Goal: Task Accomplishment & Management: Use online tool/utility

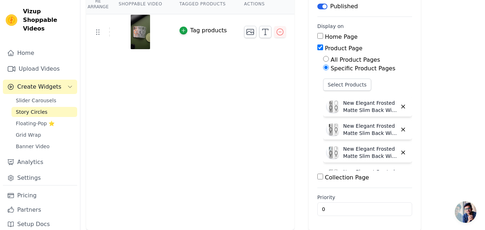
scroll to position [156, 0]
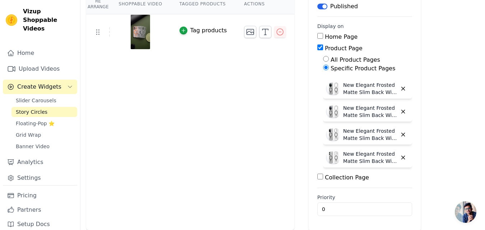
click at [334, 69] on label "Specific Product Pages" at bounding box center [362, 68] width 65 height 7
click at [329, 69] on input "Specific Product Pages" at bounding box center [326, 68] width 6 height 6
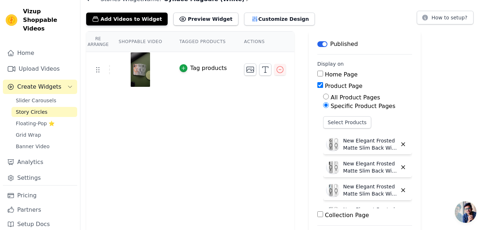
scroll to position [0, 0]
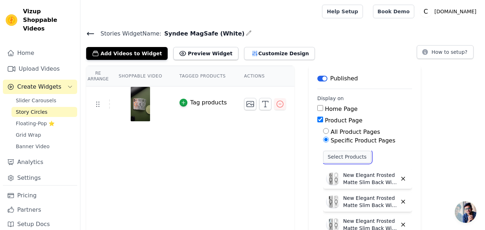
click at [328, 154] on button "Select Products" at bounding box center [347, 157] width 48 height 12
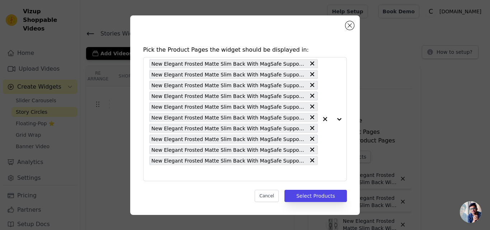
click at [397, 43] on div "Pick the Product Pages the widget should be displayed in: New Elegant Frosted M…" at bounding box center [244, 115] width 467 height 222
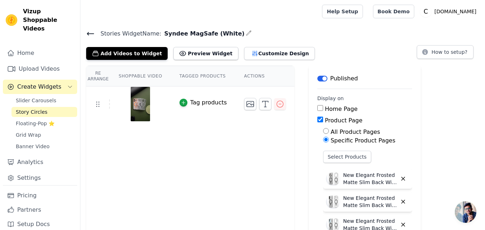
click at [89, 36] on icon at bounding box center [90, 33] width 9 height 9
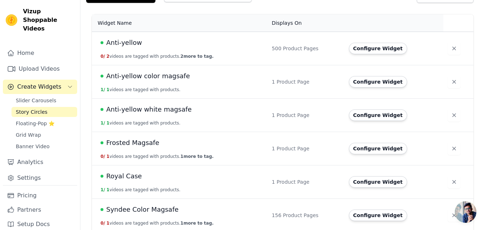
scroll to position [95, 0]
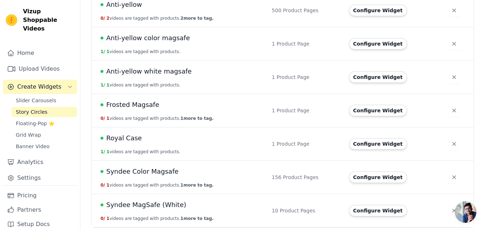
click at [150, 206] on span "Syndee MagSafe (White)" at bounding box center [146, 205] width 80 height 10
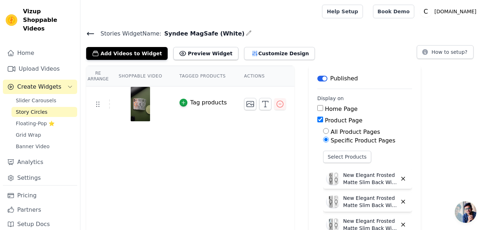
click at [89, 33] on icon at bounding box center [90, 33] width 6 height 3
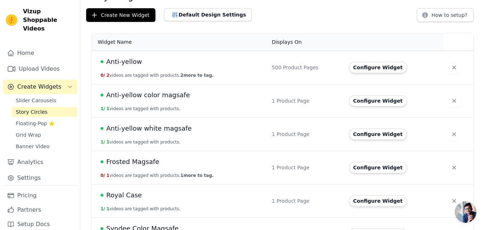
scroll to position [95, 0]
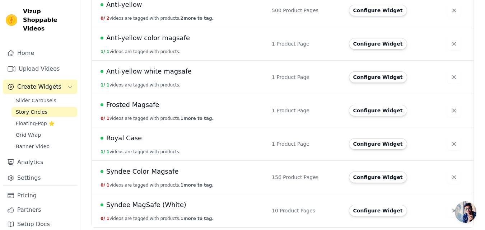
click at [147, 207] on span "Syndee MagSafe (White)" at bounding box center [146, 205] width 80 height 10
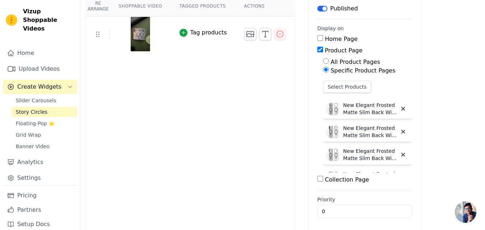
scroll to position [72, 0]
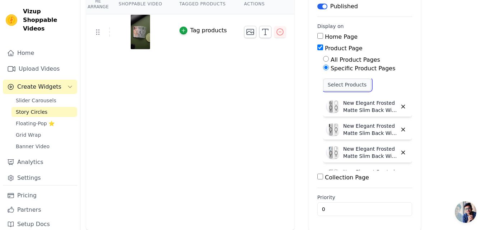
click at [335, 88] on button "Select Products" at bounding box center [347, 85] width 48 height 12
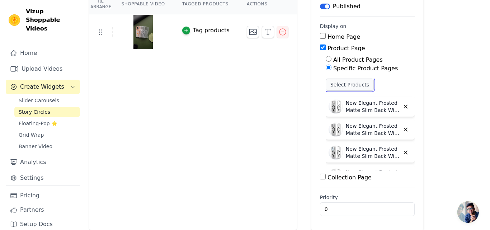
scroll to position [0, 0]
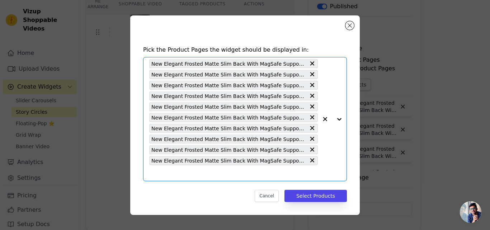
click at [168, 169] on input "text" at bounding box center [233, 173] width 169 height 9
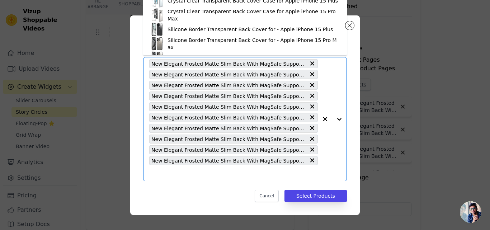
paste input "New Elegant Frosted Matte Slim Back With MagSafe Support Back Case For Oppo F29…"
type input "New Elegant Frosted Matte Slim Back With MagSafe Support Back Case For Oppo F29…"
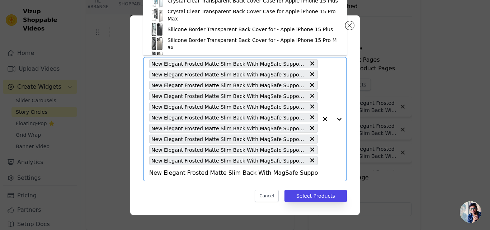
scroll to position [0, 67]
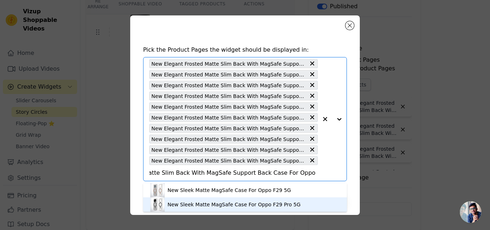
click at [179, 202] on div "New Sleek Matte MagSafe Case For Oppo F29 Pro 5G" at bounding box center [234, 204] width 133 height 7
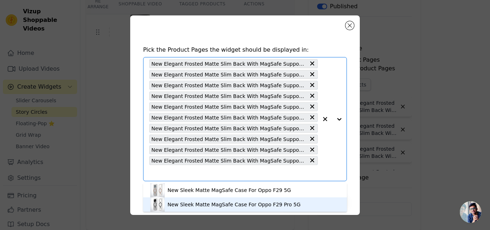
scroll to position [0, 0]
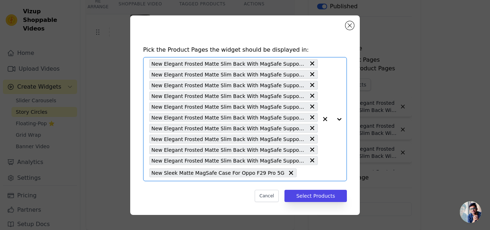
click at [301, 171] on input "text" at bounding box center [309, 173] width 18 height 9
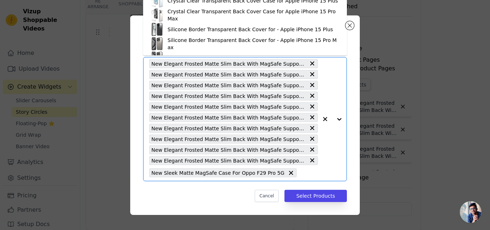
paste input "New Elegant Frosted Matte Slim Back With MagSafe Support Back Case For Nothing …"
type input "New Elegant Frosted Matte Slim Back With MagSafe Support Back Case For Nothing …"
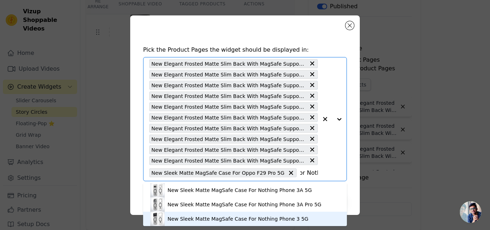
click at [214, 219] on div "New Sleek Matte MagSafe Case For Nothing Phone 3 5G" at bounding box center [238, 218] width 141 height 7
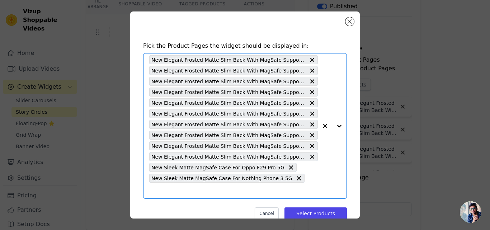
scroll to position [0, 0]
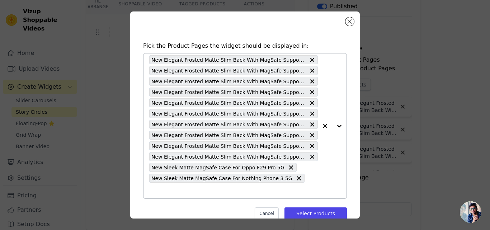
click at [302, 186] on input "text" at bounding box center [233, 190] width 169 height 9
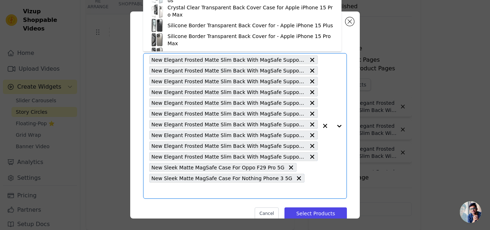
paste input "New Elegant Frosted Matte Slim Back With MagSafe Support Back Case For OnePlus …"
type input "New Elegant Frosted Matte Slim Back With MagSafe Support Back Case For OnePlus …"
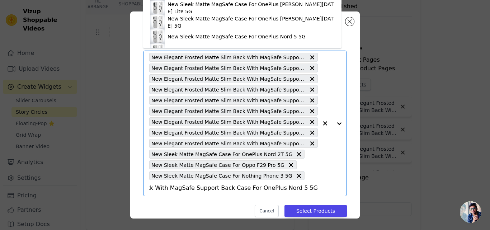
scroll to position [3, 0]
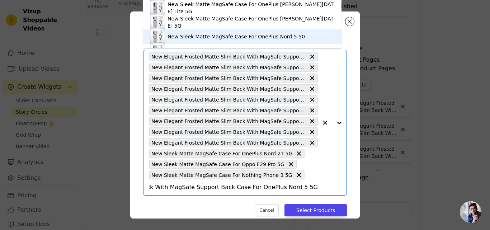
click at [262, 38] on div "New Sleek Matte MagSafe Case For OnePlus Nord 5 5G" at bounding box center [237, 36] width 138 height 7
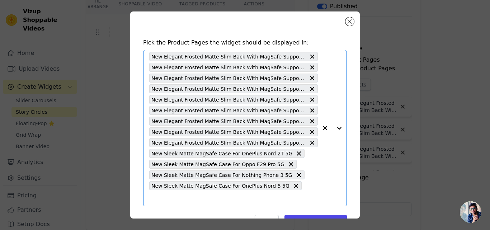
paste input "New Elegant Frosted Matte Slim Back With MagSafe Support Back Case For Vivo T4 …"
type input "New Elegant Frosted Matte Slim Back With MagSafe Support Back Case For Vivo T4 …"
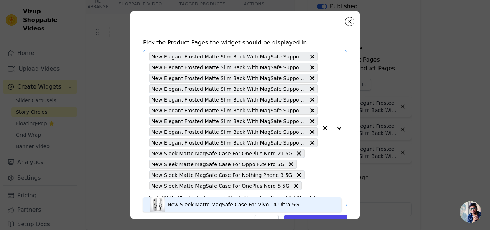
scroll to position [2, 0]
click at [198, 202] on div "New Sleek Matte MagSafe Case For Vivo T4 Ultra 5G" at bounding box center [234, 202] width 132 height 7
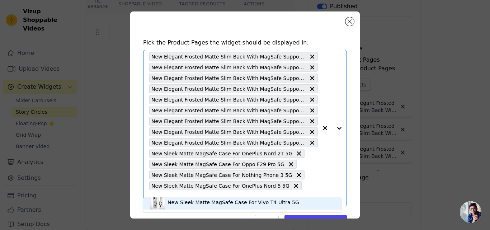
scroll to position [0, 0]
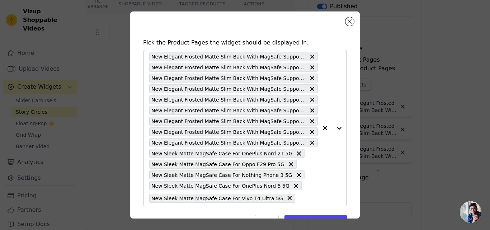
click at [299, 196] on input "text" at bounding box center [308, 198] width 19 height 9
paste input "New Elegant Frosted Matte Slim Back With MagSafe Support Back Case For Oppo Ren…"
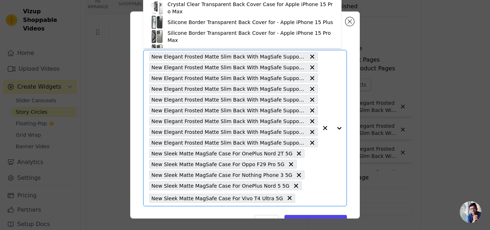
type input "New Elegant Frosted Matte Slim Back With MagSafe Support Back Case For Oppo Ren…"
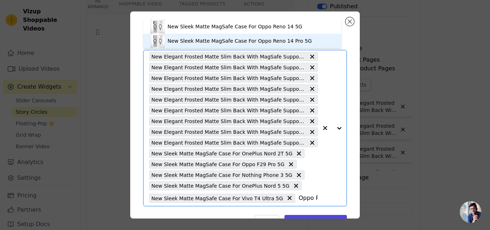
click at [237, 41] on div "New Sleek Matte MagSafe Case For Oppo Reno 14 Pro 5G" at bounding box center [240, 40] width 144 height 7
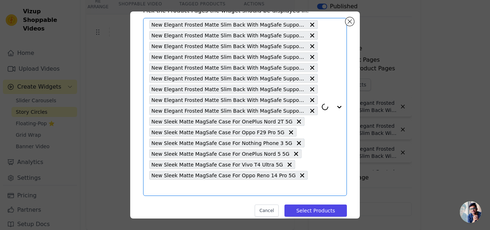
scroll to position [36, 0]
paste input "New Elegant Frosted Matte Slim Back With MagSafe Support Back Case For Oppo Ren…"
type input "New Elegant Frosted Matte Slim Back With MagSafe Support Back Case For Oppo Ren…"
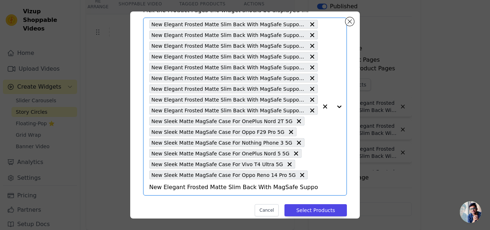
scroll to position [0, 220]
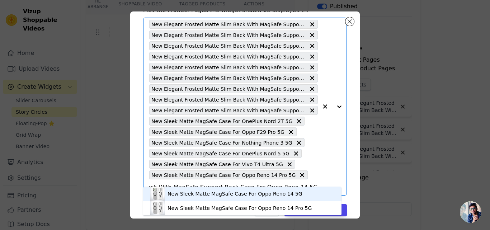
click at [248, 197] on div "New Sleek Matte MagSafe Case For Oppo Reno 14 5G" at bounding box center [235, 193] width 135 height 7
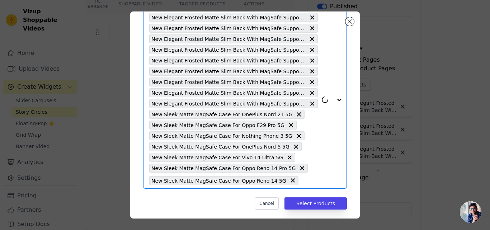
scroll to position [46, 0]
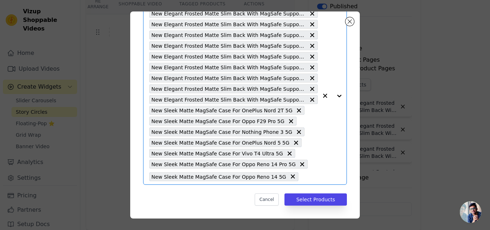
click at [303, 175] on input "text" at bounding box center [310, 176] width 16 height 9
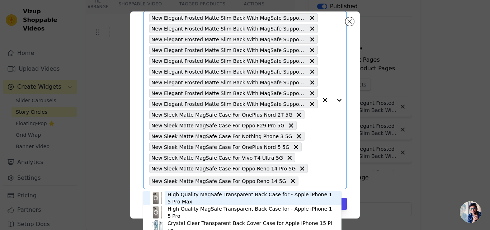
paste input "New Elegant Frosted Matte Slim Back With MagSafe Support Back Case For OnePlus …"
type input "New Elegant Frosted Matte Slim Back With MagSafe Support Back Case For OnePlus …"
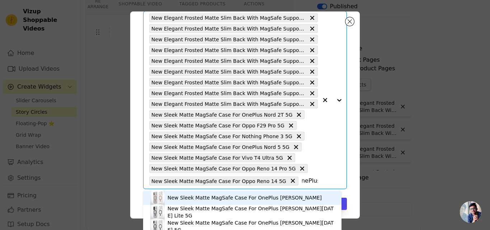
scroll to position [46, 0]
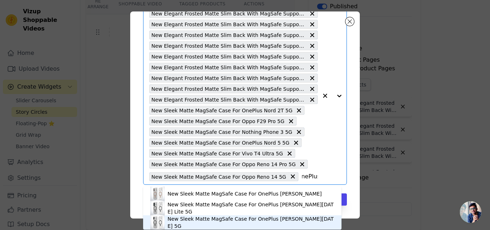
click at [271, 221] on div "New Sleek Matte MagSafe Case For OnePlus Nord CE 5 5G" at bounding box center [251, 222] width 167 height 14
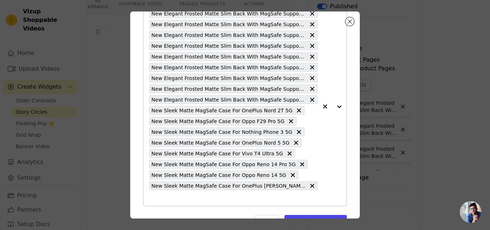
click at [318, 187] on button "button" at bounding box center [325, 106] width 14 height 199
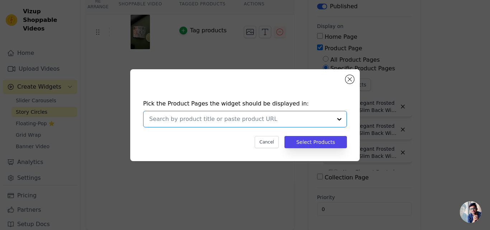
paste input "New Elegant Frosted Matte Slim Back With MagSafe Support Back Case For Vivo Y40…"
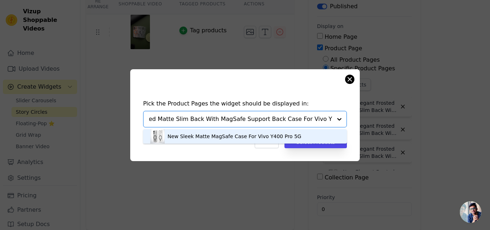
type input "New Elegant Frosted Matte Slim Back With MagSafe Support Back Case For Vivo Y40…"
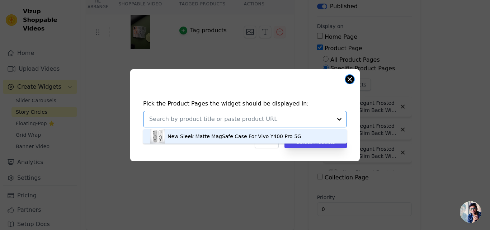
click at [350, 80] on button "Close modal" at bounding box center [349, 79] width 9 height 9
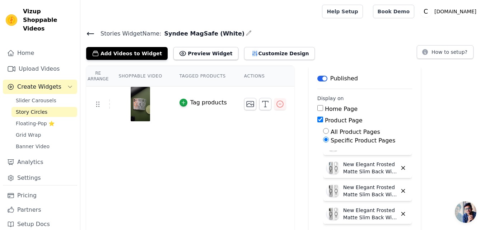
scroll to position [156, 0]
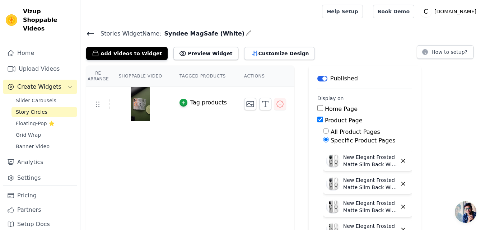
click at [91, 33] on icon at bounding box center [90, 33] width 6 height 3
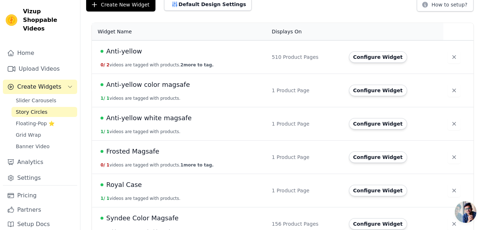
scroll to position [95, 0]
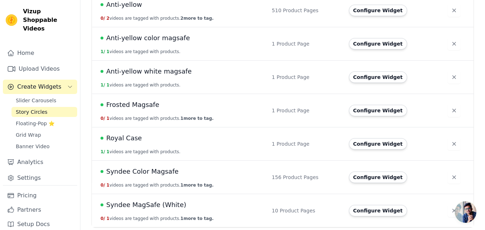
click at [159, 203] on span "Syndee MagSafe (White)" at bounding box center [146, 205] width 80 height 10
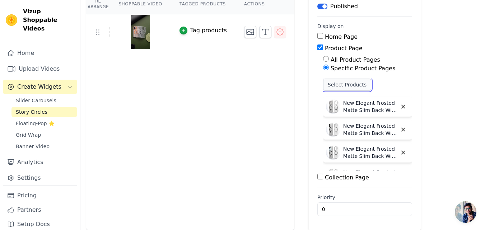
click at [324, 84] on button "Select Products" at bounding box center [347, 85] width 48 height 12
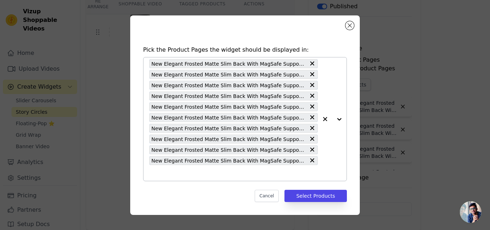
click at [211, 169] on input "text" at bounding box center [233, 173] width 169 height 9
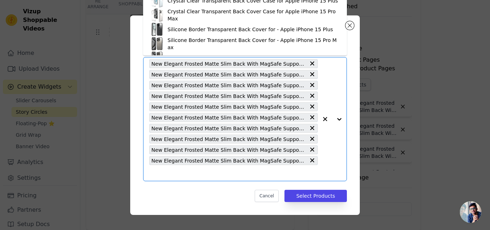
paste input "New Elegant Frosted Matte Slim Back With MagSafe Support Back Case For Oppo F29…"
type input "New Elegant Frosted Matte Slim Back With MagSafe Support Back Case For Oppo F29…"
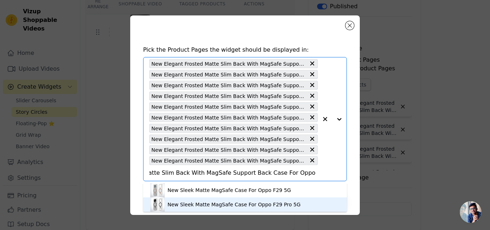
click at [212, 201] on div "New Sleek Matte MagSafe Case For Oppo F29 Pro 5G" at bounding box center [234, 204] width 133 height 7
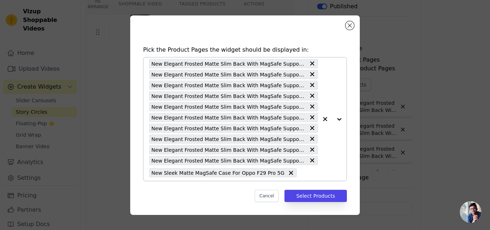
click at [300, 174] on input "text" at bounding box center [309, 173] width 18 height 9
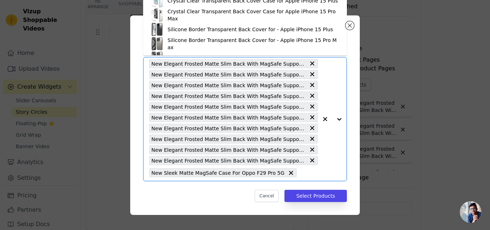
paste input "New Elegant Frosted Matte Slim Back With MagSafe Support Back Case For Nothing …"
type input "New Elegant Frosted Matte Slim Back With MagSafe Support Back Case For Nothing …"
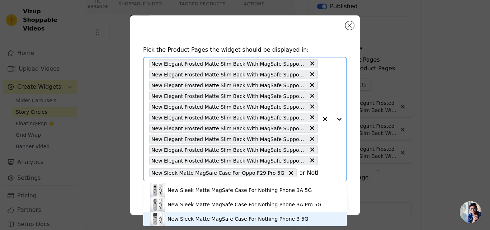
click at [244, 213] on div "New Sleek Matte MagSafe Case For Nothing Phone 3 5G" at bounding box center [244, 219] width 189 height 14
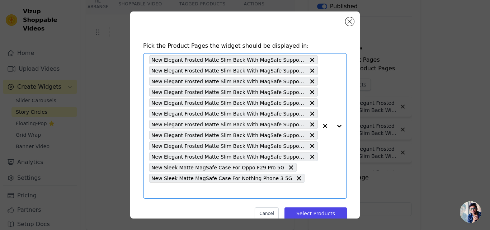
click at [302, 186] on input "text" at bounding box center [233, 190] width 169 height 9
paste input "New Elegant Frosted Matte Slim Back With MagSafe Support Back Case For OnePlus …"
type input "New Elegant Frosted Matte Slim Back With MagSafe Support Back Case For OnePlus …"
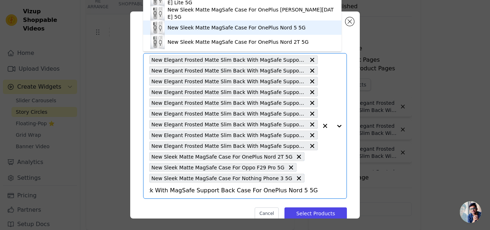
click at [260, 29] on div "New Sleek Matte MagSafe Case For OnePlus Nord 5 5G" at bounding box center [237, 27] width 138 height 7
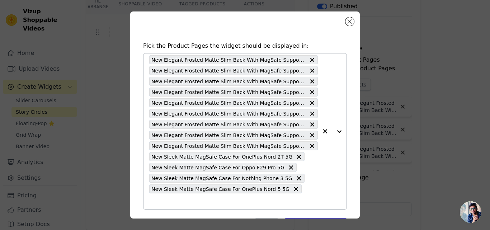
click at [307, 181] on div "New Elegant Frosted Matte Slim Back With MagSafe Support Back Case For Oppo Fin…" at bounding box center [233, 131] width 169 height 156
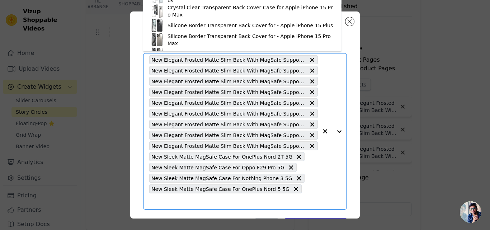
paste input "New Elegant Frosted Matte Slim Back With MagSafe Support Back Case For Vivo T4 …"
type input "New Elegant Frosted Matte Slim Back With MagSafe Support Back Case For Vivo T4 …"
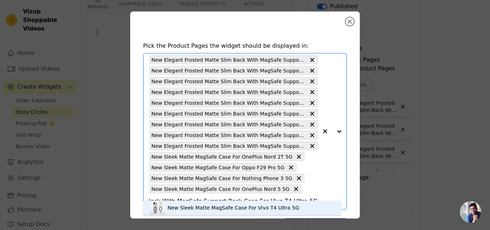
click at [208, 207] on div "New Sleek Matte MagSafe Case For Vivo T4 Ultra 5G" at bounding box center [234, 207] width 132 height 7
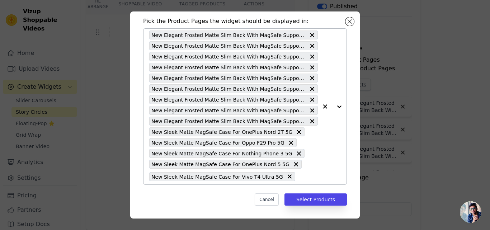
click at [294, 172] on div "New Elegant Frosted Matte Slim Back With MagSafe Support Back Case For Oppo Fin…" at bounding box center [233, 107] width 169 height 156
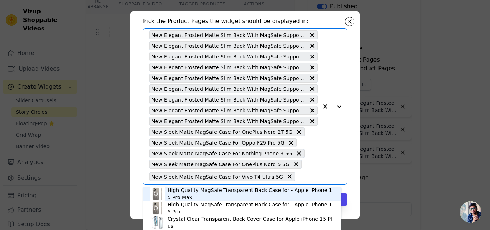
paste input "New Elegant Frosted Matte Slim Back With MagSafe Support Back Case For Oppo Ren…"
type input "New Elegant Frosted Matte Slim Back With MagSafe Support Back Case For Oppo Ren…"
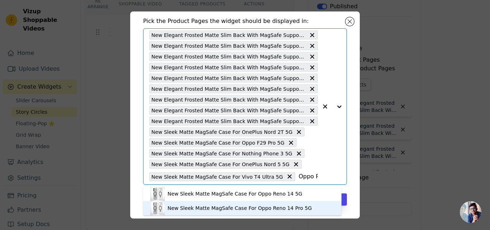
click at [241, 208] on div "New Sleek Matte MagSafe Case For Oppo Reno 14 Pro 5G" at bounding box center [240, 207] width 144 height 7
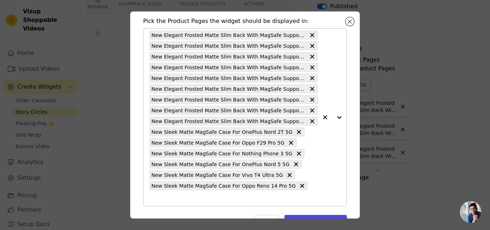
click at [318, 186] on button "button" at bounding box center [325, 117] width 14 height 177
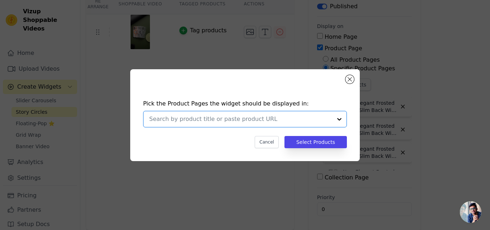
paste input "New Elegant Frosted Matte Slim Back With MagSafe Support Back Case For Oppo Ren…"
type input "New Elegant Frosted Matte Slim Back With MagSafe Support Back Case For Oppo Ren…"
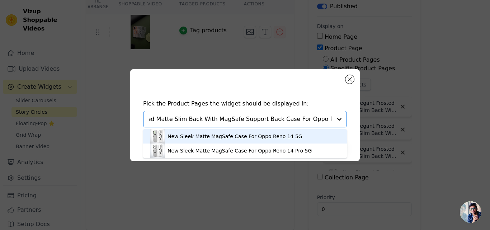
click at [263, 137] on div "New Sleek Matte MagSafe Case For Oppo Reno 14 5G" at bounding box center [235, 136] width 135 height 7
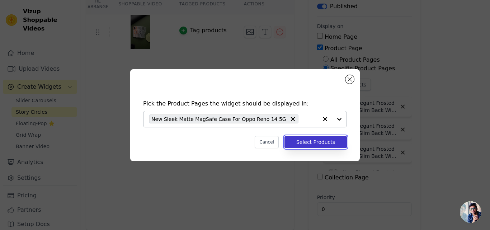
click at [302, 141] on button "Select Products" at bounding box center [315, 142] width 62 height 12
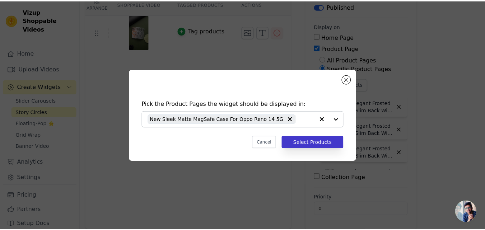
scroll to position [21, 0]
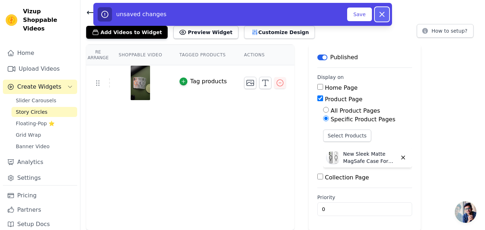
click at [382, 12] on icon "button" at bounding box center [381, 14] width 9 height 9
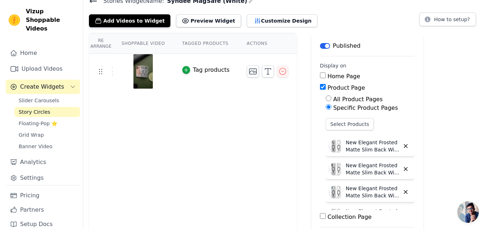
scroll to position [0, 0]
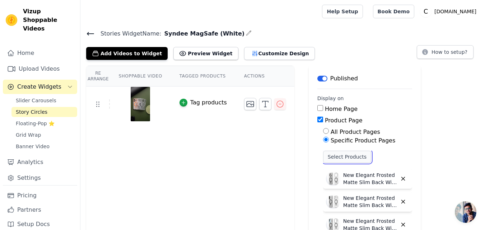
click at [334, 156] on button "Select Products" at bounding box center [347, 157] width 48 height 12
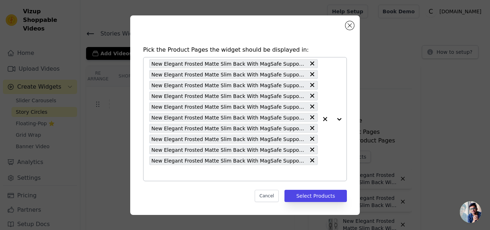
click at [247, 174] on input "text" at bounding box center [233, 173] width 169 height 9
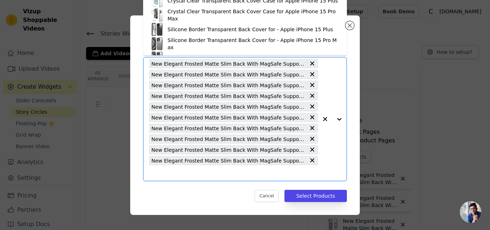
paste input "New Elegant Frosted Matte Slim Back With MagSafe Support Back Case For Oppo Ren…"
type input "New Elegant Frosted Matte Slim Back With MagSafe Support Back Case For Oppo Ren…"
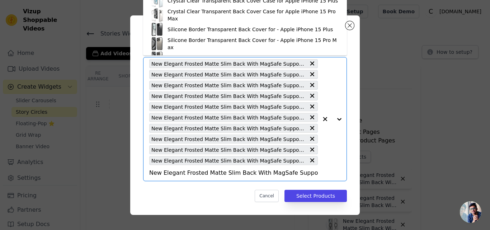
scroll to position [0, 68]
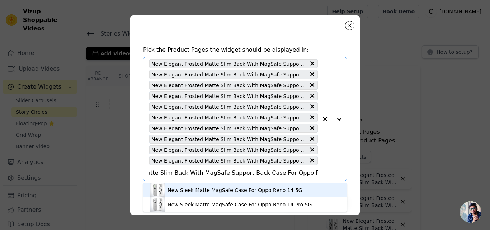
click at [204, 188] on div "New Sleek Matte MagSafe Case For Oppo Reno 14 5G" at bounding box center [235, 190] width 135 height 7
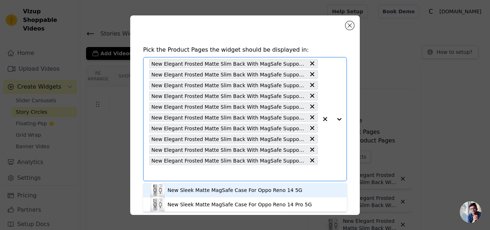
scroll to position [0, 0]
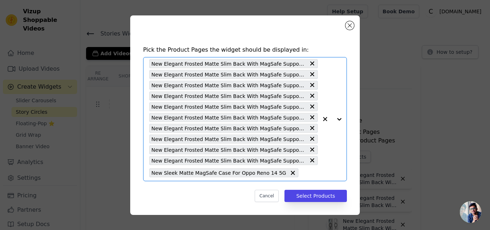
paste input "New Elegant Frosted Matte Slim Back With MagSafe Support Back Case For Oppo F29…"
type input "New Elegant Frosted Matte Slim Back With MagSafe Support Back Case For Oppo F29…"
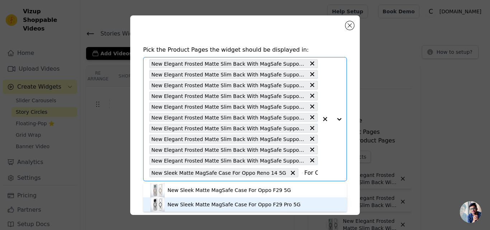
click at [216, 202] on div "New Sleek Matte MagSafe Case For Oppo F29 Pro 5G" at bounding box center [234, 204] width 133 height 7
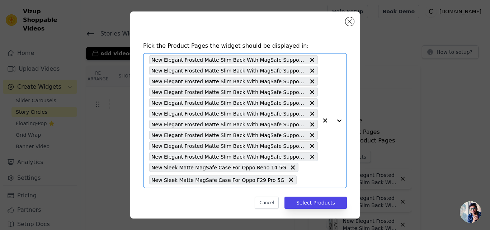
paste input "New Elegant Frosted Matte Slim Back With MagSafe Support Back Case For Nothing …"
type input "New Elegant Frosted Matte Slim Back With MagSafe Support Back Case For Nothing …"
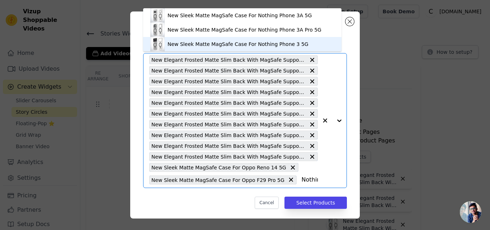
click at [269, 44] on div "New Sleek Matte MagSafe Case For Nothing Phone 3 5G" at bounding box center [238, 44] width 141 height 7
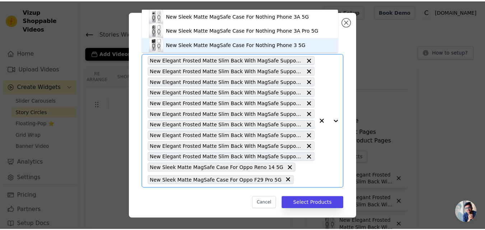
scroll to position [0, 0]
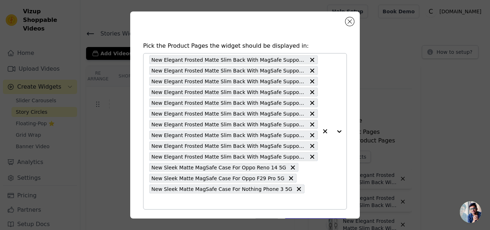
click at [318, 191] on button "button" at bounding box center [325, 131] width 14 height 156
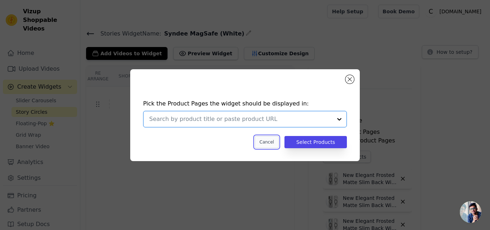
click at [266, 141] on button "Cancel" at bounding box center [267, 142] width 24 height 12
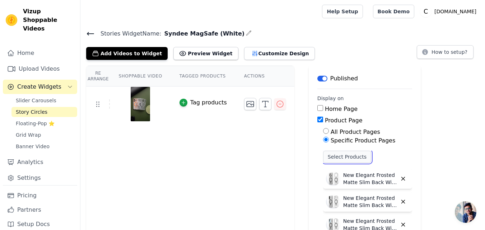
click at [338, 156] on button "Select Products" at bounding box center [347, 157] width 48 height 12
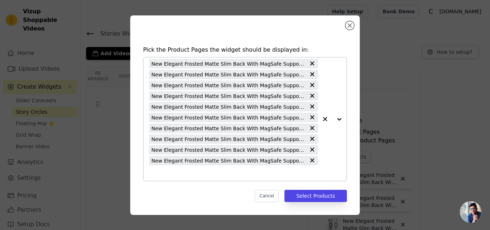
click at [164, 170] on input "text" at bounding box center [233, 173] width 169 height 9
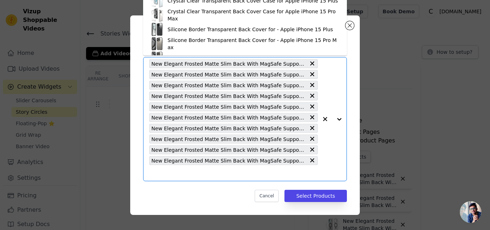
paste input "New Elegant Frosted Matte Slim Back With MagSafe Support Back Case For OnePlus …"
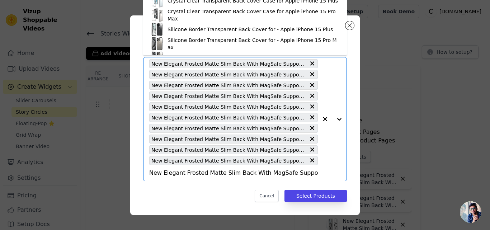
scroll to position [0, 72]
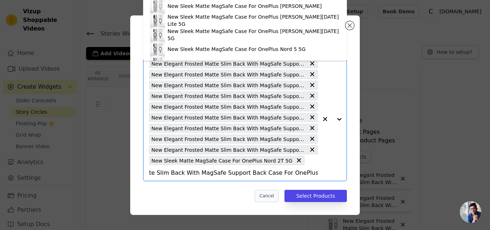
type input "New Elegant Frosted Matte Slim Back With MagSafe Support Back Case For OnePlus …"
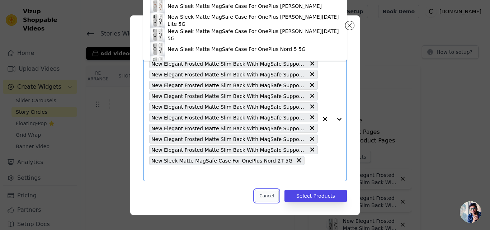
click at [272, 190] on button "Cancel" at bounding box center [267, 196] width 24 height 12
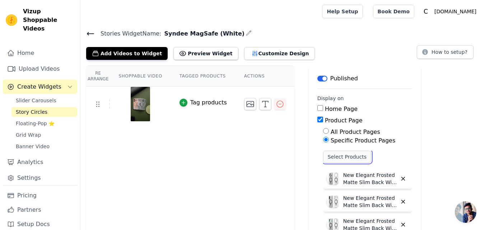
click at [337, 162] on button "Select Products" at bounding box center [347, 157] width 48 height 12
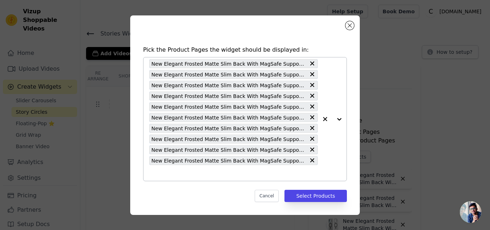
click at [292, 171] on input "text" at bounding box center [233, 173] width 169 height 9
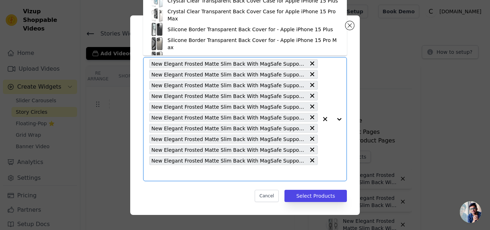
paste input "New Elegant Frosted Matte Slim Back With MagSafe Support Back Case For Oppo F29…"
type input "New Elegant Frosted Matte Slim Back With MagSafe Support Back Case For Oppo F29…"
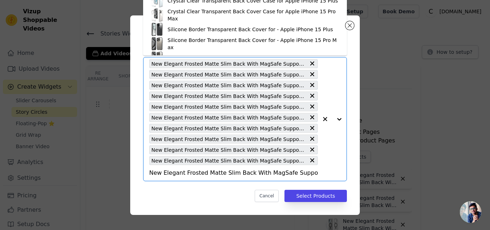
scroll to position [0, 67]
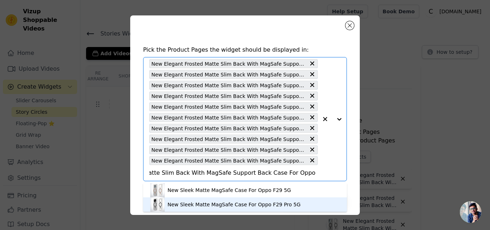
click at [199, 206] on div "New Sleek Matte MagSafe Case For Oppo F29 Pro 5G" at bounding box center [234, 204] width 133 height 7
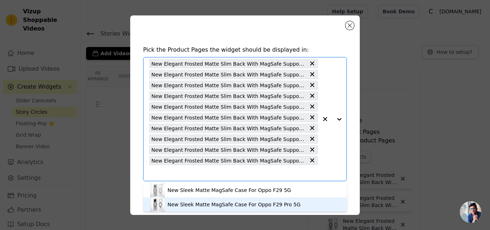
scroll to position [0, 0]
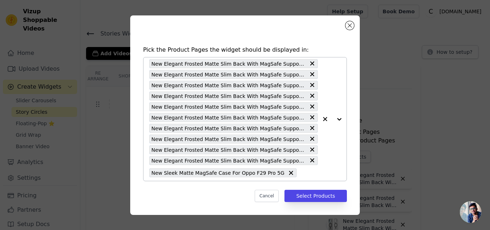
click at [300, 173] on input "text" at bounding box center [309, 173] width 18 height 9
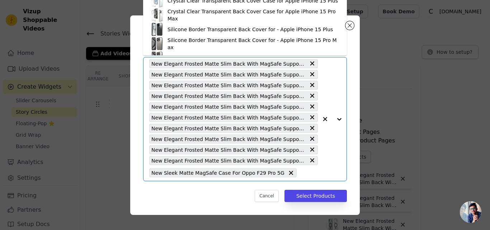
paste input "New Elegant Frosted Matte Slim Back With MagSafe Support Back Case For Nothing …"
type input "New Elegant Frosted Matte Slim Back With MagSafe Support Back Case For Nothing …"
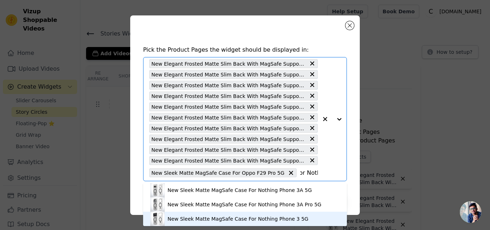
click at [250, 217] on div "New Sleek Matte MagSafe Case For Nothing Phone 3 5G" at bounding box center [238, 218] width 141 height 7
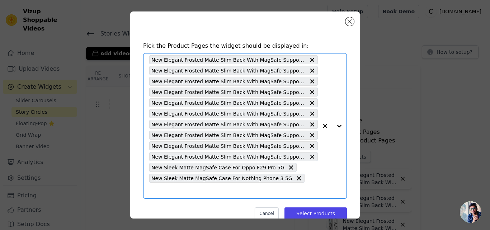
paste input "New Elegant Frosted Matte Slim Back With MagSafe Support Back Case For OnePlus …"
type input "New Elegant Frosted Matte Slim Back With MagSafe Support Back Case For OnePlus …"
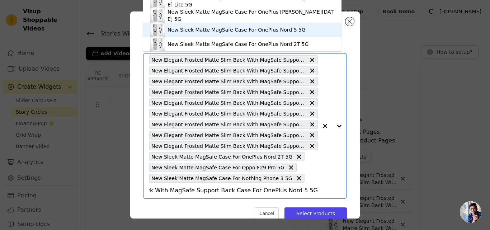
scroll to position [12, 0]
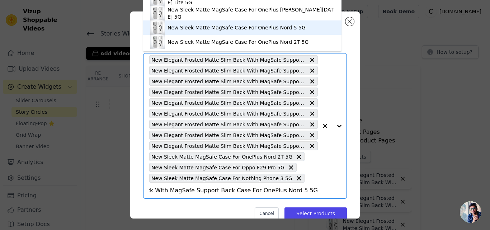
click at [280, 30] on div "New Sleek Matte MagSafe Case For OnePlus Nord 5 5G" at bounding box center [237, 27] width 138 height 7
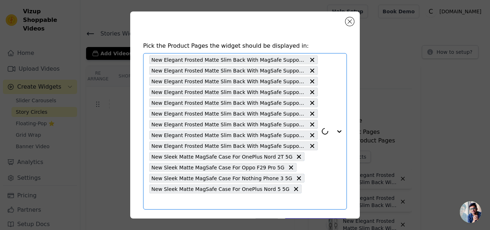
scroll to position [14, 0]
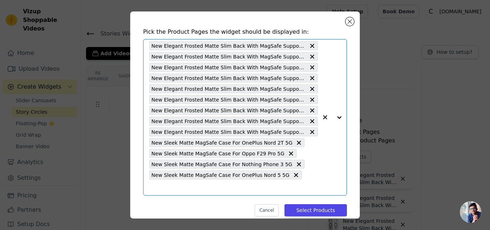
paste input "New Elegant Frosted Matte Slim Back With MagSafe Support Back Case For Vivo T4 …"
type input "New Elegant Frosted Matte Slim Back With MagSafe Support Back Case For Vivo T4 …"
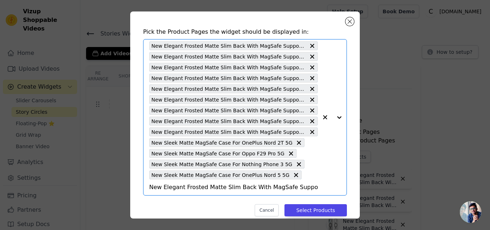
scroll to position [0, 210]
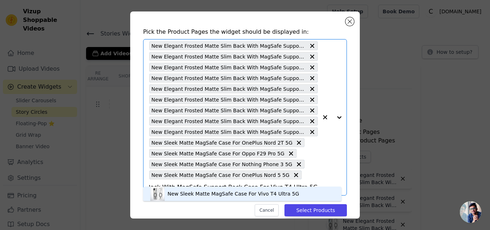
click at [235, 195] on div "New Sleek Matte MagSafe Case For Vivo T4 Ultra 5G" at bounding box center [234, 193] width 132 height 7
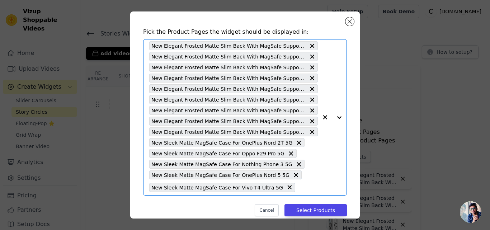
click at [299, 186] on input "text" at bounding box center [308, 187] width 19 height 9
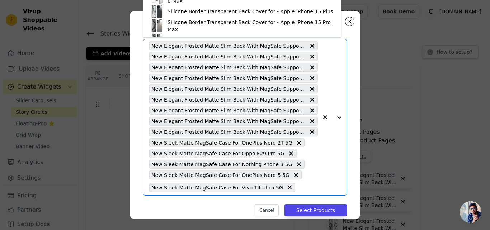
paste input "New Elegant Frosted Matte Slim Back With MagSafe Support Back Case For Oppo Ren…"
type input "New Elegant Frosted Matte Slim Back With MagSafe Support Back Case For Oppo Ren…"
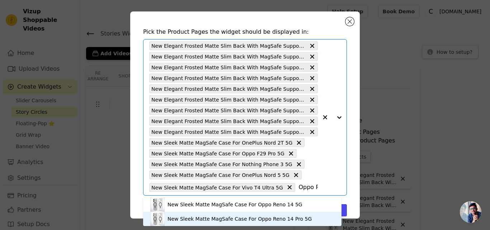
click at [215, 221] on div "New Sleek Matte MagSafe Case For Oppo Reno 14 Pro 5G" at bounding box center [240, 218] width 144 height 7
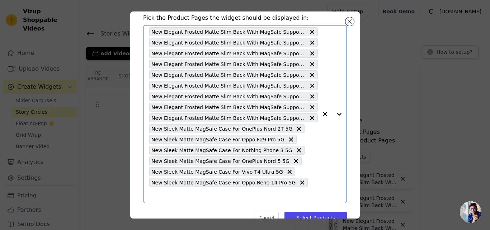
scroll to position [36, 0]
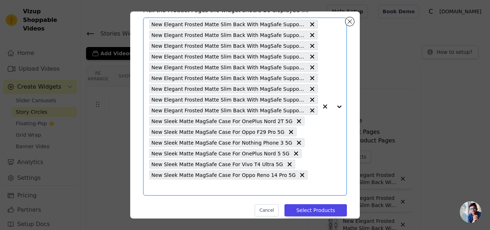
paste input "New Elegant Frosted Matte Slim Back With MagSafe Support Back Case For Oppo Ren…"
type input "New Elegant Frosted Matte Slim Back With MagSafe Support Back Case For Oppo Ren…"
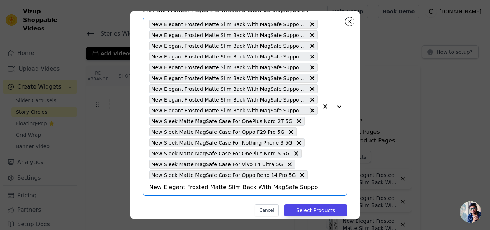
scroll to position [0, 220]
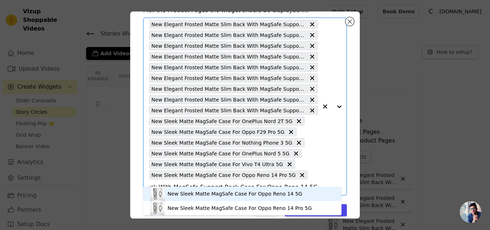
click at [206, 196] on div "New Sleek Matte MagSafe Case For Oppo Reno 14 5G" at bounding box center [235, 193] width 135 height 7
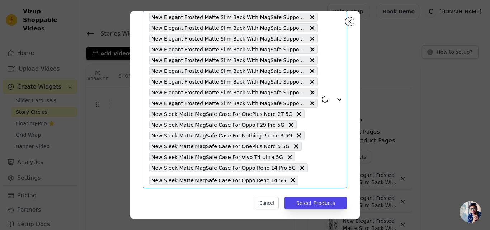
scroll to position [46, 0]
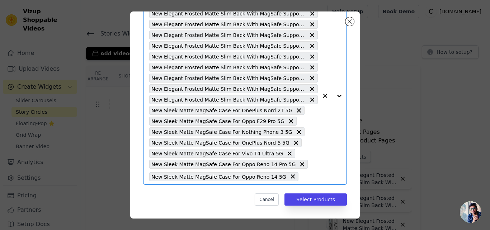
paste input "New Elegant Frosted Matte Slim Back With MagSafe Support Back Case For OnePlus …"
type input "New Elegant Frosted Matte Slim Back With MagSafe Support Back Case For OnePlus …"
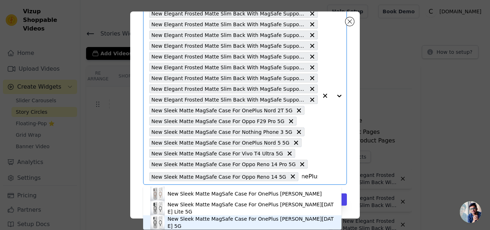
click at [209, 221] on div "New Sleek Matte MagSafe Case For OnePlus Nord CE 5 5G" at bounding box center [251, 222] width 167 height 14
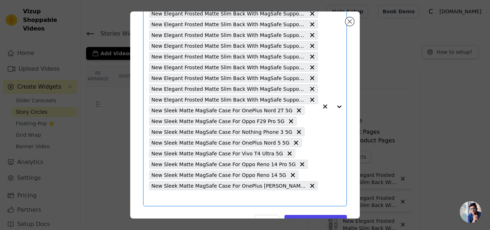
paste input "New Elegant Frosted Matte Slim Back With MagSafe Support Back Case For Vivo Y40…"
type input "New Elegant Frosted Matte Slim Back With MagSafe Support Back Case For Vivo Y40…"
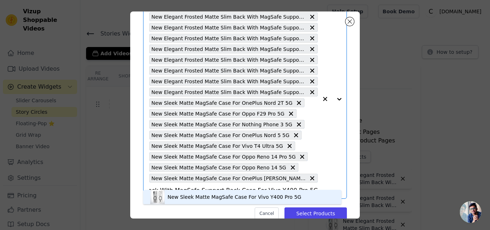
scroll to position [57, 0]
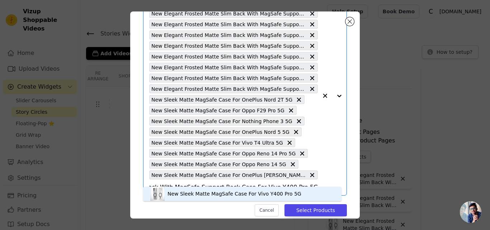
click at [158, 194] on img at bounding box center [157, 194] width 14 height 14
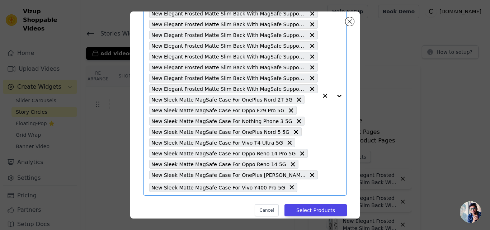
scroll to position [0, 0]
paste input "New Elegant Frosted Matte Slim Back With MagSafe Support Back Case For Motorola…"
type input "New Elegant Frosted Matte Slim Back With MagSafe Support Back Case For Motorola…"
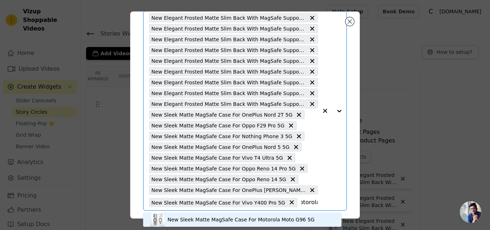
scroll to position [2, 0]
click at [196, 217] on div "New Sleek Matte MagSafe Case For Motorola Moto G96 5G" at bounding box center [241, 217] width 147 height 7
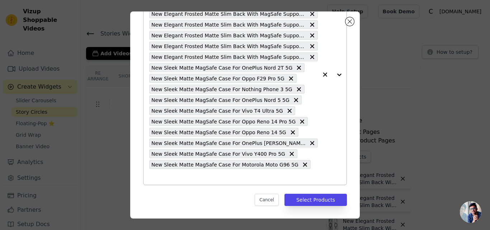
scroll to position [89, 0]
paste input "New Elegant Frosted Matte Slim Back With MagSafe Support Back Case For Vivo X20…"
type input "New Elegant Frosted Matte Slim Back With MagSafe Support Back Case For Vivo X20…"
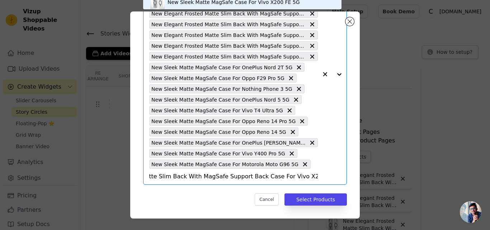
scroll to position [42, 0]
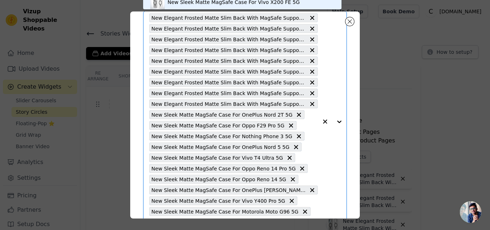
click at [198, 3] on div "New Sleek Matte MagSafe Case For Vivo X200 FE 5G" at bounding box center [234, 2] width 132 height 7
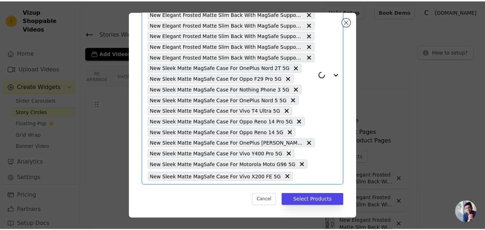
scroll to position [89, 0]
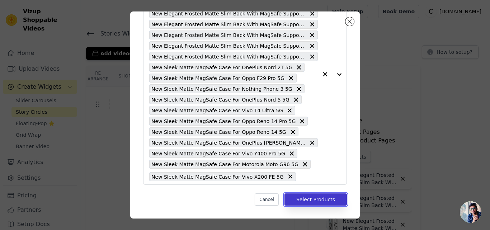
click at [297, 199] on button "Select Products" at bounding box center [315, 199] width 62 height 12
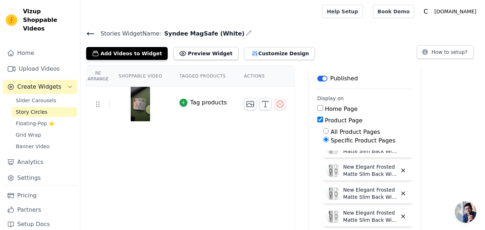
scroll to position [0, 0]
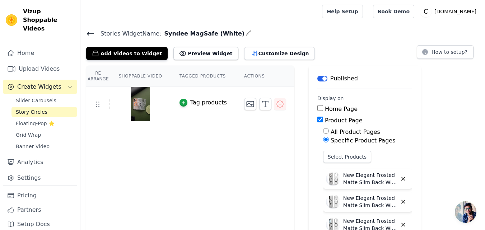
click at [88, 35] on icon at bounding box center [90, 33] width 6 height 3
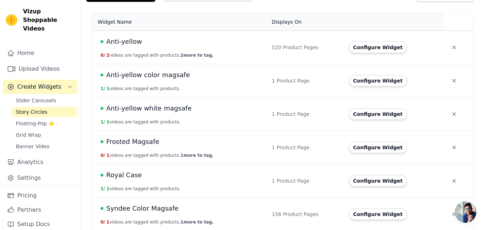
scroll to position [95, 0]
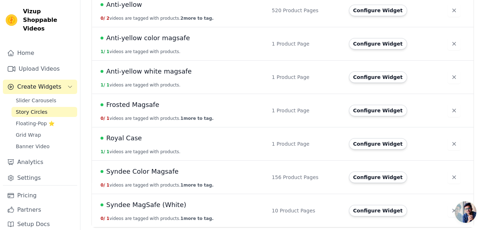
click at [152, 203] on span "Syndee MagSafe (White)" at bounding box center [146, 205] width 80 height 10
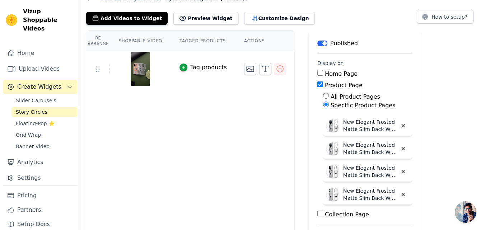
scroll to position [72, 0]
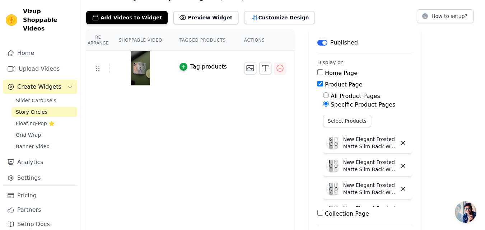
click at [197, 40] on th "Tagged Products" at bounding box center [203, 40] width 65 height 20
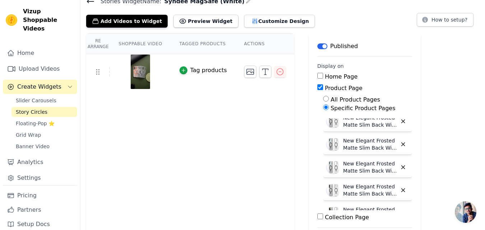
scroll to position [0, 0]
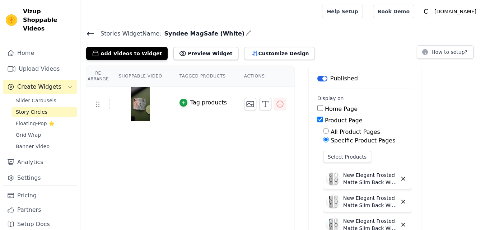
click at [90, 34] on icon at bounding box center [90, 33] width 6 height 3
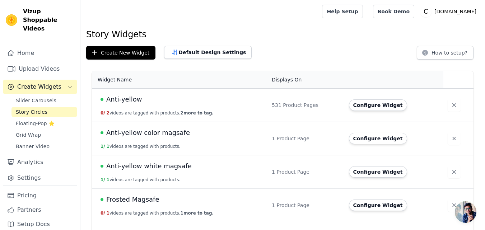
scroll to position [95, 0]
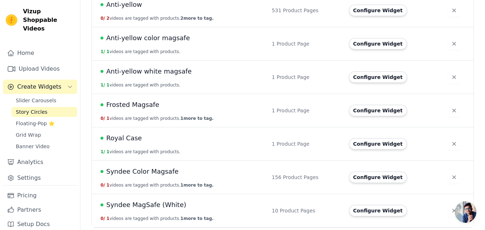
click at [156, 207] on span "Syndee MagSafe (White)" at bounding box center [146, 205] width 80 height 10
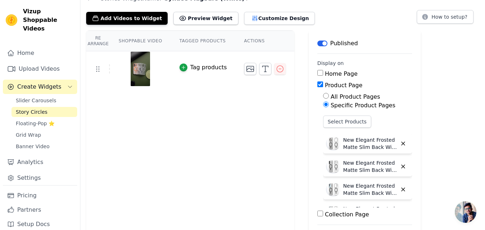
scroll to position [72, 0]
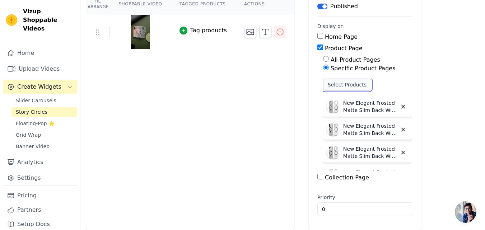
click at [330, 86] on button "Select Products" at bounding box center [347, 85] width 48 height 12
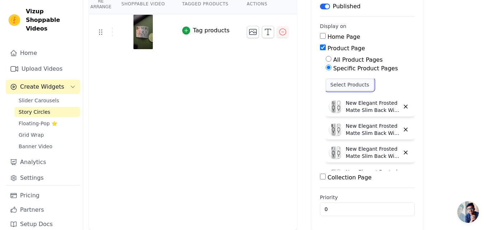
scroll to position [0, 0]
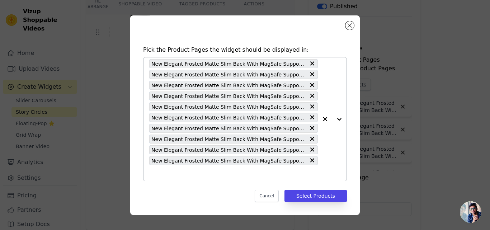
click at [152, 170] on input "text" at bounding box center [233, 173] width 169 height 9
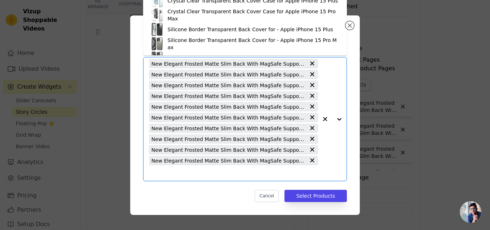
paste input "New Elegant Frosted Matte Slim Back With MagSafe Support Back Case For Oppo F29…"
type input "New Elegant Frosted Matte Slim Back With MagSafe Support Back Case For Oppo F29…"
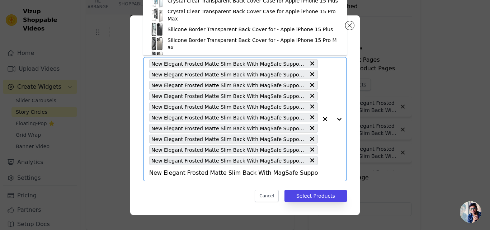
scroll to position [0, 67]
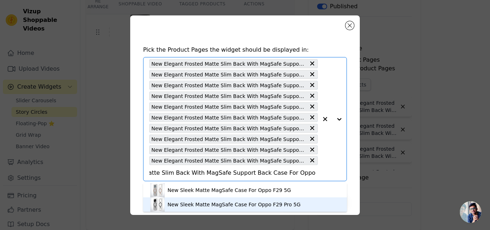
click at [157, 206] on img at bounding box center [157, 204] width 14 height 14
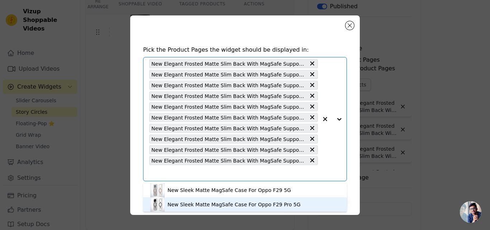
scroll to position [0, 0]
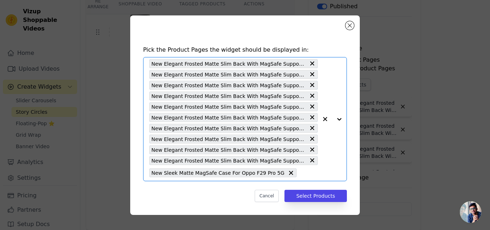
paste input "New Elegant Frosted Matte Slim Back With MagSafe Support Back Case For Nothing …"
type input "New Elegant Frosted Matte Slim Back With MagSafe Support Back Case For Nothing …"
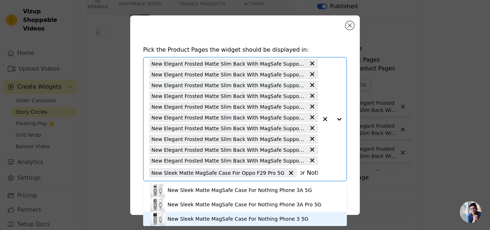
click at [174, 219] on div "New Sleek Matte MagSafe Case For Nothing Phone 3 5G" at bounding box center [238, 218] width 141 height 7
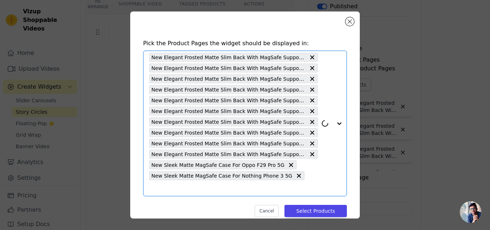
scroll to position [3, 0]
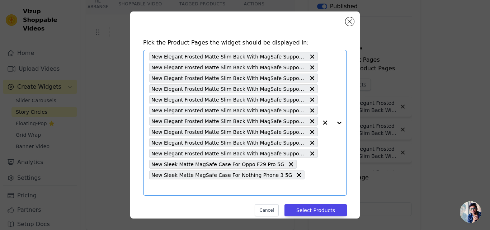
paste input "New Elegant Frosted Matte Slim Back With MagSafe Support Back Case For OnePlus …"
type input "New Elegant Frosted Matte Slim Back With MagSafe Support Back Case For OnePlus …"
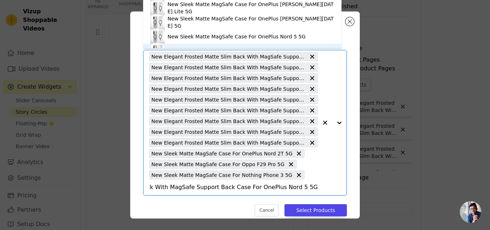
scroll to position [10, 0]
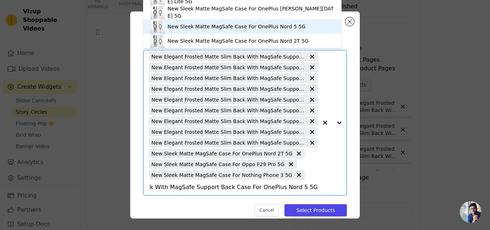
click at [249, 28] on div "New Sleek Matte MagSafe Case For OnePlus Nord 5 5G" at bounding box center [237, 26] width 138 height 7
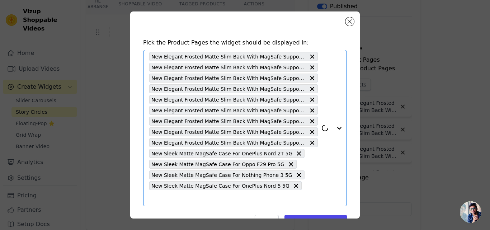
scroll to position [14, 0]
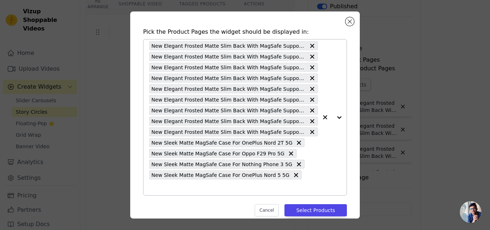
click at [293, 183] on input "text" at bounding box center [233, 187] width 169 height 9
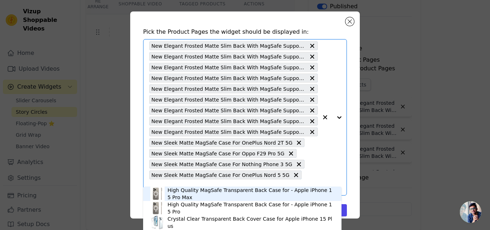
paste input "New Elegant Frosted Matte Slim Back With MagSafe Support Back Case For Vivo T4 …"
type input "New Elegant Frosted Matte Slim Back With MagSafe Support Back Case For Vivo T4 …"
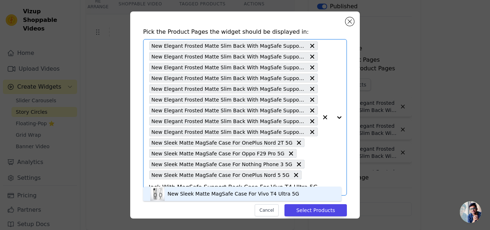
click at [190, 192] on div "New Sleek Matte MagSafe Case For Vivo T4 Ultra 5G" at bounding box center [234, 193] width 132 height 7
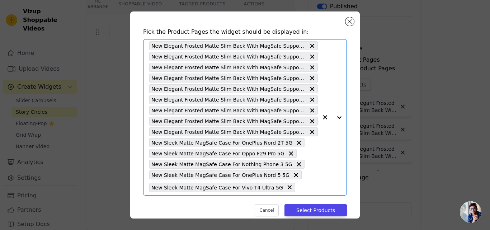
scroll to position [0, 0]
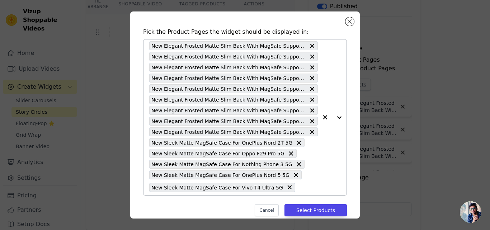
click at [287, 182] on div "New Elegant Frosted Matte Slim Back With MagSafe Support Back Case For Oppo Fin…" at bounding box center [233, 117] width 169 height 156
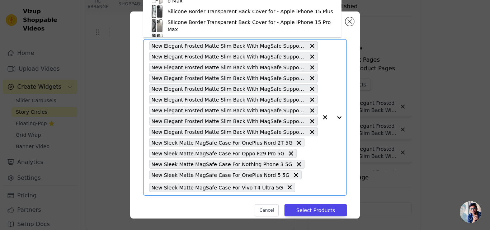
paste input "New Elegant Frosted Matte Slim Back With MagSafe Support Back Case For Oppo Ren…"
type input "New Elegant Frosted Matte Slim Back With MagSafe Support Back Case For Oppo Ren…"
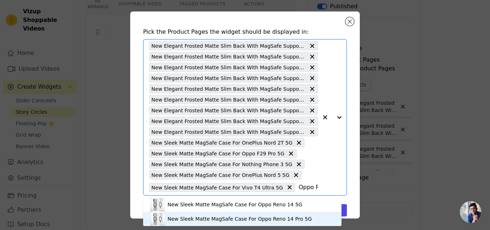
click at [220, 221] on div "New Sleek Matte MagSafe Case For Oppo Reno 14 Pro 5G" at bounding box center [240, 218] width 144 height 7
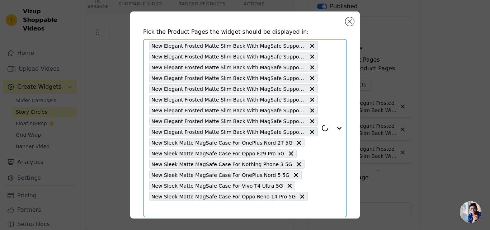
scroll to position [36, 0]
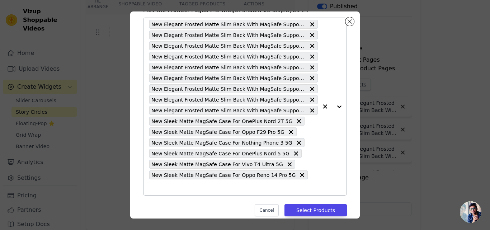
click at [307, 183] on input "text" at bounding box center [233, 187] width 169 height 9
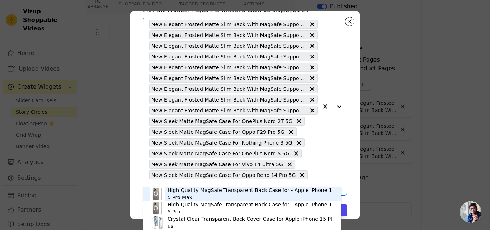
paste input "New Elegant Frosted Matte Slim Back With MagSafe Support Back Case For Oppo Ren…"
type input "New Elegant Frosted Matte Slim Back With MagSafe Support Back Case For Oppo Ren…"
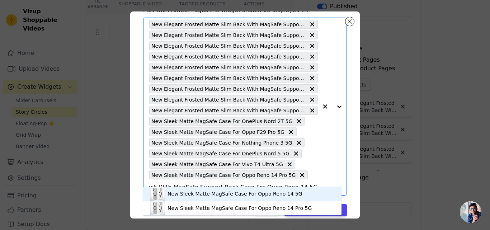
click at [230, 193] on div "New Sleek Matte MagSafe Case For Oppo Reno 14 5G" at bounding box center [235, 193] width 135 height 7
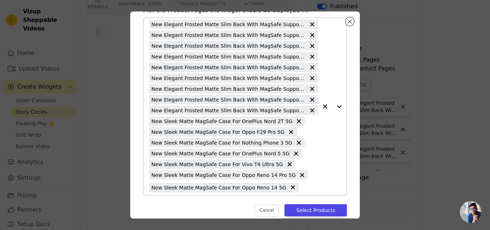
click at [302, 184] on input "text" at bounding box center [310, 187] width 16 height 9
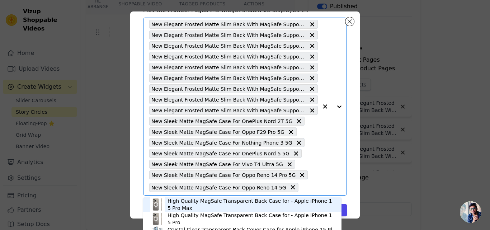
paste input "New Elegant Frosted Matte Slim Back With MagSafe Support Back Case For OnePlus …"
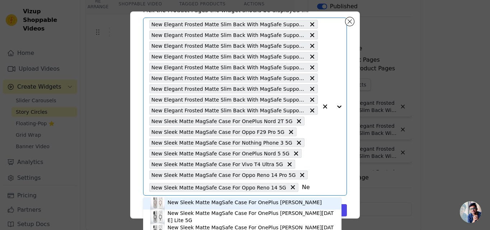
type input "N"
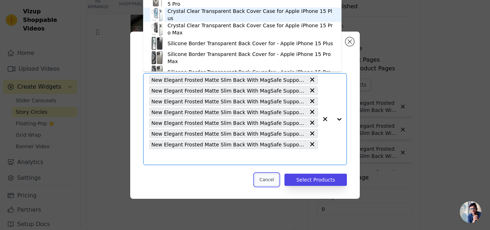
click at [275, 180] on button "Cancel" at bounding box center [267, 180] width 24 height 12
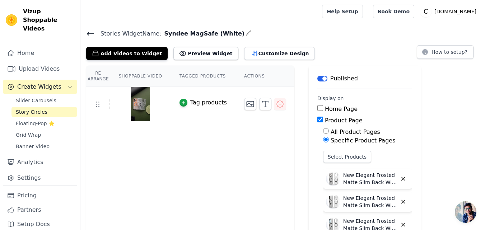
click at [88, 31] on icon at bounding box center [90, 33] width 9 height 9
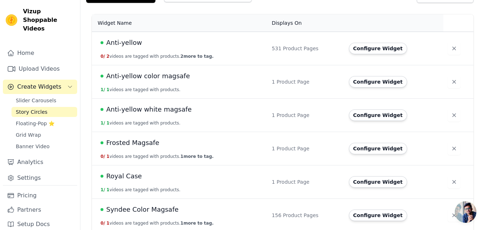
scroll to position [95, 0]
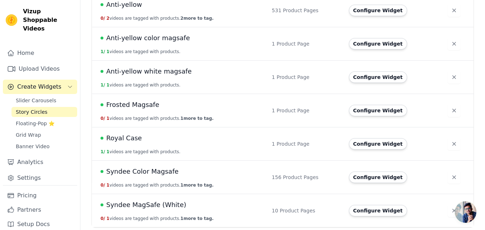
click at [155, 200] on span "Syndee MagSafe (White)" at bounding box center [146, 205] width 80 height 10
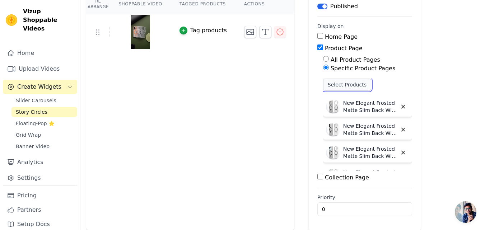
click at [328, 85] on button "Select Products" at bounding box center [347, 85] width 48 height 12
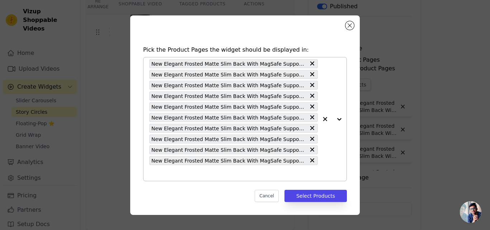
click at [208, 172] on input "text" at bounding box center [233, 173] width 169 height 9
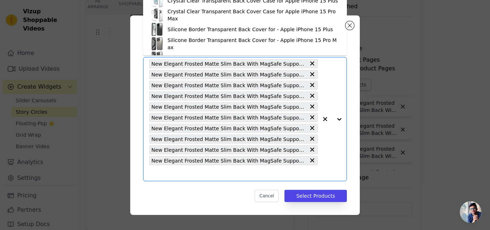
paste input "New Elegant Frosted Matte Slim Back With MagSafe Support Back Case For Oppo F29…"
type input "New Elegant Frosted Matte Slim Back With MagSafe Support Back Case For Oppo F29…"
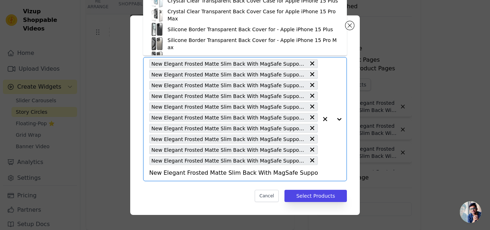
scroll to position [0, 67]
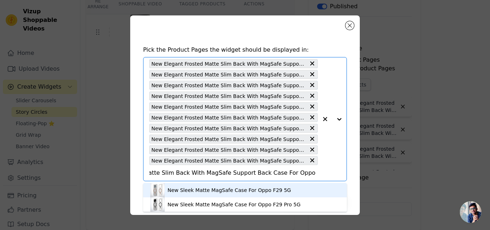
click at [300, 196] on div "New Sleek Matte MagSafe Case For Oppo F29 5G" at bounding box center [244, 190] width 189 height 14
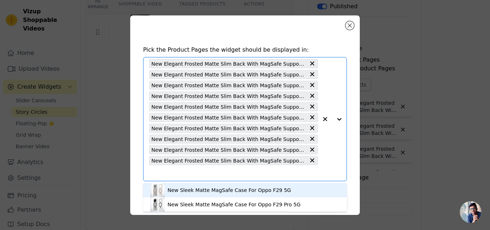
scroll to position [0, 0]
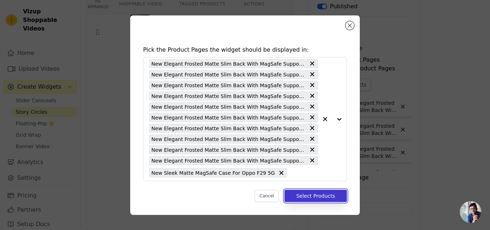
click at [311, 197] on button "Select Products" at bounding box center [315, 196] width 62 height 12
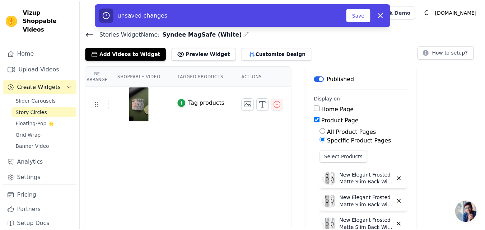
scroll to position [72, 0]
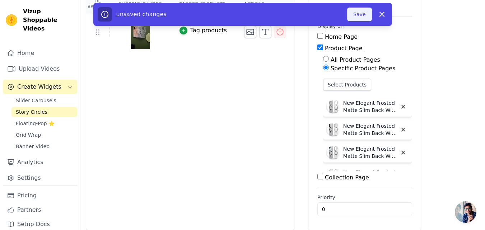
click at [356, 17] on button "Save" at bounding box center [359, 15] width 24 height 14
click at [362, 16] on button "Save" at bounding box center [359, 15] width 24 height 14
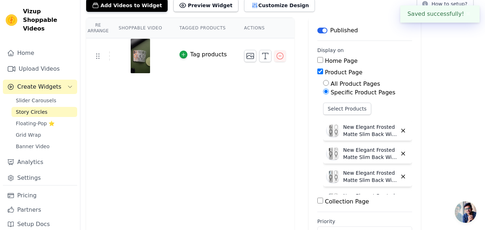
scroll to position [0, 0]
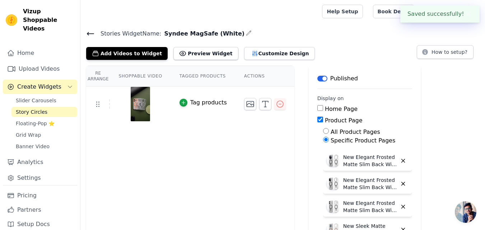
click at [92, 32] on icon at bounding box center [90, 33] width 9 height 9
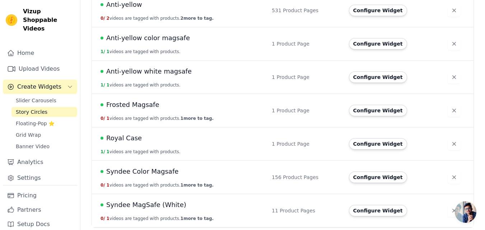
click at [146, 208] on span "Syndee MagSafe (White)" at bounding box center [146, 205] width 80 height 10
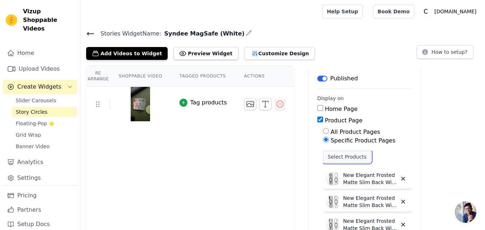
click at [341, 156] on button "Select Products" at bounding box center [347, 157] width 48 height 12
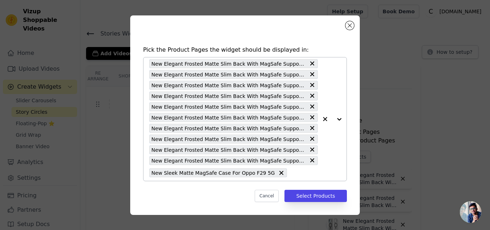
click at [291, 173] on input "text" at bounding box center [304, 173] width 27 height 9
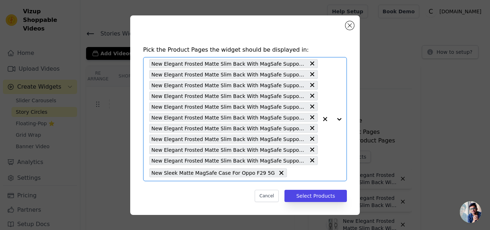
click at [291, 173] on input "text" at bounding box center [304, 173] width 27 height 9
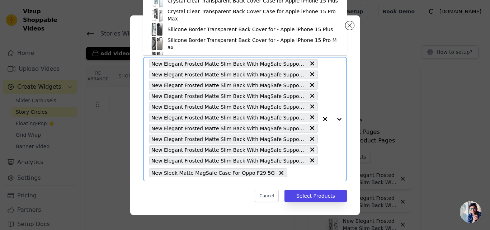
paste input "New Elegant Frosted Matte Slim Back With MagSafe Support Back Case For Nothing …"
type input "New Elegant Frosted Matte Slim Back With MagSafe Support Back Case For Nothing …"
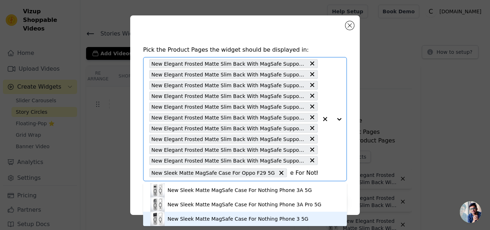
click at [234, 215] on div "New Sleek Matte MagSafe Case For Nothing Phone 3 5G" at bounding box center [238, 218] width 141 height 7
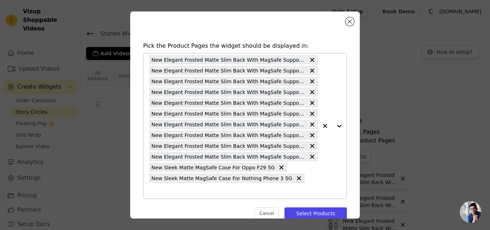
click at [296, 186] on input "text" at bounding box center [233, 190] width 169 height 9
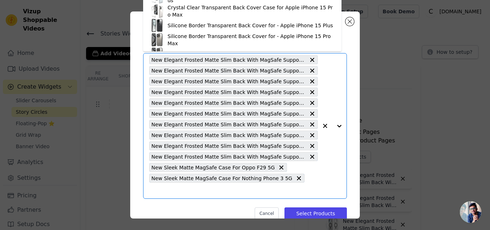
paste input "New Elegant Frosted Matte Slim Back With MagSafe Support Back Case For OnePlus …"
type input "New Elegant Frosted Matte Slim Back With MagSafe Support Back Case For OnePlus …"
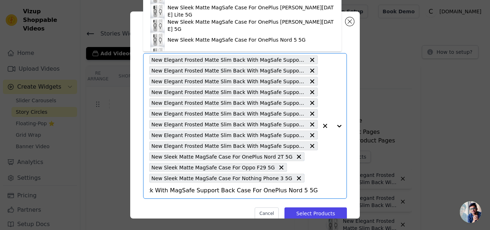
scroll to position [10, 0]
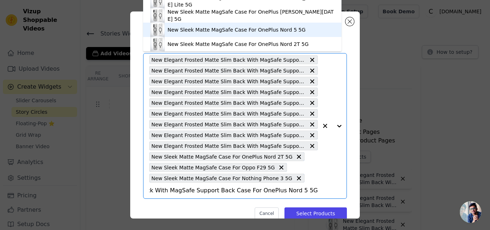
click at [265, 30] on div "New Sleek Matte MagSafe Case For OnePlus Nord 5 5G" at bounding box center [237, 29] width 138 height 7
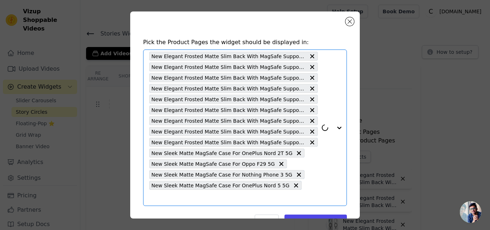
scroll to position [14, 0]
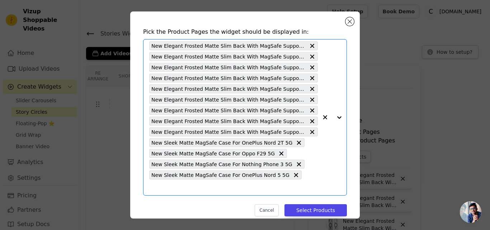
paste input "New Elegant Frosted Matte Slim Back With MagSafe Support Back Case For Vivo T4 …"
type input "New Elegant Frosted Matte Slim Back With MagSafe Support Back Case For Vivo T4 …"
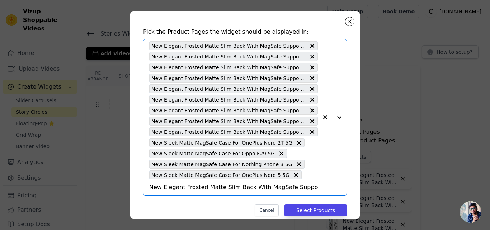
scroll to position [0, 210]
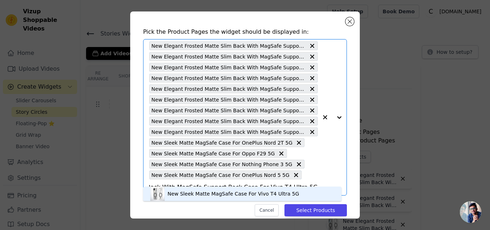
click at [222, 194] on div "New Sleek Matte MagSafe Case For Vivo T4 Ultra 5G" at bounding box center [234, 193] width 132 height 7
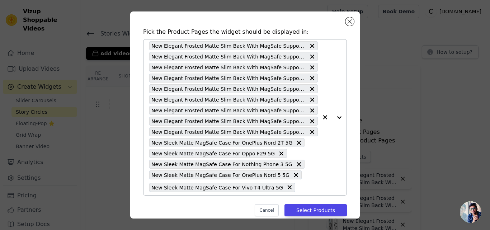
click at [298, 192] on div "New Elegant Frosted Matte Slim Back With MagSafe Support Back Case For Oppo Fin…" at bounding box center [233, 117] width 169 height 156
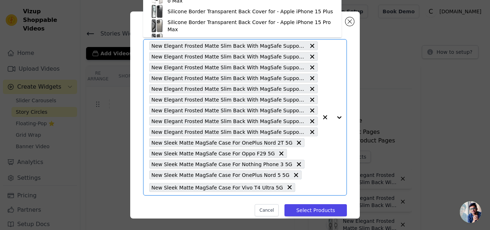
paste input "New Elegant Frosted Matte Slim Back With MagSafe Support Back Case For Oppo Ren…"
type input "New Elegant Frosted Matte Slim Back With MagSafe Support Back Case For Oppo Ren…"
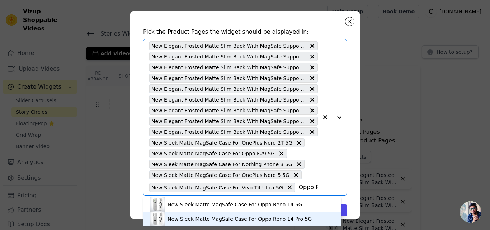
click at [231, 217] on div "New Sleek Matte MagSafe Case For Oppo Reno 14 Pro 5G" at bounding box center [240, 218] width 144 height 7
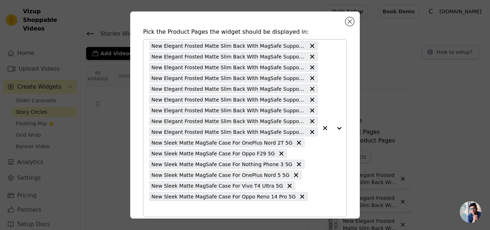
click at [301, 204] on input "text" at bounding box center [233, 208] width 169 height 9
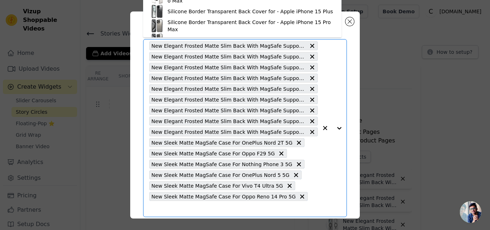
paste input "New Elegant Frosted Matte Slim Back With MagSafe Support Back Case For Oppo Ren…"
type input "New Elegant Frosted Matte Slim Back With MagSafe Support Back Case For Oppo Ren…"
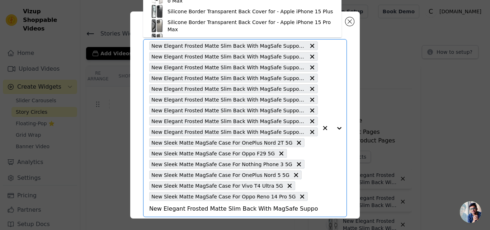
scroll to position [0, 220]
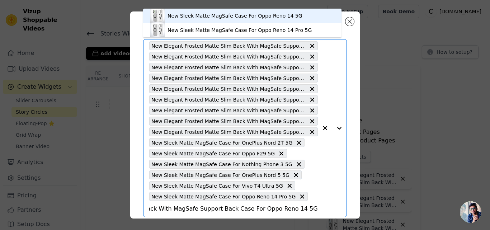
click at [240, 18] on div "New Sleek Matte MagSafe Case For Oppo Reno 14 5G" at bounding box center [235, 15] width 135 height 7
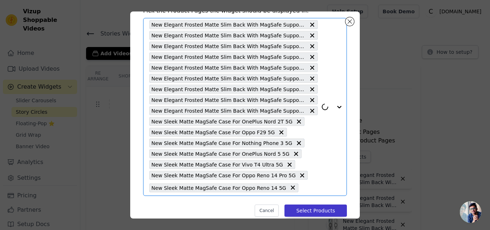
scroll to position [46, 0]
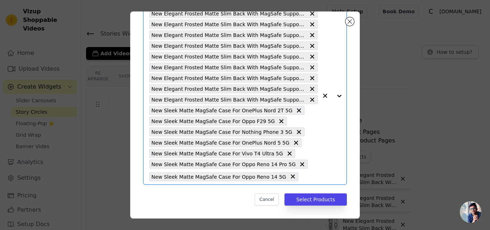
paste input "New Elegant Frosted Matte Slim Back With MagSafe Support Back Case For OnePlus …"
type input "New Elegant Frosted Matte Slim Back With MagSafe Support Back Case For OnePlus …"
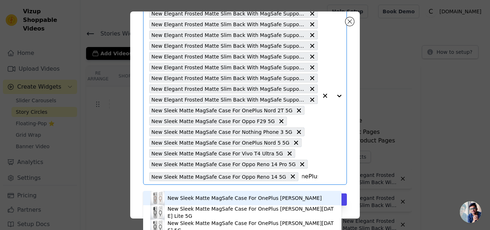
scroll to position [42, 0]
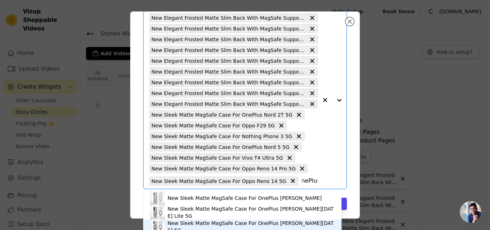
click at [244, 225] on div "New Sleek Matte MagSafe Case For OnePlus Nord CE 5 5G" at bounding box center [251, 227] width 167 height 14
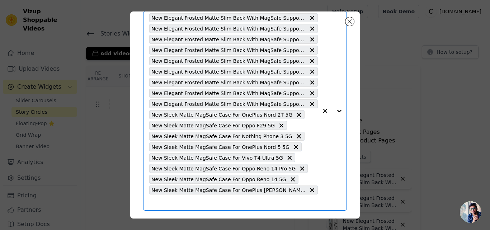
scroll to position [0, 0]
click at [310, 198] on input "text" at bounding box center [233, 202] width 169 height 9
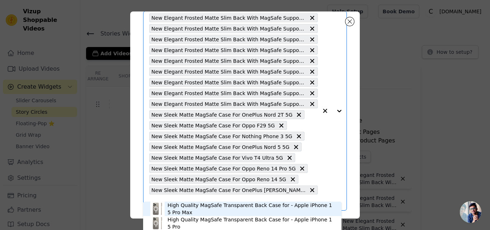
paste input "New Elegant Frosted Matte Slim Back With MagSafe Support Back Case For Vivo Y40…"
type input "New Elegant Frosted Matte Slim Back With MagSafe Support Back Case For Vivo Y40…"
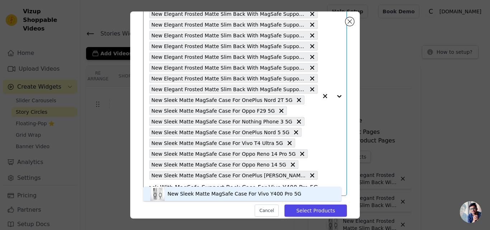
scroll to position [57, 0]
click at [273, 190] on div "New Sleek Matte MagSafe Case For Vivo Y400 Pro 5G" at bounding box center [235, 193] width 134 height 7
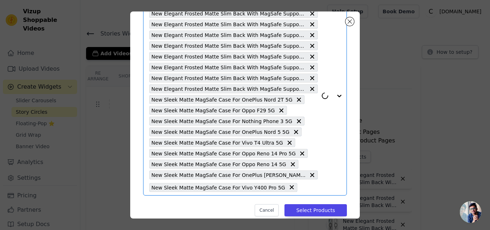
scroll to position [68, 0]
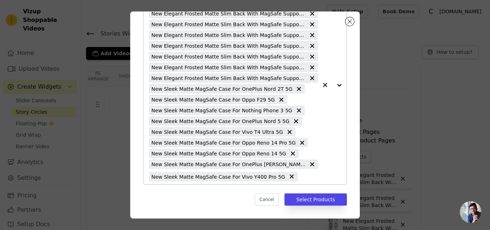
click at [318, 178] on button "button" at bounding box center [325, 85] width 14 height 199
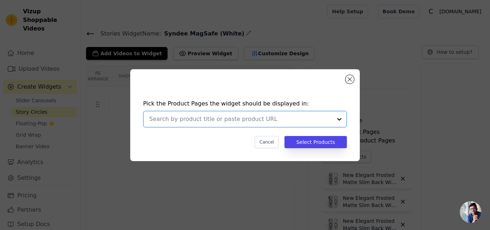
scroll to position [0, 0]
click at [272, 140] on button "Cancel" at bounding box center [267, 142] width 24 height 12
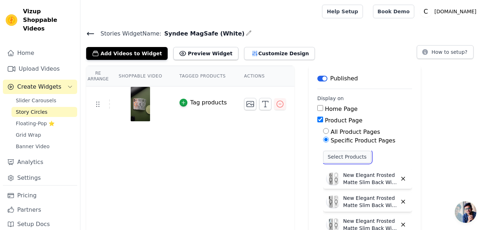
click at [337, 151] on button "Select Products" at bounding box center [347, 157] width 48 height 12
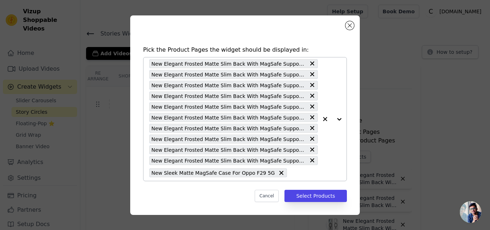
click at [291, 174] on input "text" at bounding box center [304, 173] width 27 height 9
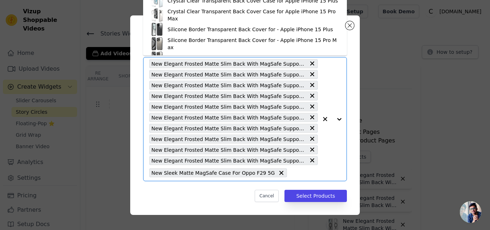
paste input "New Elegant Frosted Matte Slim Back With MagSafe Support Back Case For Nothing …"
type input "New Elegant Frosted Matte Slim Back With MagSafe Support Back Case For Nothing …"
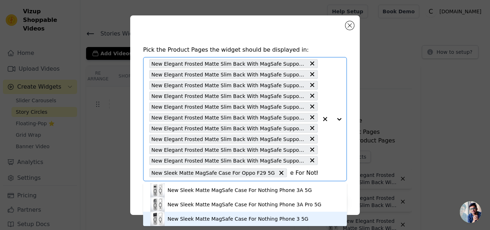
click at [235, 221] on div "New Sleek Matte MagSafe Case For Nothing Phone 3 5G" at bounding box center [238, 218] width 141 height 7
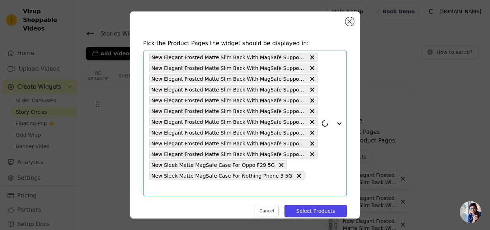
scroll to position [3, 0]
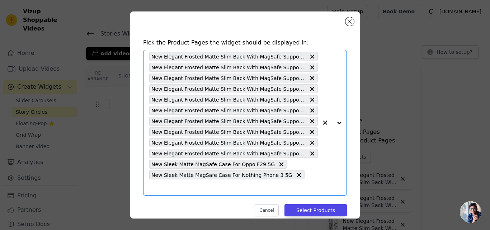
click at [298, 183] on input "text" at bounding box center [233, 187] width 169 height 9
paste input "New Elegant Frosted Matte Slim Back With MagSafe Support Back Case For OnePlus …"
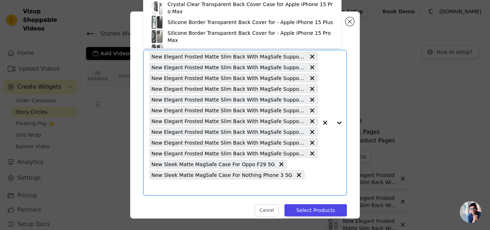
type input "New Elegant Frosted Matte Slim Back With MagSafe Support Back Case For OnePlus …"
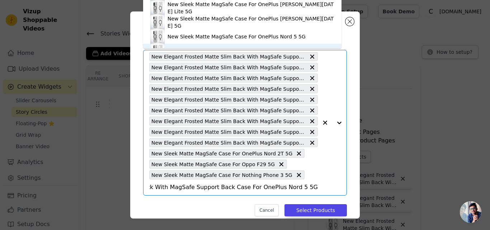
scroll to position [10, 0]
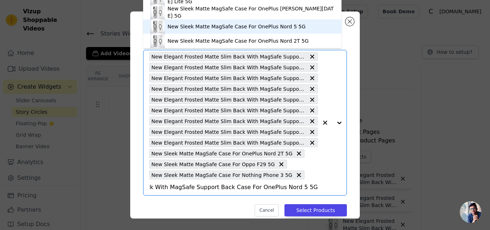
click at [269, 28] on div "New Sleek Matte MagSafe Case For OnePlus Nord 5 5G" at bounding box center [237, 26] width 138 height 7
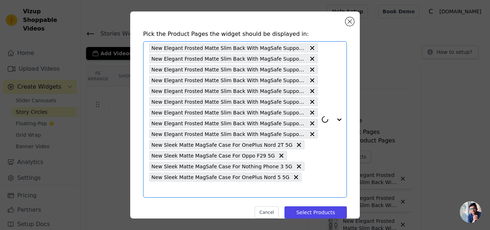
scroll to position [14, 0]
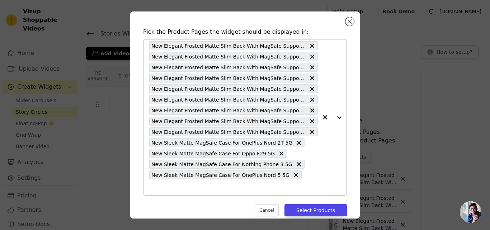
click at [300, 183] on input "text" at bounding box center [233, 187] width 169 height 9
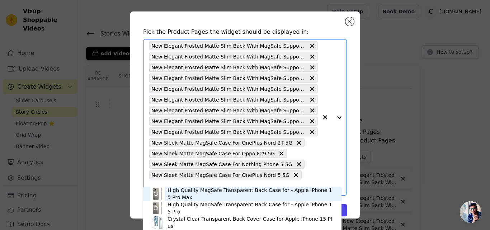
paste input "New Elegant Frosted Matte Slim Back With MagSafe Support Back Case For Vivo T4 …"
type input "New Elegant Frosted Matte Slim Back With MagSafe Support Back Case For Vivo T4 …"
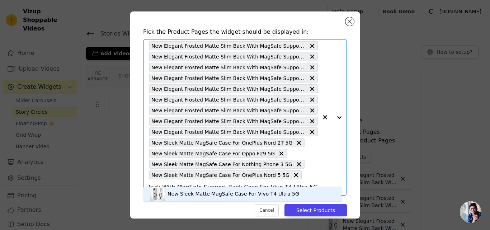
click at [214, 195] on div "New Sleek Matte MagSafe Case For Vivo T4 Ultra 5G" at bounding box center [234, 193] width 132 height 7
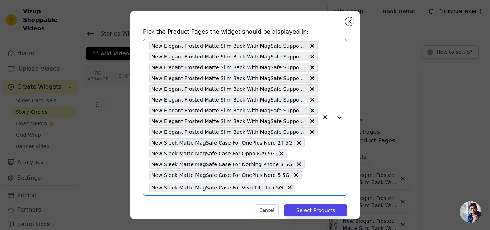
click at [299, 187] on input "text" at bounding box center [308, 187] width 19 height 9
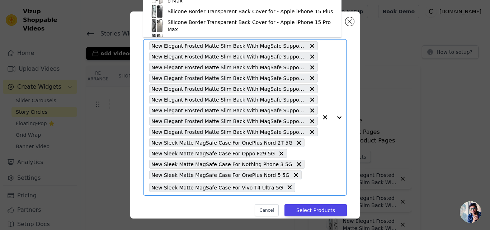
paste input "New Elegant Frosted Matte Slim Back With MagSafe Support Back Case For Oppo Ren…"
type input "New Elegant Frosted Matte Slim Back With MagSafe Support Back Case For Oppo Ren…"
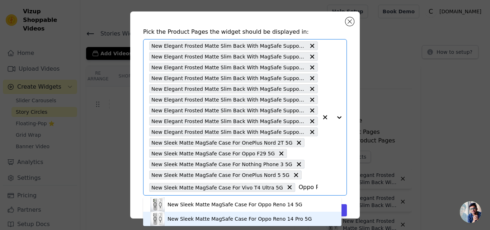
click at [222, 219] on div "New Sleek Matte MagSafe Case For Oppo Reno 14 Pro 5G" at bounding box center [240, 218] width 144 height 7
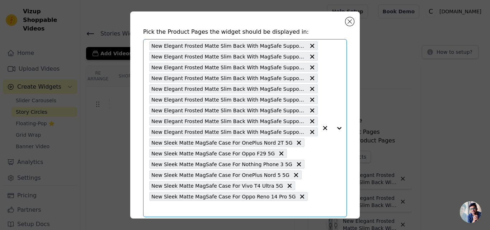
scroll to position [0, 0]
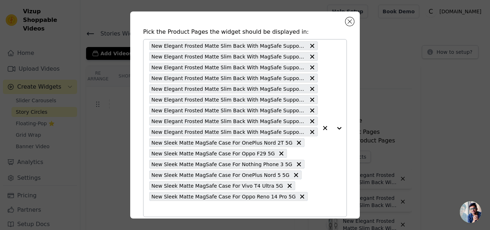
paste input "New Elegant Frosted Matte Slim Back With MagSafe Support Back Case For Oppo Ren…"
type input "New Elegant Frosted Matte Slim Back With MagSafe Support Back Case For Oppo Ren…"
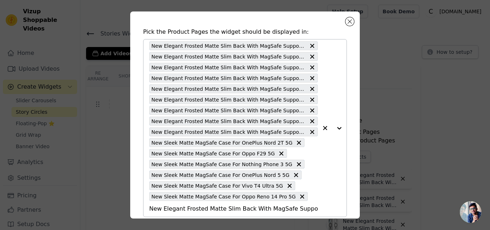
scroll to position [0, 230]
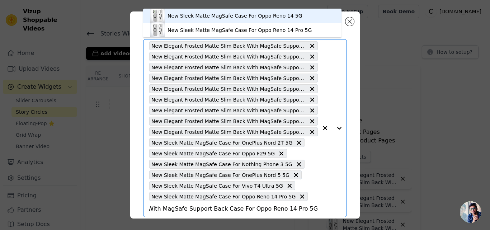
click at [255, 15] on div "New Sleek Matte MagSafe Case For Oppo Reno 14 5G" at bounding box center [235, 15] width 135 height 7
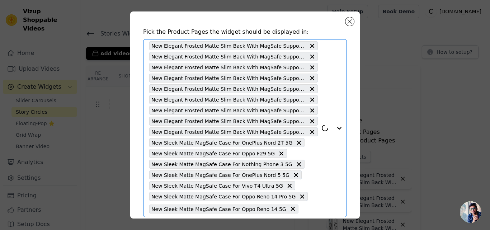
scroll to position [46, 0]
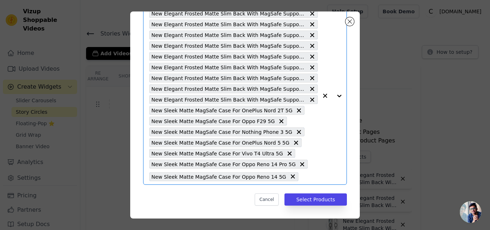
paste input "New Elegant Frosted Matte Slim Back With MagSafe Support Back Case For OnePlus …"
type input "New Elegant Frosted Matte Slim Back With MagSafe Support Back Case For OnePlus …"
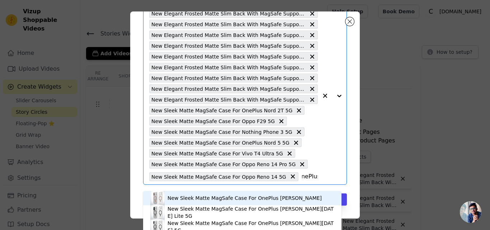
scroll to position [42, 0]
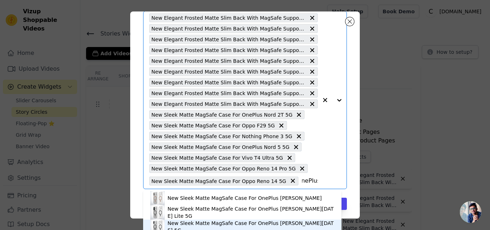
click at [210, 224] on div "New Sleek Matte MagSafe Case For OnePlus Nord CE 5 5G" at bounding box center [251, 227] width 167 height 14
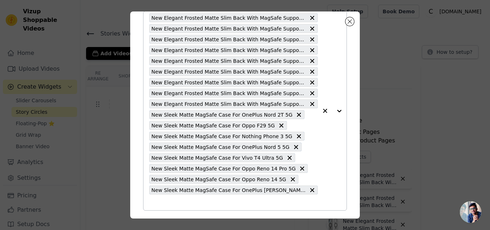
scroll to position [57, 0]
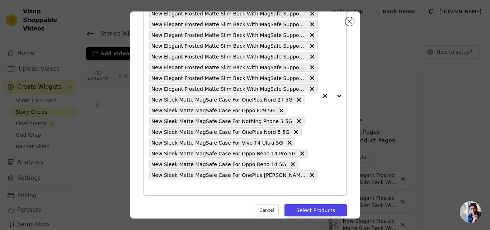
click at [305, 183] on input "text" at bounding box center [233, 187] width 169 height 9
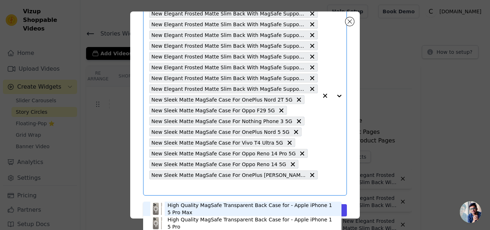
scroll to position [42, 0]
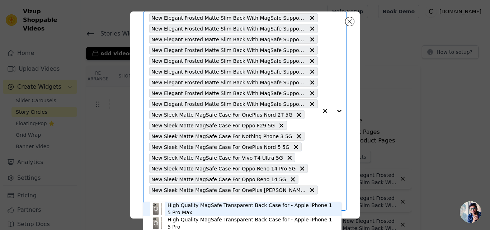
paste input "New Elegant Frosted Matte Slim Back With MagSafe Support Back Case For Vivo Y40…"
type input "New Elegant Frosted Matte Slim Back With MagSafe Support Back Case For Vivo Y40…"
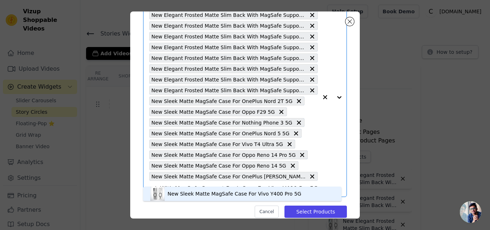
scroll to position [57, 0]
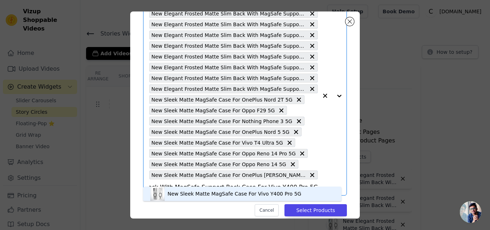
click at [188, 193] on div "New Sleek Matte MagSafe Case For Vivo Y400 Pro 5G" at bounding box center [235, 193] width 134 height 7
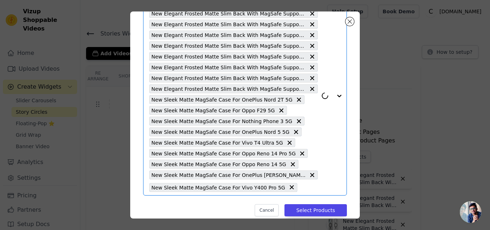
scroll to position [68, 0]
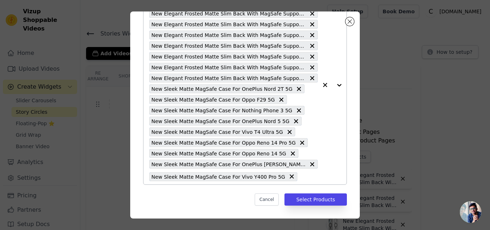
click at [309, 172] on input "text" at bounding box center [309, 176] width 17 height 9
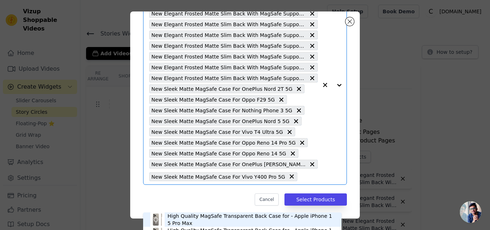
scroll to position [42, 0]
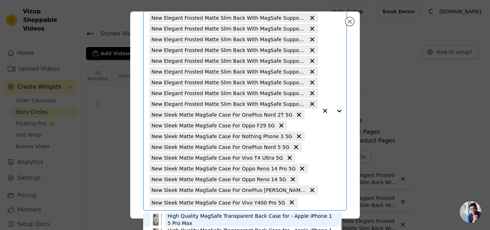
paste input "New Elegant Frosted Matte Slim Back With MagSafe Support Back Case For Motorola…"
type input "New Elegant Frosted Matte Slim Back With MagSafe Support Back Case For Motorola…"
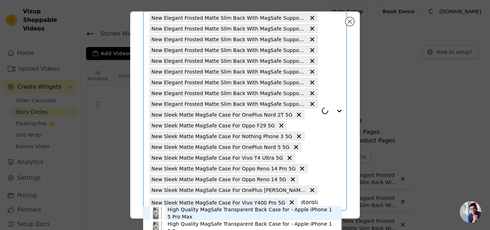
scroll to position [68, 0]
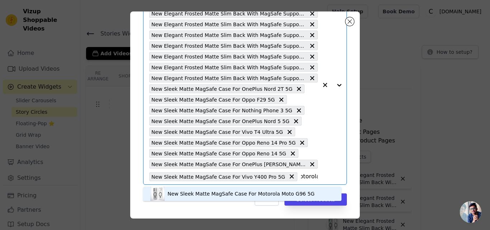
click at [188, 196] on div "New Sleek Matte MagSafe Case For Motorola Moto G96 5G" at bounding box center [241, 193] width 147 height 7
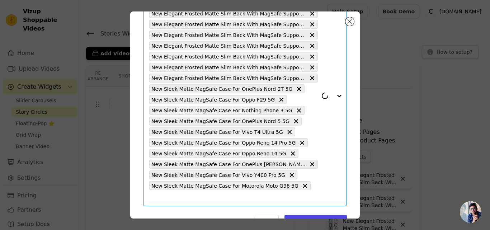
scroll to position [89, 0]
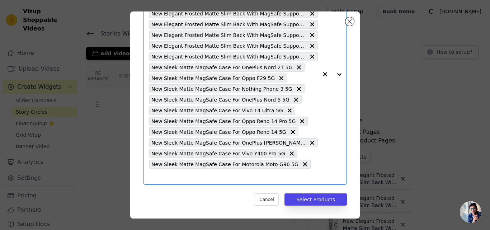
paste input "New Elegant Frosted Matte Slim Back With MagSafe Support Back Case For Vivo X20…"
type input "New Elegant Frosted Matte Slim Back With MagSafe Support Back Case For Vivo X20…"
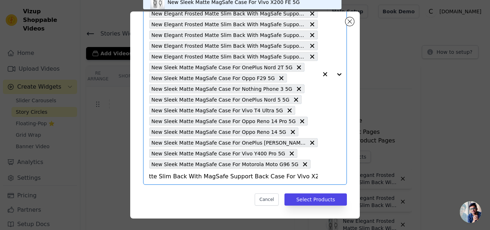
scroll to position [42, 0]
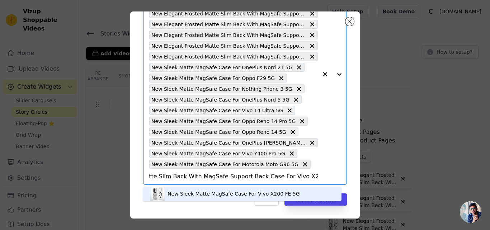
click at [180, 193] on div "New Sleek Matte MagSafe Case For Vivo X200 FE 5G" at bounding box center [234, 193] width 132 height 7
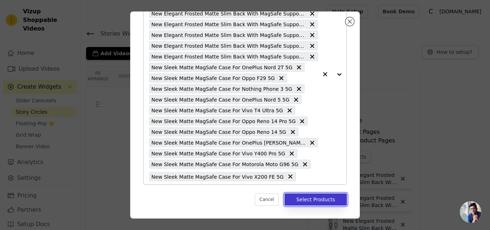
click at [301, 201] on button "Select Products" at bounding box center [315, 199] width 62 height 12
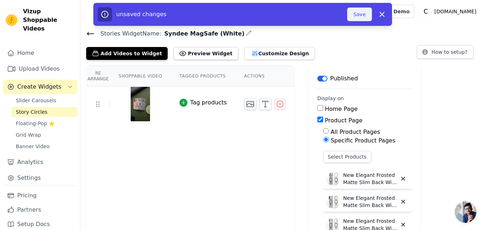
click at [356, 17] on button "Save" at bounding box center [359, 15] width 24 height 14
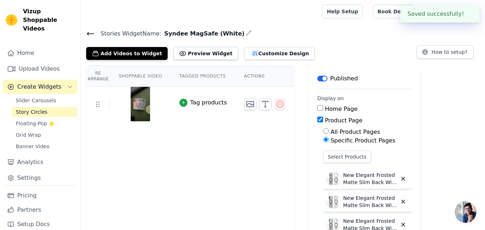
click at [91, 31] on icon at bounding box center [90, 33] width 9 height 9
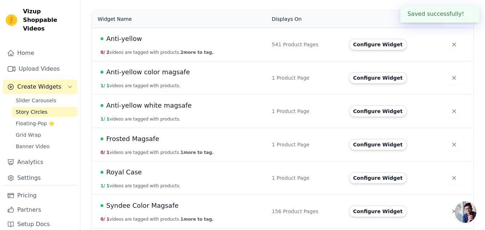
scroll to position [95, 0]
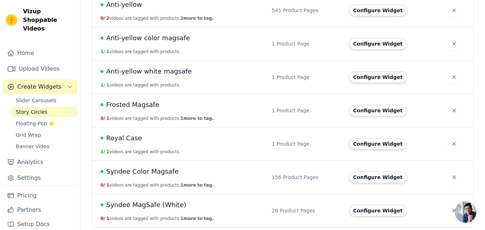
click at [166, 204] on span "Syndee MagSafe (White)" at bounding box center [146, 205] width 80 height 10
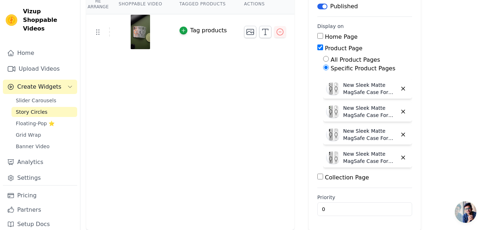
scroll to position [206, 0]
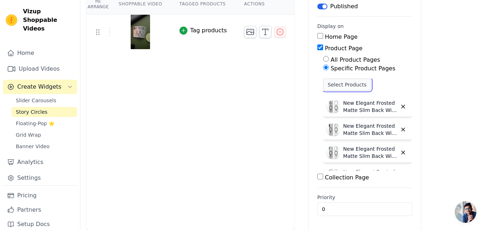
click at [328, 86] on button "Select Products" at bounding box center [347, 85] width 48 height 12
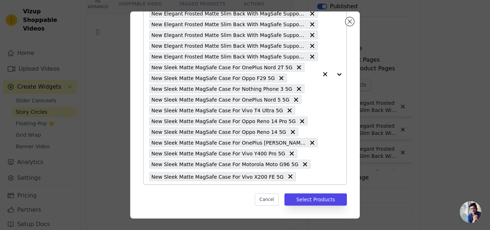
click at [300, 175] on input "text" at bounding box center [309, 176] width 18 height 9
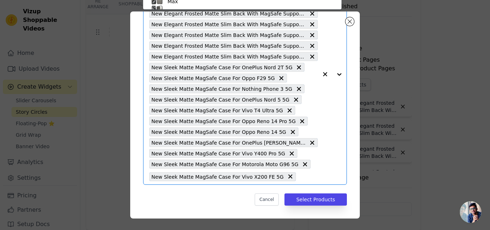
scroll to position [42, 0]
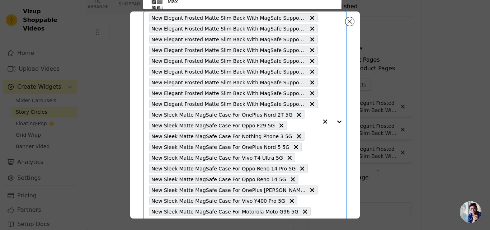
paste input "New Elegant Frosted Matte Slim Back With MagSafe Support Back Case For Xiaomi 1…"
type input "New Elegant Frosted Matte Slim Back With MagSafe Support Back Case For Xiaomi 1…"
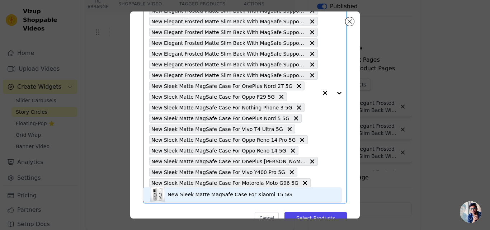
scroll to position [89, 0]
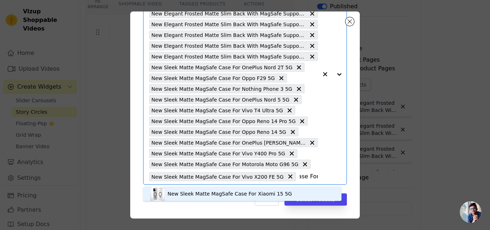
click at [217, 191] on div "New Sleek Matte MagSafe Case For Xiaomi 15 5G" at bounding box center [230, 193] width 124 height 7
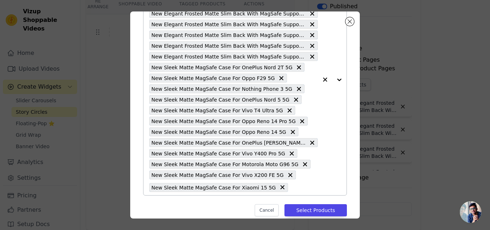
click at [276, 186] on div "New Elegant Frosted Matte Slim Back With MagSafe Support Back Case For Oppo Fin…" at bounding box center [233, 79] width 169 height 231
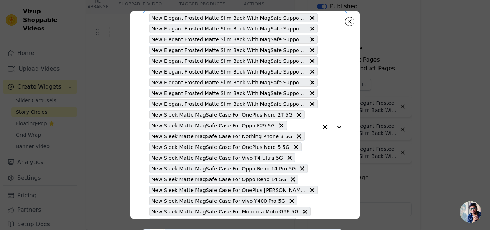
scroll to position [100, 0]
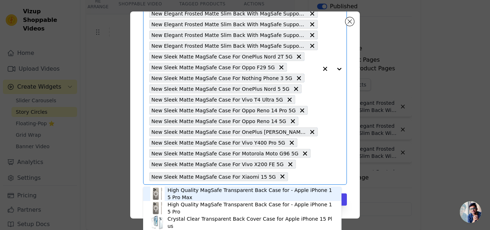
paste input "New Elegant Frosted Matte Slim Back With MagSafe Support Back Case For Motorola…"
type input "New Elegant Frosted Matte Slim Back With MagSafe Support Back Case For Motorola…"
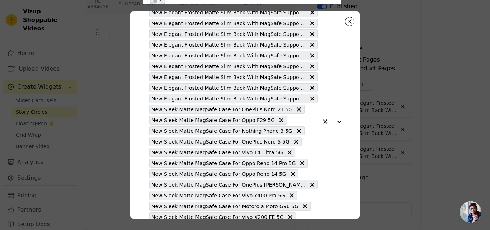
scroll to position [0, 0]
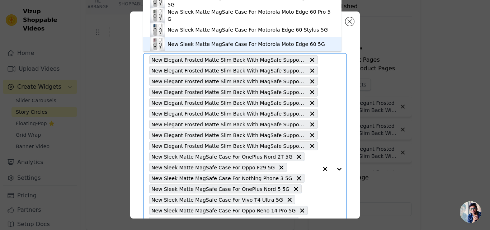
click at [204, 41] on div "New Sleek Matte MagSafe Case For Motorola Moto Edge 60 5G" at bounding box center [246, 44] width 157 height 7
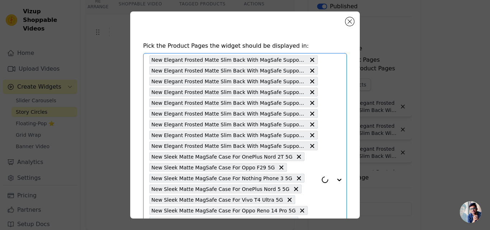
scroll to position [122, 0]
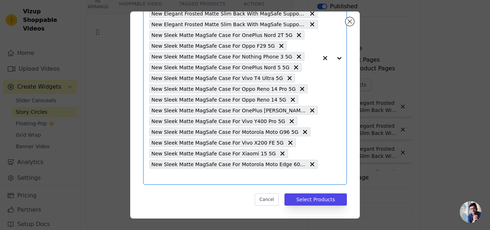
paste input "New Elegant Frosted Matte Slim Back With MagSafe Support Back Case For Samsung …"
type input "New Elegant Frosted Matte Slim Back With MagSafe Support Back Case For Samsung …"
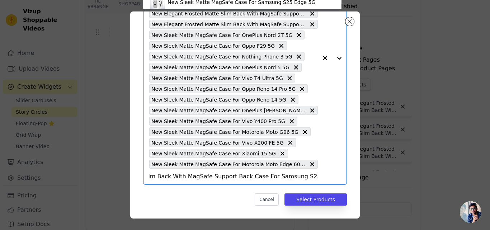
scroll to position [42, 0]
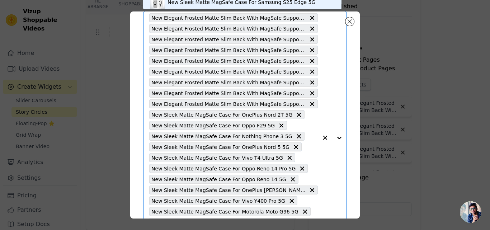
click at [178, 1] on div "New Sleek Matte MagSafe Case For Samsung S25 Edge 5G" at bounding box center [242, 2] width 148 height 7
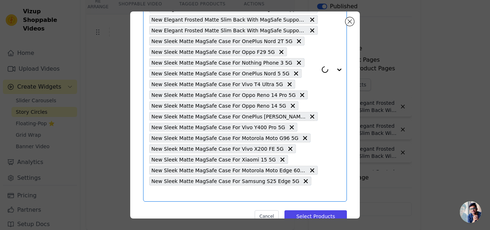
scroll to position [122, 0]
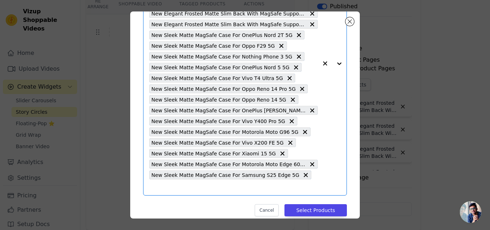
paste input "New Elegant Frosted Matte Slim Back With MagSafe Support Back Case For Motorola…"
type input "New Elegant Frosted Matte Slim Back With MagSafe Support Back Case For Motorola…"
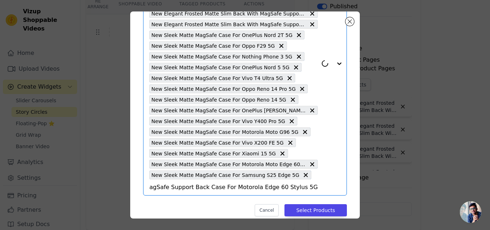
scroll to position [42, 0]
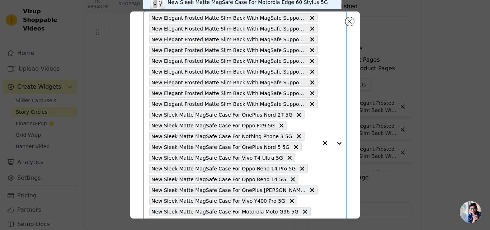
click at [215, 5] on div "New Sleek Matte MagSafe Case For Motorola Edge 60 Stylus 5G" at bounding box center [248, 2] width 160 height 7
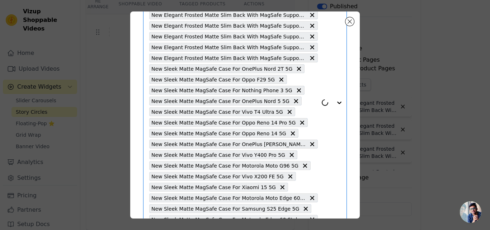
scroll to position [143, 0]
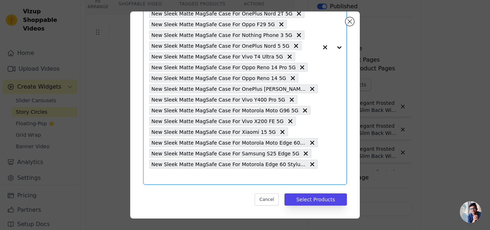
paste input "New Elegant Frosted Matte Slim Back With MagSafe Support Back Case For Motorola…"
type input "New Elegant Frosted Matte Slim Back With MagSafe Support Back Case For Motorola…"
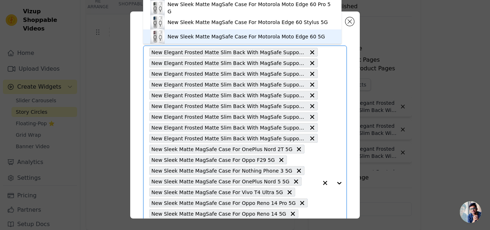
scroll to position [6, 0]
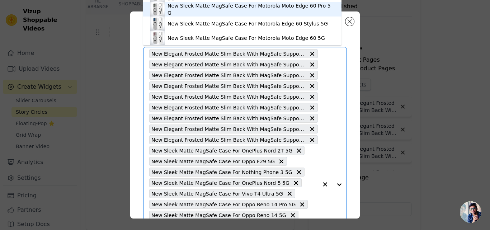
click at [257, 11] on div "New Sleek Matte MagSafe Case For Motorola Moto Edge 60 Pro 5G" at bounding box center [251, 9] width 167 height 14
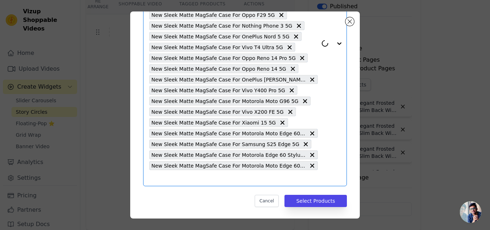
scroll to position [154, 0]
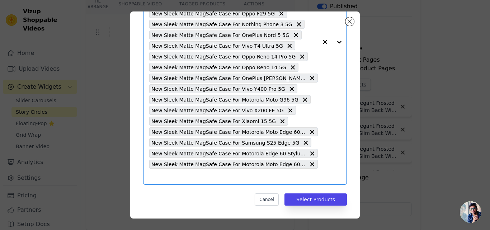
paste input "New Elegant Frosted Matte Slim Back With MagSafe Support Back Case For Motorola…"
type input "New Elegant Frosted Matte Slim Back With MagSafe Support Back Case For Motorola…"
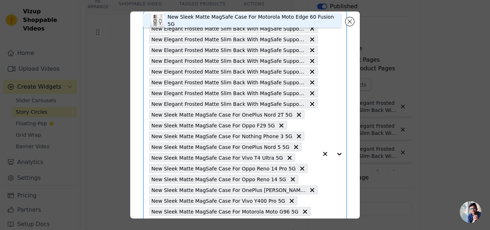
scroll to position [6, 0]
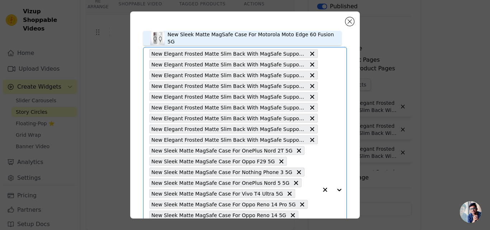
click at [223, 36] on div "New Sleek Matte MagSafe Case For Motorola Moto Edge 60 Fusion 5G" at bounding box center [251, 38] width 167 height 14
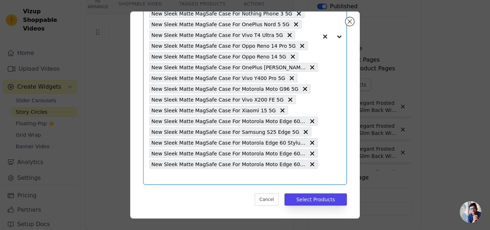
paste input "New Elegant Frosted Matte Slim Back With MagSafe Support Back Case For CMF Noth…"
type input "New Elegant Frosted Matte Slim Back With MagSafe Support Back Case For CMF Noth…"
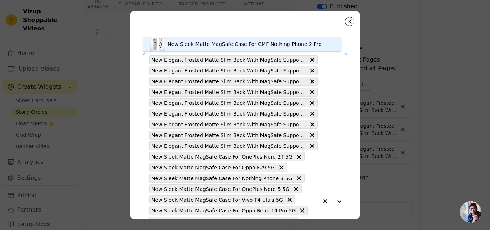
click at [211, 43] on div "New Sleek Matte MagSafe Case For CMF Nothing Phone 2 Pro" at bounding box center [245, 44] width 154 height 7
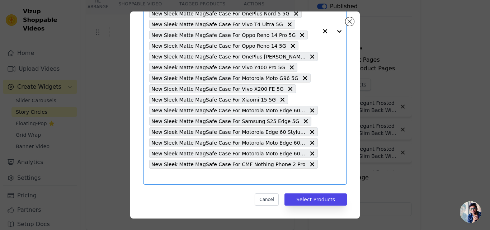
paste input "New Elegant Frosted Matte Slim Back With MagSafe Support Back Case For Vivo V40…"
type input "New Elegant Frosted Matte Slim Back With MagSafe Support Back Case For Vivo V40…"
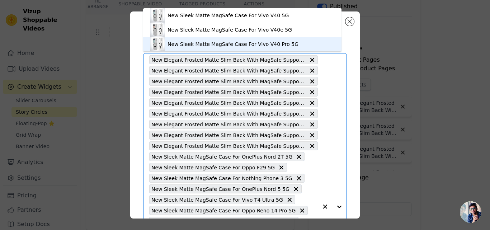
click at [265, 42] on div "New Sleek Matte MagSafe Case For Vivo V40 Pro 5G" at bounding box center [233, 44] width 131 height 7
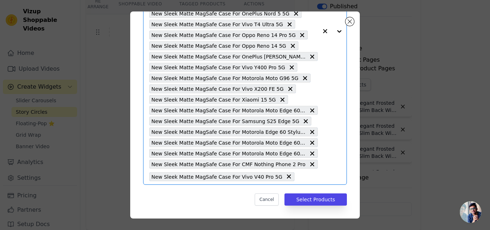
paste input "New Elegant Frosted Matte Slim Back With MagSafe Support Back Case For Vivo V29…"
type input "New Elegant Frosted Matte Slim Back With MagSafe Support Back Case For Vivo V29…"
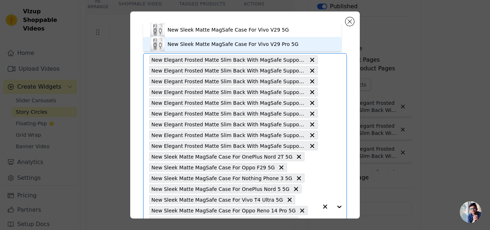
click at [254, 44] on div "New Sleek Matte MagSafe Case For Vivo V29 Pro 5G" at bounding box center [233, 44] width 131 height 7
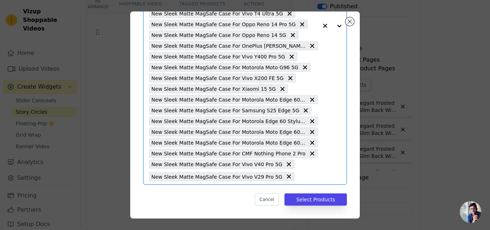
paste input "New Elegant Frosted Matte Slim Back With MagSafe Support Back Case For Vivo V27…"
type input "New Elegant Frosted Matte Slim Back With MagSafe Support Back Case For Vivo V27…"
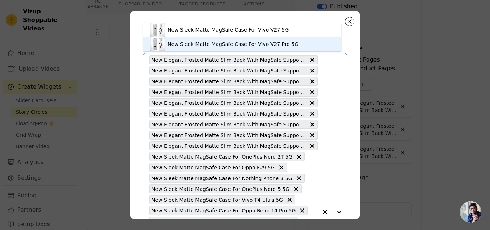
click at [257, 45] on div "New Sleek Matte MagSafe Case For Vivo V27 Pro 5G" at bounding box center [233, 44] width 131 height 7
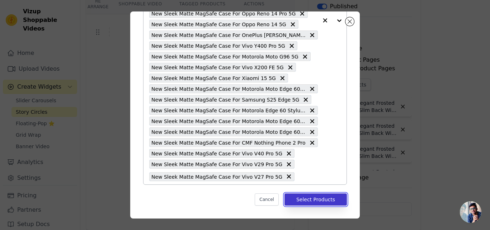
click at [308, 201] on button "Select Products" at bounding box center [315, 199] width 62 height 12
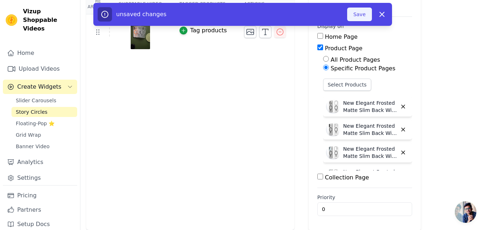
click at [356, 18] on button "Save" at bounding box center [359, 15] width 24 height 14
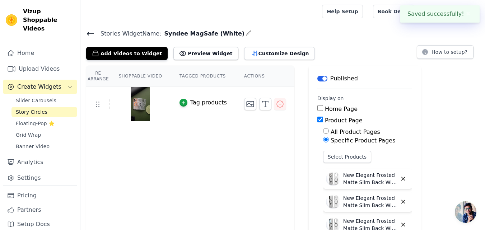
click at [89, 35] on icon at bounding box center [90, 33] width 9 height 9
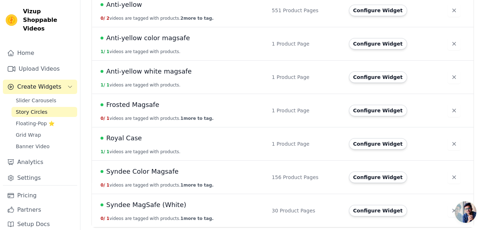
click at [165, 207] on span "Syndee MagSafe (White)" at bounding box center [146, 205] width 80 height 10
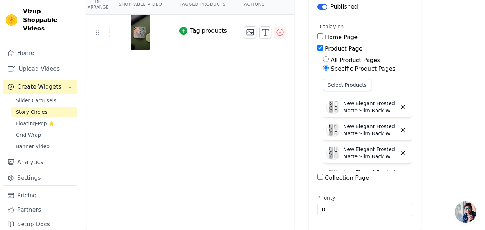
scroll to position [72, 0]
click at [325, 86] on button "Select Products" at bounding box center [347, 85] width 48 height 12
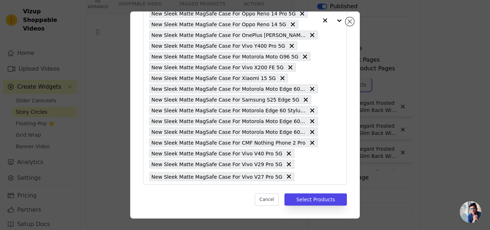
scroll to position [18, 0]
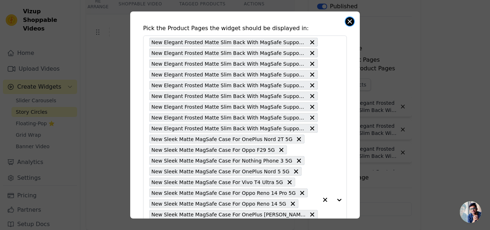
click at [348, 23] on button "Close modal" at bounding box center [349, 21] width 9 height 9
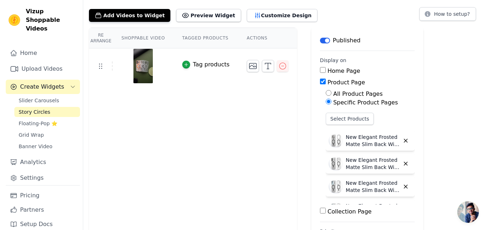
scroll to position [0, 0]
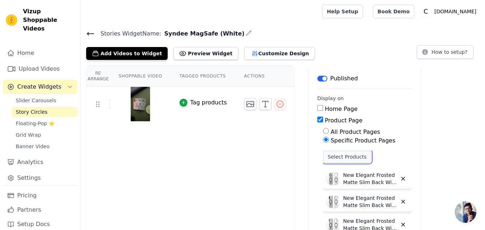
click at [331, 157] on button "Select Products" at bounding box center [347, 157] width 48 height 12
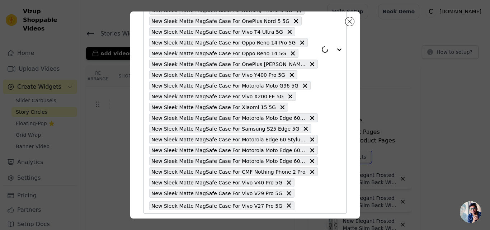
scroll to position [197, 0]
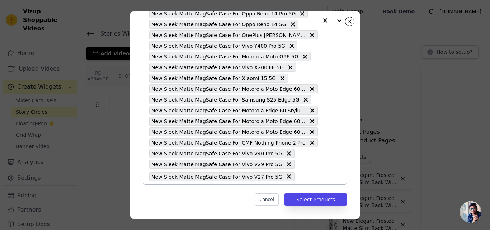
click at [298, 178] on input "text" at bounding box center [308, 176] width 20 height 9
click at [298, 177] on input "text" at bounding box center [308, 176] width 20 height 9
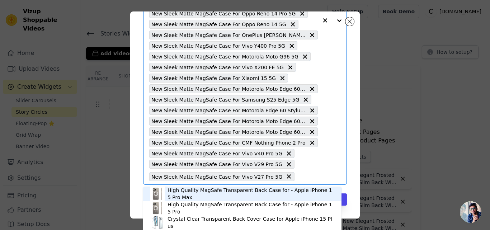
paste input "New Elegant Frosted Matte Slim Back With MagSafe Support Back Case For Vivo T3 …"
type input "New Elegant Frosted Matte Slim Back With MagSafe Support Back Case For Vivo T3 …"
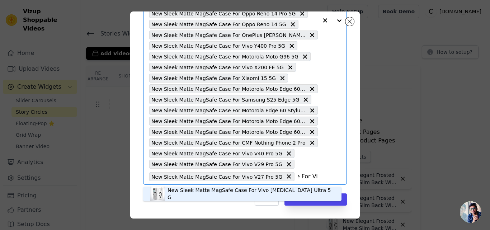
click at [197, 194] on div "New Sleek Matte MagSafe Case For Vivo T3 Ultra 5G" at bounding box center [251, 194] width 167 height 14
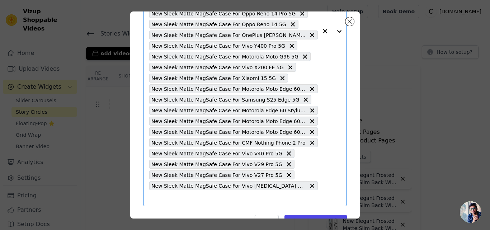
click at [285, 194] on input "text" at bounding box center [233, 198] width 169 height 9
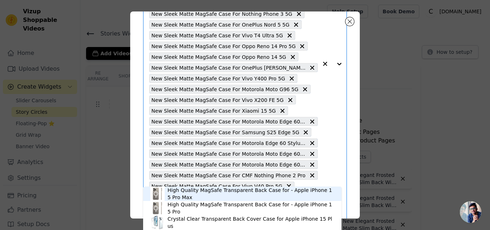
scroll to position [208, 0]
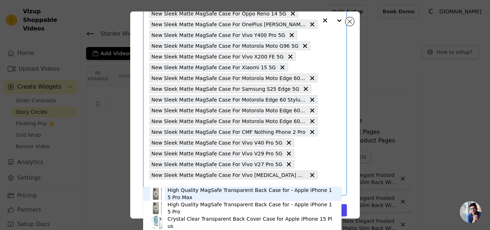
paste input "New Elegant Frosted Matte Slim Back With MagSafe Support Back Case For OnePlus …"
type input "New Elegant Frosted Matte Slim Back With MagSafe Support Back Case For OnePlus …"
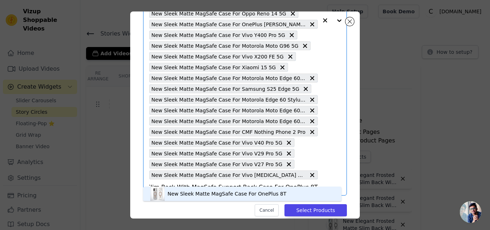
click at [202, 192] on div "New Sleek Matte MagSafe Case For OnePlus 8T" at bounding box center [227, 193] width 119 height 7
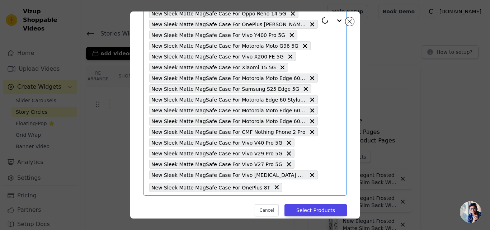
scroll to position [218, 0]
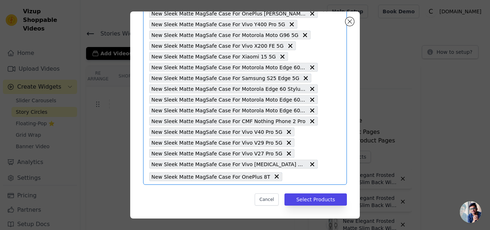
paste input "New Elegant Frosted Matte Slim Back With MagSafe Support Back Case For Nothing …"
type input "New Elegant Frosted Matte Slim Back With MagSafe Support Back Case For Nothing …"
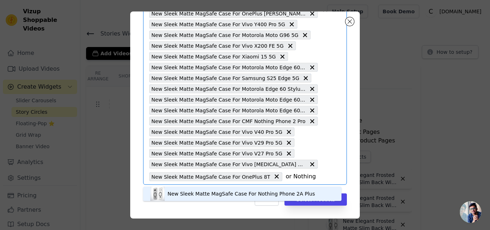
click at [206, 195] on div "New Sleek Matte MagSafe Case For Nothing Phone 2A Plus" at bounding box center [241, 193] width 147 height 7
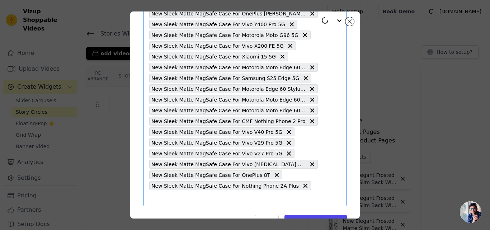
scroll to position [240, 0]
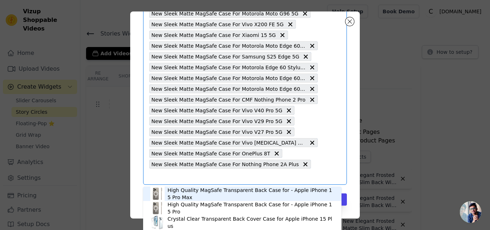
paste input "New Elegant Frosted Matte Slim Back With MagSafe Support Back Case For iQOO Z9s…"
type input "New Elegant Frosted Matte Slim Back With MagSafe Support Back Case For iQOO Z9s…"
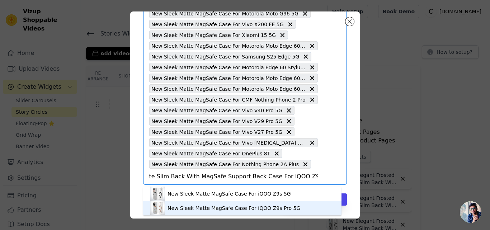
click at [176, 207] on div "New Sleek Matte MagSafe Case For iQOO Z9s Pro 5G" at bounding box center [234, 207] width 133 height 7
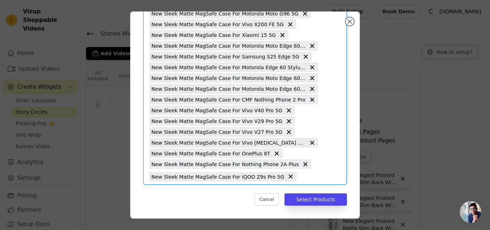
scroll to position [0, 0]
click at [300, 174] on input "text" at bounding box center [309, 176] width 18 height 9
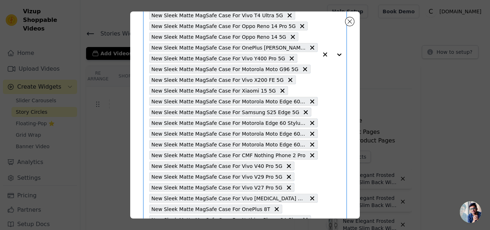
scroll to position [240, 0]
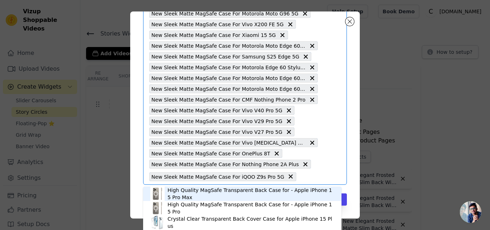
paste input "New Elegant Frosted Matte Slim Back With MagSafe Support Back Case For iQOO Z9s…"
type input "New Elegant Frosted Matte Slim Back With MagSafe Support Back Case For iQOO Z9s…"
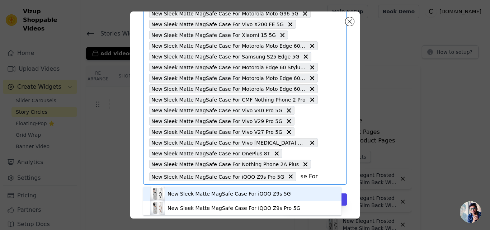
click at [201, 192] on div "New Sleek Matte MagSafe Case For iQOO Z9s 5G" at bounding box center [229, 193] width 123 height 7
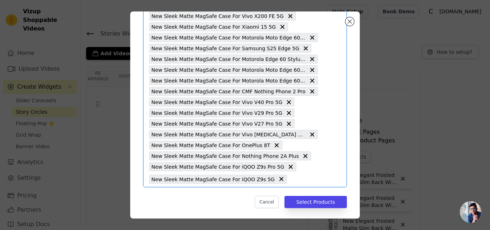
scroll to position [251, 0]
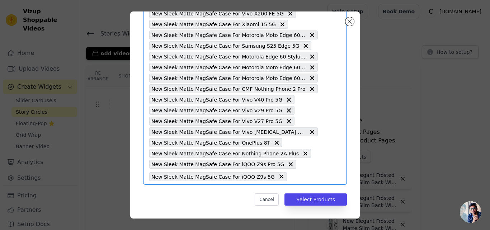
paste input "New Elegant Frosted Matte Slim Back With MagSafe Support Back Case For OnePlus …"
type input "New Elegant Frosted Matte Slim Back With MagSafe Support Back Case For OnePlus …"
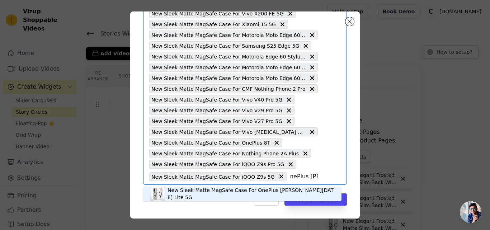
click at [199, 194] on div "New Sleek Matte MagSafe Case For OnePlus Nord CE 3 Lite 5G" at bounding box center [251, 194] width 167 height 14
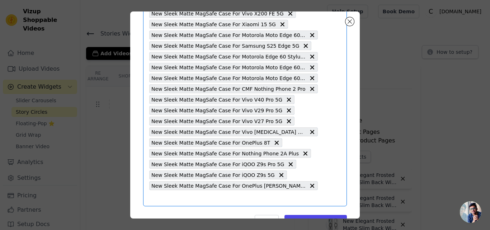
scroll to position [272, 0]
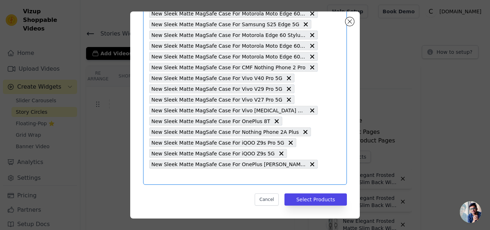
paste input "New Elegant Frosted Matte Slim Back With MagSafe Support Back Case For OnePlus …"
type input "New Elegant Frosted Matte Slim Back With MagSafe Support Back Case For OnePlus …"
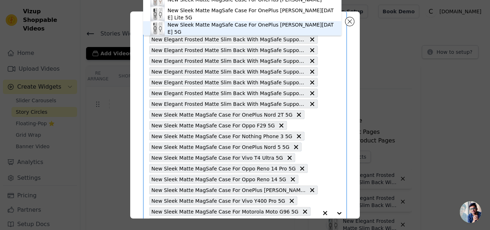
scroll to position [0, 0]
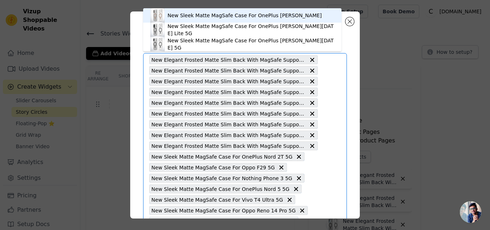
click at [248, 14] on div "New Sleek Matte MagSafe Case For OnePlus Nord CE" at bounding box center [245, 15] width 154 height 7
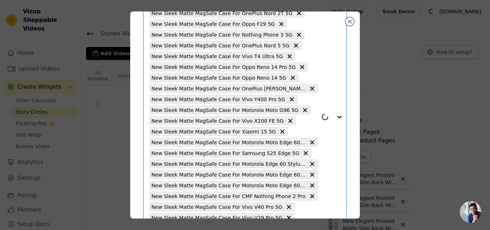
scroll to position [272, 0]
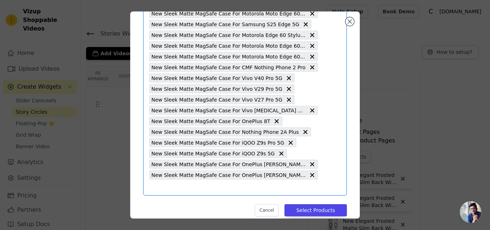
paste input "New Elegant Frosted Matte Slim Back With MagSafe Support Back Case For OnePlus …"
type input "New Elegant Frosted Matte Slim Back With MagSafe Support Back Case For OnePlus …"
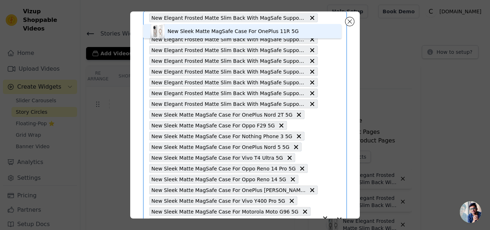
scroll to position [0, 0]
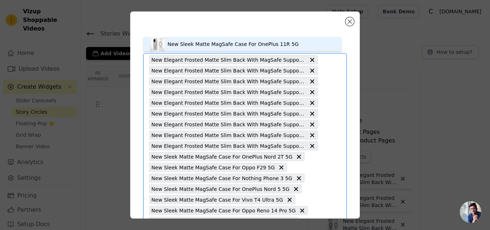
click at [237, 45] on div "New Sleek Matte MagSafe Case For OnePlus 11R 5G" at bounding box center [233, 44] width 131 height 7
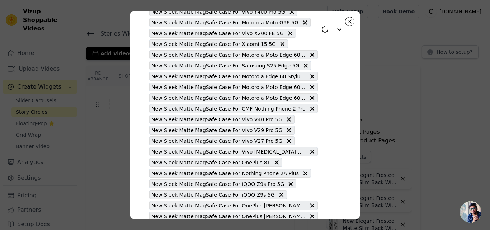
scroll to position [283, 0]
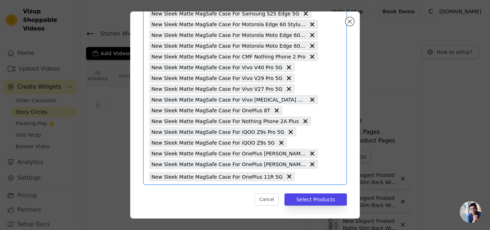
paste input "New Elegant Frosted Matte Slim Back With MagSafe Support Back Case For Samsung …"
type input "New Elegant Frosted Matte Slim Back With MagSafe Support Back Case For Samsung …"
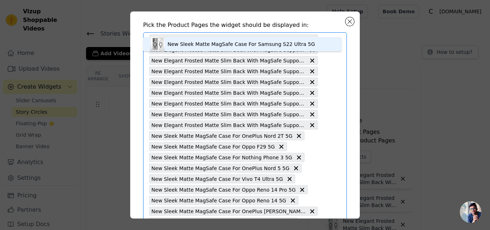
scroll to position [0, 0]
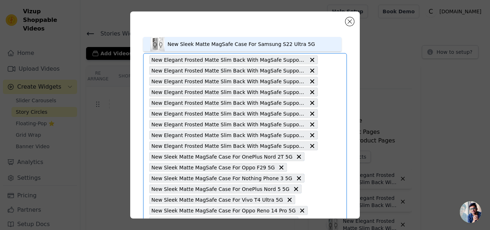
click at [234, 45] on div "New Sleek Matte MagSafe Case For Samsung S22 Ultra 5G" at bounding box center [241, 44] width 147 height 7
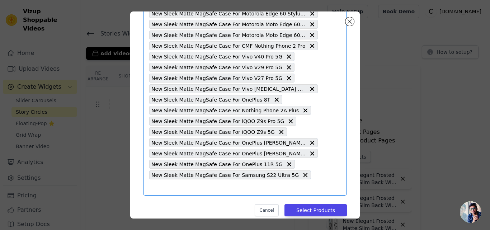
paste input "New Elegant Frosted Matte Slim Back With MagSafe Support Back Case For Nothing …"
type input "New Elegant Frosted Matte Slim Back With MagSafe Support Back Case For Nothing …"
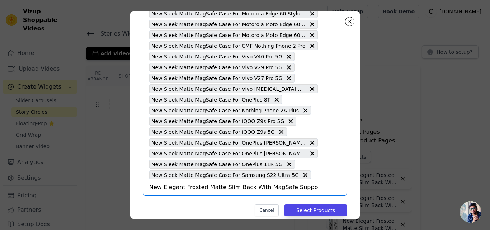
scroll to position [0, 241]
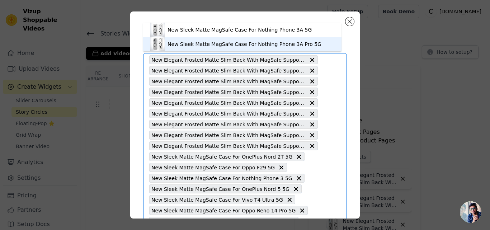
click at [254, 43] on div "New Sleek Matte MagSafe Case For Nothing Phone 3A Pro 5G" at bounding box center [245, 44] width 154 height 7
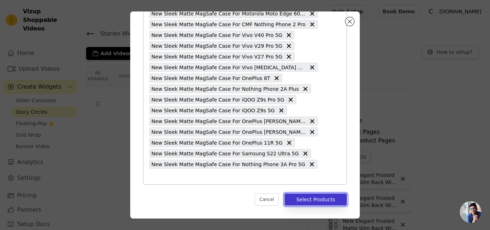
click at [293, 199] on button "Select Products" at bounding box center [315, 199] width 62 height 12
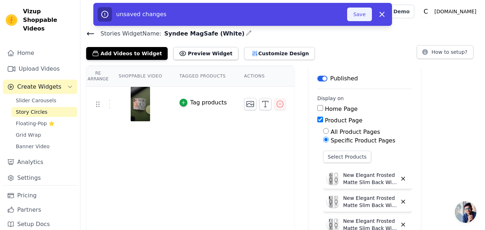
click at [353, 20] on button "Save" at bounding box center [359, 15] width 24 height 14
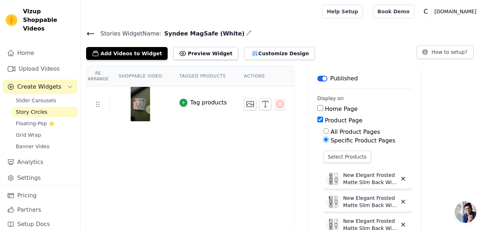
click at [88, 36] on icon at bounding box center [90, 33] width 9 height 9
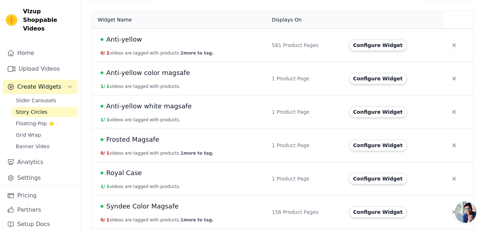
scroll to position [95, 0]
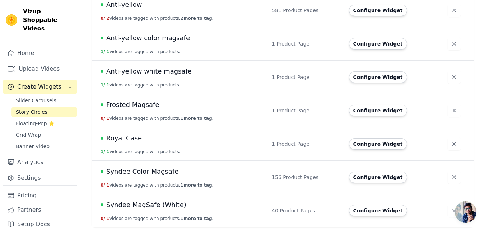
click at [156, 207] on span "Syndee MagSafe (White)" at bounding box center [146, 205] width 80 height 10
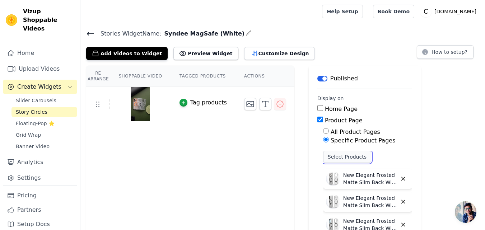
click at [340, 159] on button "Select Products" at bounding box center [347, 157] width 48 height 12
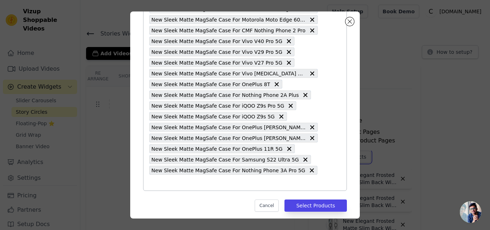
scroll to position [315, 0]
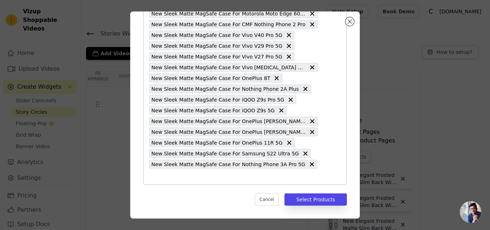
click at [160, 178] on input "text" at bounding box center [233, 176] width 169 height 9
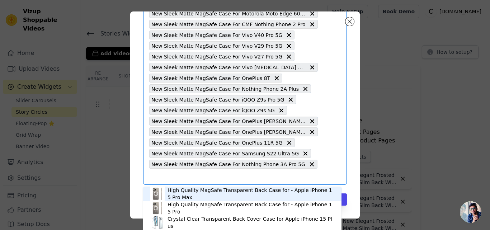
paste input "New Elegant Frosted Matte Slim Back With MagSafe Support Back Case For Apple iP…"
type input "New Elegant Frosted Matte Slim Back With MagSafe Support Back Case For Apple iP…"
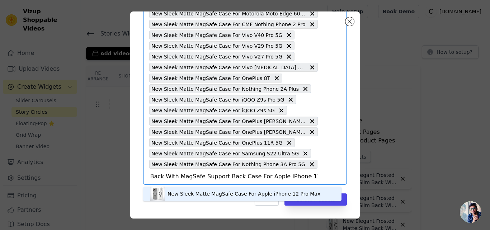
click at [192, 191] on div "New Sleek Matte MagSafe Case For Apple iPhone 12 Pro Max" at bounding box center [244, 193] width 153 height 7
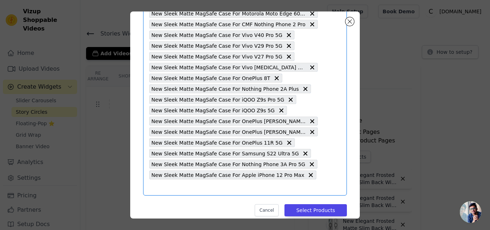
scroll to position [326, 0]
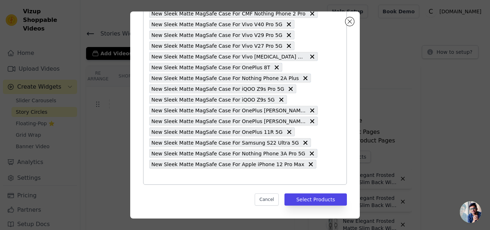
click at [208, 179] on input "text" at bounding box center [233, 176] width 169 height 9
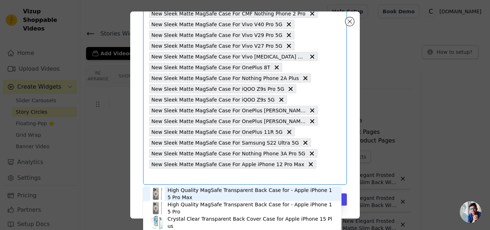
paste input "New Elegant Frosted Matte Slim Back With MagSafe Support Back Case For OnePlus …"
type input "New Elegant Frosted Matte Slim Back With MagSafe Support Back Case For OnePlus …"
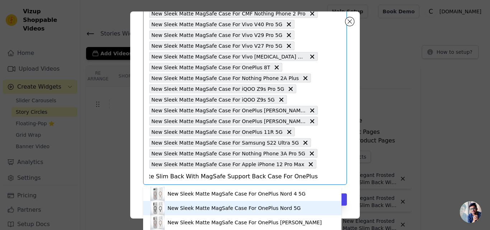
click at [177, 206] on div "New Sleek Matte MagSafe Case For OnePlus Nord 5G" at bounding box center [234, 207] width 133 height 7
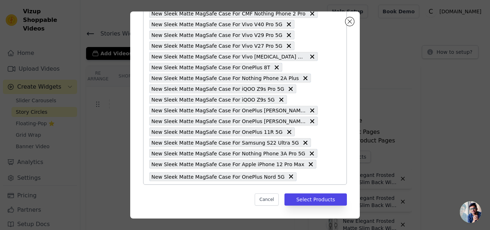
click at [300, 178] on input "text" at bounding box center [309, 176] width 18 height 9
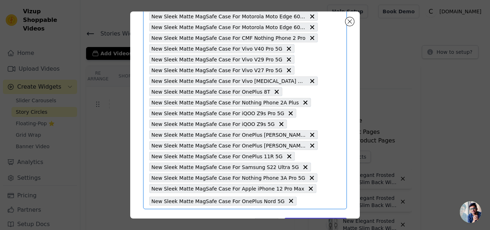
scroll to position [326, 0]
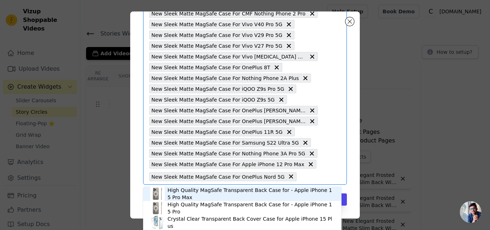
paste input "New Elegant Frosted Matte Slim Back With MagSafe Support Back Case For OnePlus …"
type input "New Elegant Frosted Matte Slim Back With MagSafe Support Back Case For OnePlus …"
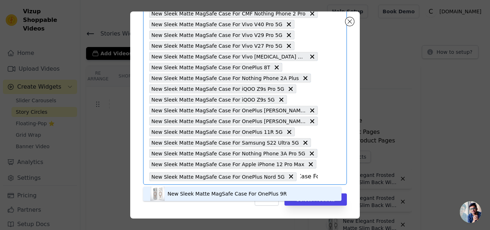
click at [212, 194] on div "New Sleek Matte MagSafe Case For OnePlus 9R" at bounding box center [227, 193] width 119 height 7
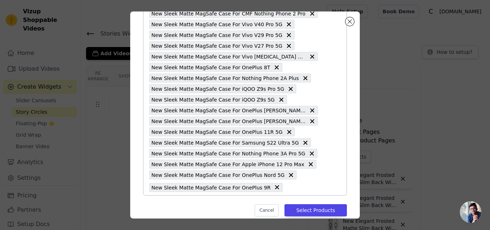
scroll to position [337, 0]
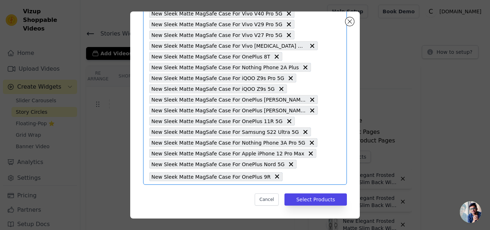
paste input "New Elegant Frosted Matte Slim Back With MagSafe Support Back Case For Nothing …"
type input "New Elegant Frosted Matte Slim Back With MagSafe Support Back Case For Nothing …"
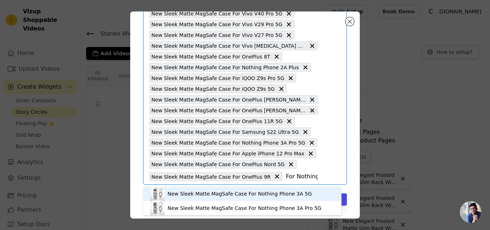
click at [270, 196] on div "New Sleek Matte MagSafe Case For Nothing Phone 3A 5G" at bounding box center [240, 193] width 144 height 7
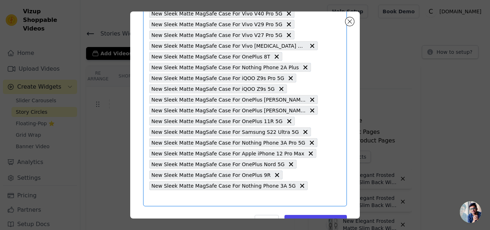
scroll to position [348, 0]
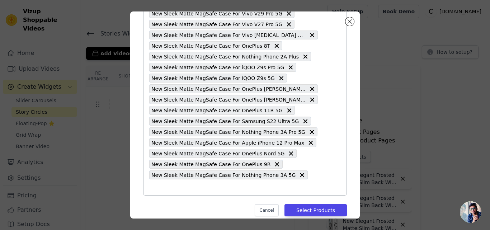
click at [312, 183] on input "text" at bounding box center [233, 187] width 169 height 9
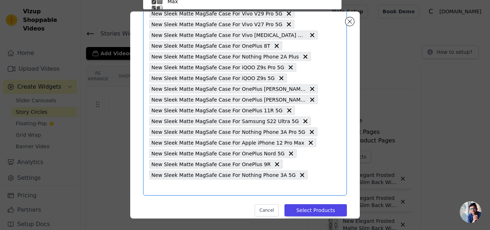
scroll to position [42, 0]
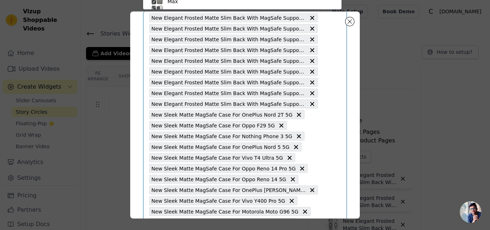
paste input "New Elegant Frosted Matte Slim Back With MagSafe Support Back Case For Nothing …"
type input "New Elegant Frosted Matte Slim Back With MagSafe Support Back Case For Nothing …"
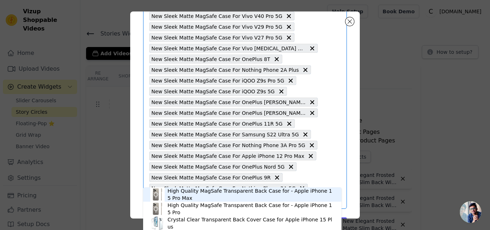
scroll to position [348, 0]
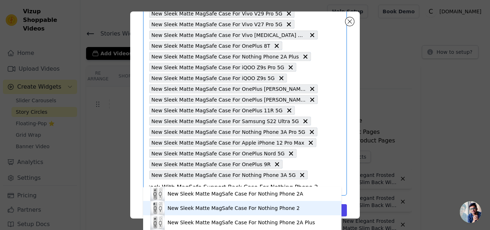
click at [270, 205] on div "New Sleek Matte MagSafe Case For Nothing Phone 2" at bounding box center [234, 207] width 132 height 7
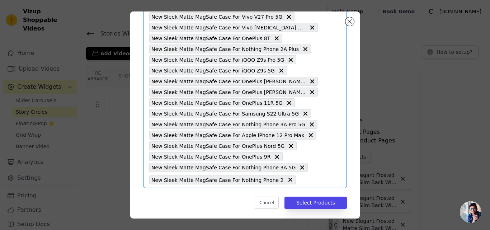
scroll to position [358, 0]
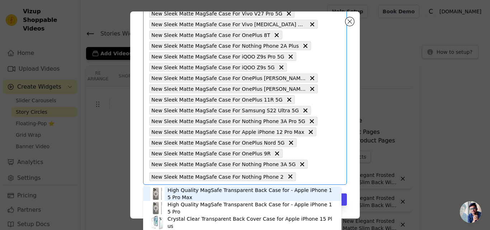
paste input "New Elegant Frosted Matte Slim Back With MagSafe Support Back Case For Nothing …"
type input "New Elegant Frosted Matte Slim Back With MagSafe Support Back Case For Nothing …"
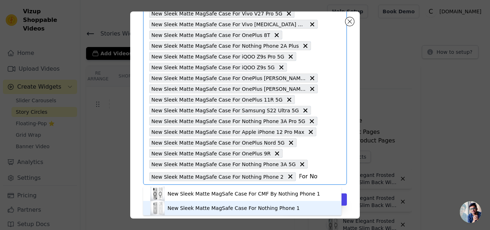
click at [220, 207] on div "New Sleek Matte MagSafe Case For Nothing Phone 1" at bounding box center [234, 207] width 132 height 7
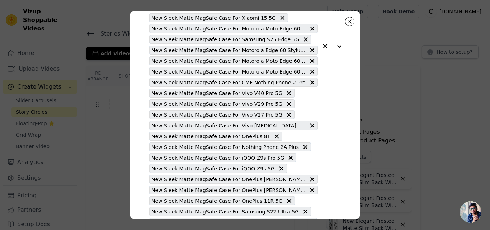
scroll to position [369, 0]
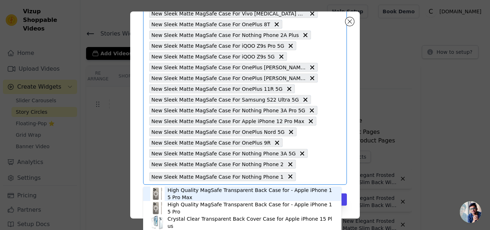
paste input "New Elegant Frosted Matte Slim Back With MagSafe Support Back Case For Vivo V50…"
type input "New Elegant Frosted Matte Slim Back With MagSafe Support Back Case For Vivo V50…"
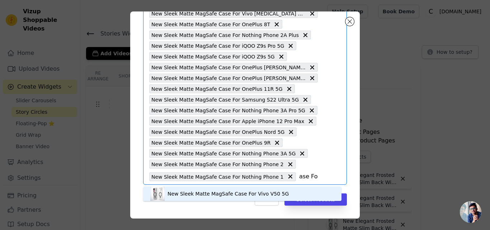
click at [229, 194] on div "New Sleek Matte MagSafe Case For Vivo V50 5G" at bounding box center [228, 193] width 121 height 7
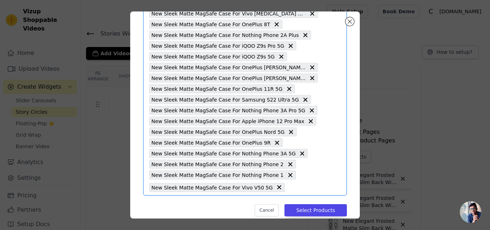
scroll to position [380, 0]
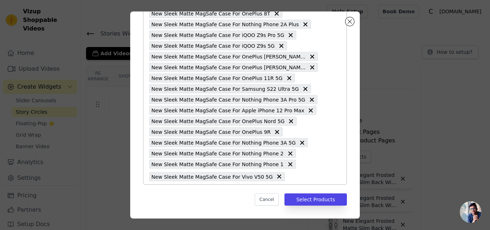
click at [288, 176] on input "text" at bounding box center [302, 176] width 29 height 9
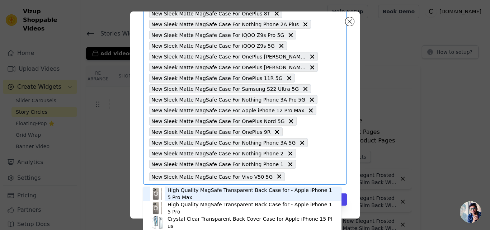
paste input "New Elegant Frosted Matte Slim Back With MagSafe Support Back Case For Samsung …"
type input "New Elegant Frosted Matte Slim Back With MagSafe Support Back Case For Samsung …"
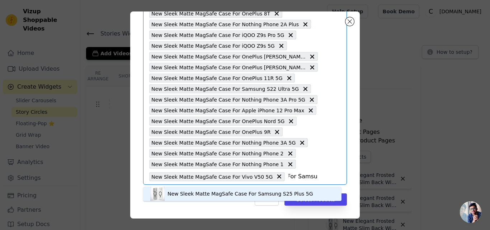
click at [193, 195] on div "New Sleek Matte MagSafe Case For Samsung S25 Plus 5G" at bounding box center [241, 193] width 146 height 7
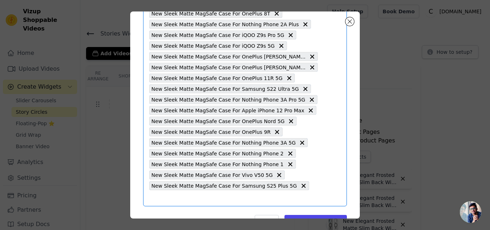
scroll to position [391, 0]
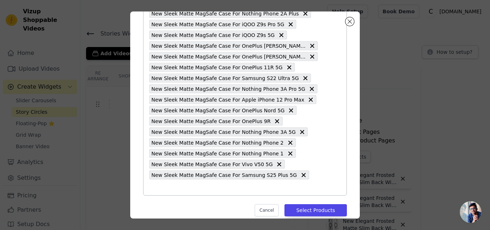
click at [300, 183] on input "text" at bounding box center [233, 187] width 169 height 9
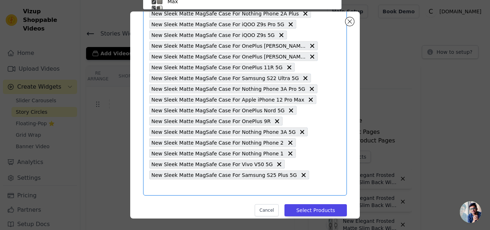
scroll to position [42, 0]
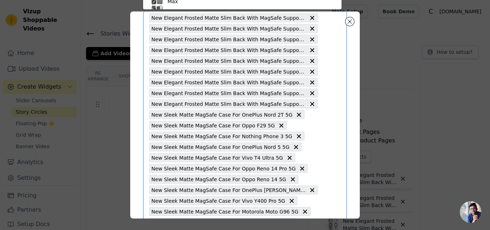
paste input "New Elegant Frosted Matte Slim Back With MagSafe Support Back Case For Samsung …"
type input "New Elegant Frosted Matte Slim Back With MagSafe Support Back Case For Samsung …"
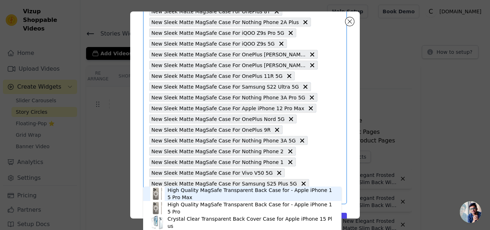
scroll to position [391, 0]
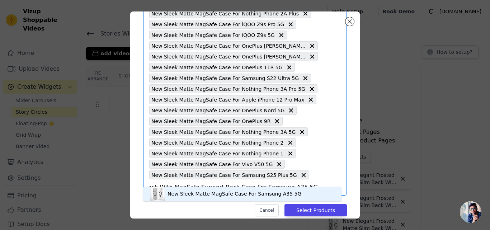
click at [215, 193] on div "New Sleek Matte MagSafe Case For Samsung A35 5G" at bounding box center [235, 193] width 134 height 7
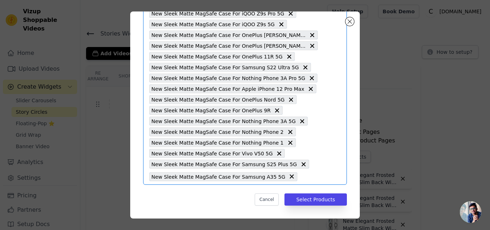
click at [301, 175] on input "text" at bounding box center [309, 176] width 17 height 9
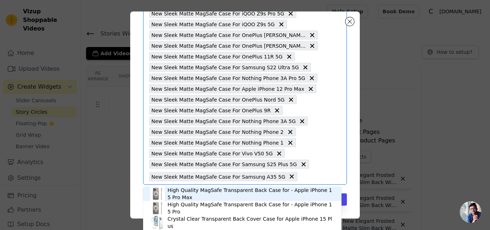
paste input "New Elegant Frosted Matte Slim Back With MagSafe Support Back Case For Honor 20…"
type input "New Elegant Frosted Matte Slim Back With MagSafe Support Back Case For Honor 20…"
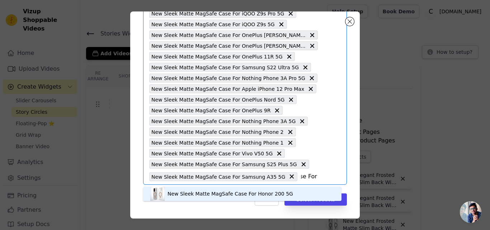
click at [174, 195] on div "New Sleek Matte MagSafe Case For Honor 200 5G" at bounding box center [231, 193] width 126 height 7
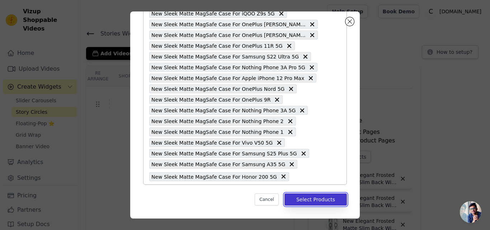
click at [300, 201] on button "Select Products" at bounding box center [315, 199] width 62 height 12
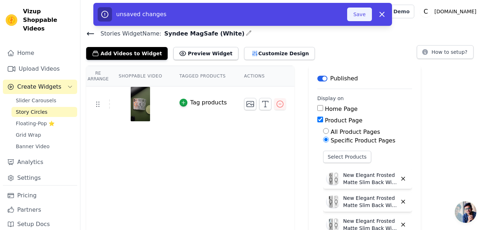
click at [356, 17] on button "Save" at bounding box center [359, 15] width 24 height 14
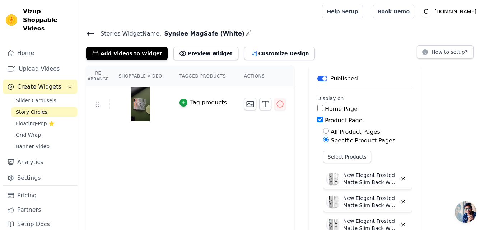
click at [89, 35] on icon at bounding box center [90, 33] width 9 height 9
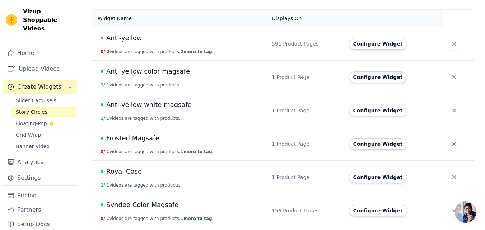
scroll to position [95, 0]
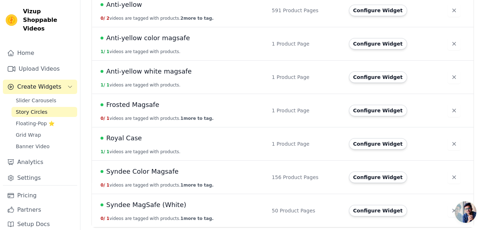
click at [162, 205] on span "Syndee MagSafe (White)" at bounding box center [146, 205] width 80 height 10
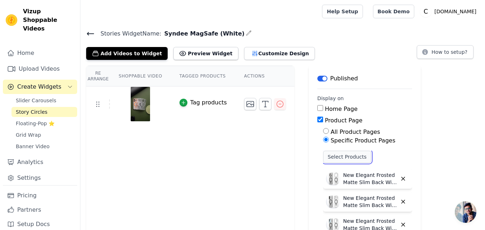
click at [326, 159] on button "Select Products" at bounding box center [347, 157] width 48 height 12
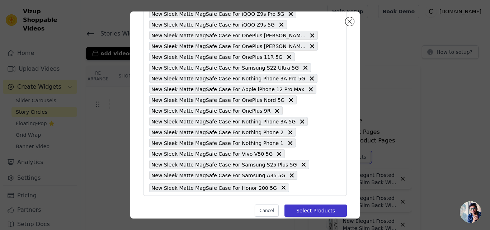
scroll to position [412, 0]
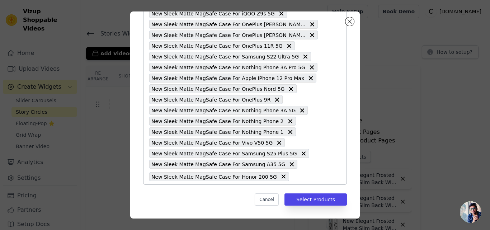
click at [293, 173] on input "text" at bounding box center [305, 176] width 25 height 9
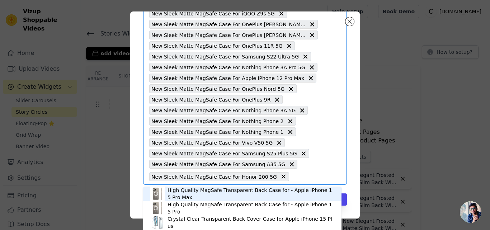
paste input "New Elegant Frosted Matte Slim Back With MagSafe Support Back Case For Honor 90…"
type input "New Elegant Frosted Matte Slim Back With MagSafe Support Back Case For Honor 90…"
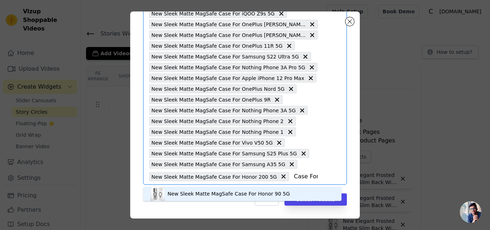
click at [198, 196] on div "New Sleek Matte MagSafe Case For Honor 90 5G" at bounding box center [229, 193] width 122 height 7
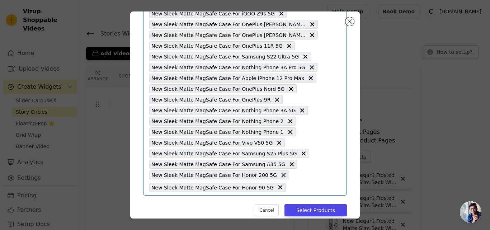
scroll to position [423, 0]
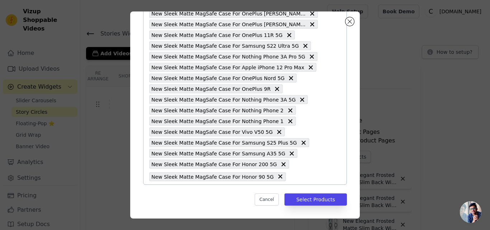
click at [290, 177] on input "text" at bounding box center [304, 176] width 28 height 9
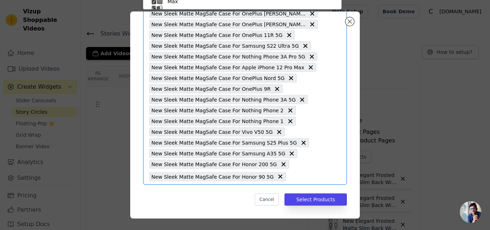
scroll to position [42, 0]
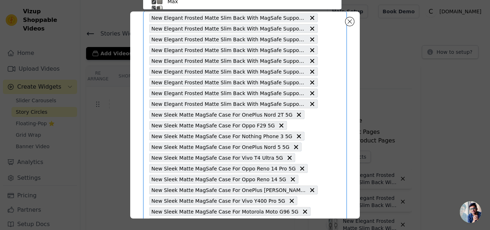
paste input "New Elegant Frosted Matte Slim Back With MagSafe Support Back Case For Oppo A5 …"
type input "New Elegant Frosted Matte Slim Back With MagSafe Support Back Case For Oppo A5 …"
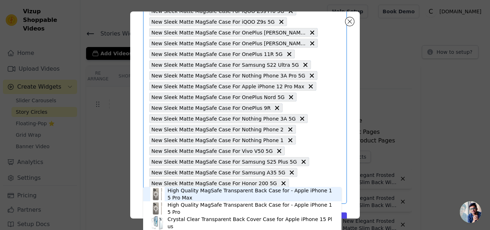
scroll to position [423, 0]
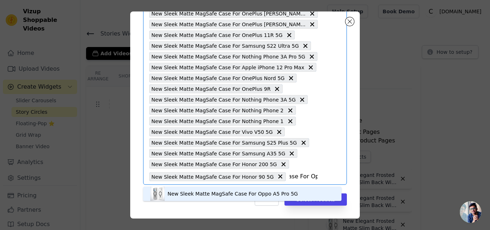
click at [216, 192] on div "New Sleek Matte MagSafe Case For Oppo A5 Pro 5G" at bounding box center [233, 193] width 130 height 7
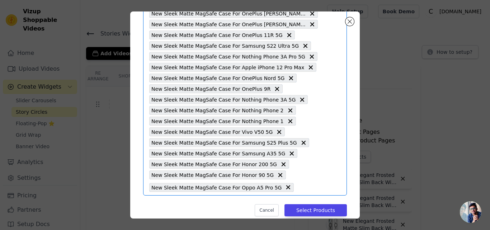
scroll to position [434, 0]
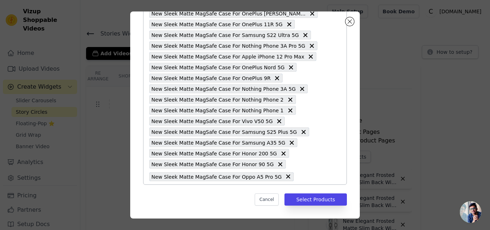
click at [297, 175] on input "text" at bounding box center [307, 176] width 20 height 9
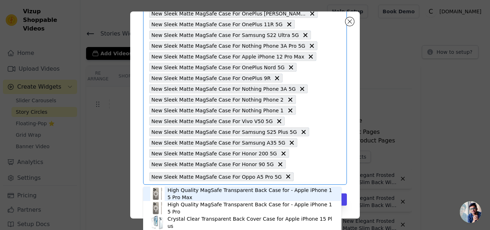
paste input "New Elegant Frosted Matte Slim Back With MagSafe Support Back Case For OnePlus …"
type input "New Elegant Frosted Matte Slim Back With MagSafe Support Back Case For OnePlus …"
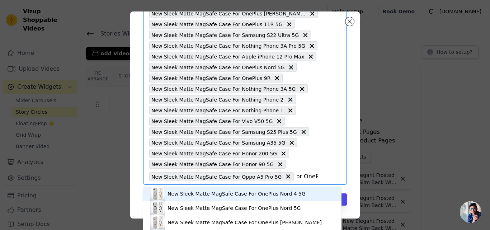
click at [237, 195] on div "New Sleek Matte MagSafe Case For OnePlus Nord 4 5G" at bounding box center [237, 193] width 138 height 7
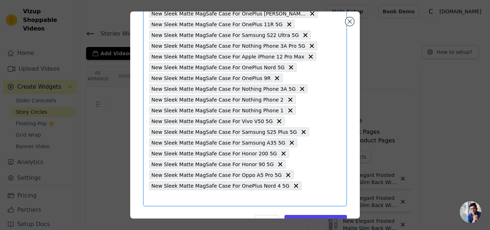
scroll to position [444, 0]
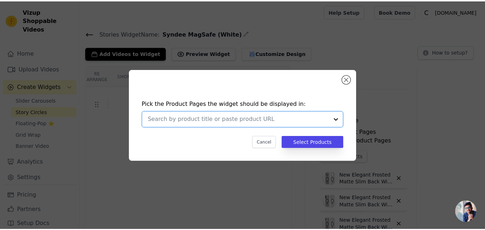
scroll to position [0, 0]
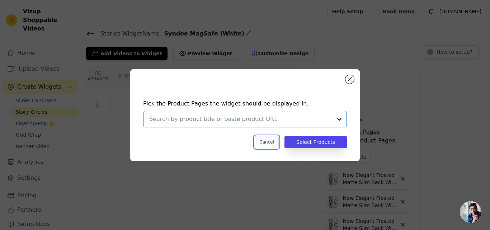
click at [270, 143] on button "Cancel" at bounding box center [267, 142] width 24 height 12
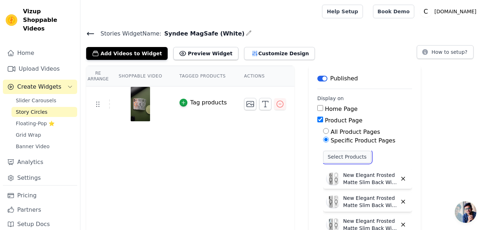
click at [329, 155] on button "Select Products" at bounding box center [347, 157] width 48 height 12
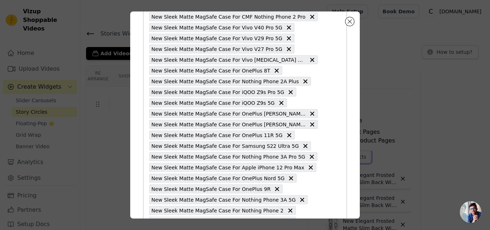
scroll to position [412, 0]
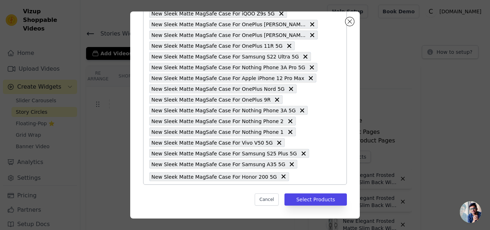
click at [293, 178] on input "text" at bounding box center [305, 176] width 25 height 9
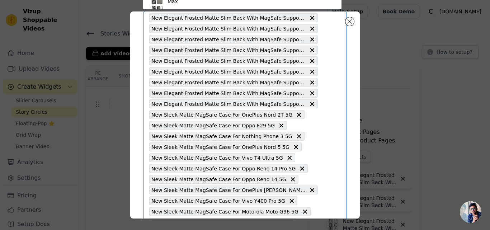
paste input "New Elegant Frosted Matte Slim Back With MagSafe Support Back Case For Honor 90…"
type input "New Elegant Frosted Matte Slim Back With MagSafe Support Back Case For Honor 90…"
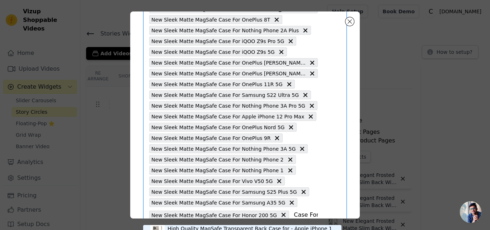
scroll to position [412, 0]
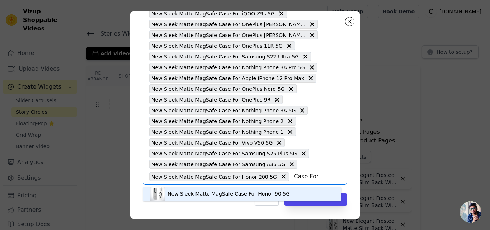
click at [200, 192] on div "New Sleek Matte MagSafe Case For Honor 90 5G" at bounding box center [229, 193] width 122 height 7
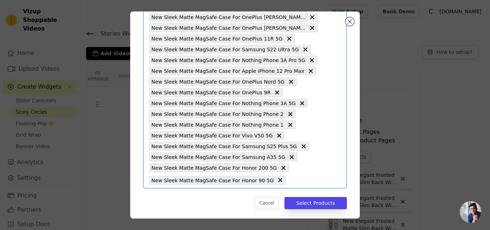
scroll to position [423, 0]
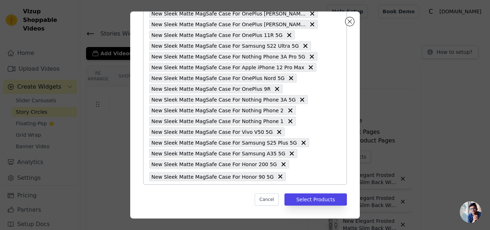
click at [290, 176] on input "text" at bounding box center [304, 176] width 28 height 9
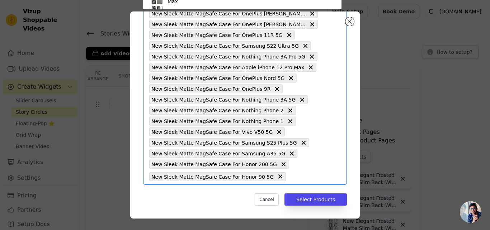
scroll to position [42, 0]
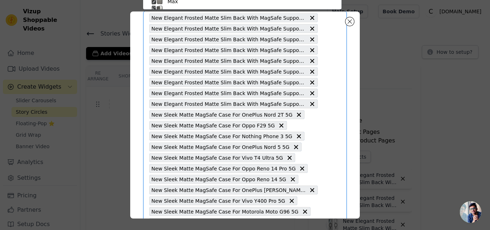
paste input "New Elegant Frosted Matte Slim Back With MagSafe Support Back Case For Oppo A5 …"
type input "New Elegant Frosted Matte Slim Back With MagSafe Support Back Case For Oppo A5 …"
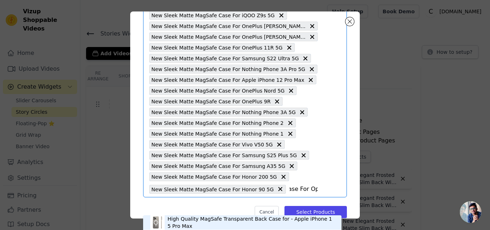
scroll to position [423, 0]
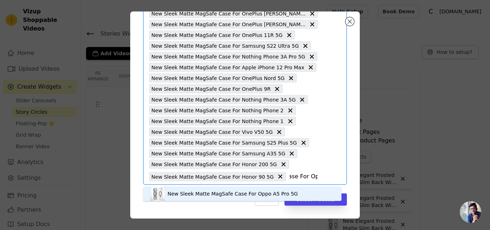
click at [204, 194] on div "New Sleek Matte MagSafe Case For Oppo A5 Pro 5G" at bounding box center [233, 193] width 130 height 7
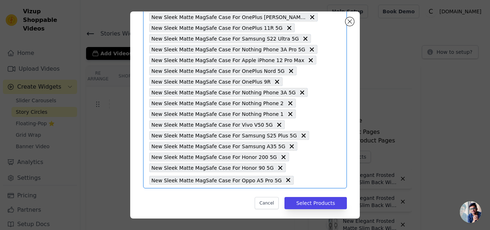
scroll to position [434, 0]
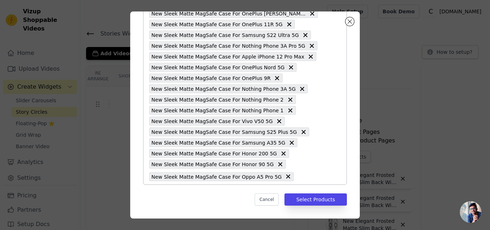
click at [297, 177] on input "text" at bounding box center [307, 176] width 20 height 9
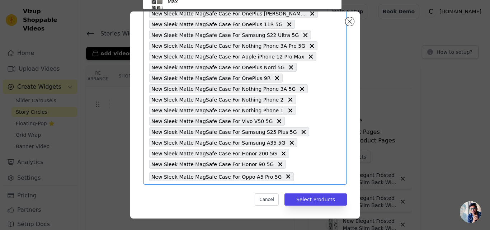
scroll to position [42, 0]
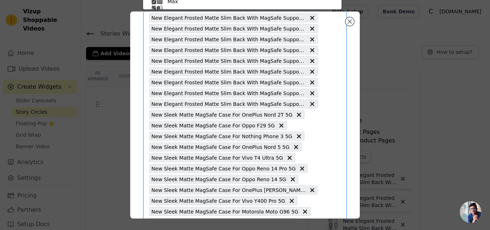
paste input "New Elegant Frosted Matte Slim Back With MagSafe Support Back Case For OnePlus …"
type input "New Elegant Frosted Matte Slim Back With MagSafe Support Back Case For OnePlus …"
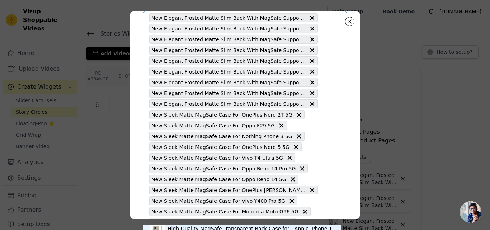
scroll to position [0, 211]
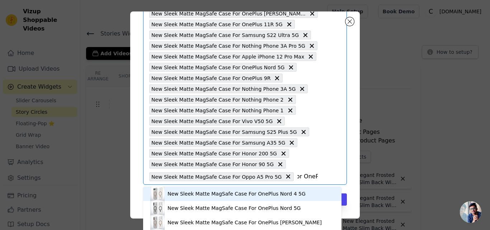
click at [202, 193] on div "New Sleek Matte MagSafe Case For OnePlus Nord 4 5G" at bounding box center [237, 193] width 138 height 7
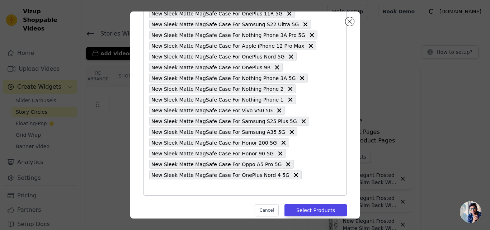
click at [295, 183] on input "text" at bounding box center [233, 187] width 169 height 9
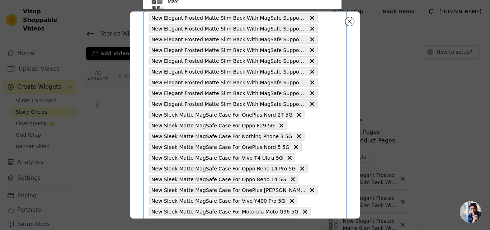
paste input "New Elegant Frosted Matte Slim Back With MagSafe Support Back Case For Motorola…"
type input "New Elegant Frosted Matte Slim Back With MagSafe Support Back Case For Motorola…"
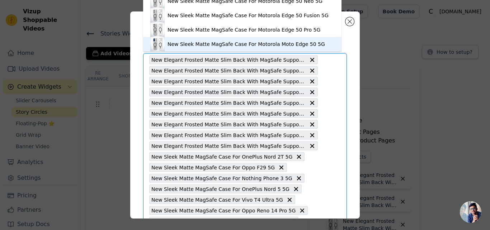
click at [248, 43] on div "New Sleek Matte MagSafe Case For Motorola Moto Edge 50 5G" at bounding box center [246, 44] width 157 height 7
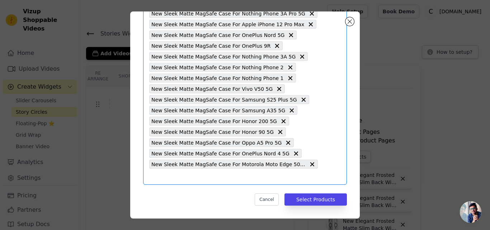
paste input "New Elegant Frosted Matte Slim Back With MagSafe Support Back Case For Motorola…"
type input "New Elegant Frosted Matte Slim Back With MagSafe Support Back Case For Motorola…"
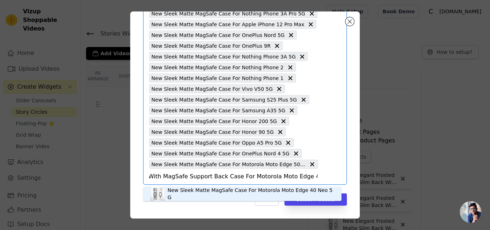
click at [191, 197] on div "New Sleek Matte MagSafe Case For Motorola Moto Edge 40 Neo 5G" at bounding box center [251, 194] width 167 height 14
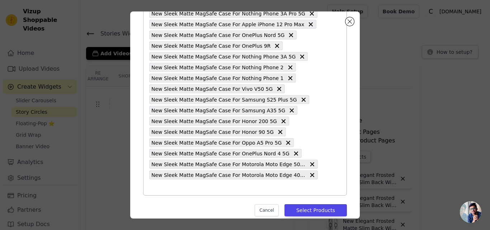
click at [169, 188] on input "text" at bounding box center [233, 187] width 169 height 9
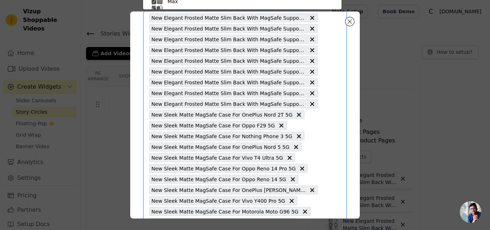
paste input "New Elegant Frosted Matte Slim Back With MagSafe Support Back Case For Motorola…"
type input "New Elegant Frosted Matte Slim Back With MagSafe Support Back Case For Motorola…"
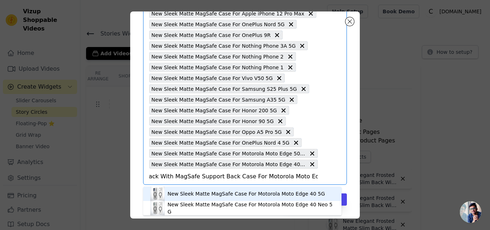
click at [180, 193] on div "New Sleek Matte MagSafe Case For Motorola Moto Edge 40 5G" at bounding box center [246, 193] width 157 height 7
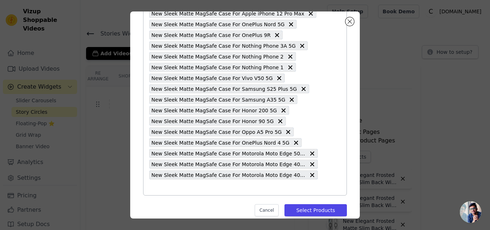
click at [170, 188] on input "text" at bounding box center [233, 187] width 169 height 9
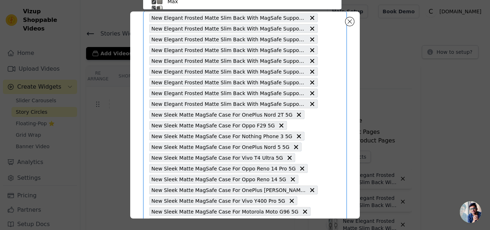
paste input "New Elegant Frosted Matte Slim Back With MagSafe Support Back Case For Samsung …"
type input "New Elegant Frosted Matte Slim Back With MagSafe Support Back Case For Samsung …"
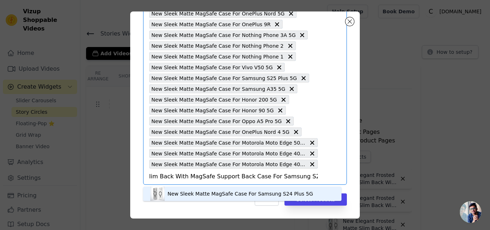
click at [172, 193] on div "New Sleek Matte MagSafe Case For Samsung S24 Plus 5G" at bounding box center [241, 193] width 146 height 7
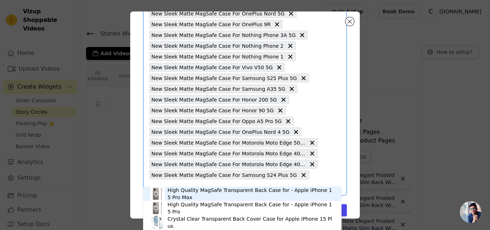
paste input "New Elegant Frosted Matte Slim Back With MagSafe Support Back Case For Samsung …"
type input "New Elegant Frosted Matte Slim Back With MagSafe Support Back Case For Samsung …"
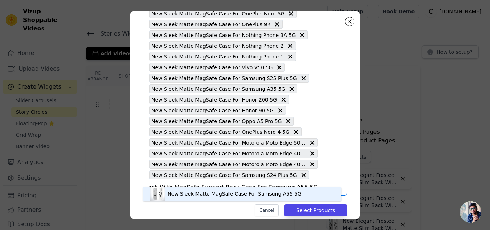
click at [176, 196] on div "New Sleek Matte MagSafe Case For Samsung A55 5G" at bounding box center [235, 193] width 134 height 7
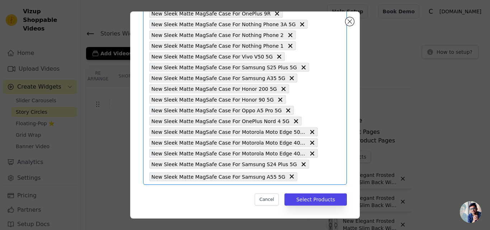
paste input "New Elegant Frosted Matte Slim Back With MagSafe Support Back Case For Samsung …"
type input "New Elegant Frosted Matte Slim Back With MagSafe Support Back Case For Samsung …"
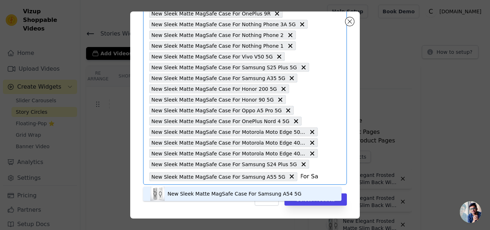
click at [190, 193] on div "New Sleek Matte MagSafe Case For Samsung A54 5G" at bounding box center [235, 193] width 134 height 7
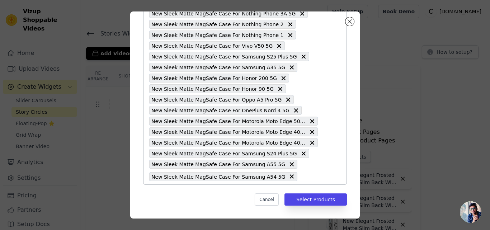
click at [301, 180] on input "text" at bounding box center [309, 176] width 17 height 9
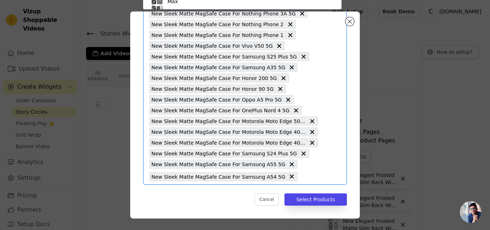
scroll to position [42, 0]
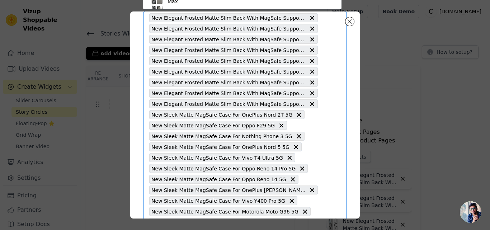
paste input "New Elegant Frosted Matte Slim Back With MagSafe Support Back Case For Samsung …"
type input "New Elegant Frosted Matte Slim Back With MagSafe Support Back Case For Samsung …"
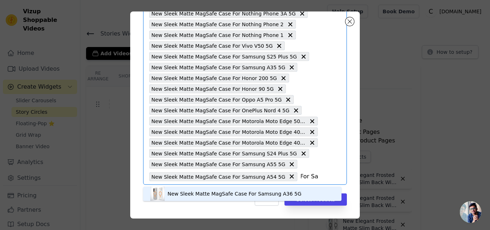
click at [199, 189] on div "New Sleek Matte MagSafe Case For Samsung A36 5G" at bounding box center [242, 194] width 184 height 14
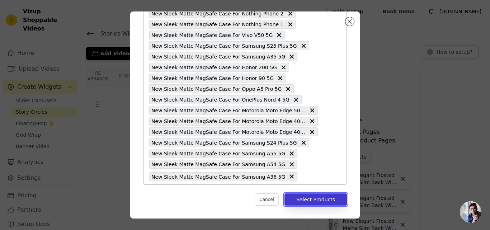
click at [298, 200] on button "Select Products" at bounding box center [315, 199] width 62 height 12
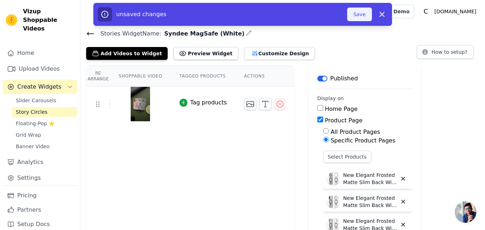
click at [356, 17] on button "Save" at bounding box center [359, 15] width 24 height 14
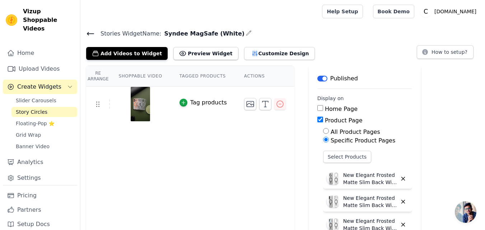
click at [94, 34] on icon at bounding box center [90, 33] width 6 height 3
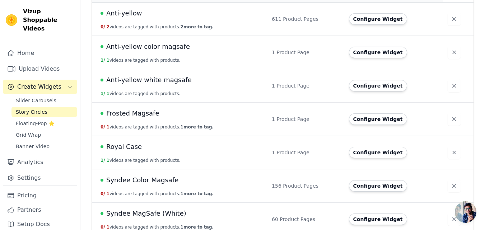
scroll to position [95, 0]
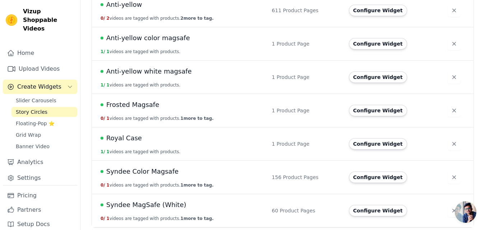
click at [161, 206] on span "Syndee MagSafe (White)" at bounding box center [146, 205] width 80 height 10
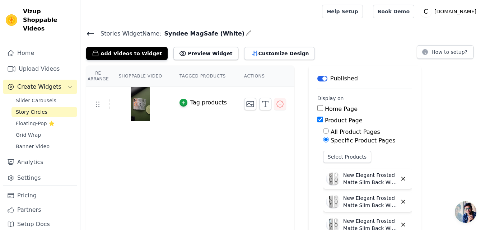
scroll to position [72, 0]
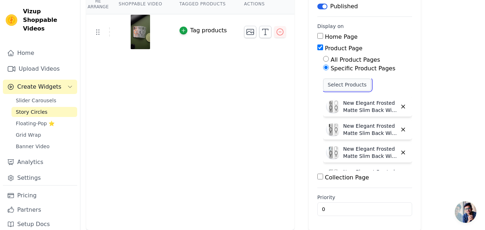
click at [329, 86] on button "Select Products" at bounding box center [347, 85] width 48 height 12
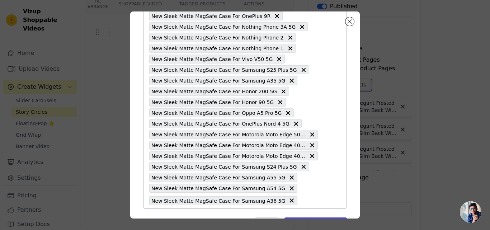
scroll to position [520, 0]
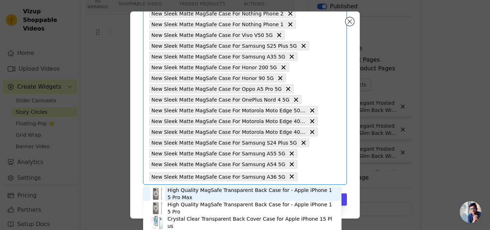
paste input "New Elegant Frosted Matte Slim Back With MagSafe Support Back Case For Vivo X10…"
type input "New Elegant Frosted Matte Slim Back With MagSafe Support Back Case For Vivo X10…"
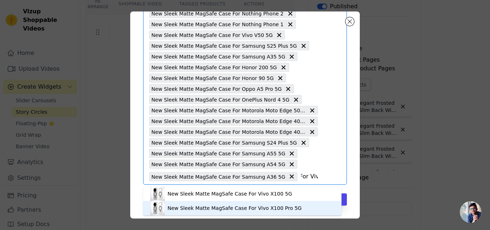
click at [205, 207] on div "New Sleek Matte MagSafe Case For Vivo X100 Pro 5G" at bounding box center [235, 207] width 134 height 7
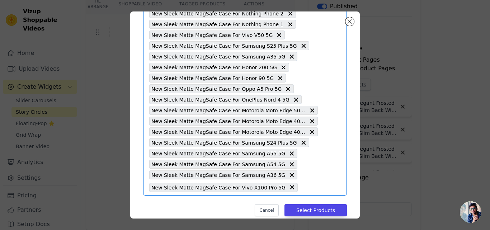
scroll to position [531, 0]
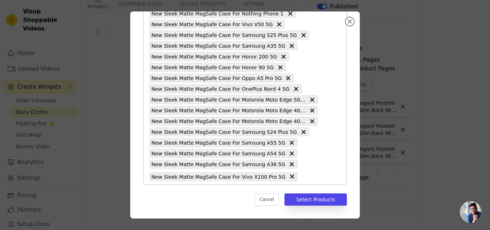
click at [301, 177] on input "text" at bounding box center [309, 176] width 17 height 9
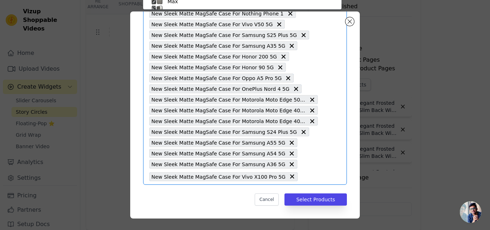
scroll to position [42, 0]
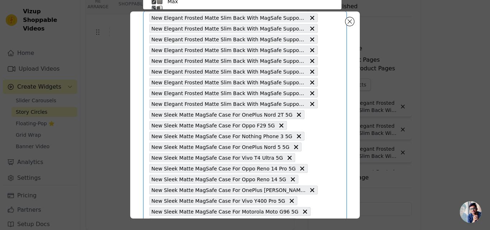
paste input "New Elegant Frosted Matte Slim Back With MagSafe Support Back Case For Vivo X10…"
type input "New Elegant Frosted Matte Slim Back With MagSafe Support Back Case For Vivo X10…"
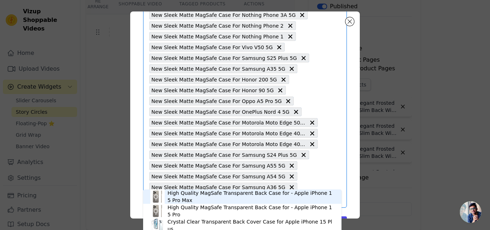
scroll to position [531, 0]
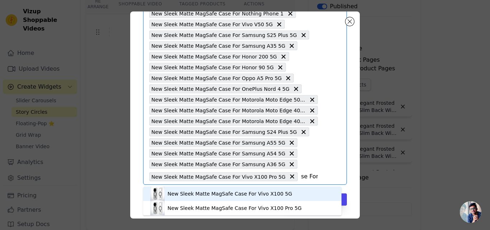
click at [206, 193] on div "New Sleek Matte MagSafe Case For Vivo X100 5G" at bounding box center [230, 193] width 124 height 7
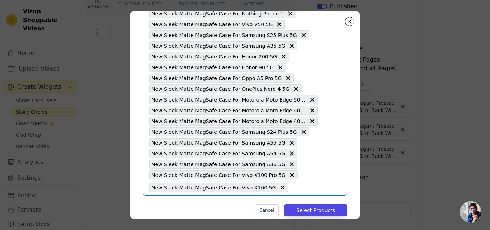
scroll to position [541, 0]
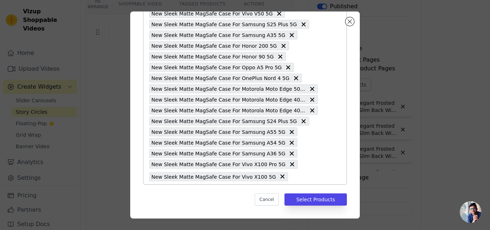
click at [292, 179] on input "text" at bounding box center [305, 176] width 26 height 9
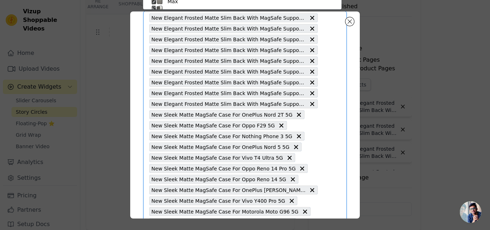
paste input "New Elegant Frosted Matte Slim Back With MagSafe Support Back Case For Vivo V29…"
type input "New Elegant Frosted Matte Slim Back With MagSafe Support Back Case For Vivo V29…"
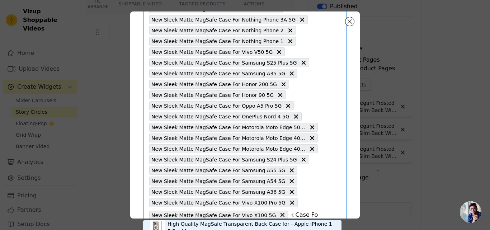
scroll to position [541, 0]
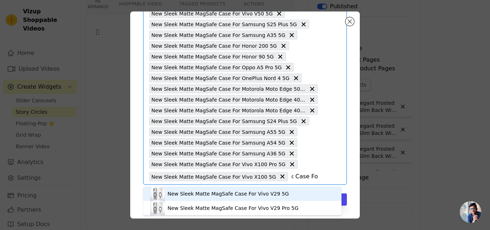
click at [222, 193] on div "New Sleek Matte MagSafe Case For Vivo V29 5G" at bounding box center [228, 193] width 121 height 7
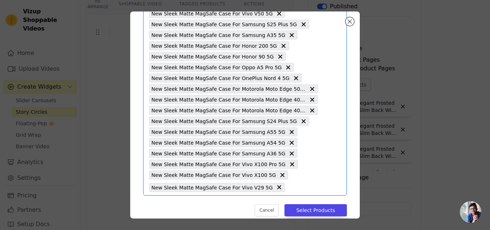
scroll to position [552, 0]
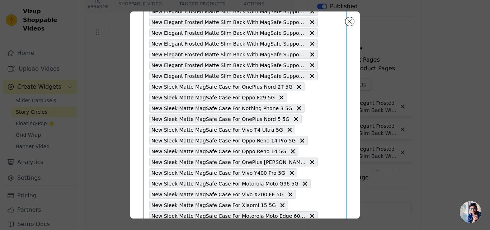
scroll to position [114, 0]
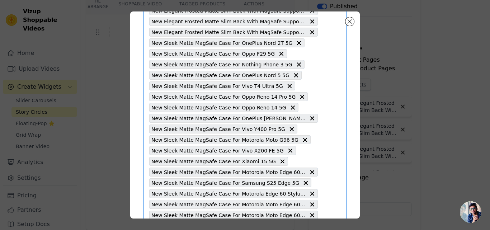
paste input "New Elegant Frosted Matte Slim Back With MagSafe Support Back Case For Samsung …"
type input "New Elegant Frosted Matte Slim Back With MagSafe Support Back Case For Samsung …"
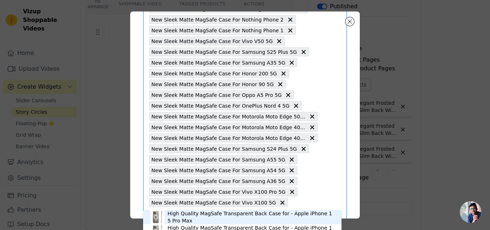
scroll to position [552, 0]
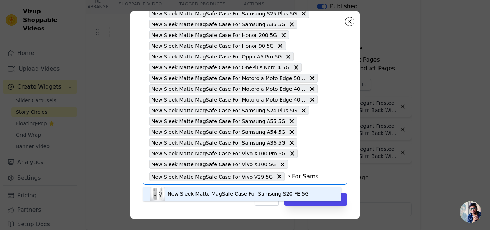
click at [212, 192] on div "New Sleek Matte MagSafe Case For Samsung S20 FE 5G" at bounding box center [238, 193] width 141 height 7
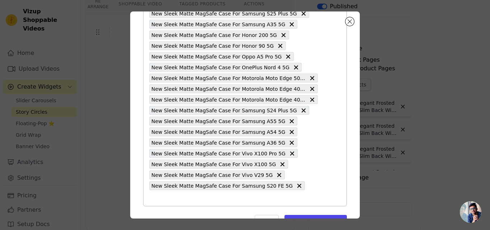
scroll to position [563, 0]
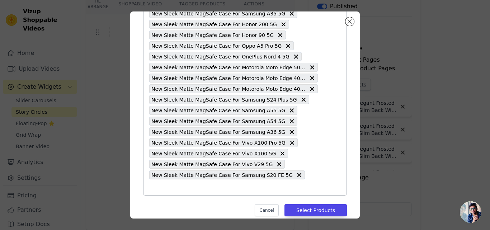
click at [292, 183] on input "text" at bounding box center [233, 187] width 169 height 9
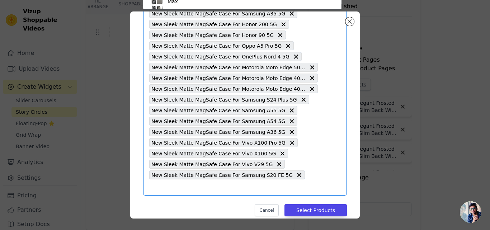
scroll to position [42, 0]
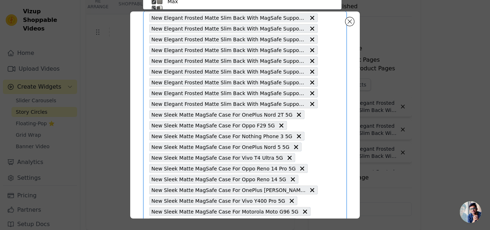
paste input "New Elegant Frosted Matte Slim Back With MagSafe Support Back Case For Samsung …"
type input "New Elegant Frosted Matte Slim Back With MagSafe Support Back Case For Samsung …"
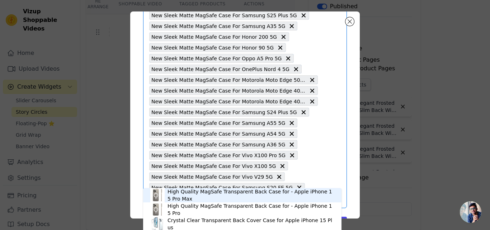
scroll to position [563, 0]
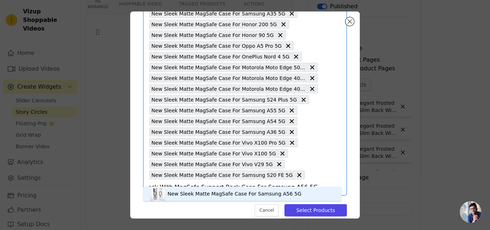
click at [205, 192] on div "New Sleek Matte MagSafe Case For Samsung A56 5G" at bounding box center [235, 193] width 134 height 7
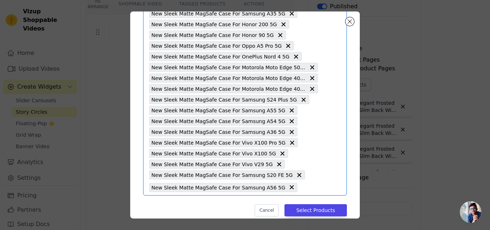
scroll to position [574, 0]
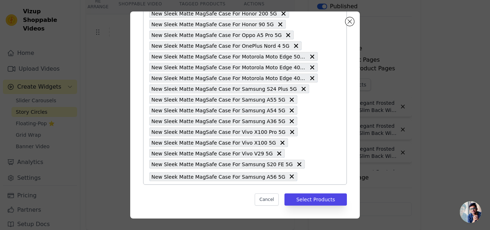
click at [301, 177] on input "text" at bounding box center [309, 176] width 17 height 9
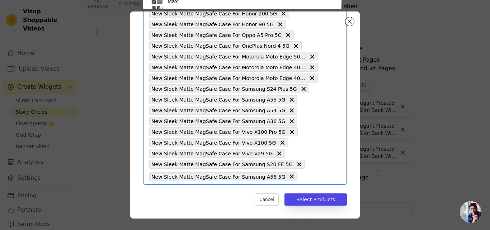
scroll to position [42, 0]
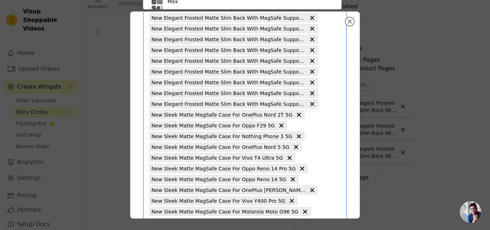
paste input "New Elegant Frosted Matte Slim Back With MagSafe Support Back Case For Oppo Fin…"
type input "New Elegant Frosted Matte Slim Back With MagSafe Support Back Case For Oppo Fin…"
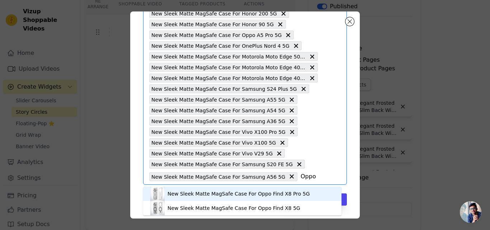
click at [251, 193] on div "New Sleek Matte MagSafe Case For Oppo Find X8 Pro 5G" at bounding box center [239, 193] width 142 height 7
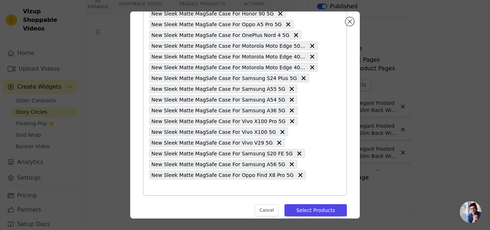
click at [295, 183] on input "text" at bounding box center [233, 187] width 169 height 9
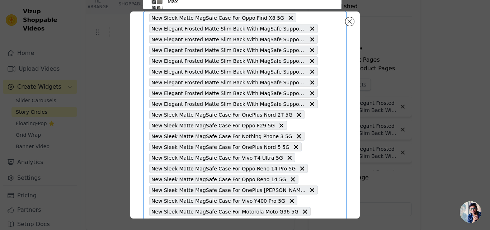
paste input "New Elegant Frosted Matte Slim Back With MagSafe Support Back Case For Oppo F29…"
type input "New Elegant Frosted Matte Slim Back With MagSafe Support Back Case For Oppo F29…"
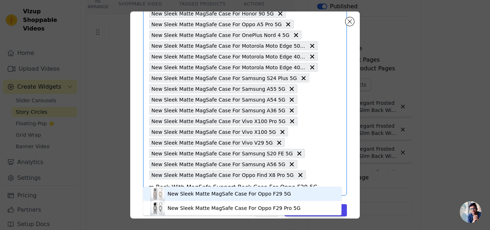
click at [247, 191] on div "New Sleek Matte MagSafe Case For Oppo F29 5G" at bounding box center [229, 193] width 123 height 7
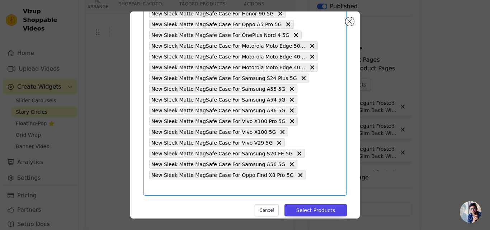
paste input "New Elegant Frosted Matte Slim Back With MagSafe Support Back Case For Oppo F29…"
type input "New Elegant Frosted Matte Slim Back With MagSafe Support Back Case For Oppo F29…"
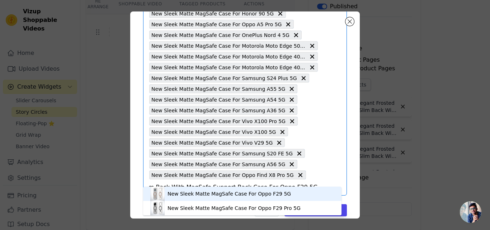
click at [201, 192] on div "New Sleek Matte MagSafe Case For Oppo F29 5G" at bounding box center [229, 193] width 123 height 7
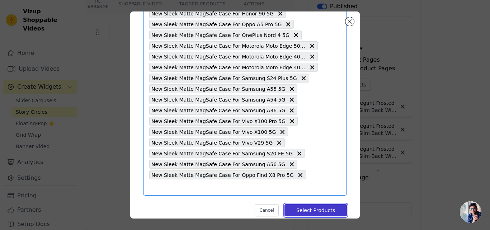
click at [300, 204] on button "Select Products" at bounding box center [315, 210] width 62 height 12
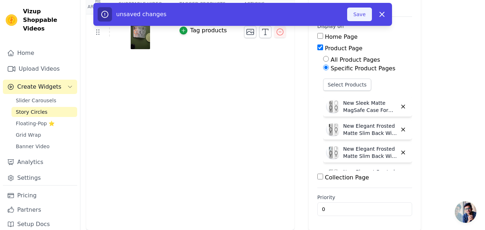
click at [354, 16] on button "Save" at bounding box center [359, 15] width 24 height 14
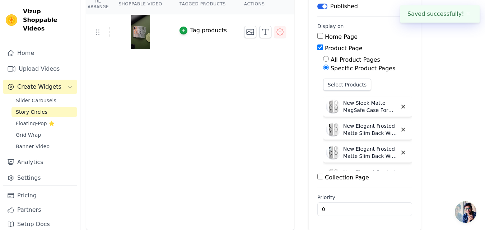
scroll to position [0, 0]
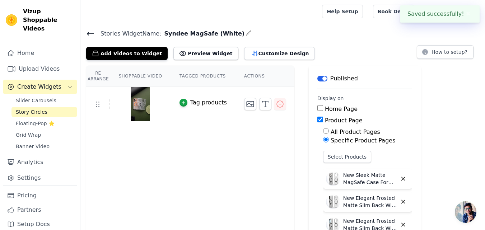
click at [90, 33] on icon at bounding box center [90, 33] width 9 height 9
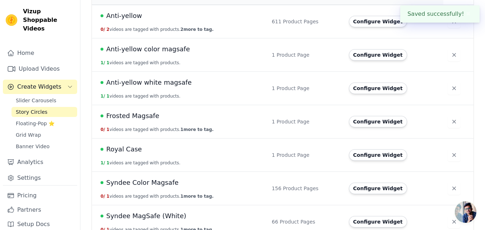
scroll to position [95, 0]
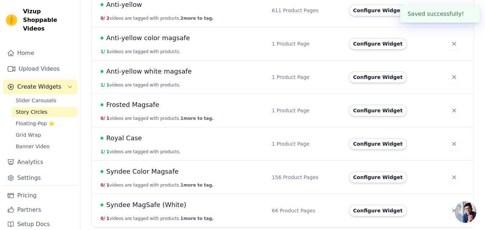
click at [152, 204] on span "Syndee MagSafe (White)" at bounding box center [146, 205] width 80 height 10
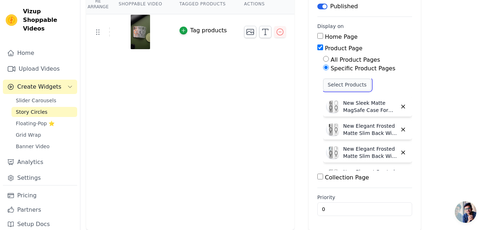
click at [323, 87] on button "Select Products" at bounding box center [347, 85] width 48 height 12
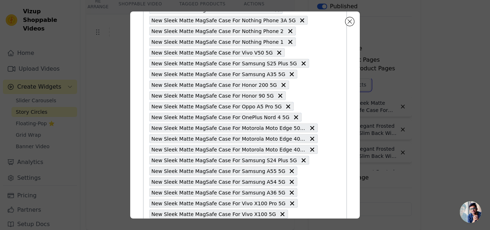
scroll to position [584, 0]
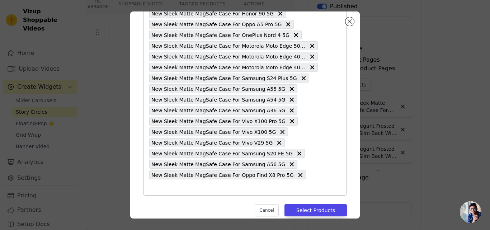
click at [297, 183] on input "text" at bounding box center [233, 187] width 169 height 9
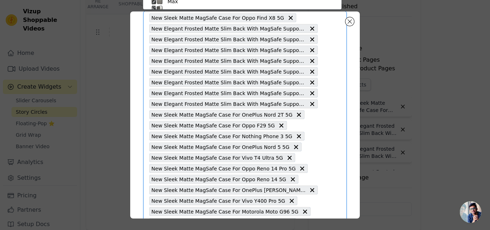
paste input "New Elegant Frosted Matte Slim Back With MagSafe Support Back Case For Oppo F29…"
type input "New Elegant Frosted Matte Slim Back With MagSafe Support Back Case For Oppo F29…"
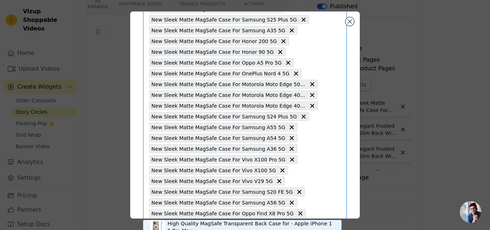
scroll to position [584, 0]
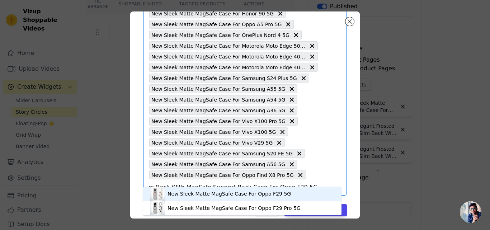
click at [165, 194] on div "New Sleek Matte MagSafe Case For Oppo F29 5G" at bounding box center [242, 194] width 184 height 14
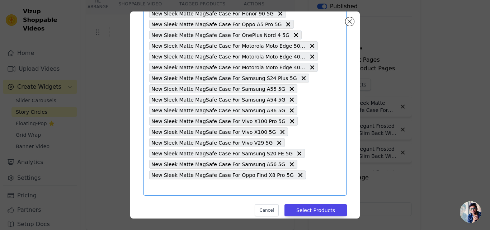
scroll to position [0, 0]
paste input "New Elegant Frosted Matte Slim Back With MagSafe Support Back Case For iQOO 13 …"
type input "New Elegant Frosted Matte Slim Back With MagSafe Support Back Case For iQOO 13 …"
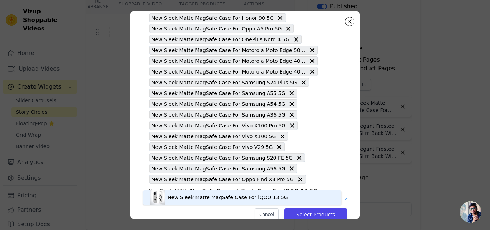
scroll to position [584, 0]
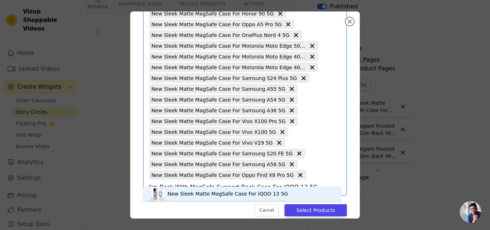
click at [181, 194] on div "New Sleek Matte MagSafe Case For iQOO 13 5G" at bounding box center [228, 193] width 121 height 7
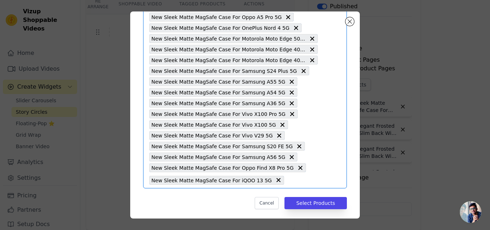
scroll to position [595, 0]
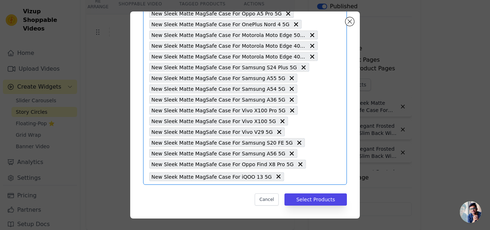
paste input "New Elegant Frosted Matte Slim Back With MagSafe Support Back Case For iQOO 12 …"
type input "New Elegant Frosted Matte Slim Back With MagSafe Support Back Case For iQOO 12 …"
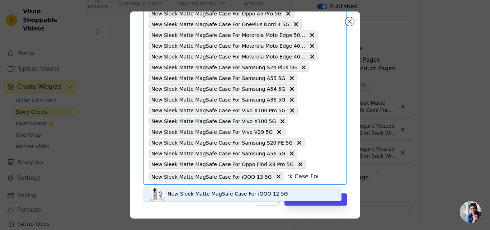
click at [204, 194] on div "New Sleek Matte MagSafe Case For iQOO 12 5G" at bounding box center [228, 193] width 121 height 7
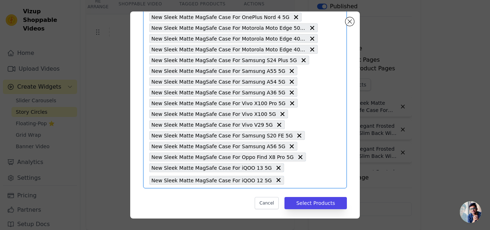
scroll to position [606, 0]
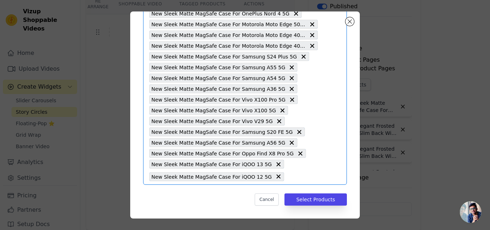
paste input "New Elegant Frosted Matte Slim Back With MagSafe Support Back Case For Vivo V40…"
type input "New Elegant Frosted Matte Slim Back With MagSafe Support Back Case For Vivo V40…"
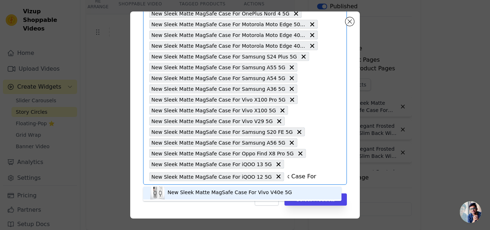
scroll to position [2, 0]
click at [198, 194] on div "New Sleek Matte MagSafe Case For Vivo V40e 5G" at bounding box center [230, 191] width 124 height 7
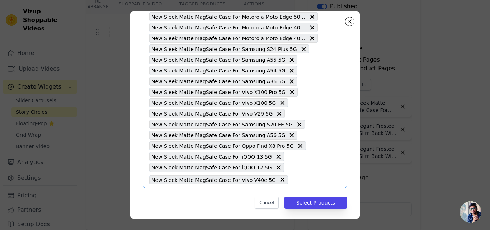
scroll to position [617, 0]
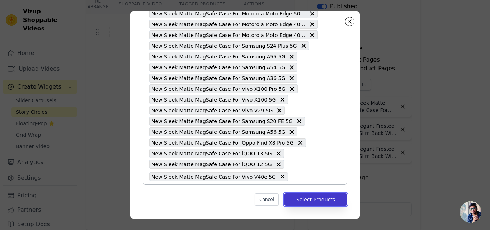
click at [295, 199] on button "Select Products" at bounding box center [315, 199] width 62 height 12
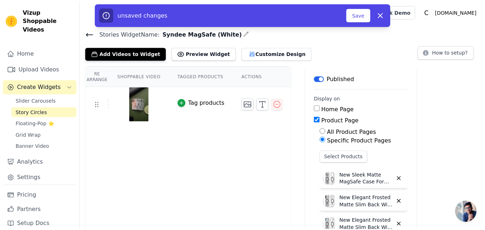
scroll to position [72, 0]
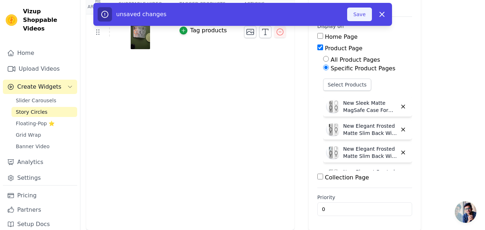
click at [360, 18] on button "Save" at bounding box center [359, 15] width 24 height 14
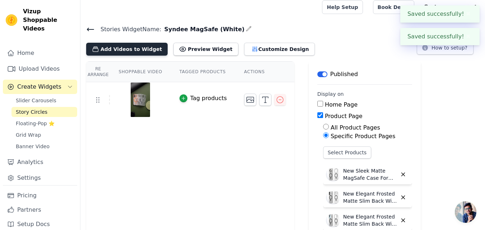
scroll to position [0, 0]
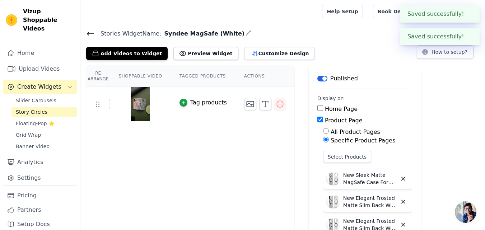
click at [89, 36] on icon at bounding box center [90, 33] width 9 height 9
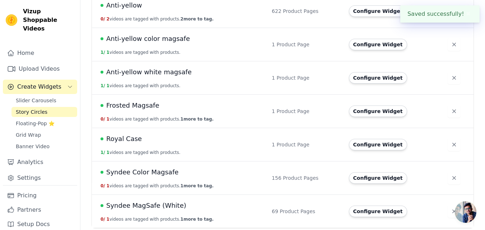
scroll to position [95, 0]
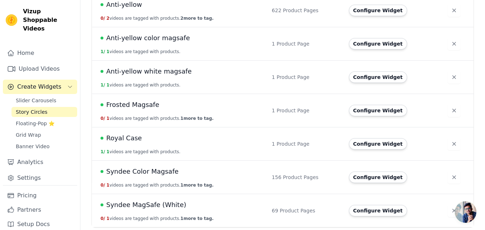
click at [152, 203] on span "Syndee MagSafe (White)" at bounding box center [146, 205] width 80 height 10
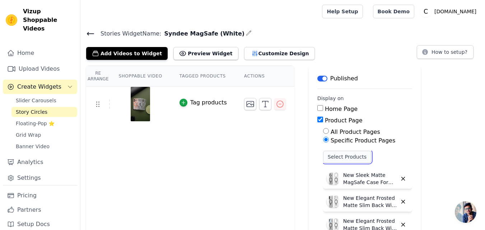
click at [330, 157] on button "Select Products" at bounding box center [347, 157] width 48 height 12
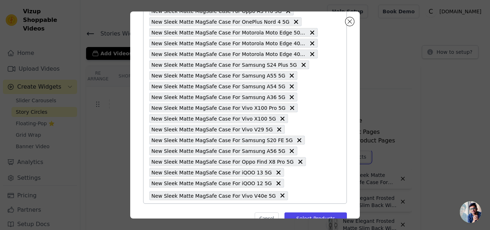
scroll to position [617, 0]
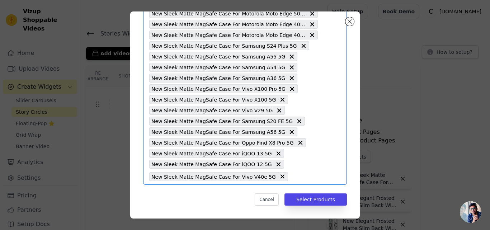
click at [292, 178] on input "text" at bounding box center [305, 176] width 26 height 9
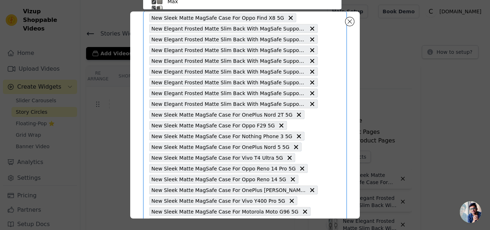
paste input "New Elegant Frosted Matte Slim Back With MagSafe Support Back Case For Vivo V40…"
type input "New Elegant Frosted Matte Slim Back With MagSafe Support Back Case For Vivo V40…"
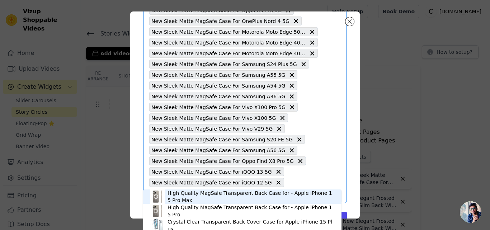
scroll to position [617, 0]
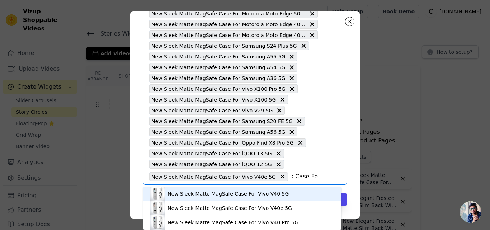
click at [214, 198] on div "New Sleek Matte MagSafe Case For Vivo V40 5G" at bounding box center [242, 194] width 184 height 14
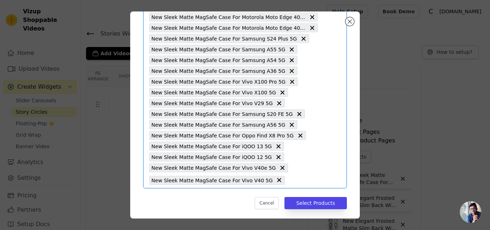
scroll to position [627, 0]
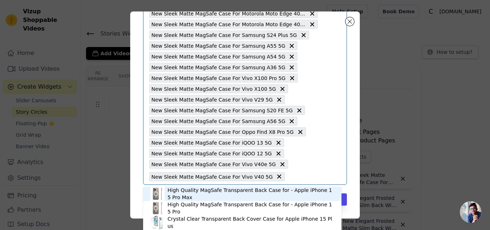
paste input "New Elegant Frosted Matte Slim Back With MagSafe Support Back Case For Oppo F27…"
type input "New Elegant Frosted Matte Slim Back With MagSafe Support Back Case For Oppo F27…"
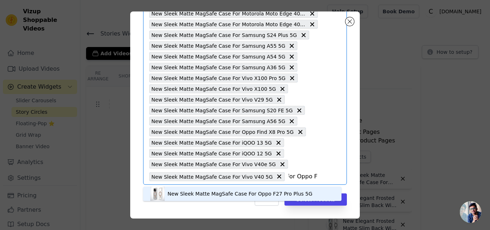
click at [195, 195] on div "New Sleek Matte MagSafe Case For Oppo F27 Pro Plus 5G" at bounding box center [240, 193] width 145 height 7
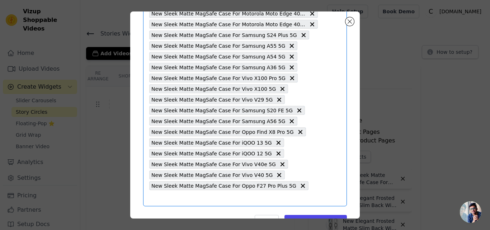
scroll to position [638, 0]
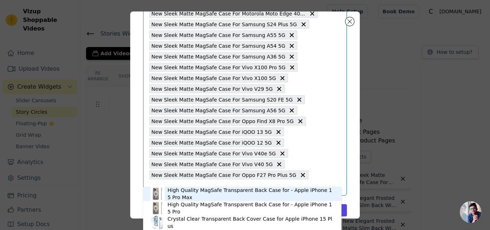
paste input "New Elegant Frosted Matte Slim Back With MagSafe Support Back Case For Vivo V27…"
type input "New Elegant Frosted Matte Slim Back With MagSafe Support Back Case For Vivo V27…"
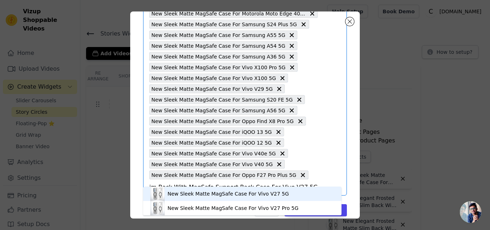
click at [216, 193] on div "New Sleek Matte MagSafe Case For Vivo V27 5G" at bounding box center [228, 193] width 121 height 7
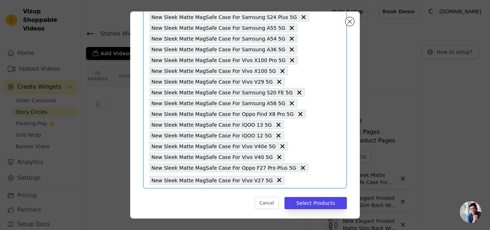
scroll to position [649, 0]
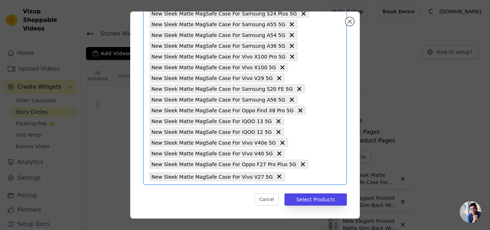
click at [288, 176] on input "text" at bounding box center [302, 176] width 29 height 9
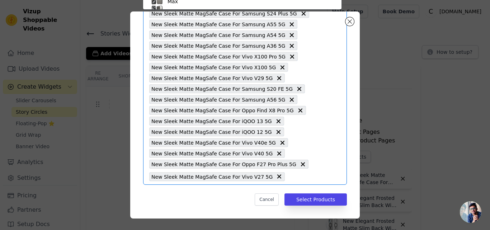
scroll to position [42, 0]
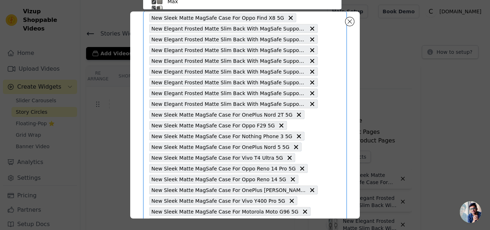
paste input "New Elegant Frosted Matte Slim Back With MagSafe Support Back Case For Vivo T3 …"
type input "New Elegant Frosted Matte Slim Back With MagSafe Support Back Case For Vivo T3 …"
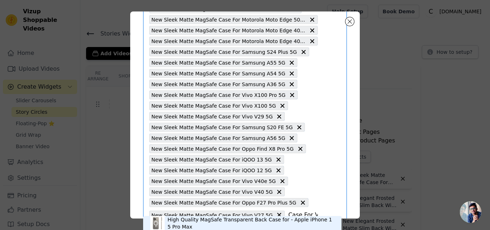
scroll to position [649, 0]
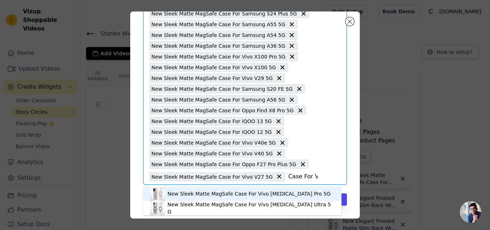
click at [234, 192] on div "New Sleek Matte MagSafe Case For Vivo T3 Pro 5G" at bounding box center [249, 193] width 163 height 7
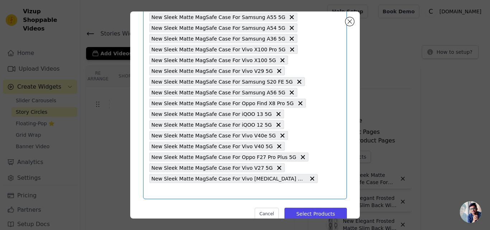
scroll to position [660, 0]
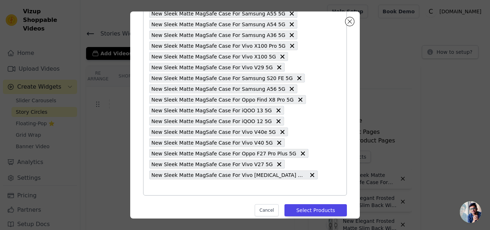
click at [282, 183] on input "text" at bounding box center [233, 187] width 169 height 9
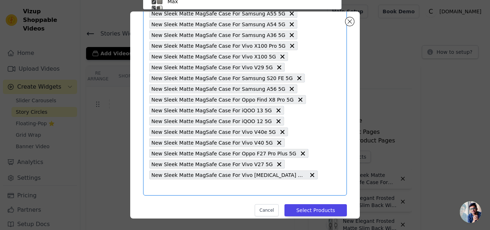
scroll to position [42, 0]
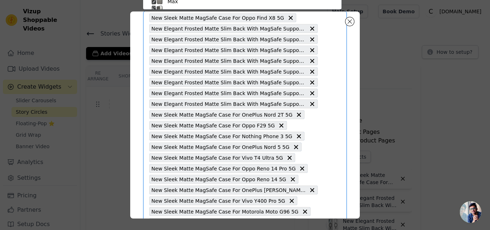
paste input "New Elegant Frosted Matte Slim Back With MagSafe Support Back Case For Samsung …"
type input "New Elegant Frosted Matte Slim Back With MagSafe Support Back Case For Samsung …"
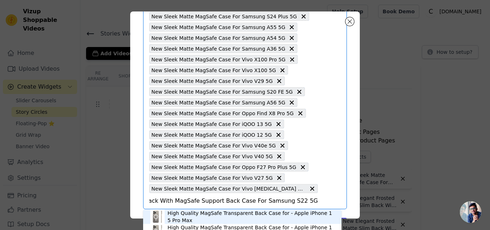
scroll to position [660, 0]
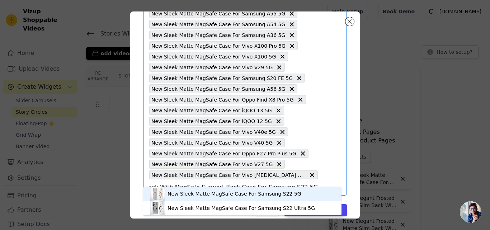
click at [218, 194] on div "New Sleek Matte MagSafe Case For Samsung S22 5G" at bounding box center [235, 193] width 134 height 7
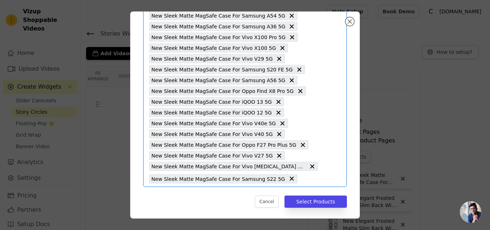
scroll to position [670, 0]
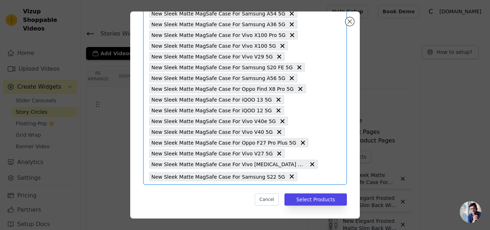
click at [301, 177] on input "text" at bounding box center [309, 176] width 17 height 9
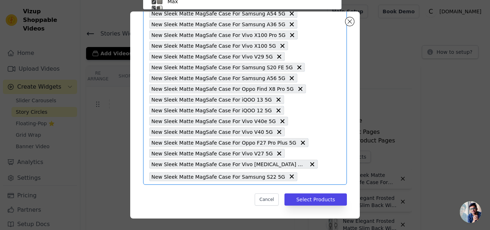
scroll to position [42, 0]
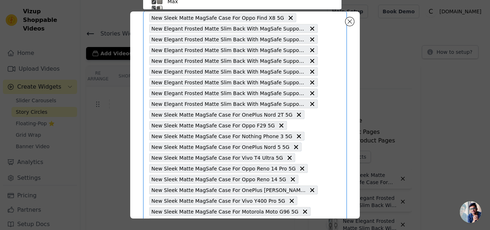
paste input "New Elegant Frosted Matte Slim Back With MagSafe Support Back Case For Samsung …"
type input "New Elegant Frosted Matte Slim Back With MagSafe Support Back Case For Samsung …"
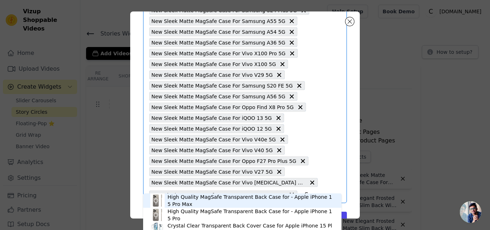
scroll to position [670, 0]
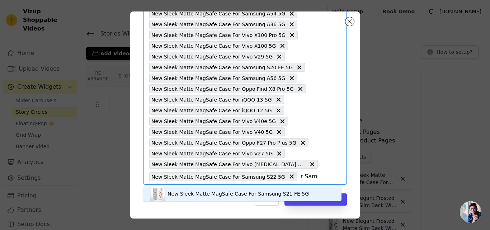
click at [223, 194] on div "New Sleek Matte MagSafe Case For Samsung S21 FE 5G" at bounding box center [238, 193] width 141 height 7
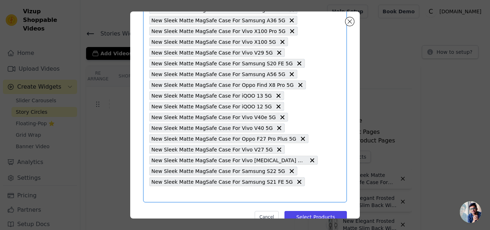
scroll to position [681, 0]
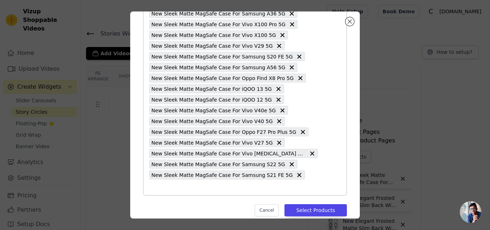
click at [297, 183] on input "text" at bounding box center [233, 187] width 169 height 9
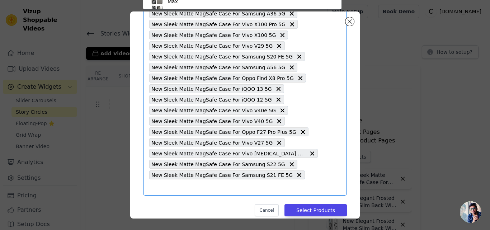
scroll to position [42, 0]
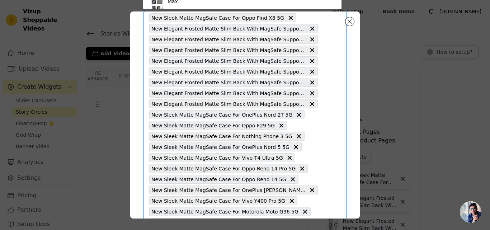
paste input "New Elegant Frosted Matte Slim Back With MagSafe Support Back Case For Realme 1…"
type input "New Elegant Frosted Matte Slim Back With MagSafe Support Back Case For Realme 1…"
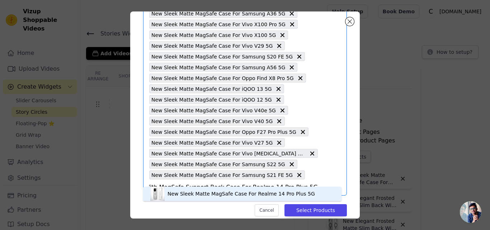
click at [220, 193] on div "New Sleek Matte MagSafe Case For Realme 14 Pro Plus 5G" at bounding box center [241, 193] width 147 height 7
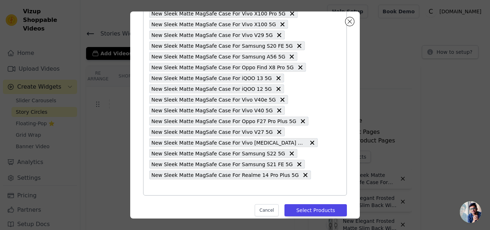
click at [297, 183] on input "text" at bounding box center [233, 187] width 169 height 9
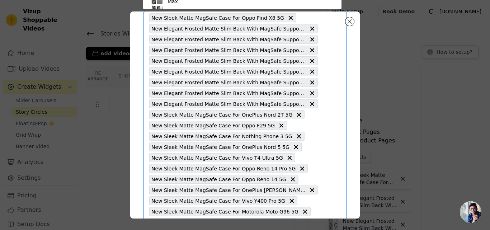
paste input "New Elegant Frosted Matte Slim Back With MagSafe Support Back Case For Nothing …"
type input "New Elegant Frosted Matte Slim Back With MagSafe Support Back Case For Nothing …"
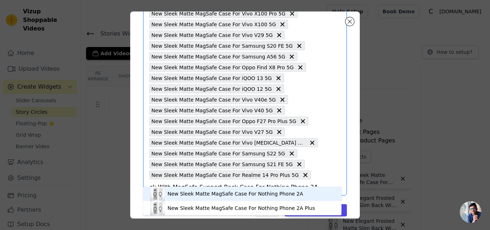
click at [254, 192] on div "New Sleek Matte MagSafe Case For Nothing Phone 2A" at bounding box center [236, 193] width 136 height 7
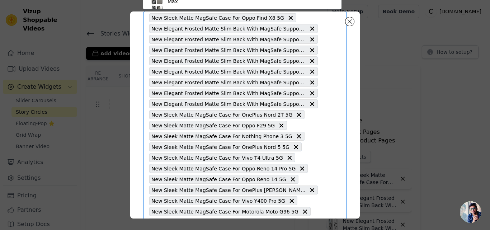
paste input "New Elegant Frosted Matte Slim Back With MagSafe Support Back Case For Motorola…"
type input "New Elegant Frosted Matte Slim Back With MagSafe Support Back Case For Motorola…"
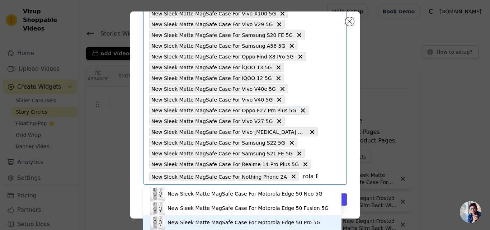
click at [208, 220] on div "New Sleek Matte MagSafe Case For Motorola Edge 50 Pro 5G" at bounding box center [244, 222] width 153 height 7
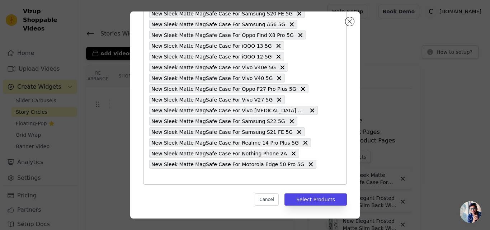
click at [248, 180] on input "text" at bounding box center [233, 176] width 169 height 9
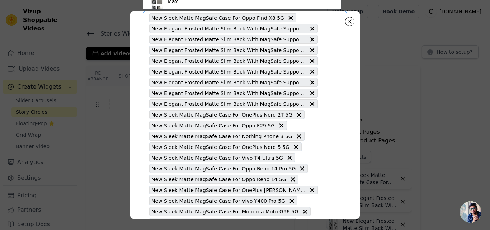
paste input "New Elegant Frosted Matte Slim Back With MagSafe Support Back Case For Motorola…"
type input "New Elegant Frosted Matte Slim Back With MagSafe Support Back Case For Motorola…"
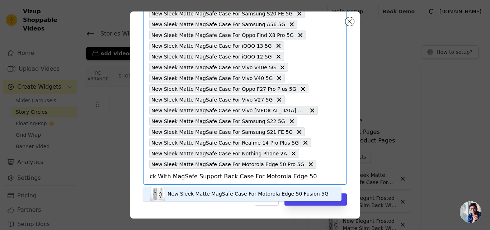
click at [196, 192] on div "New Sleek Matte MagSafe Case For Motorola Edge 50 Fusion 5G" at bounding box center [248, 193] width 161 height 7
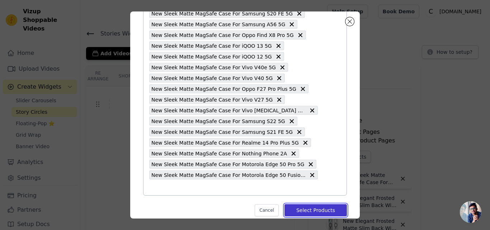
click at [308, 210] on button "Select Products" at bounding box center [315, 210] width 62 height 12
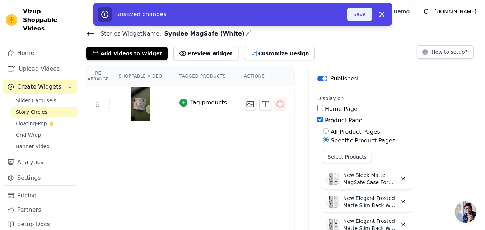
click at [355, 14] on button "Save" at bounding box center [359, 15] width 24 height 14
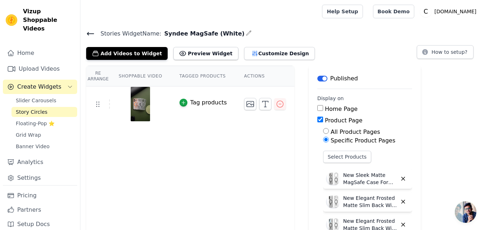
click at [91, 36] on icon at bounding box center [90, 33] width 9 height 9
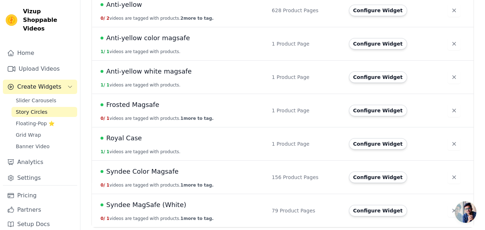
click at [151, 209] on span "Syndee MagSafe (White)" at bounding box center [146, 205] width 80 height 10
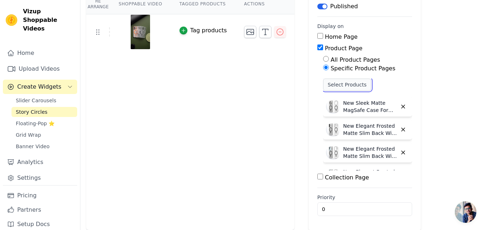
click at [338, 84] on button "Select Products" at bounding box center [347, 85] width 48 height 12
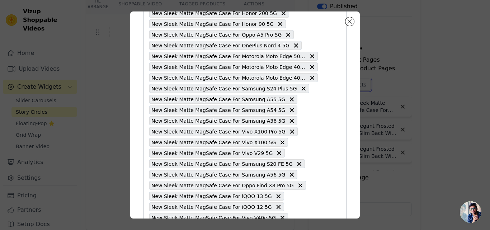
scroll to position [735, 0]
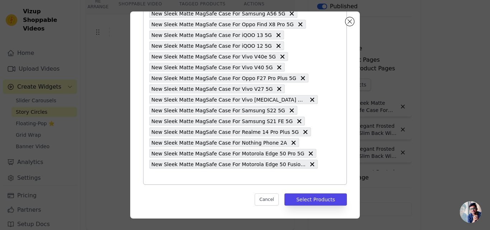
click at [167, 175] on input "text" at bounding box center [233, 176] width 169 height 9
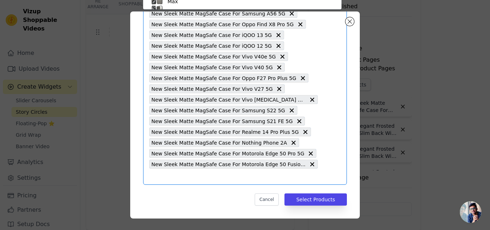
scroll to position [42, 0]
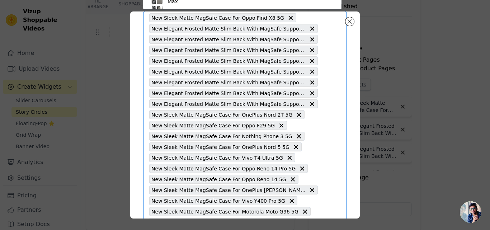
paste input "New Elegant Frosted Matte Slim Back With MagSafe Support Back Case For CMF By N…"
type input "New Elegant Frosted Matte Slim Back With MagSafe Support Back Case For CMF By N…"
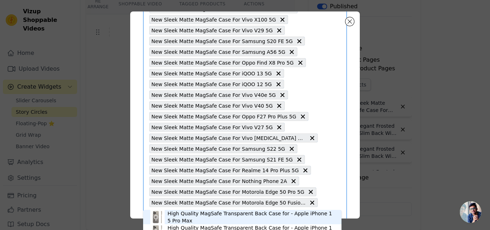
scroll to position [735, 0]
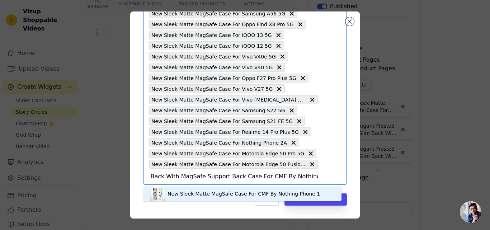
click at [177, 192] on div "New Sleek Matte MagSafe Case For CMF By Nothing Phone 1" at bounding box center [244, 193] width 152 height 7
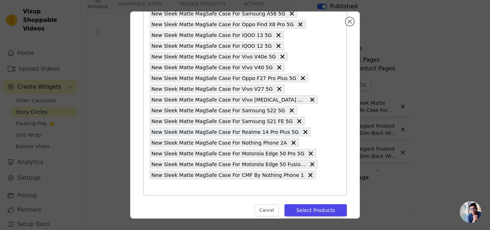
click at [168, 190] on input "text" at bounding box center [233, 187] width 169 height 9
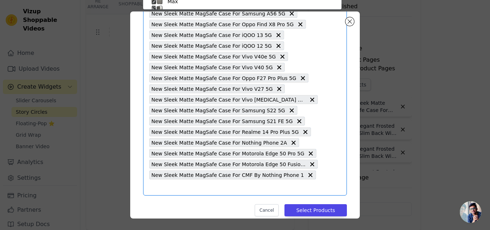
scroll to position [42, 0]
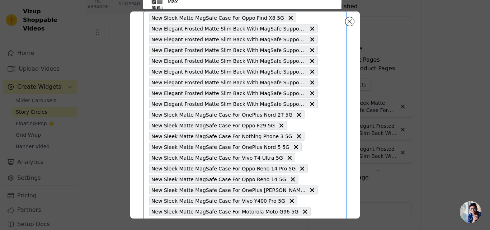
paste input "New Elegant Frosted Matte Slim Back With MagSafe Support Back Case For Oppo Ren…"
type input "New Elegant Frosted Matte Slim Back With MagSafe Support Back Case For Oppo Ren…"
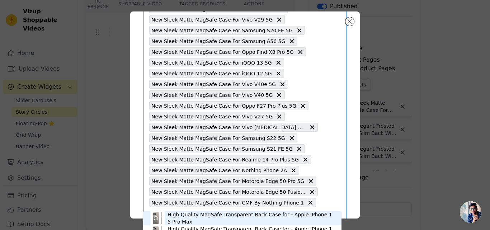
scroll to position [746, 0]
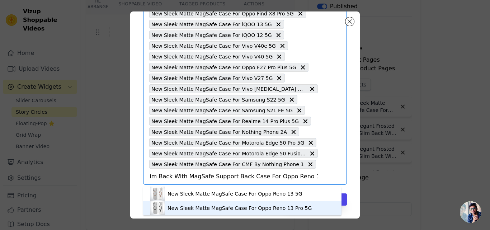
click at [177, 207] on div "New Sleek Matte MagSafe Case For Oppo Reno 13 Pro 5G" at bounding box center [240, 207] width 144 height 7
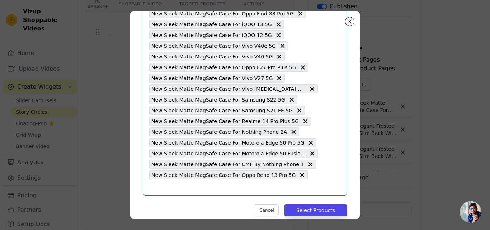
scroll to position [0, 0]
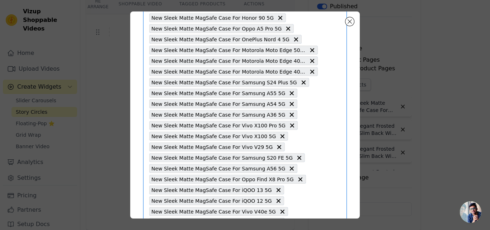
scroll to position [746, 0]
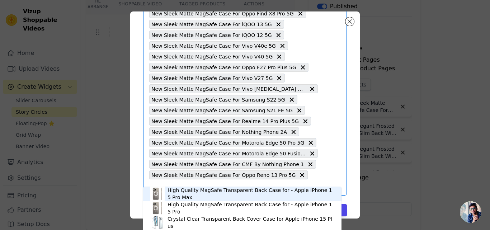
paste input "New Elegant Frosted Matte Slim Back With MagSafe Support Back Case For OnePlus …"
type input "New Elegant Frosted Matte Slim Back With MagSafe Support Back Case For OnePlus …"
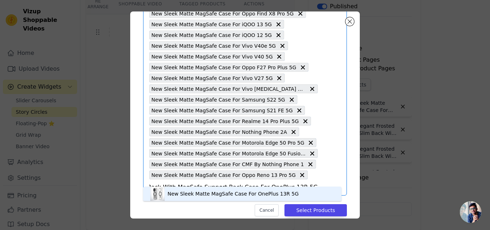
click at [174, 195] on div "New Sleek Matte MagSafe Case For OnePlus 13R 5G" at bounding box center [233, 193] width 131 height 7
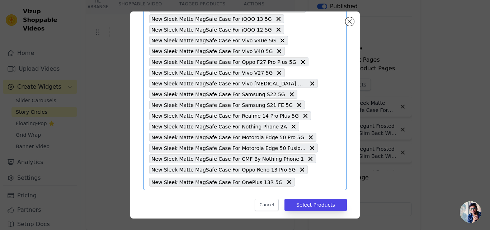
scroll to position [757, 0]
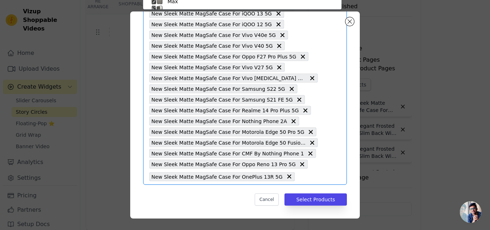
scroll to position [42, 0]
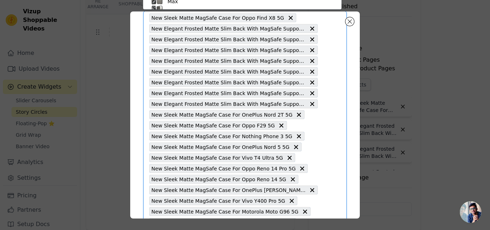
paste input "New Elegant Frosted Matte Slim Back With MagSafe Support Back Case For Oppo Ren…"
type input "New Elegant Frosted Matte Slim Back With MagSafe Support Back Case For Oppo Ren…"
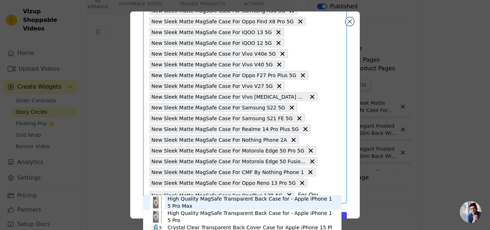
scroll to position [757, 0]
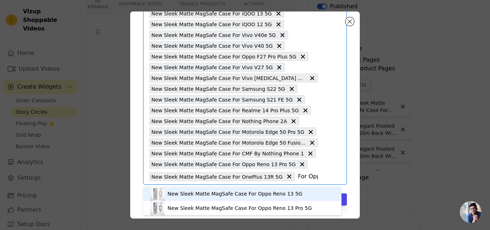
click at [187, 191] on div "New Sleek Matte MagSafe Case For Oppo Reno 13 5G" at bounding box center [235, 193] width 135 height 7
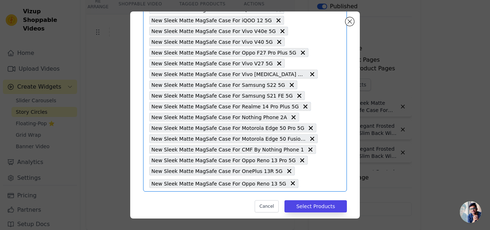
scroll to position [767, 0]
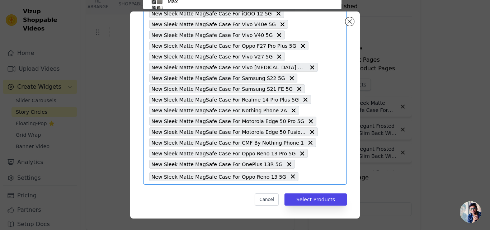
scroll to position [42, 0]
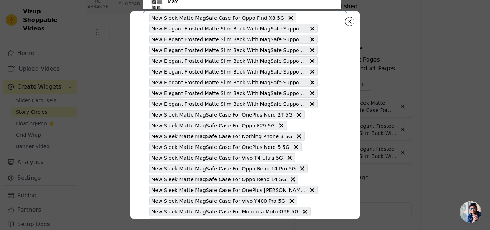
paste input "New Elegant Frosted Matte Slim Back With MagSafe Support Back Case For Motorola…"
type input "New Elegant Frosted Matte Slim Back With MagSafe Support Back Case For Motorola…"
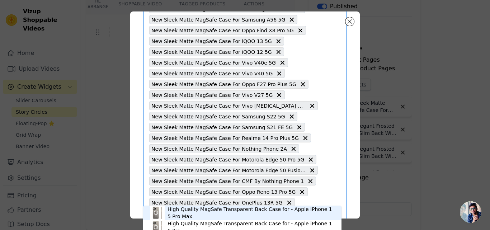
scroll to position [767, 0]
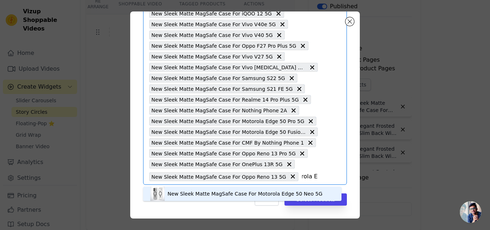
click at [175, 192] on div "New Sleek Matte MagSafe Case For Motorola Edge 50 Neo 5G" at bounding box center [245, 193] width 155 height 7
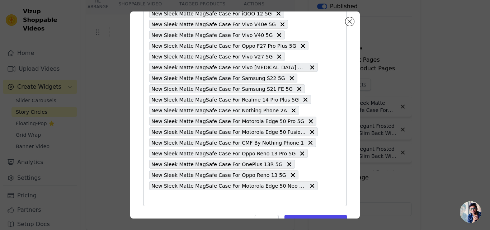
click at [155, 199] on input "text" at bounding box center [233, 198] width 169 height 9
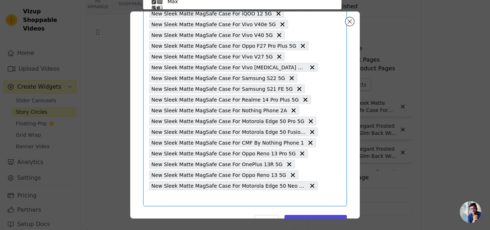
scroll to position [42, 0]
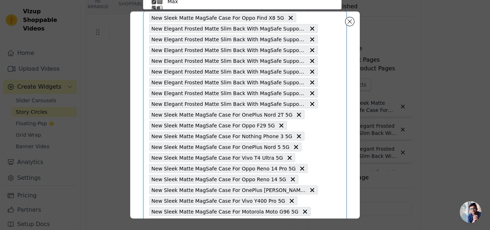
paste input "New Elegant Frosted Matte Slim Back With MagSafe Support Back Case For Apple iP…"
type input "New Elegant Frosted Matte Slim Back With MagSafe Support Back Case For Apple iP…"
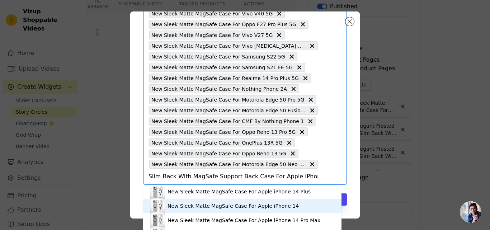
scroll to position [0, 0]
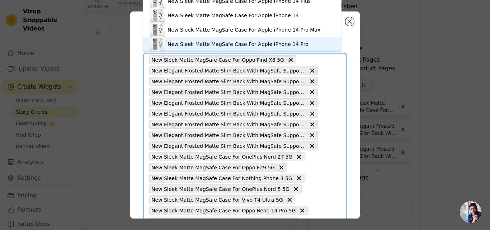
click at [202, 42] on div "New Sleek Matte MagSafe Case For Apple iPhone 14 Pro" at bounding box center [238, 44] width 141 height 7
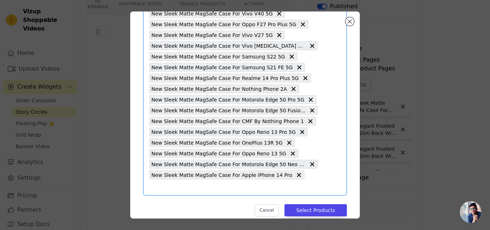
paste input "New Elegant Frosted Matte Slim Back With MagSafe Support Back Case For Samsung …"
type input "New Elegant Frosted Matte Slim Back With MagSafe Support Back Case For Samsung …"
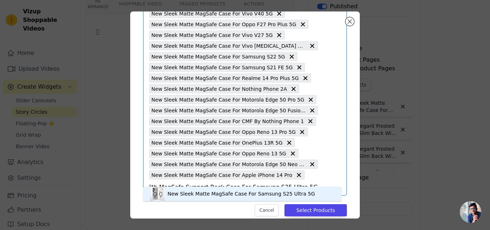
click at [179, 190] on div "New Sleek Matte MagSafe Case For Samsung S25 Ultra 5G" at bounding box center [242, 194] width 184 height 14
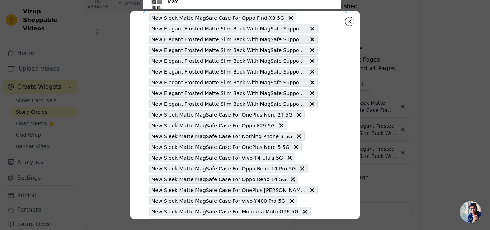
paste input "New Elegant Frosted Matte Slim Back With MagSafe Support Back Case For Samsung …"
type input "New Elegant Frosted Matte Slim Back With MagSafe Support Back Case For Samsung …"
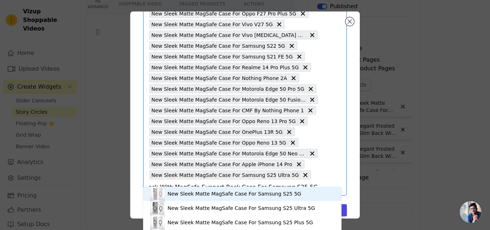
click at [181, 190] on div "New Sleek Matte MagSafe Case For Samsung S25 5G" at bounding box center [235, 193] width 134 height 7
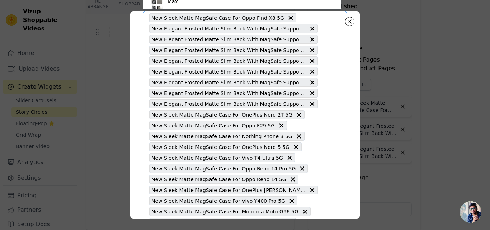
paste input "New Elegant Frosted Matte Slim Back With MagSafe Support Back Case For Samsung …"
type input "New Elegant Frosted Matte Slim Back With MagSafe Support Back Case For Samsung …"
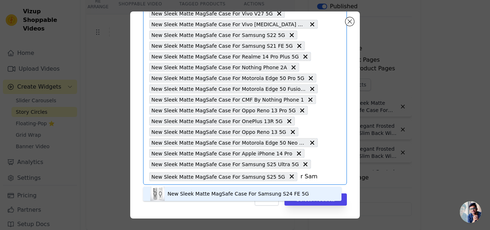
click at [190, 195] on div "New Sleek Matte MagSafe Case For Samsung S24 FE 5G" at bounding box center [238, 193] width 141 height 7
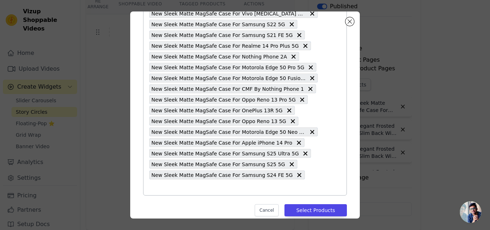
click at [294, 183] on input "text" at bounding box center [233, 187] width 169 height 9
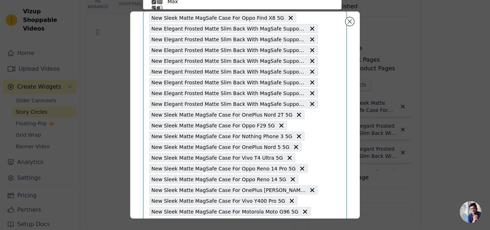
paste input "New Elegant Frosted Matte Slim Back With MagSafe Support Back Case For Samsung …"
type input "New Elegant Frosted Matte Slim Back With MagSafe Support Back Case For Samsung …"
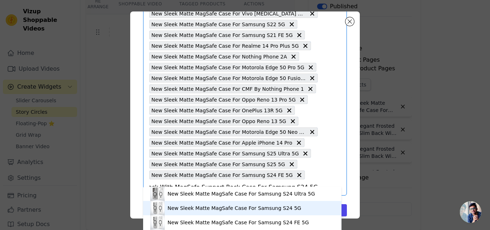
click at [189, 206] on div "New Sleek Matte MagSafe Case For Samsung S24 5G" at bounding box center [235, 207] width 134 height 7
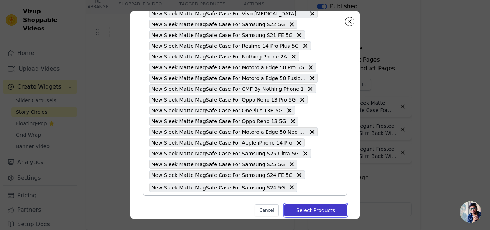
click at [298, 207] on button "Select Products" at bounding box center [315, 210] width 62 height 12
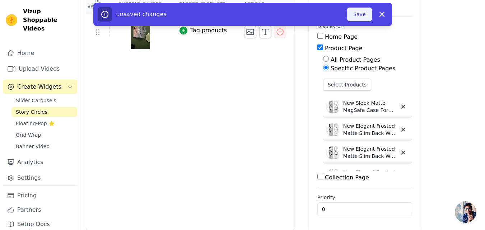
click at [361, 13] on button "Save" at bounding box center [359, 15] width 24 height 14
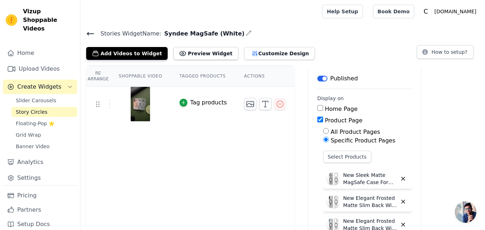
click at [89, 36] on icon at bounding box center [90, 33] width 9 height 9
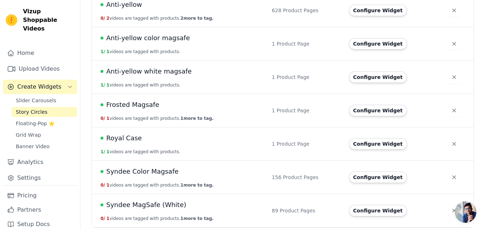
click at [148, 208] on span "Syndee MagSafe (White)" at bounding box center [146, 205] width 80 height 10
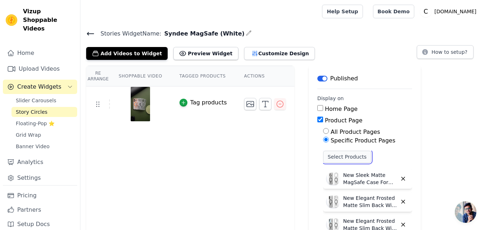
click at [326, 159] on button "Select Products" at bounding box center [347, 157] width 48 height 12
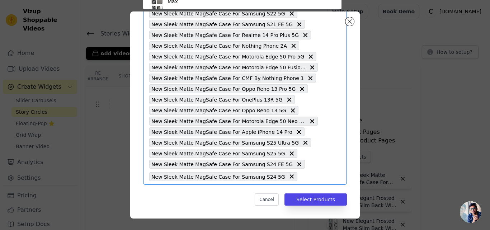
scroll to position [42, 0]
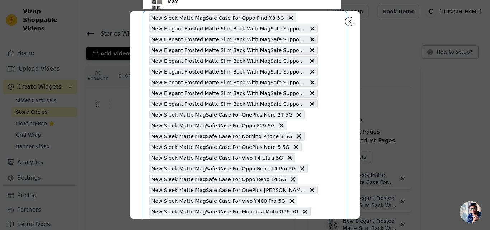
paste input "New Elegant Frosted Matte Slim Back With MagSafe Support Back Case For Samsung …"
type input "New Elegant Frosted Matte Slim Back With MagSafe Support Back Case For Samsung …"
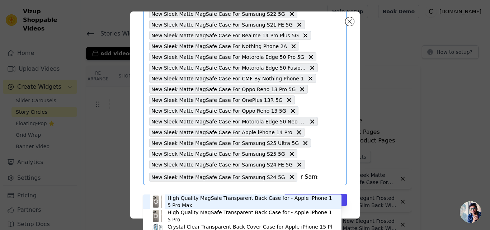
scroll to position [832, 0]
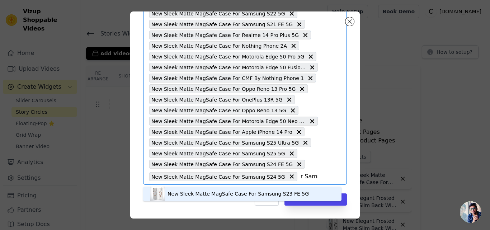
click at [181, 196] on div "New Sleek Matte MagSafe Case For Samsung S23 FE 5G" at bounding box center [238, 193] width 141 height 7
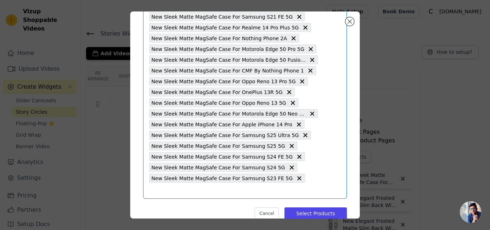
scroll to position [843, 0]
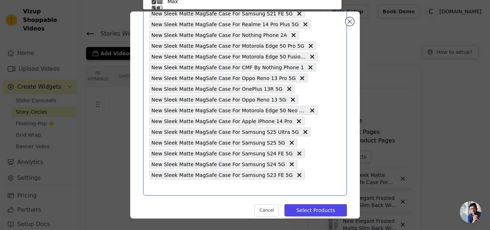
scroll to position [42, 0]
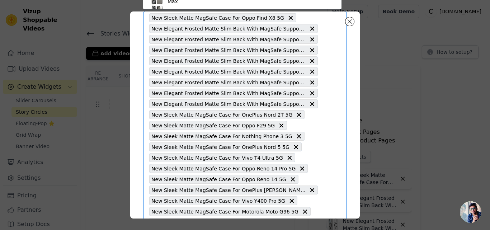
paste
type input "New Elegant Frosted Matte Slim Back With MagSafe Support Back Case For Samsung …"
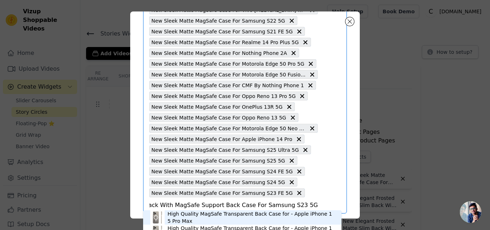
scroll to position [843, 0]
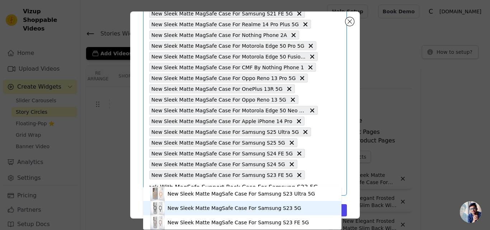
click at [183, 207] on div "New Sleek Matte MagSafe Case For Samsung S23 5G" at bounding box center [235, 207] width 134 height 7
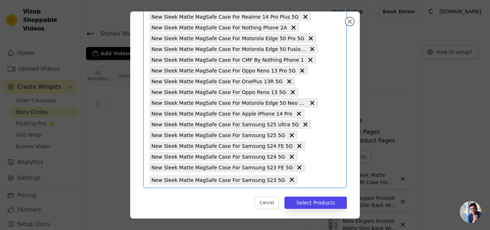
scroll to position [853, 0]
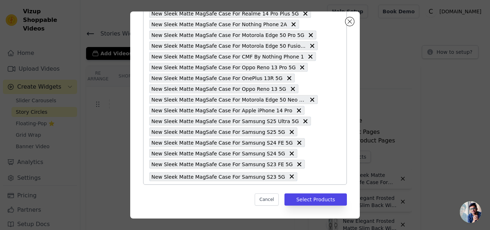
click at [301, 177] on input "text" at bounding box center [309, 176] width 17 height 9
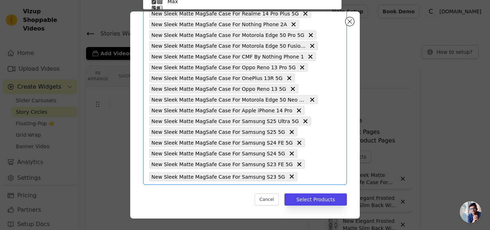
scroll to position [42, 0]
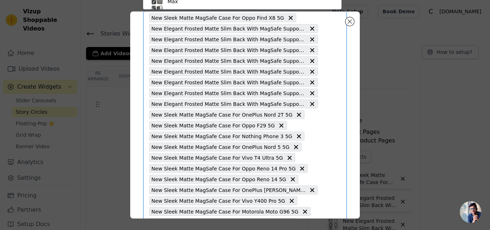
type input "New Elegant Frosted Matte Slim Back With MagSafe Support Back Case For Apple iP…"
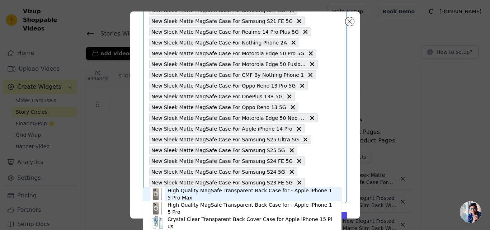
scroll to position [853, 0]
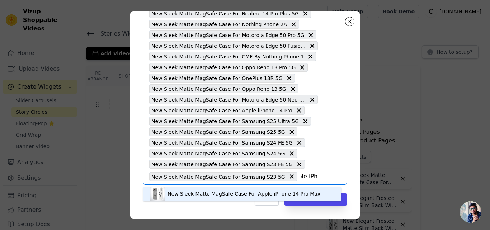
click at [179, 195] on div "New Sleek Matte MagSafe Case For Apple iPhone 14 Pro Max" at bounding box center [244, 193] width 153 height 7
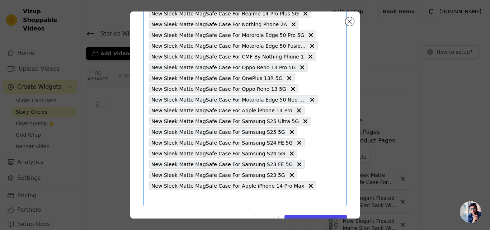
scroll to position [0, 0]
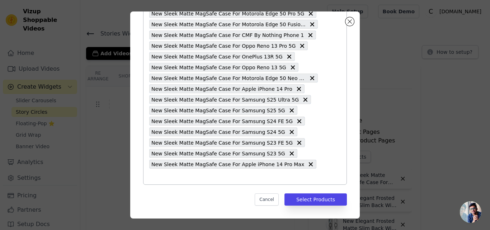
click at [203, 178] on input "text" at bounding box center [233, 176] width 169 height 9
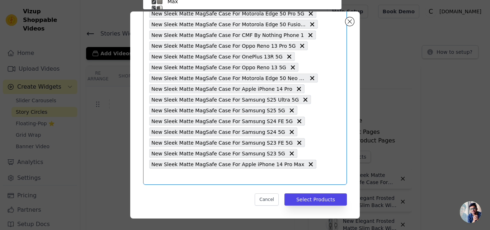
scroll to position [42, 0]
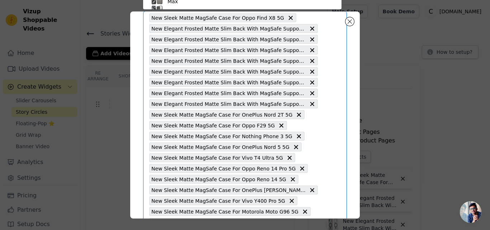
type input "New Elegant Frosted Matte Slim Back With MagSafe Support Back Case For Apple iP…"
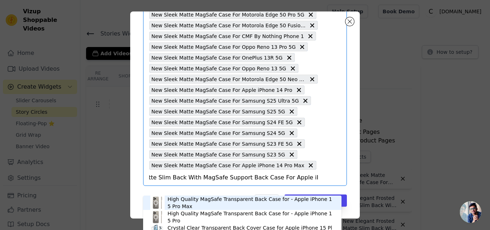
scroll to position [875, 0]
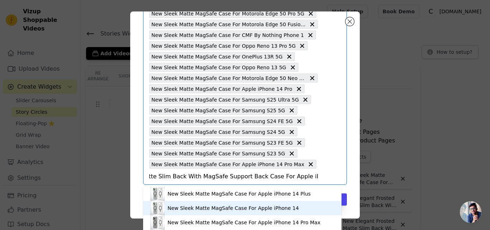
click at [204, 207] on div "New Sleek Matte MagSafe Case For Apple iPhone 14" at bounding box center [233, 207] width 131 height 7
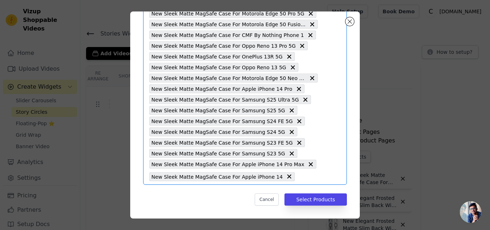
scroll to position [0, 0]
click at [298, 179] on input "text" at bounding box center [307, 176] width 19 height 9
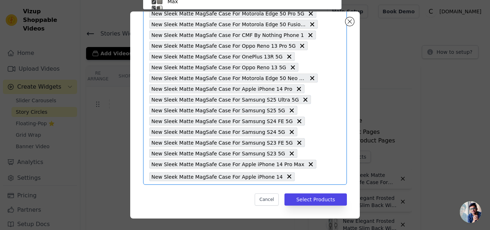
scroll to position [42, 0]
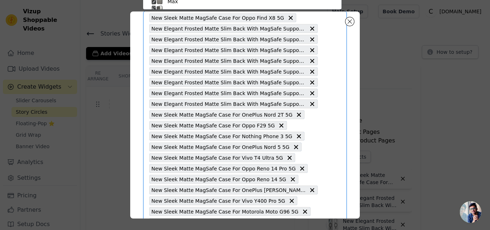
type input "New Elegant Frosted Matte Slim Back With MagSafe Support Back Case For Apple iP…"
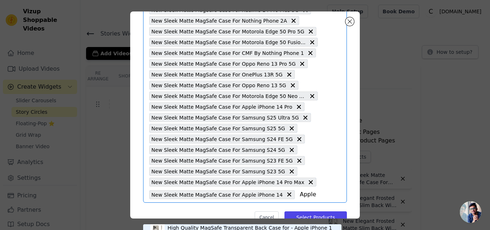
scroll to position [875, 0]
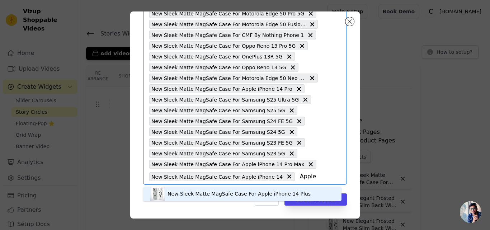
click at [199, 196] on div "New Sleek Matte MagSafe Case For Apple iPhone 14 Plus" at bounding box center [239, 193] width 143 height 7
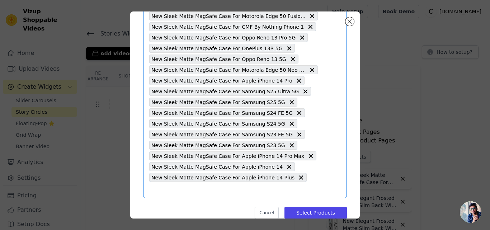
scroll to position [886, 0]
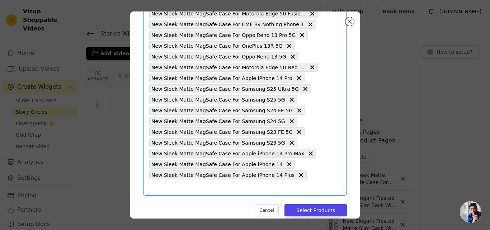
click at [296, 183] on input "text" at bounding box center [233, 187] width 169 height 9
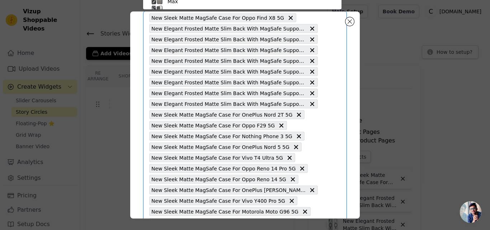
type input "New Elegant Frosted Matte Slim Back With MagSafe Support Back Case For Apple iP…"
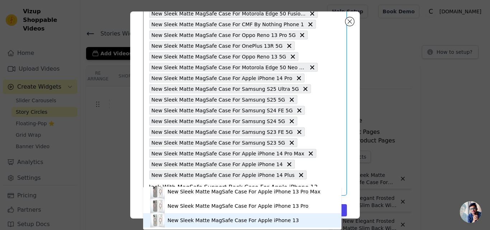
click at [198, 218] on div "New Sleek Matte MagSafe Case For Apple iPhone 13" at bounding box center [233, 220] width 131 height 7
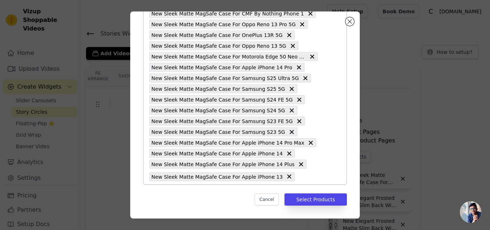
click at [298, 179] on input "text" at bounding box center [307, 176] width 19 height 9
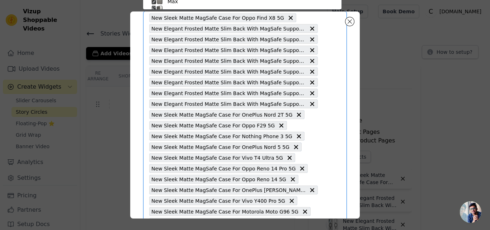
type input "New Elegant Frosted Matte Slim Back With MagSafe Support Back Case For Apple iP…"
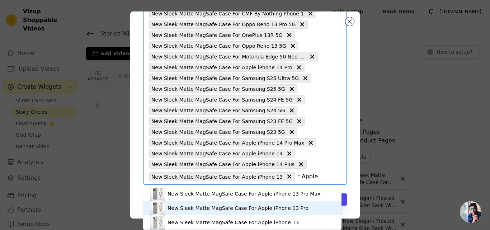
click at [235, 207] on div "New Sleek Matte MagSafe Case For Apple iPhone 13 Pro" at bounding box center [238, 207] width 141 height 7
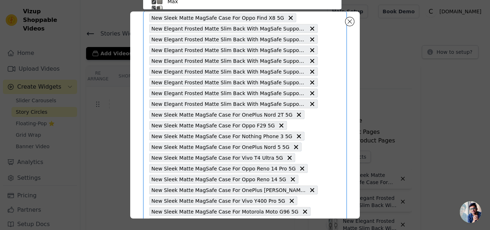
type input "New Elegant Frosted Matte Slim Back With MagSafe Support Back Case For Apple iP…"
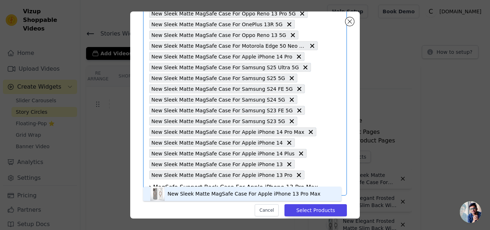
click at [247, 195] on div "New Sleek Matte MagSafe Case For Apple iPhone 13 Pro Max" at bounding box center [244, 193] width 153 height 7
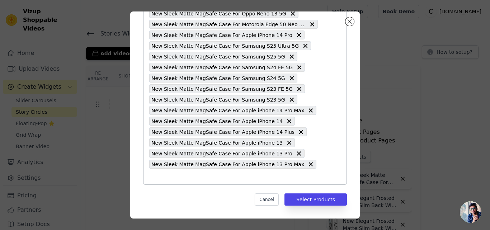
click at [166, 174] on input "text" at bounding box center [233, 176] width 169 height 9
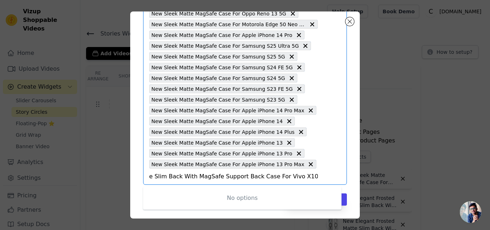
type input "Elegant Frosted Matte Slim Back With MagSafe Support Back Case For Vivo X100 Pr…"
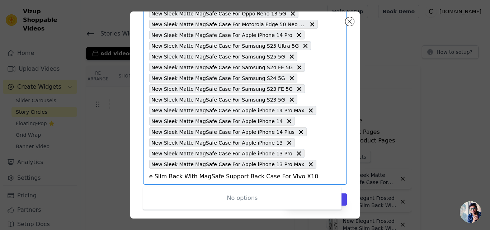
type input "Elegant Frosted Matte Slim Back With MagSafe Support Back Case For Vivo X100 Pr…"
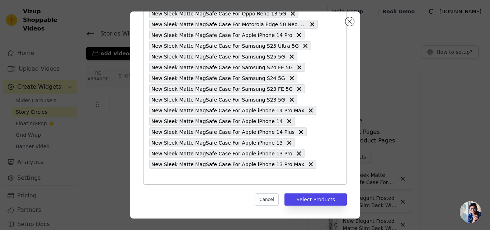
click at [201, 175] on input "text" at bounding box center [233, 176] width 169 height 9
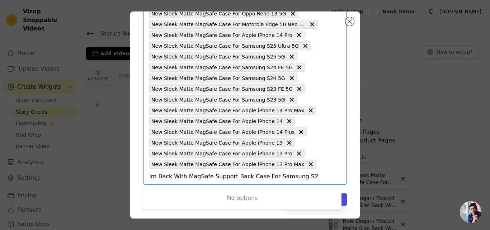
type input "Elegant Frosted Matte Slim Back With MagSafe Support Back Case For Samsung S24 …"
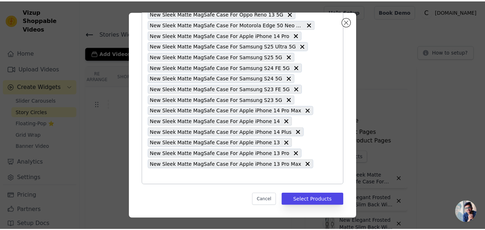
scroll to position [0, 0]
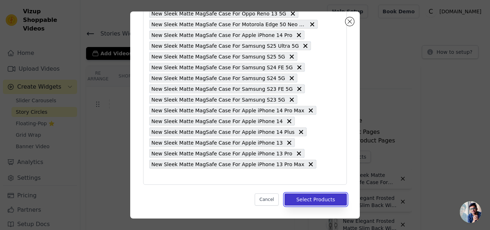
click at [319, 202] on button "Select Products" at bounding box center [315, 199] width 62 height 12
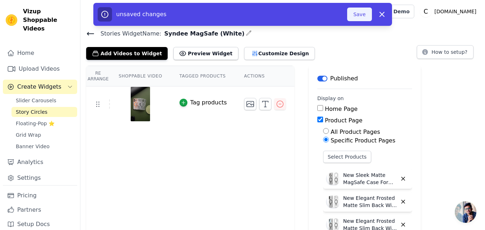
click at [362, 18] on button "Save" at bounding box center [359, 15] width 24 height 14
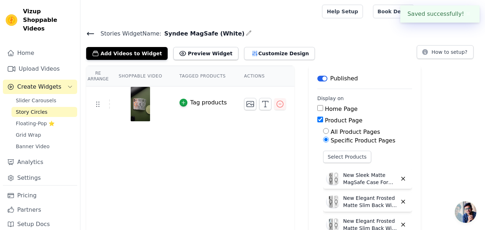
click at [91, 32] on icon at bounding box center [90, 33] width 9 height 9
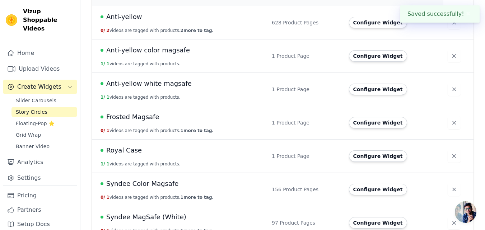
scroll to position [95, 0]
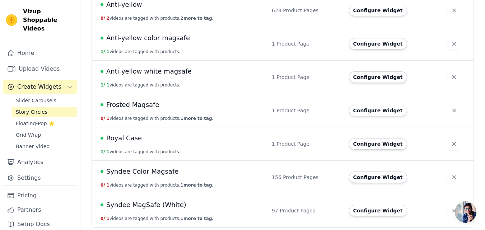
click at [155, 205] on span "Syndee MagSafe (White)" at bounding box center [146, 205] width 80 height 10
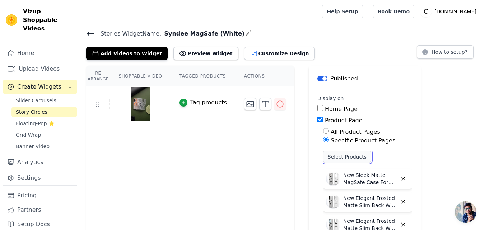
click at [341, 156] on button "Select Products" at bounding box center [347, 157] width 48 height 12
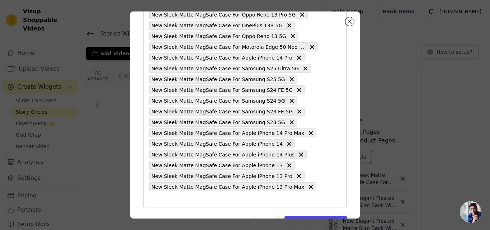
scroll to position [929, 0]
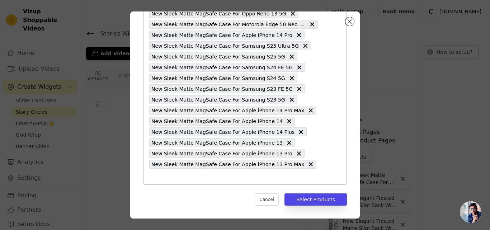
click at [180, 175] on input "text" at bounding box center [233, 176] width 169 height 9
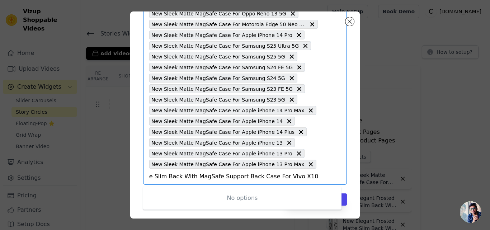
type input "Elegant Frosted Matte Slim Back With MagSafe Support Back Case For Vivo X100 Pr…"
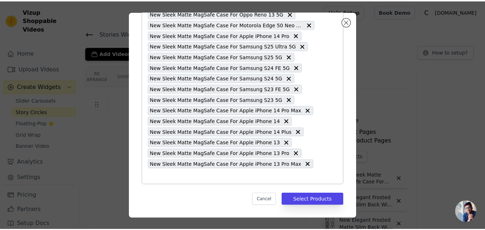
scroll to position [0, 0]
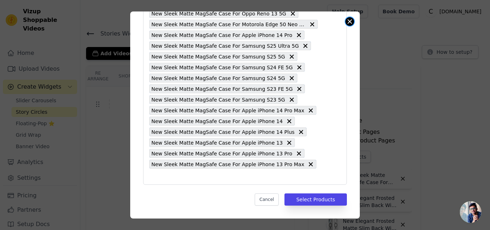
click at [348, 20] on button "Close modal" at bounding box center [349, 21] width 9 height 9
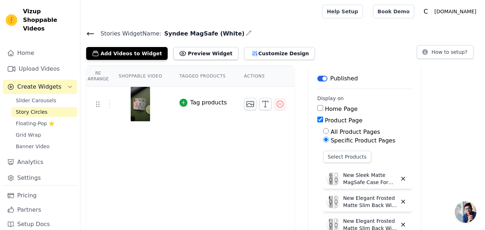
click at [91, 32] on icon at bounding box center [90, 33] width 9 height 9
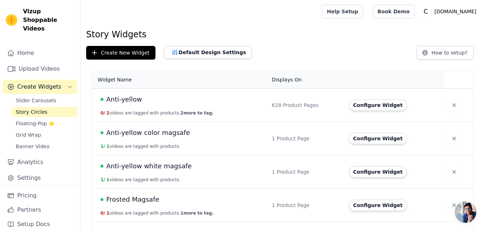
click at [49, 83] on span "Create Widgets" at bounding box center [39, 87] width 44 height 9
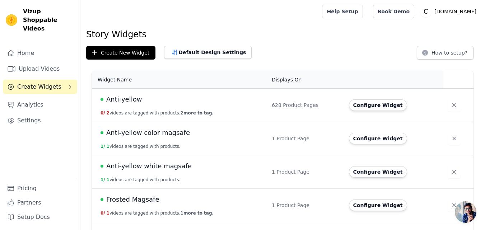
click at [25, 83] on span "Create Widgets" at bounding box center [39, 87] width 44 height 9
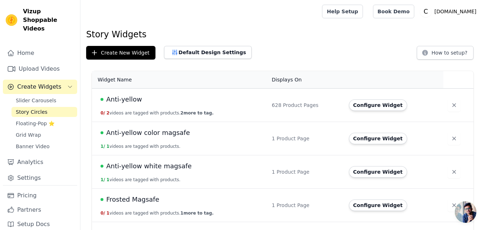
click at [29, 108] on span "Story Circles" at bounding box center [32, 111] width 32 height 7
click at [35, 62] on link "Upload Videos" at bounding box center [40, 69] width 74 height 14
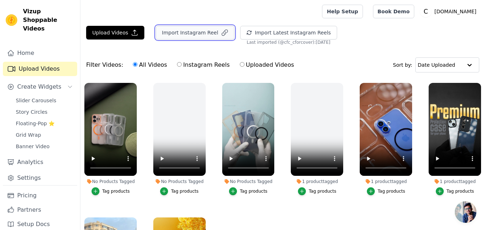
click at [185, 34] on button "Import Instagram Reel" at bounding box center [195, 33] width 79 height 14
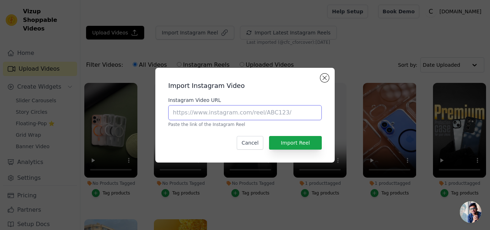
click at [229, 111] on input "Instagram Video URL" at bounding box center [245, 112] width 154 height 15
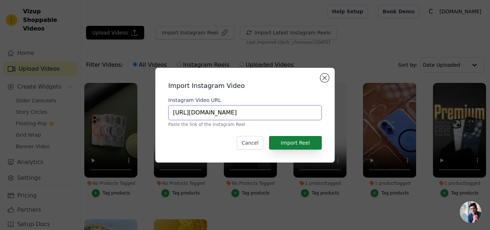
type input "https://www.instagram.com/reel/DNLLjpOyeI1"
click at [292, 143] on button "Import Reel" at bounding box center [295, 143] width 53 height 14
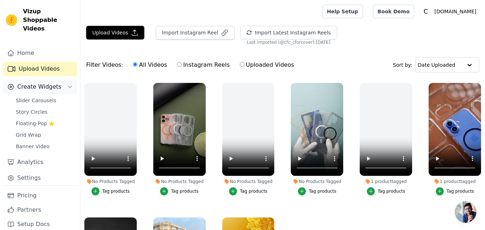
click at [21, 83] on span "Create Widgets" at bounding box center [39, 87] width 44 height 9
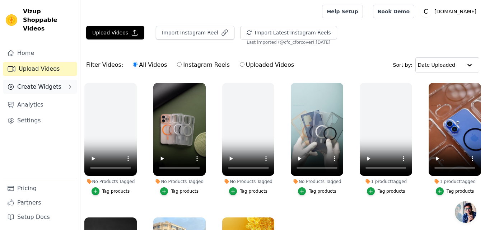
click at [31, 83] on span "Create Widgets" at bounding box center [39, 87] width 44 height 9
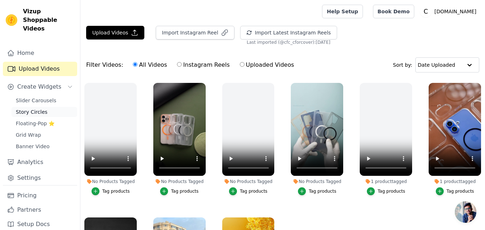
click at [29, 108] on span "Story Circles" at bounding box center [32, 111] width 32 height 7
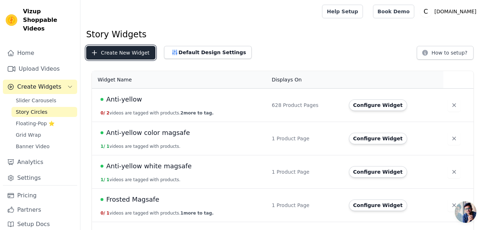
click at [118, 52] on button "Create New Widget" at bounding box center [120, 53] width 69 height 14
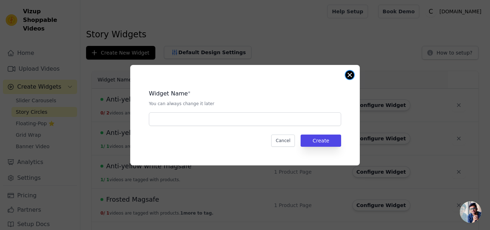
click at [348, 76] on button "Close modal" at bounding box center [349, 75] width 9 height 9
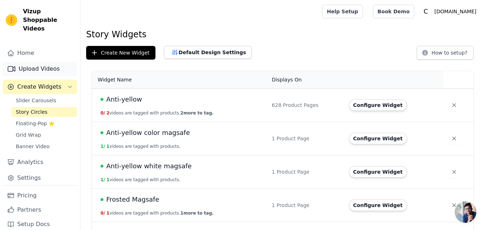
click at [37, 62] on link "Upload Videos" at bounding box center [40, 69] width 74 height 14
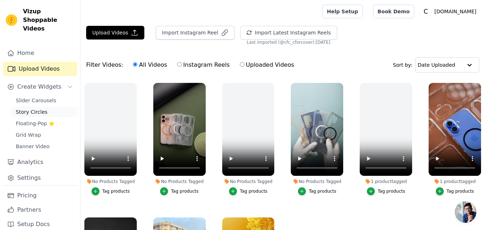
click at [39, 108] on span "Story Circles" at bounding box center [32, 111] width 32 height 7
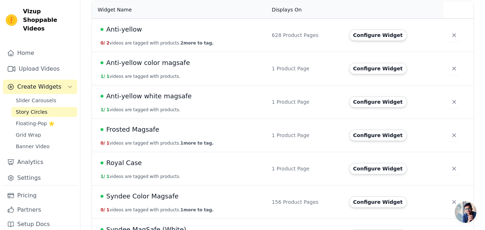
scroll to position [95, 0]
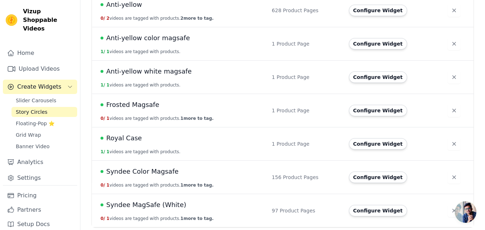
click at [157, 206] on span "Syndee MagSafe (White)" at bounding box center [146, 205] width 80 height 10
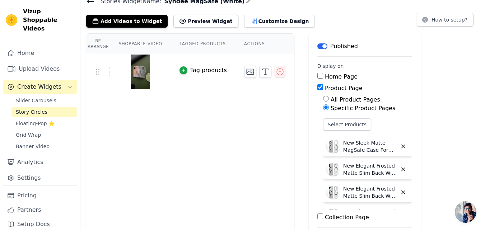
scroll to position [72, 0]
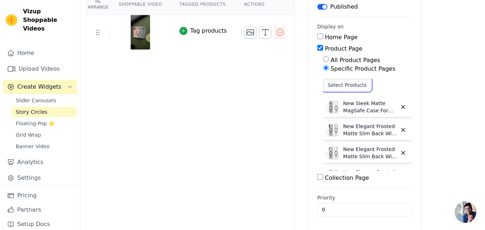
click at [329, 83] on button "Select Products" at bounding box center [347, 85] width 48 height 12
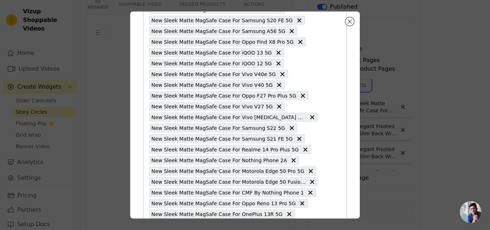
scroll to position [929, 0]
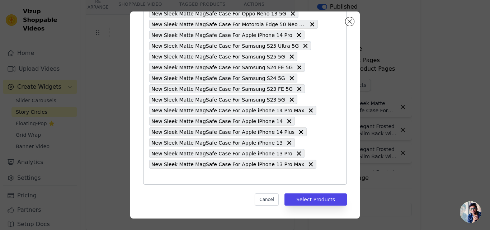
click at [180, 173] on input "text" at bounding box center [233, 176] width 169 height 9
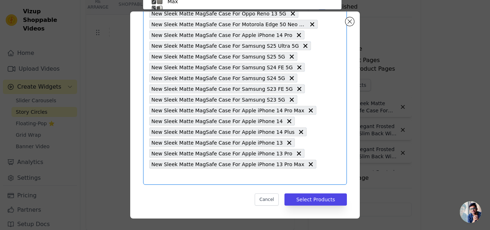
scroll to position [42, 0]
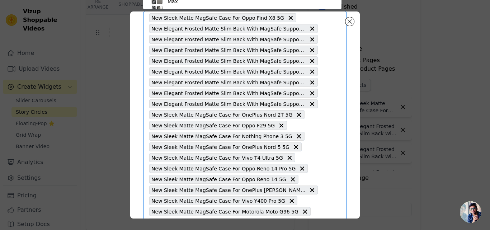
paste input "Elegant Frosted Matte Slim Back With MagSafe Support Back Case For Samsung S24 …"
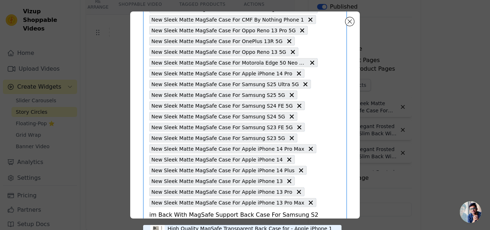
scroll to position [929, 0]
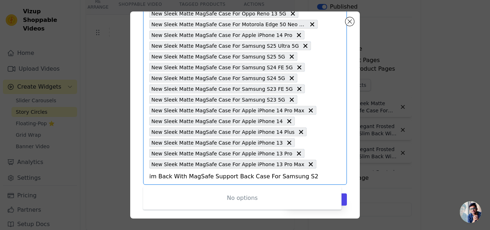
type input "Elegant Frosted Matte Slim Back With MagSafe Support Back Case For Samsung S24 …"
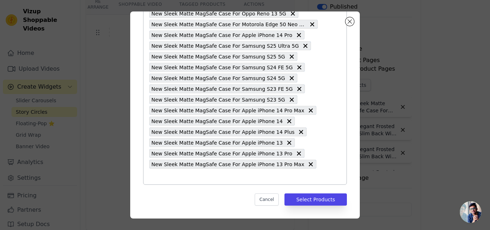
scroll to position [0, 0]
click at [185, 176] on input "text" at bounding box center [233, 176] width 169 height 9
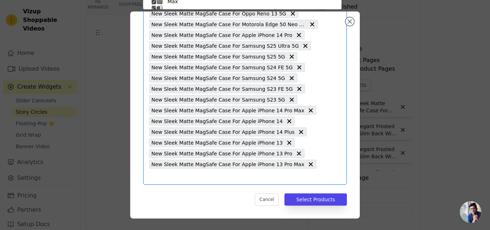
scroll to position [890, 0]
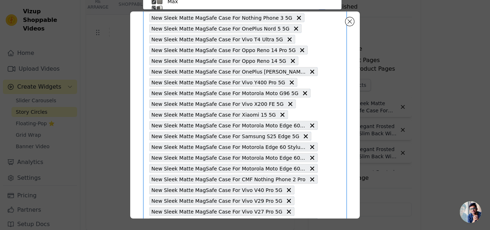
paste input "Elegant Frosted Matte Slim Back With MagSafe Support Back Case For Samsung S23 …"
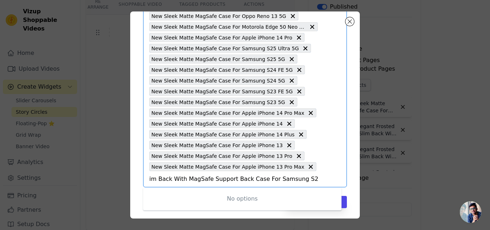
scroll to position [929, 0]
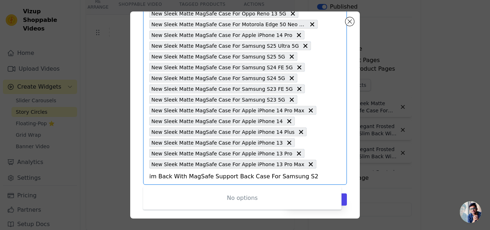
type input "Elegant Frosted Matte Slim Back With MagSafe Support Back Case For Samsung S23 …"
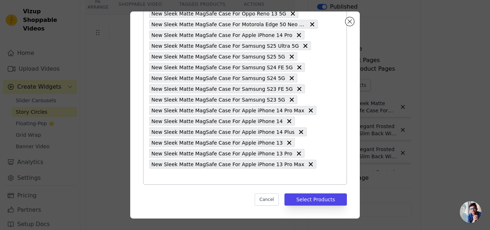
scroll to position [0, 0]
click at [185, 176] on input "text" at bounding box center [233, 176] width 169 height 9
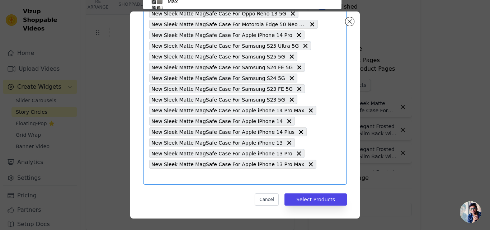
scroll to position [42, 0]
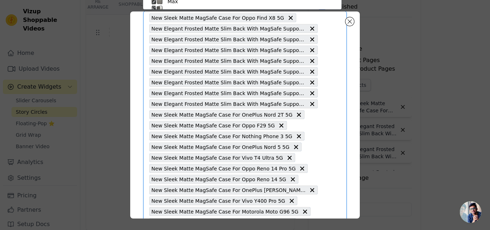
paste input "Elegant Frosted Matte Slim Back With MagSafe Support Back Case For Samsung S22 …"
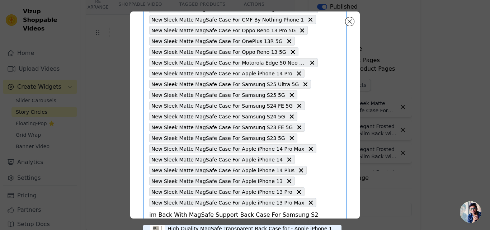
scroll to position [929, 0]
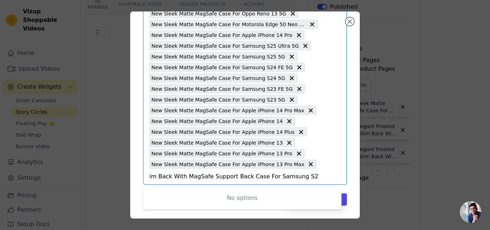
type input "Elegant Frosted Matte Slim Back With MagSafe Support Back Case For Samsung S22 …"
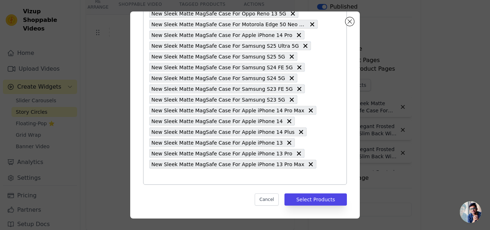
scroll to position [0, 0]
click at [184, 177] on input "text" at bounding box center [233, 176] width 169 height 9
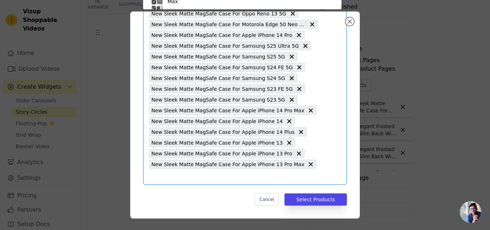
scroll to position [42, 0]
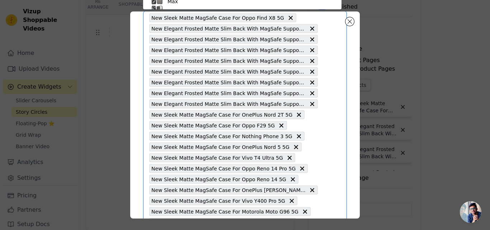
paste input "Elegant Frosted Matte Slim Back With MagSafe Support Back Case For Samsung S22 …"
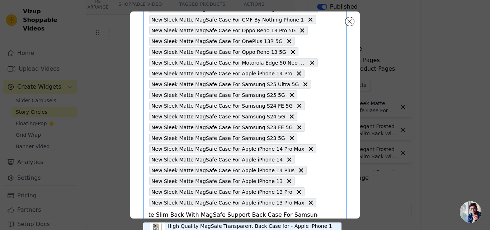
scroll to position [929, 0]
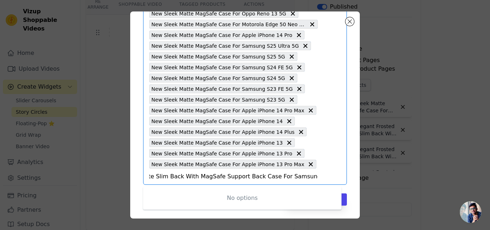
type input "Elegant Frosted Matte Slim Back With MagSafe Support Back Case For Samsung S22 …"
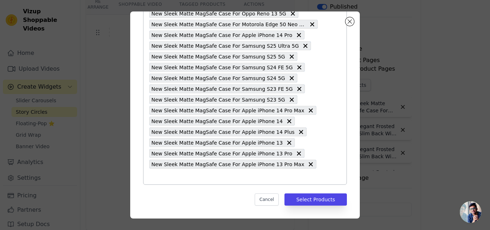
click at [178, 173] on input "text" at bounding box center [233, 176] width 169 height 9
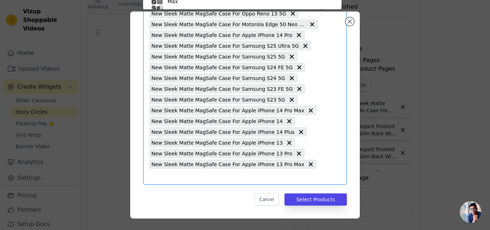
scroll to position [42, 0]
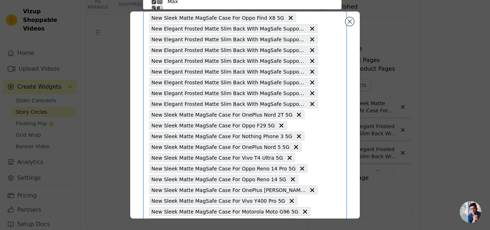
paste input "New Elegant Frosted Matte Slim Back With MagSafe Support Back Case For OnePlus …"
type input "New Elegant Frosted Matte Slim Back With MagSafe Support Back Case For OnePlus …"
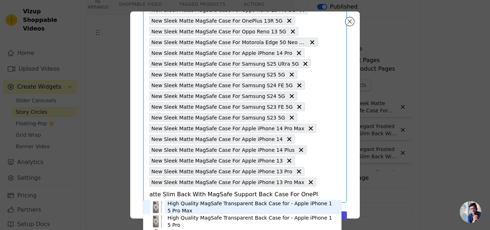
scroll to position [929, 0]
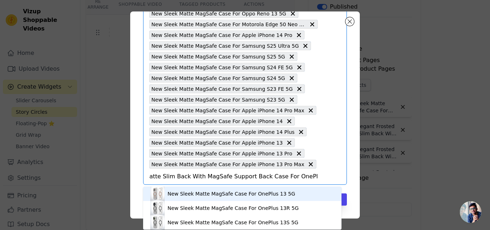
click at [184, 192] on div "New Sleek Matte MagSafe Case For OnePlus 13 5G" at bounding box center [232, 193] width 128 height 7
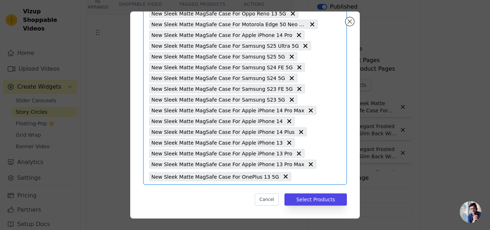
scroll to position [0, 0]
click at [295, 179] on input "text" at bounding box center [306, 176] width 23 height 9
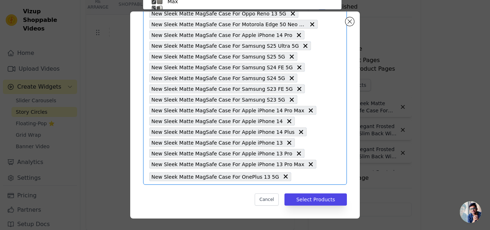
scroll to position [42, 0]
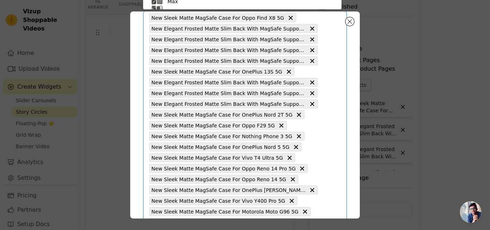
paste input "New Elegant Frosted Matte Slim Back With MagSafe Support Back Case For Vivo X20…"
type input "New Elegant Frosted Matte Slim Back With MagSafe Support Back Case For Vivo X20…"
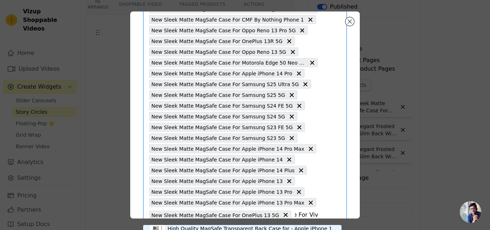
scroll to position [929, 0]
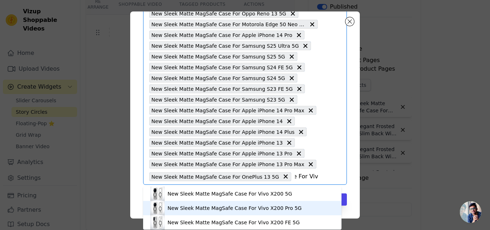
click at [203, 208] on div "New Sleek Matte MagSafe Case For Vivo X200 Pro 5G" at bounding box center [235, 207] width 134 height 7
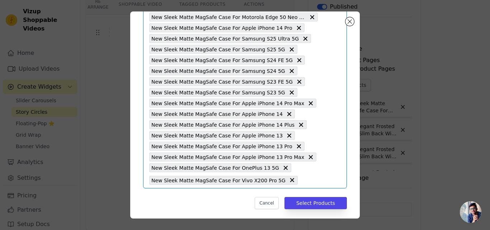
scroll to position [940, 0]
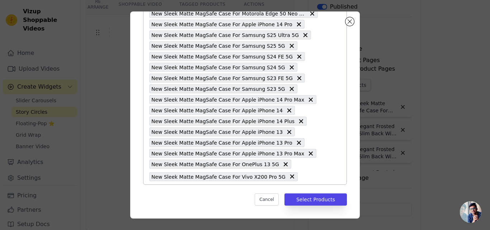
click at [301, 177] on input "text" at bounding box center [309, 176] width 17 height 9
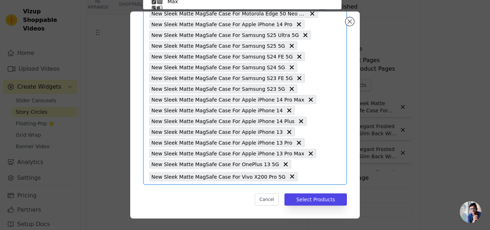
scroll to position [42, 0]
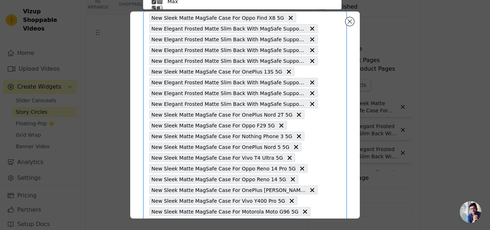
paste input "New Elegant Frosted Matte Slim Back With MagSafe Support Back Case For Vivo X20…"
type input "New Elegant Frosted Matte Slim Back With MagSafe Support Back Case For Vivo X20…"
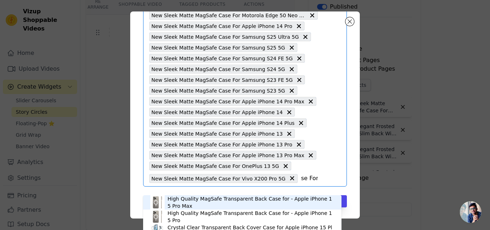
scroll to position [940, 0]
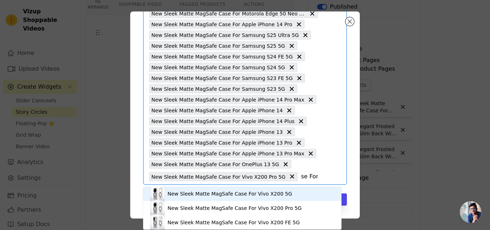
click at [195, 192] on div "New Sleek Matte MagSafe Case For Vivo X200 5G" at bounding box center [230, 193] width 124 height 7
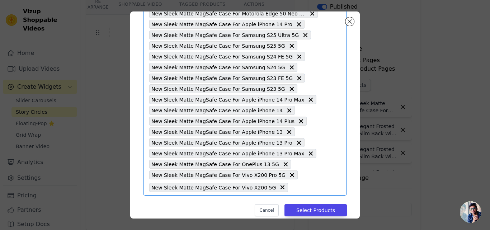
scroll to position [950, 0]
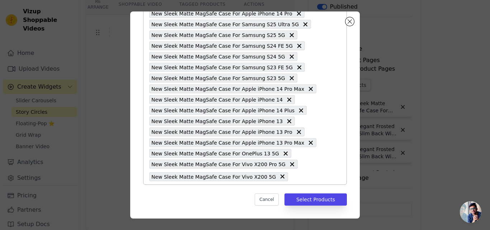
click at [292, 177] on input "text" at bounding box center [305, 176] width 26 height 9
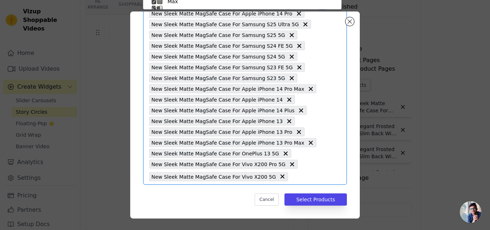
scroll to position [42, 0]
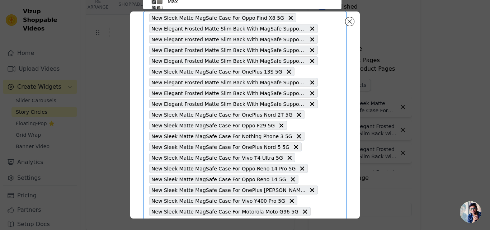
paste input "New Elegant Frosted Matte Slim Back With MagSafe Support Back Case For Samsung …"
type input "New Elegant Frosted Matte Slim Back With MagSafe Support Back Case For Samsung …"
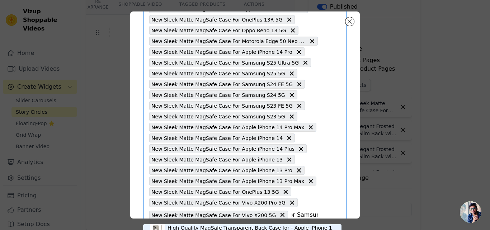
scroll to position [950, 0]
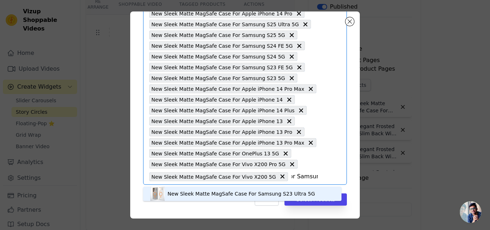
click at [234, 195] on div "New Sleek Matte MagSafe Case For Samsung S23 Ultra 5G" at bounding box center [241, 193] width 147 height 7
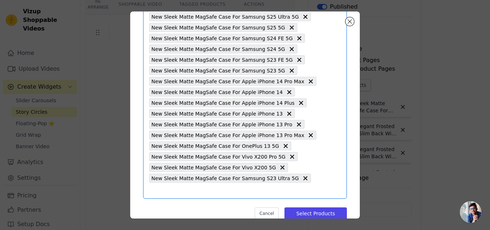
scroll to position [961, 0]
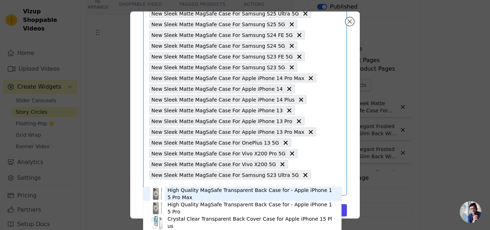
paste input "New Elegant Frosted Matte Slim Back With MagSafe Support Back Case For Samsung …"
type input "New Elegant Frosted Matte Slim Back With MagSafe Support Back Case For Samsung …"
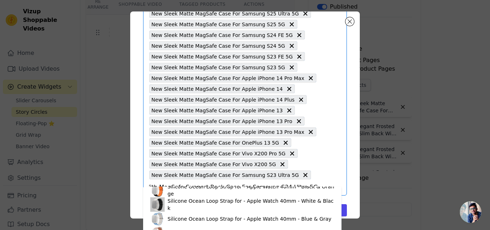
scroll to position [2, 0]
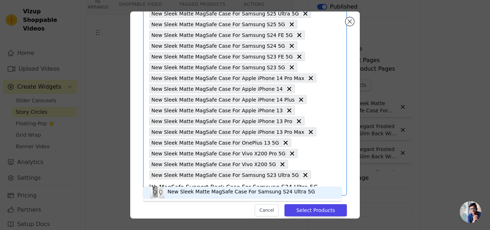
click at [196, 195] on div "New Sleek Matte MagSafe Case For Samsung S24 Ultra 5G" at bounding box center [241, 191] width 147 height 7
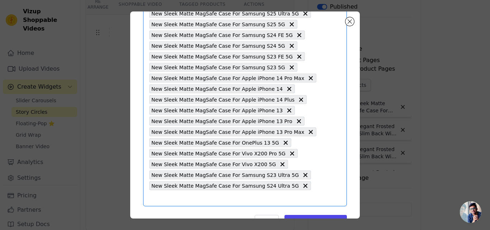
scroll to position [972, 0]
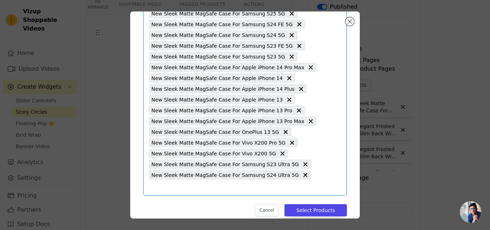
click at [298, 183] on input "text" at bounding box center [233, 187] width 169 height 9
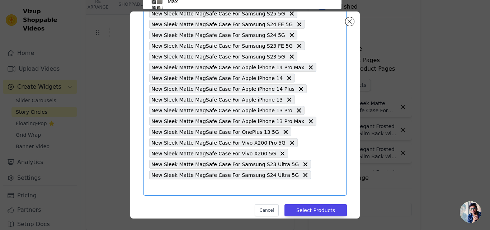
scroll to position [42, 0]
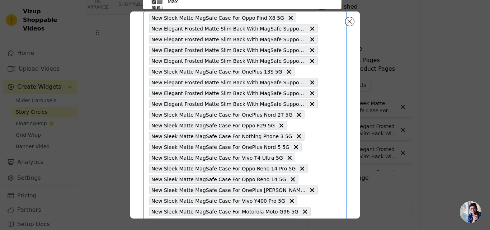
paste input "Elegant Frosted Matte Slim Back With MagSafe Support Back Case For Samsung S24 …"
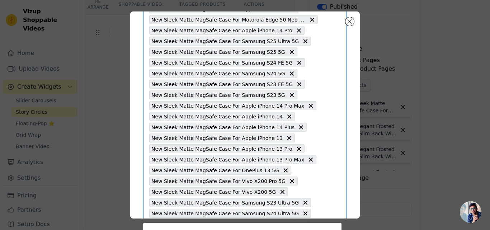
scroll to position [972, 0]
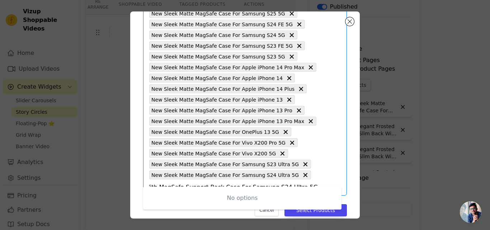
type input "Elegant Frosted Matte Slim Back With MagSafe Support Back Case For Samsung S24 …"
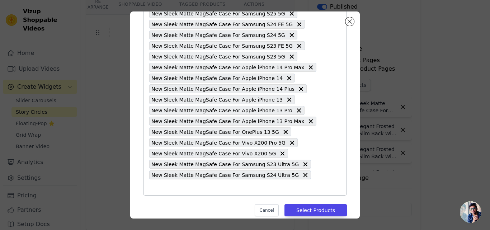
scroll to position [0, 0]
click at [317, 204] on button "Select Products" at bounding box center [315, 210] width 62 height 12
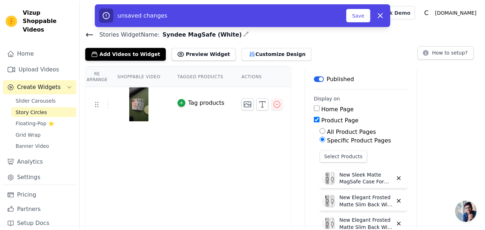
scroll to position [72, 0]
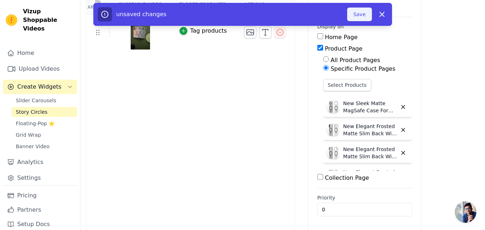
click at [354, 18] on button "Save" at bounding box center [359, 15] width 24 height 14
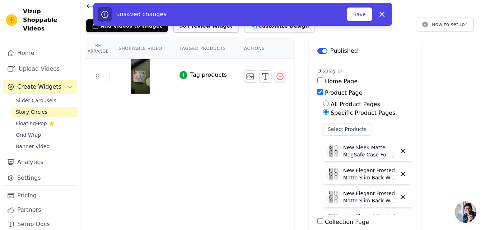
scroll to position [0, 0]
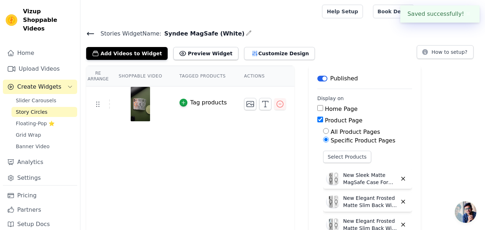
click at [90, 32] on icon at bounding box center [90, 33] width 9 height 9
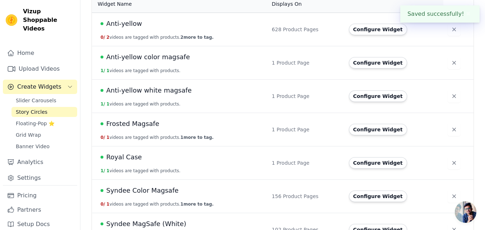
scroll to position [95, 0]
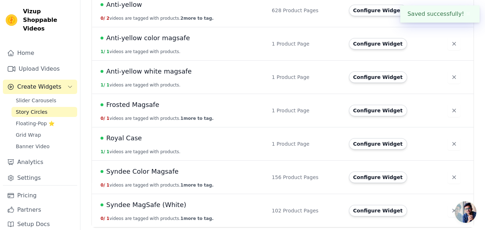
click at [145, 203] on span "Syndee MagSafe (White)" at bounding box center [146, 205] width 80 height 10
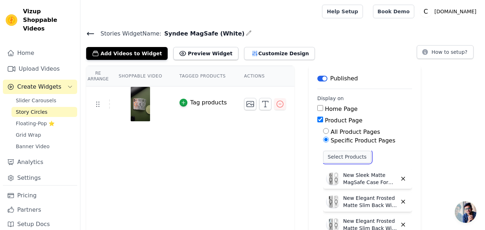
click at [326, 159] on button "Select Products" at bounding box center [347, 157] width 48 height 12
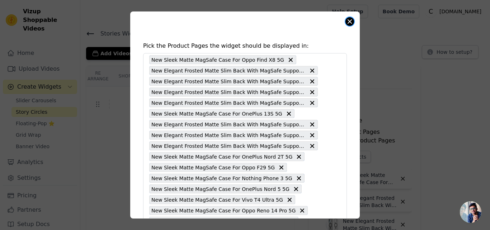
click at [348, 24] on button "Close modal" at bounding box center [349, 21] width 9 height 9
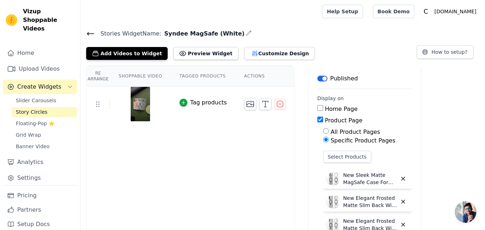
click at [87, 32] on icon at bounding box center [90, 33] width 9 height 9
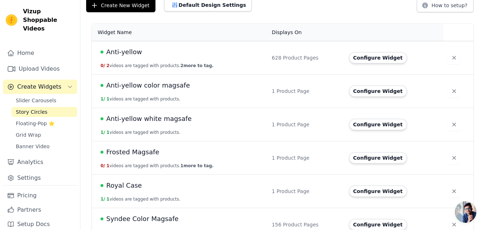
scroll to position [95, 0]
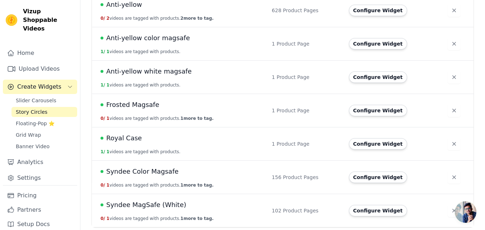
click at [157, 206] on span "Syndee MagSafe (White)" at bounding box center [146, 205] width 80 height 10
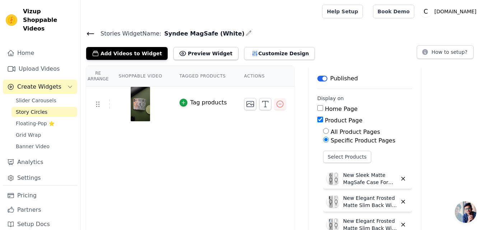
drag, startPoint x: 86, startPoint y: 28, endPoint x: 90, endPoint y: 33, distance: 6.4
click at [86, 28] on main "Stories Widget Name: Syndee MagSafe (White) Add Videos to Widget Preview Widget…" at bounding box center [282, 162] width 404 height 279
click at [90, 33] on icon at bounding box center [90, 33] width 6 height 3
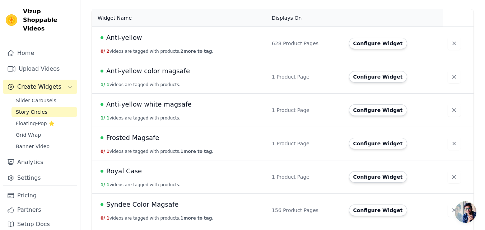
scroll to position [95, 0]
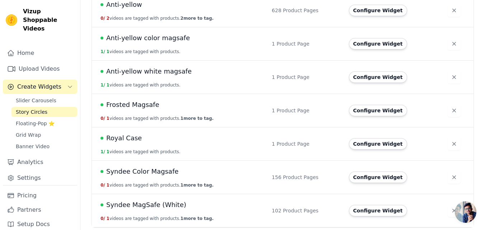
click at [159, 206] on span "Syndee MagSafe (White)" at bounding box center [146, 205] width 80 height 10
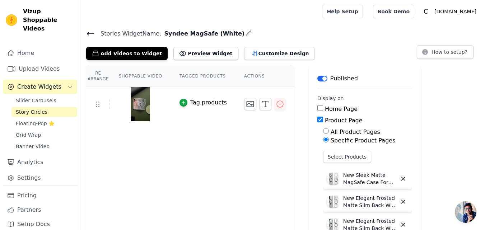
click at [85, 33] on div "Stories Widget Name: Syndee MagSafe (White) Add Videos to Widget Preview Widget…" at bounding box center [282, 44] width 404 height 31
click at [91, 35] on icon at bounding box center [90, 33] width 9 height 9
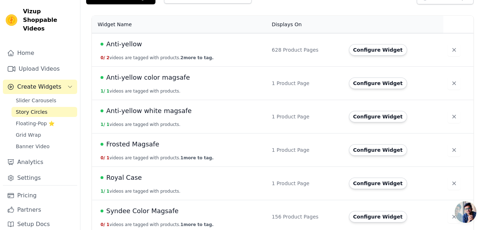
scroll to position [95, 0]
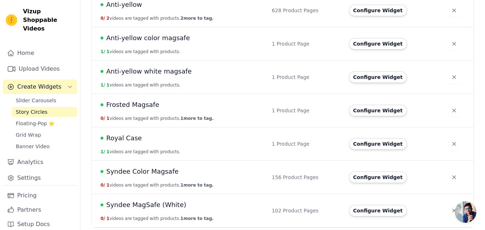
click at [152, 201] on span "Syndee MagSafe (White)" at bounding box center [146, 205] width 80 height 10
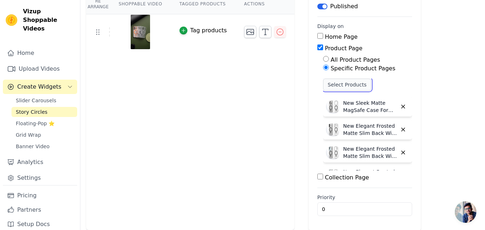
click at [333, 86] on button "Select Products" at bounding box center [347, 85] width 48 height 12
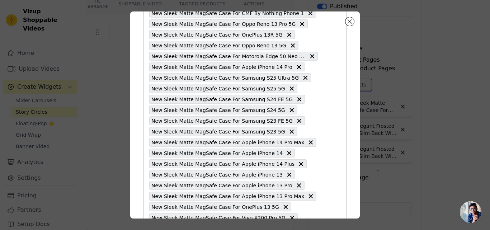
scroll to position [972, 0]
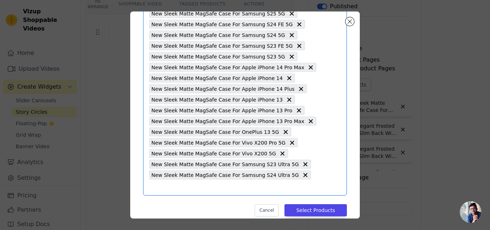
click at [298, 183] on input "text" at bounding box center [233, 187] width 169 height 9
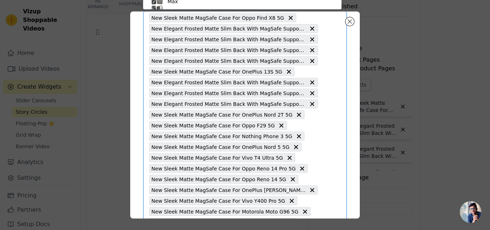
paste input "Elegant Frosted Matte Slim Back With MagSafe Support Back Case For Samsung S24 …"
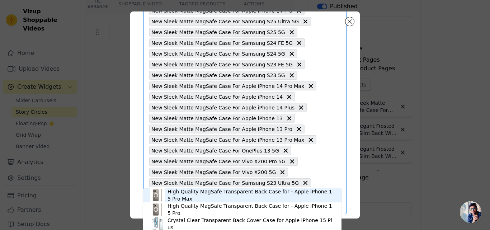
scroll to position [972, 0]
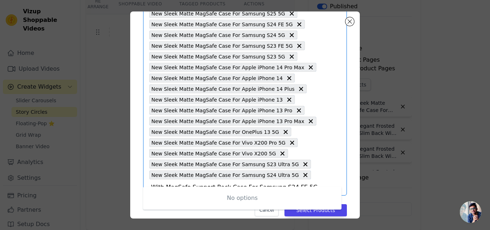
type input "Elegant Frosted Matte Slim Back With MagSafe Support Back Case For Samsung S24 …"
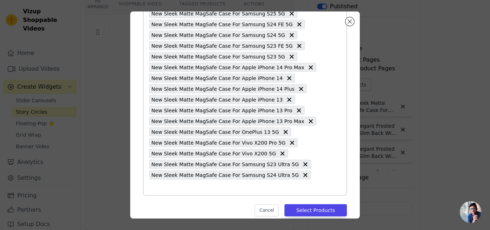
scroll to position [0, 0]
click at [301, 183] on input "text" at bounding box center [233, 187] width 169 height 9
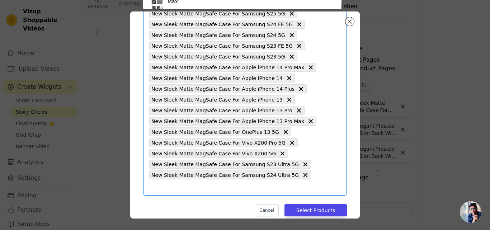
scroll to position [42, 0]
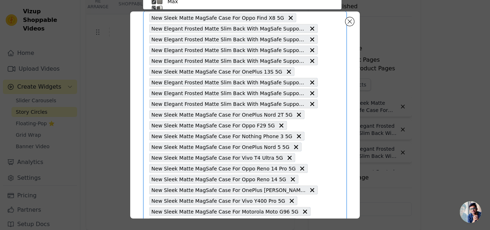
paste input "New Elegant Frosted Matte Slim Back With MagSafe Support & Precise Cutouts Back…"
type input "New Elegant Frosted Matte Slim Back With MagSafe Support & Precise Cutouts Back…"
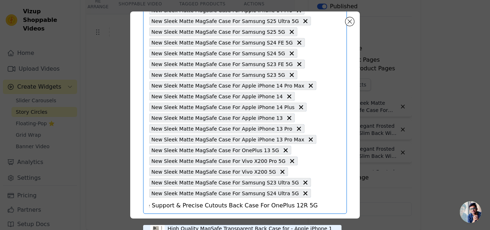
scroll to position [972, 0]
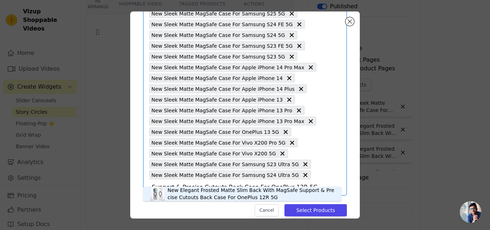
click at [181, 189] on div "New Elegant Frosted Matte Slim Back With MagSafe Support & Precise Cutouts Back…" at bounding box center [251, 194] width 167 height 14
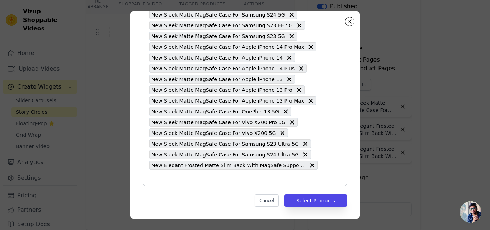
scroll to position [993, 0]
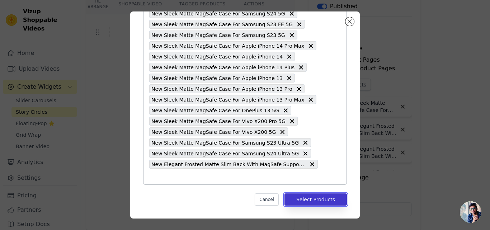
click at [319, 201] on button "Select Products" at bounding box center [315, 199] width 62 height 12
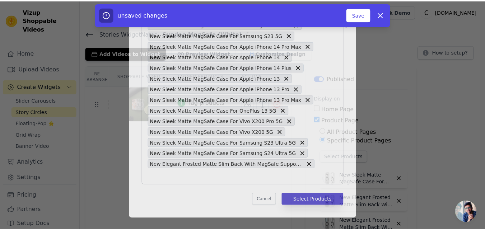
scroll to position [72, 0]
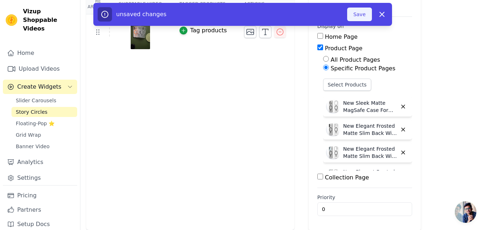
click at [360, 20] on button "Save" at bounding box center [359, 15] width 24 height 14
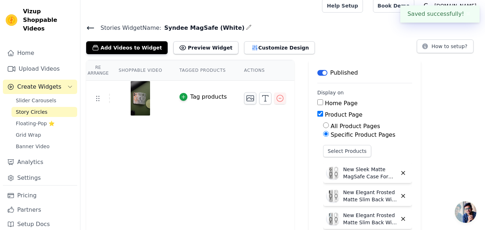
scroll to position [0, 0]
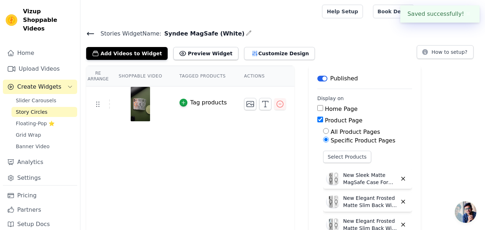
click at [88, 33] on icon at bounding box center [90, 33] width 6 height 3
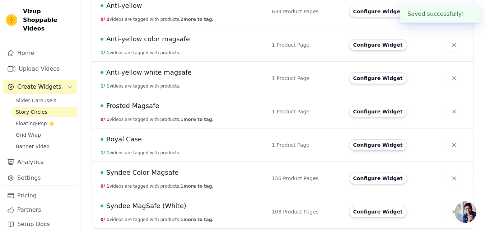
scroll to position [95, 0]
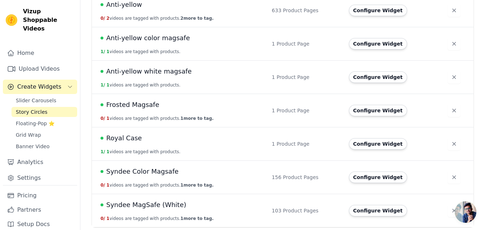
click at [147, 203] on span "Syndee MagSafe (White)" at bounding box center [146, 205] width 80 height 10
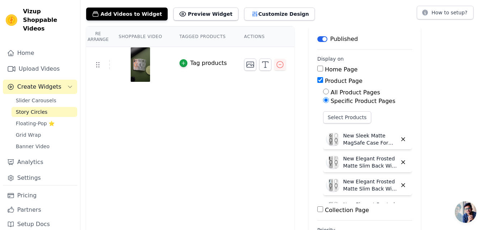
scroll to position [72, 0]
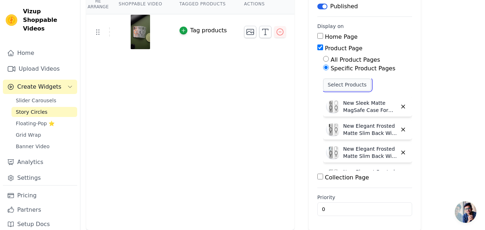
click at [337, 85] on button "Select Products" at bounding box center [347, 85] width 48 height 12
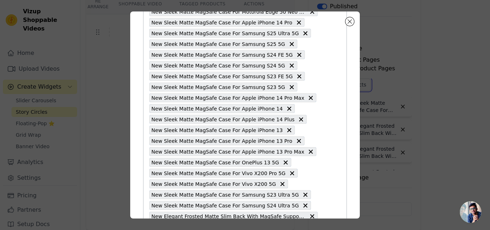
scroll to position [993, 0]
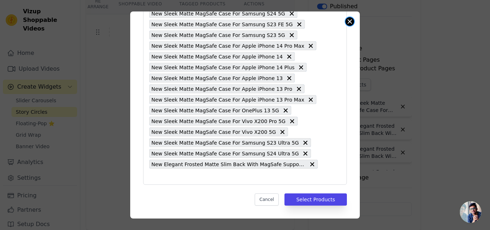
click at [350, 22] on button "Close modal" at bounding box center [349, 21] width 9 height 9
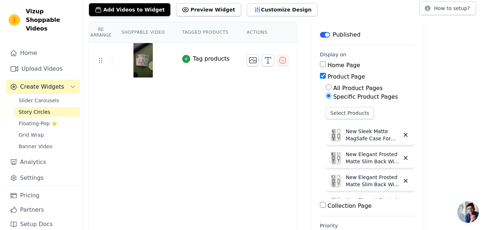
scroll to position [0, 0]
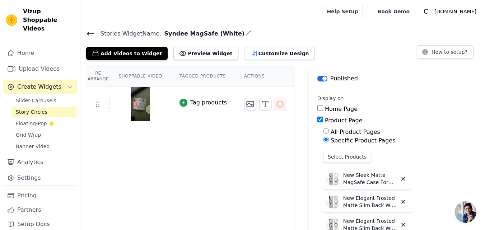
click at [92, 36] on icon at bounding box center [90, 33] width 9 height 9
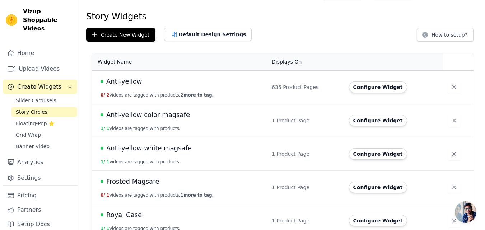
scroll to position [95, 0]
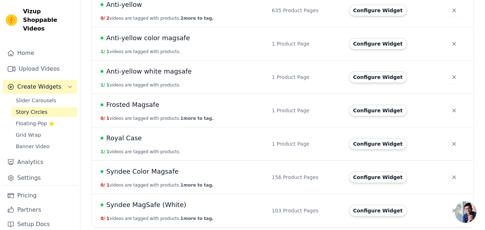
click at [159, 204] on span "Syndee MagSafe (White)" at bounding box center [146, 205] width 80 height 10
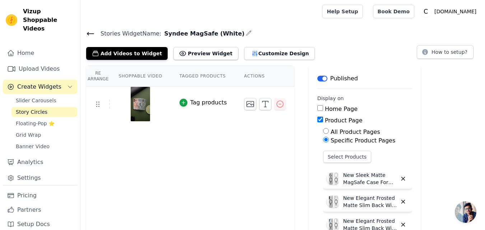
click at [90, 32] on icon at bounding box center [90, 33] width 9 height 9
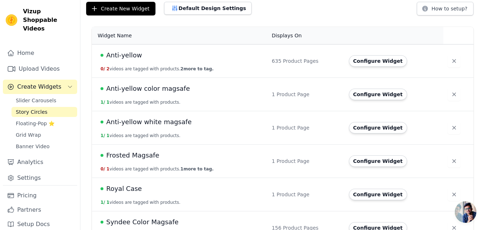
scroll to position [95, 0]
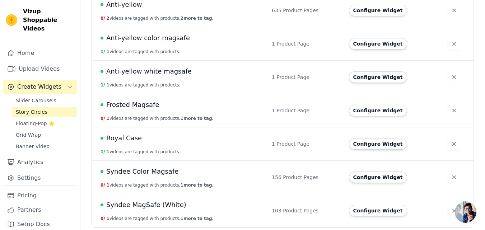
click at [159, 208] on span "Syndee MagSafe (White)" at bounding box center [146, 205] width 80 height 10
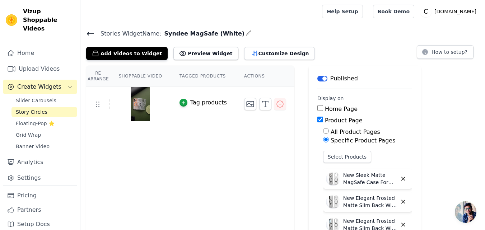
click at [87, 33] on icon at bounding box center [90, 33] width 9 height 9
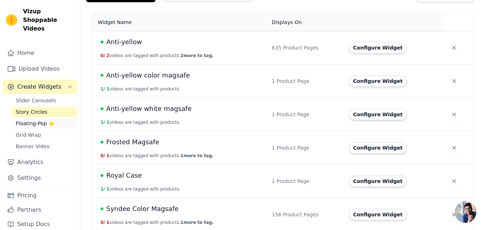
scroll to position [23, 0]
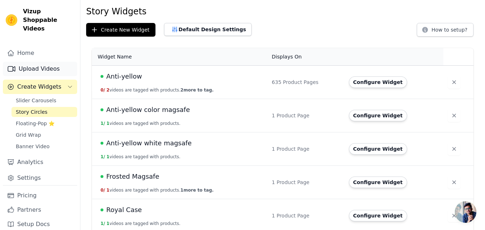
click at [37, 62] on link "Upload Videos" at bounding box center [40, 69] width 74 height 14
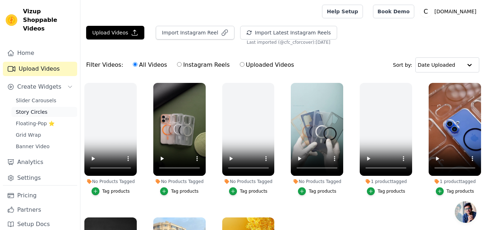
click at [36, 108] on span "Story Circles" at bounding box center [32, 111] width 32 height 7
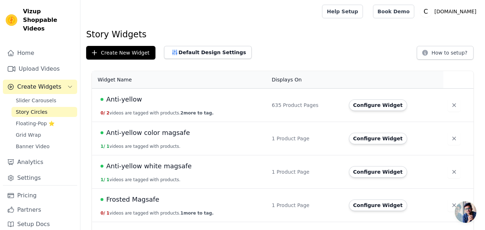
click at [35, 83] on span "Create Widgets" at bounding box center [39, 87] width 44 height 9
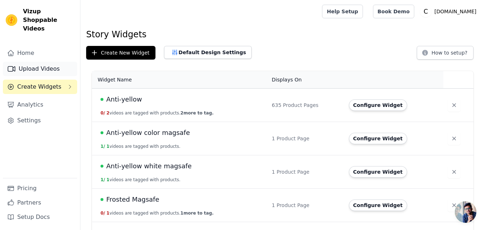
click at [33, 63] on link "Upload Videos" at bounding box center [40, 69] width 74 height 14
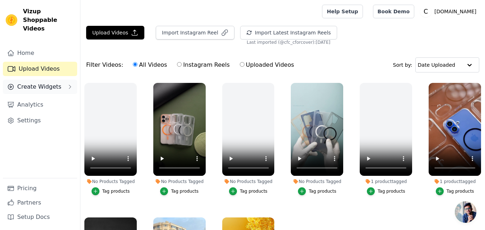
click at [36, 83] on span "Create Widgets" at bounding box center [39, 87] width 44 height 9
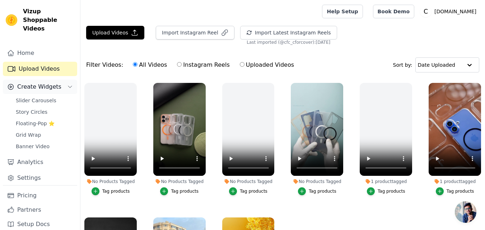
click at [43, 83] on span "Create Widgets" at bounding box center [39, 87] width 44 height 9
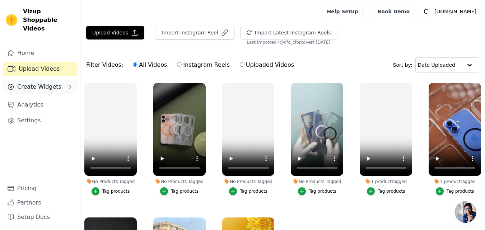
click at [38, 83] on span "Create Widgets" at bounding box center [39, 87] width 44 height 9
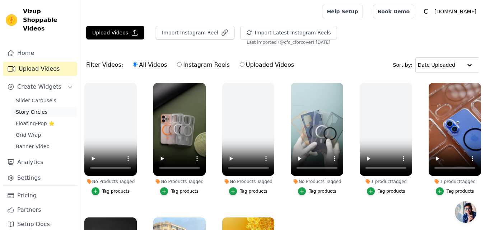
click at [33, 108] on span "Story Circles" at bounding box center [32, 111] width 32 height 7
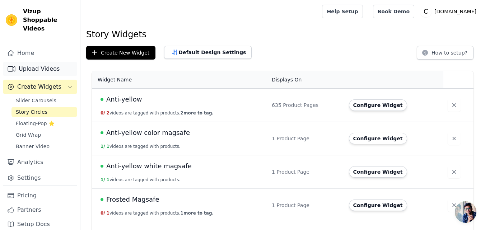
click at [43, 62] on link "Upload Videos" at bounding box center [40, 69] width 74 height 14
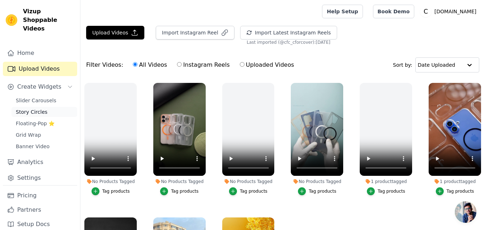
click at [34, 108] on span "Story Circles" at bounding box center [32, 111] width 32 height 7
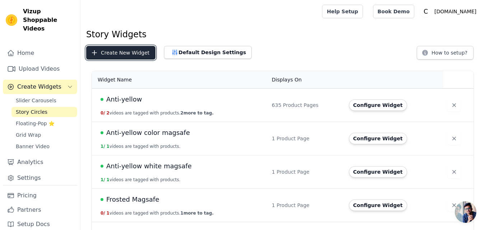
click at [115, 57] on button "Create New Widget" at bounding box center [120, 53] width 69 height 14
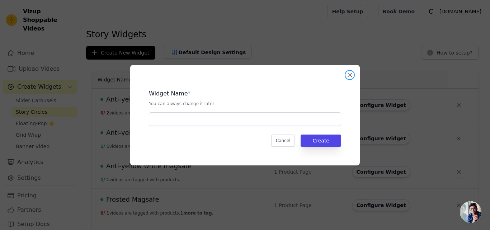
click at [346, 75] on button "Close modal" at bounding box center [349, 75] width 9 height 9
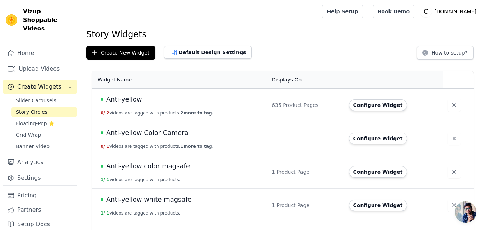
click at [137, 130] on span "Anti-yellow Color Camera" at bounding box center [147, 133] width 82 height 10
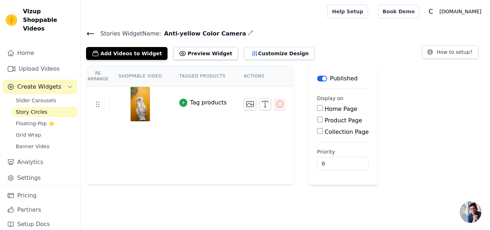
click at [33, 108] on span "Story Circles" at bounding box center [32, 111] width 32 height 7
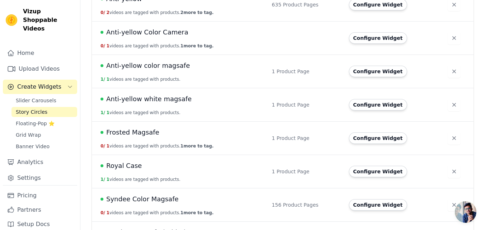
scroll to position [128, 0]
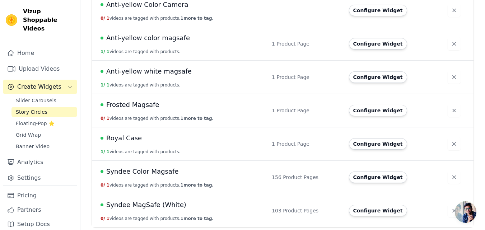
click at [150, 203] on span "Syndee MagSafe (White)" at bounding box center [146, 205] width 80 height 10
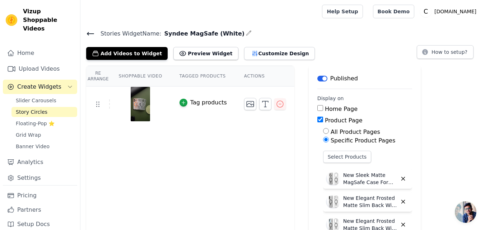
click at [90, 31] on icon at bounding box center [90, 33] width 9 height 9
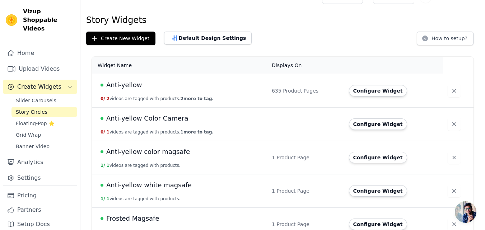
scroll to position [36, 0]
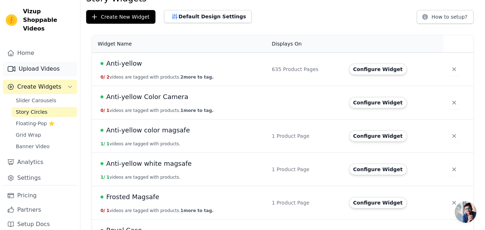
click at [35, 62] on link "Upload Videos" at bounding box center [40, 69] width 74 height 14
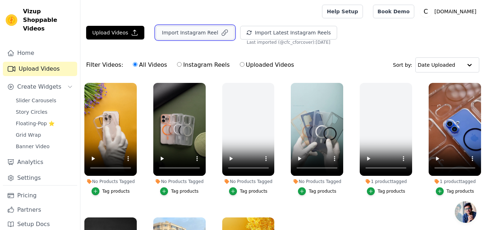
click at [194, 35] on button "Import Instagram Reel" at bounding box center [195, 33] width 79 height 14
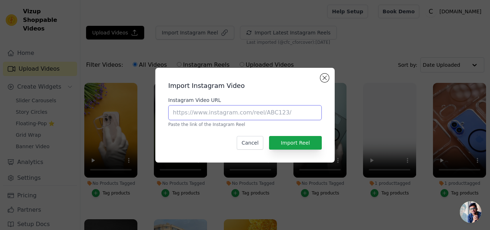
click at [205, 116] on input "Instagram Video URL" at bounding box center [245, 112] width 154 height 15
paste input "https://www.instagram.com/reel/DLZ51qmitbR"
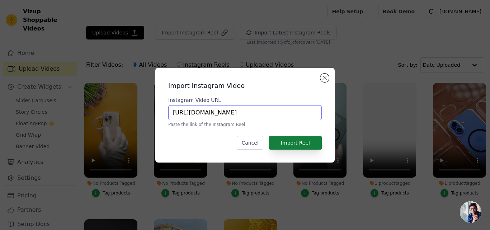
type input "https://www.instagram.com/reel/DLZ51qmitbR"
click at [290, 141] on button "Import Reel" at bounding box center [295, 143] width 53 height 14
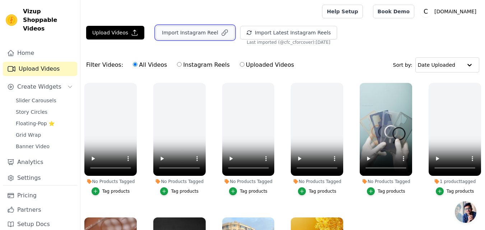
click at [215, 38] on button "Import Instagram Reel" at bounding box center [195, 33] width 79 height 14
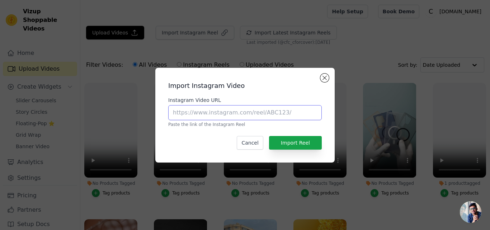
click at [197, 113] on input "Instagram Video URL" at bounding box center [245, 112] width 154 height 15
paste input "[URL][DOMAIN_NAME]"
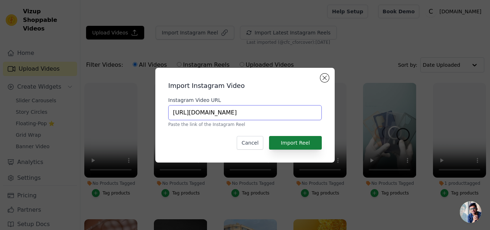
type input "[URL][DOMAIN_NAME]"
click at [300, 142] on button "Import Reel" at bounding box center [295, 143] width 53 height 14
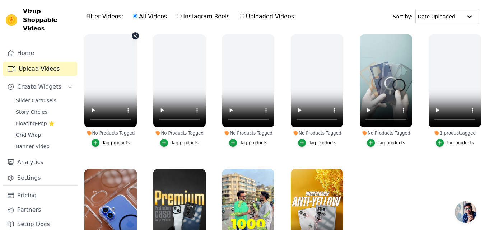
scroll to position [36, 0]
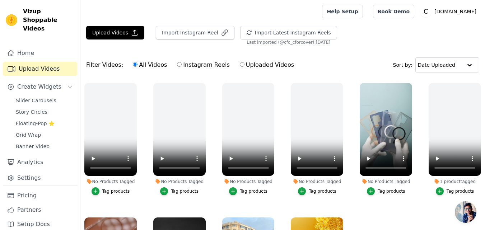
click at [183, 62] on label "Instagram Reels" at bounding box center [203, 64] width 53 height 9
click at [182, 62] on input "Instagram Reels" at bounding box center [179, 64] width 5 height 5
radio input "true"
click at [155, 66] on label "All Videos" at bounding box center [149, 64] width 35 height 9
click at [137, 66] on input "All Videos" at bounding box center [135, 64] width 5 height 5
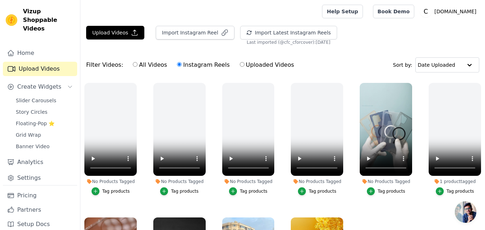
radio input "true"
click at [247, 62] on label "Uploaded Videos" at bounding box center [266, 64] width 55 height 9
click at [244, 62] on input "Uploaded Videos" at bounding box center [242, 64] width 5 height 5
radio input "true"
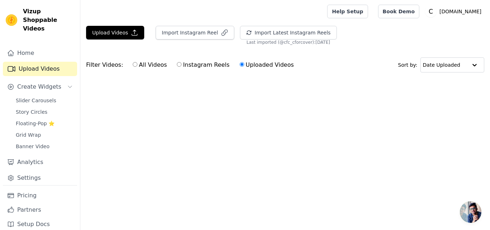
click at [185, 66] on label "Instagram Reels" at bounding box center [203, 64] width 53 height 9
click at [182, 66] on input "Instagram Reels" at bounding box center [179, 64] width 5 height 5
radio input "true"
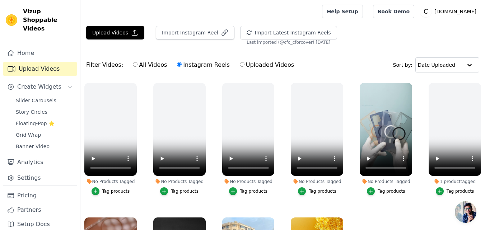
click at [143, 65] on label "All Videos" at bounding box center [149, 64] width 35 height 9
click at [137, 65] on input "All Videos" at bounding box center [135, 64] width 5 height 5
radio input "true"
click at [177, 63] on input "Instagram Reels" at bounding box center [179, 64] width 5 height 5
radio input "true"
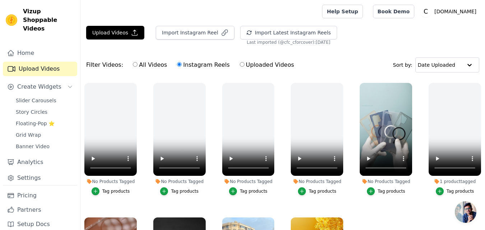
click at [136, 63] on label "All Videos" at bounding box center [149, 64] width 35 height 9
click at [136, 63] on input "All Videos" at bounding box center [135, 64] width 5 height 5
radio input "true"
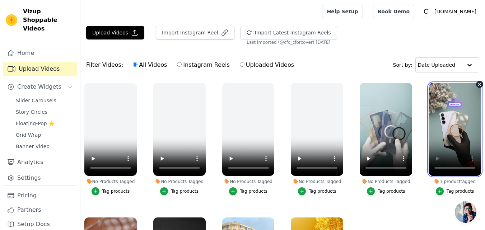
click at [446, 137] on video at bounding box center [454, 129] width 52 height 93
click at [444, 145] on video at bounding box center [454, 129] width 52 height 93
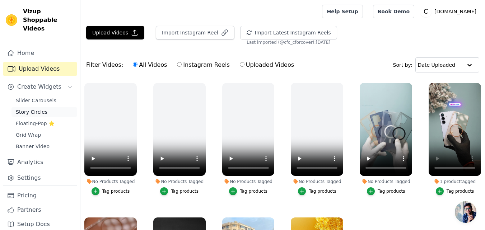
click at [32, 108] on span "Story Circles" at bounding box center [32, 111] width 32 height 7
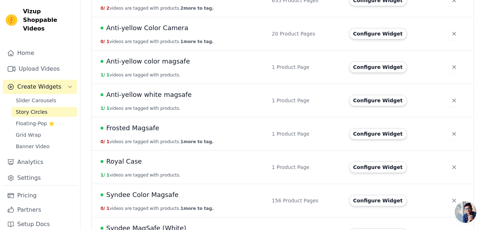
scroll to position [92, 0]
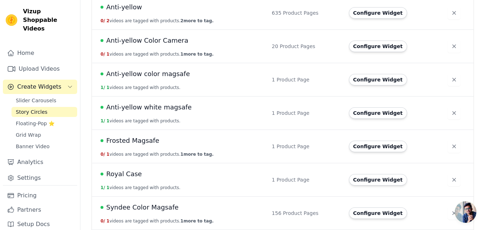
click at [151, 107] on span "Anti-yellow white magsafe" at bounding box center [148, 107] width 85 height 10
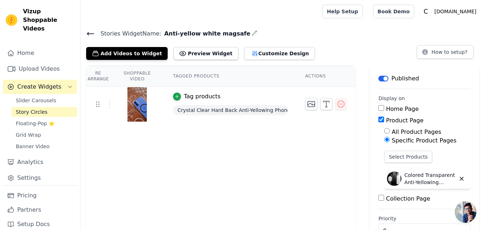
click at [91, 34] on icon at bounding box center [90, 33] width 9 height 9
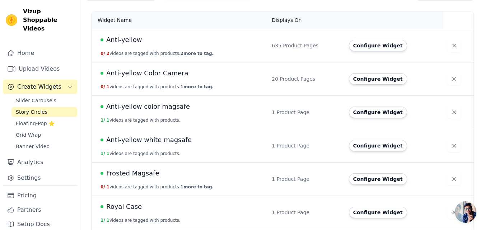
scroll to position [72, 0]
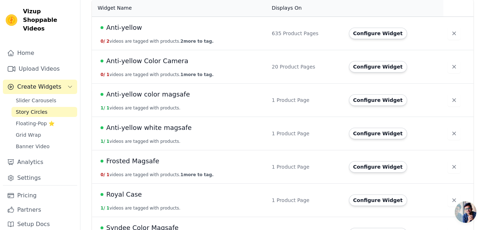
click at [163, 96] on span "Anti-yellow color magsafe" at bounding box center [148, 94] width 84 height 10
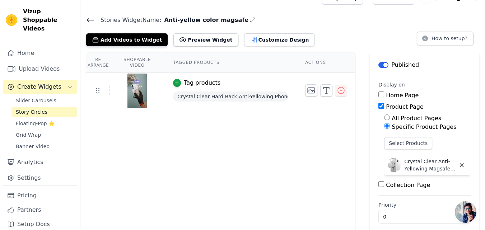
scroll to position [21, 0]
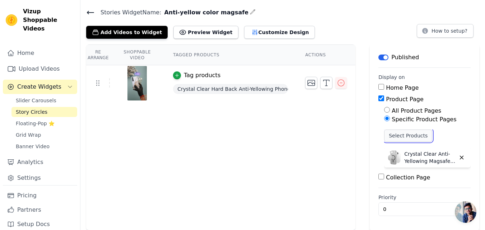
click at [391, 134] on button "Select Products" at bounding box center [408, 136] width 48 height 12
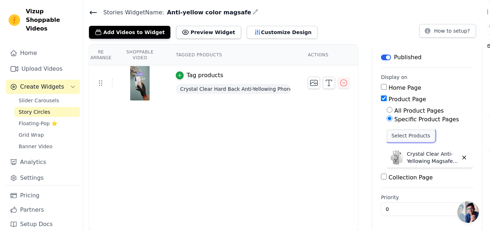
scroll to position [0, 0]
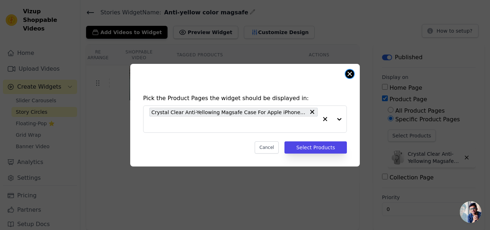
click at [347, 74] on button "Close modal" at bounding box center [349, 74] width 9 height 9
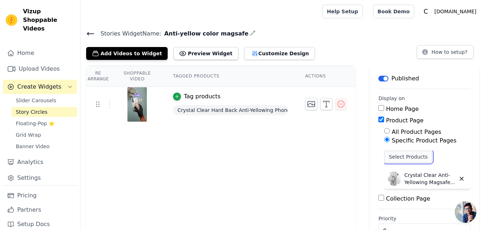
click at [402, 160] on button "Select Products" at bounding box center [408, 157] width 48 height 12
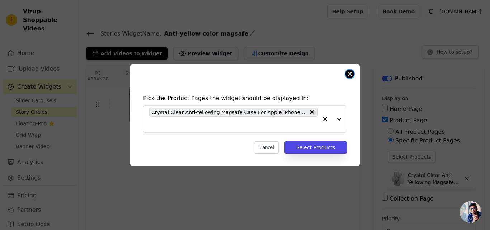
click at [347, 74] on button "Close modal" at bounding box center [349, 74] width 9 height 9
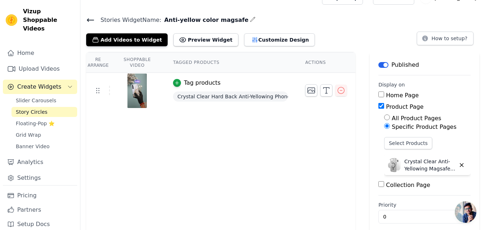
scroll to position [21, 0]
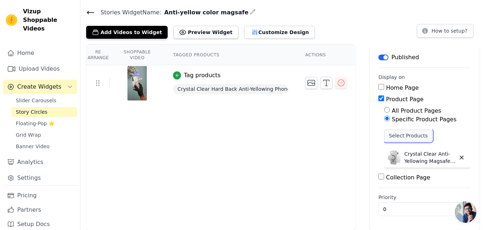
click at [398, 136] on button "Select Products" at bounding box center [408, 136] width 48 height 12
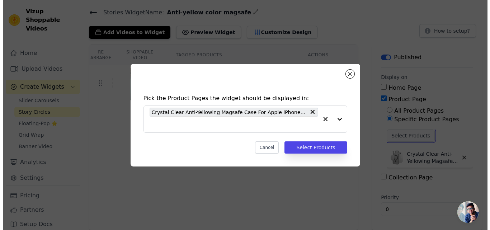
scroll to position [0, 0]
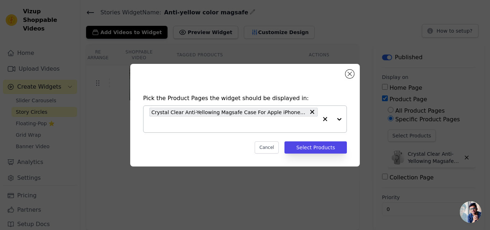
click at [184, 124] on input "text" at bounding box center [233, 124] width 169 height 9
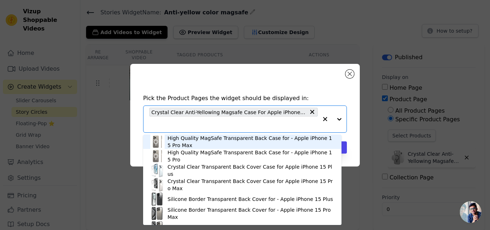
paste input "Crystal Clear Hard Back Anti-Yellowing with MagSafe Compatibility Phone Case Fo…"
type input "Crystal Clear Hard Back Anti-Yellowing with MagSafe Compatibility Phone Case Fo…"
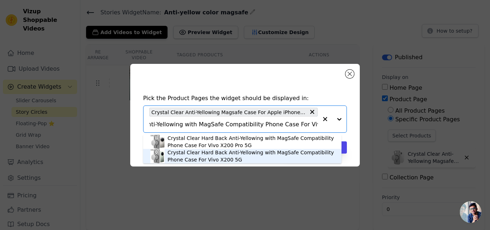
click at [201, 156] on div "Crystal Clear Hard Back Anti-Yellowing with MagSafe Compatibility Phone Case Fo…" at bounding box center [251, 156] width 167 height 14
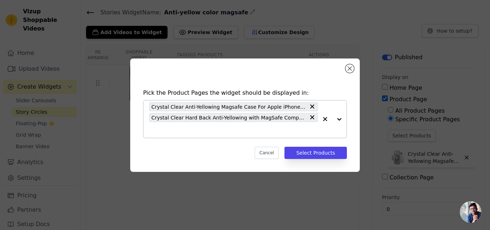
click at [186, 132] on input "text" at bounding box center [233, 130] width 169 height 9
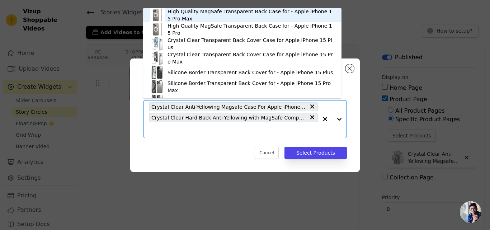
paste input "Crystal Clear Hard Back Anti-Yellowing with MagSafe Compatibility Phone Case Fo…"
type input "Crystal Clear Hard Back Anti-Yellowing with MagSafe Compatibility Phone Case Fo…"
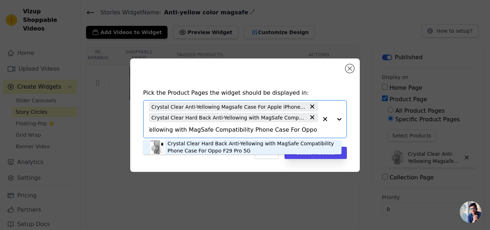
click at [188, 152] on div "Crystal Clear Hard Back Anti-Yellowing with MagSafe Compatibility Phone Case Fo…" at bounding box center [251, 147] width 167 height 14
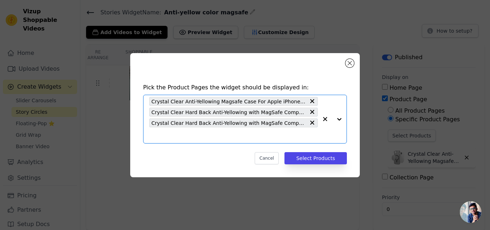
scroll to position [0, 0]
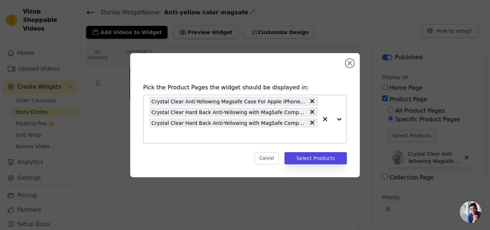
click at [179, 139] on input "text" at bounding box center [233, 135] width 169 height 9
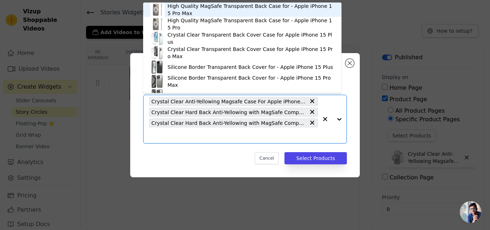
paste input "Crystal Clear Hard Back Anti-Yellowing with MagSafe Compatibility Phone Case Fo…"
type input "Crystal Clear Hard Back Anti-Yellowing with MagSafe Compatibility Phone Case Fo…"
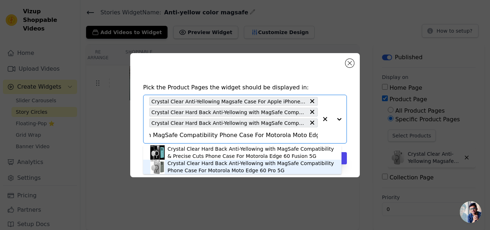
click at [187, 168] on div "Crystal Clear Hard Back Anti-Yellowing with MagSafe Compatibility Phone Case Fo…" at bounding box center [251, 167] width 167 height 14
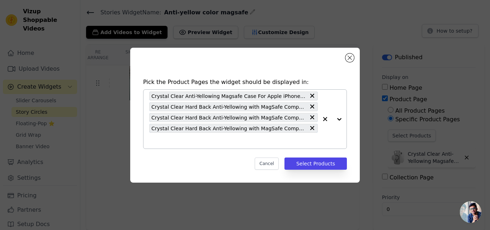
click at [182, 140] on input "text" at bounding box center [233, 140] width 169 height 9
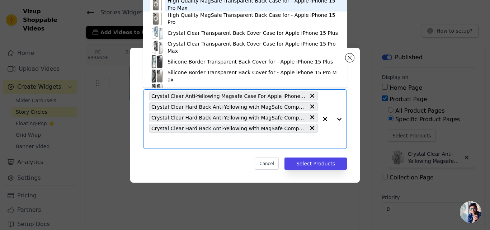
paste input "Crystal Clear Hard Back Anti-Yellowing with MagSafe Compatibility Phone Case Fo…"
type input "Crystal Clear Hard Back Anti-Yellowing with MagSafe Compatibility Phone Case Fo…"
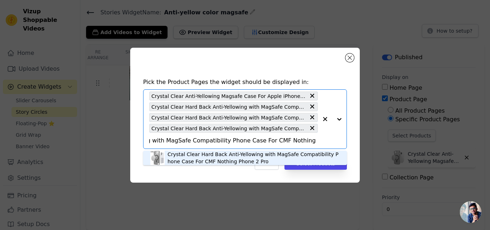
click at [185, 157] on div "Crystal Clear Hard Back Anti-Yellowing with MagSafe Compatibility Phone Case Fo…" at bounding box center [254, 158] width 172 height 14
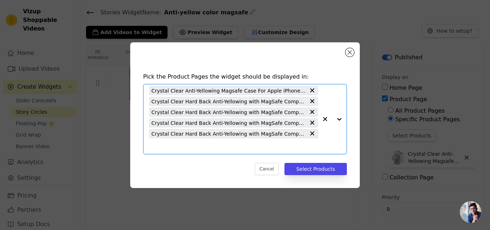
scroll to position [0, 0]
click at [182, 150] on input "text" at bounding box center [233, 146] width 169 height 9
paste input "Crystal Clear Hard Back Anti-Yellowing with MagSafe Compatibility Phone Case Fo…"
type input "Crystal Clear Hard Back Anti-Yellowing with MagSafe Compatibility Phone Case Fo…"
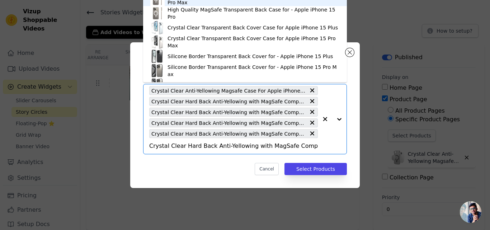
scroll to position [0, 85]
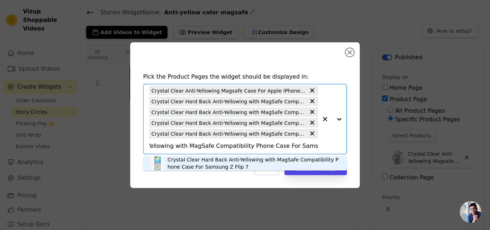
click at [179, 165] on div "Crystal Clear Hard Back Anti-Yellowing with MagSafe Compatibility Phone Case Fo…" at bounding box center [254, 163] width 172 height 14
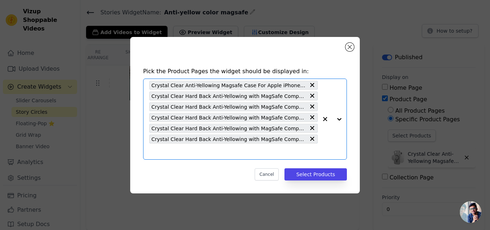
scroll to position [0, 0]
click at [187, 151] on input "text" at bounding box center [233, 151] width 169 height 9
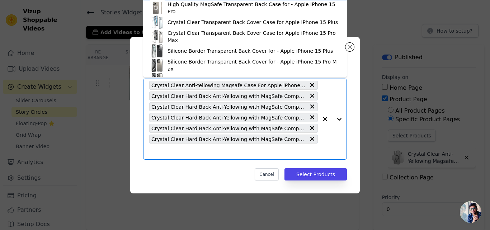
paste input "Crystal Clear Hard Back Anti-Yellowing with MagSafe Compatibility Phone Case Fo…"
type input "Crystal Clear Hard Back Anti-Yellowing with MagSafe Compatibility Phone Case Fo…"
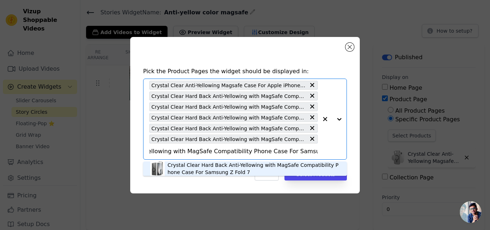
click at [183, 170] on div "Crystal Clear Hard Back Anti-Yellowing with MagSafe Compatibility Phone Case Fo…" at bounding box center [254, 168] width 172 height 14
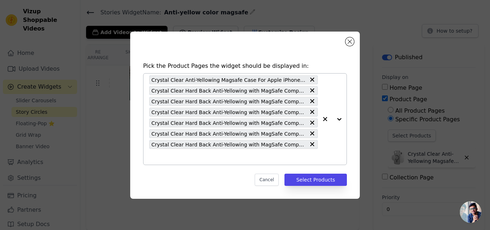
click at [187, 153] on input "text" at bounding box center [233, 156] width 169 height 9
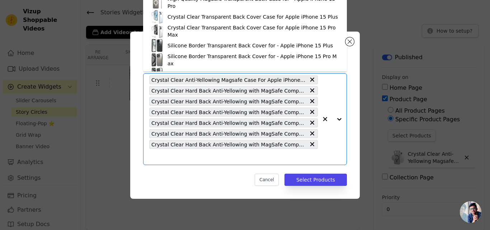
paste input "Crystal Clear Hard Back Anti-Yellowing with MagSafe Compatibility Phone Case Fo…"
type input "Crystal Clear Hard Back Anti-Yellowing with MagSafe Compatibility Phone Case Fo…"
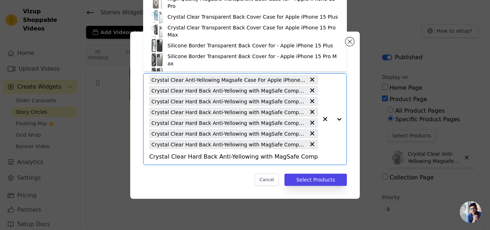
scroll to position [0, 99]
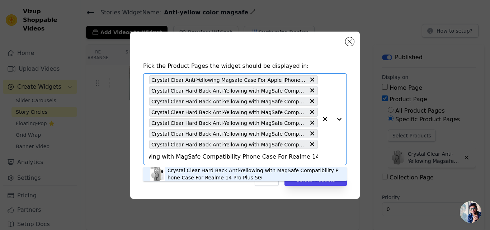
click at [182, 173] on div "Crystal Clear Hard Back Anti-Yellowing with MagSafe Compatibility Phone Case Fo…" at bounding box center [254, 174] width 172 height 14
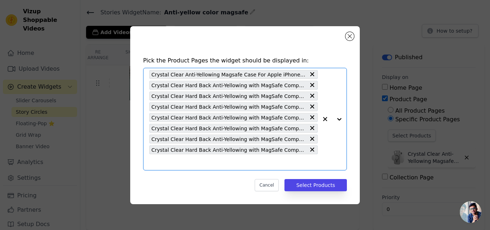
scroll to position [0, 0]
click at [193, 163] on input "text" at bounding box center [233, 162] width 169 height 9
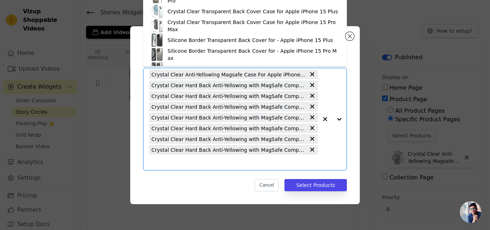
paste input "Crystal Clear Hard Back Anti-Yellowing with MagSafe Compatibility & Precise Cut…"
type input "Crystal Clear Hard Back Anti-Yellowing with MagSafe Compatibility & Precise Cut…"
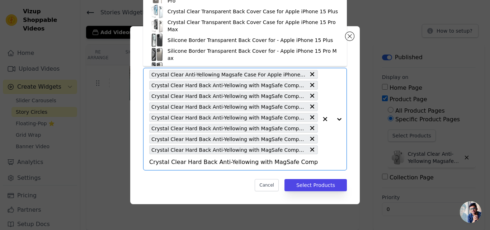
scroll to position [0, 125]
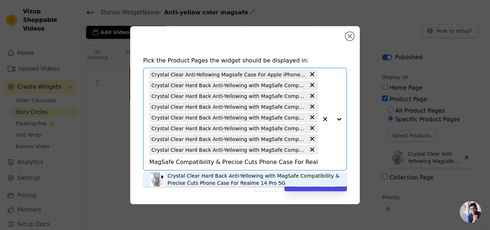
click at [194, 177] on div "Crystal Clear Hard Back Anti-Yellowing with MagSafe Compatibility & Precise Cut…" at bounding box center [254, 179] width 172 height 14
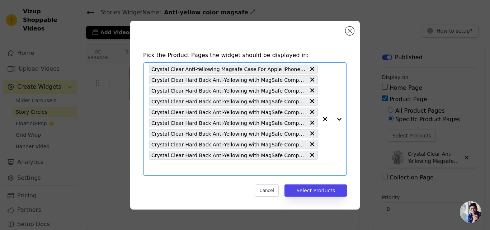
scroll to position [0, 0]
click at [195, 170] on input "text" at bounding box center [233, 167] width 169 height 9
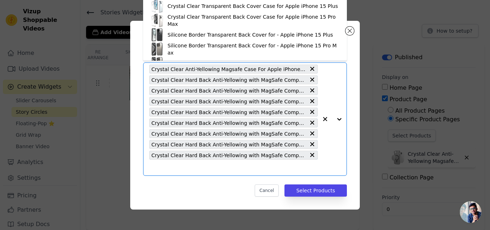
paste input "Crystal Clear Hard Back Anti-Yellowing with MagSafe Compatibility & Precise Cut…"
type input "Crystal Clear Hard Back Anti-Yellowing with MagSafe Compatibility & Precise Cut…"
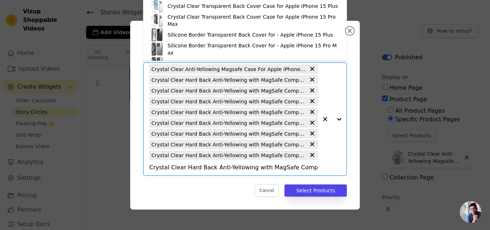
scroll to position [0, 152]
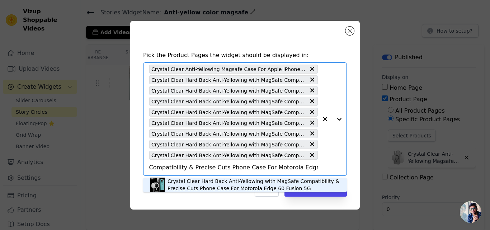
click at [187, 188] on div "Crystal Clear Hard Back Anti-Yellowing with MagSafe Compatibility & Precise Cut…" at bounding box center [254, 185] width 172 height 14
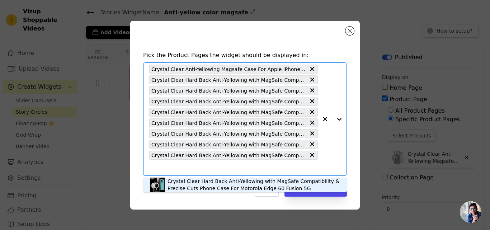
scroll to position [0, 0]
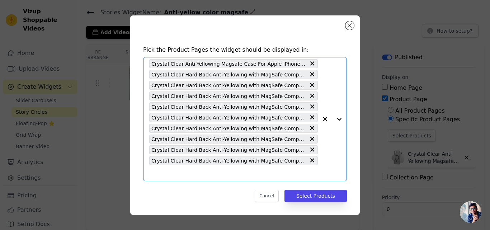
click at [194, 169] on input "text" at bounding box center [233, 173] width 169 height 9
paste input "Crystal Clear Hard Back Anti-Yellowing with MagSafe Compatibility Phone Case Fo…"
type input "Crystal Clear Hard Back Anti-Yellowing with MagSafe Compatibility Phone Case Fo…"
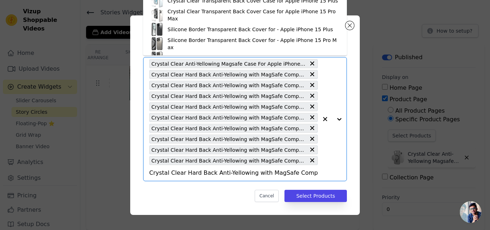
scroll to position [0, 96]
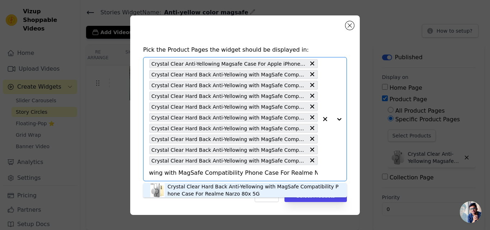
click at [185, 194] on div "Crystal Clear Hard Back Anti-Yellowing with MagSafe Compatibility Phone Case Fo…" at bounding box center [254, 190] width 172 height 14
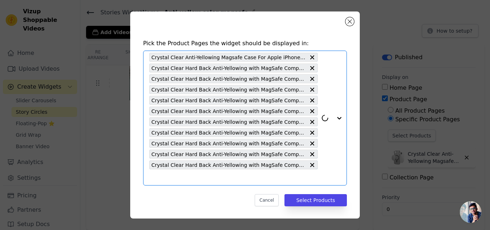
scroll to position [3, 0]
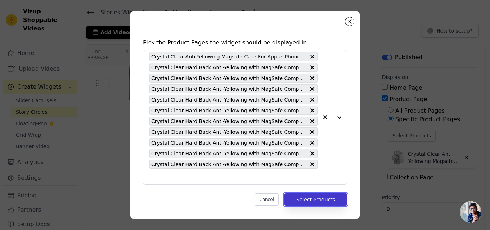
click at [300, 201] on button "Select Products" at bounding box center [315, 199] width 62 height 12
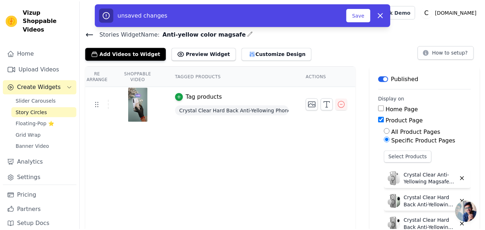
scroll to position [21, 0]
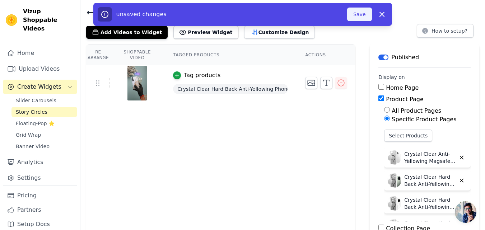
click at [358, 16] on button "Save" at bounding box center [359, 15] width 24 height 14
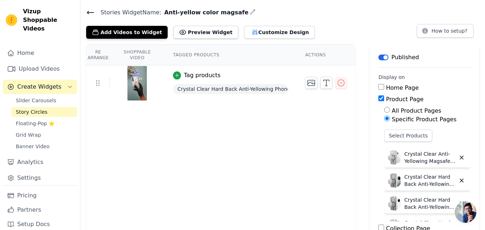
click at [90, 10] on icon at bounding box center [90, 12] width 9 height 9
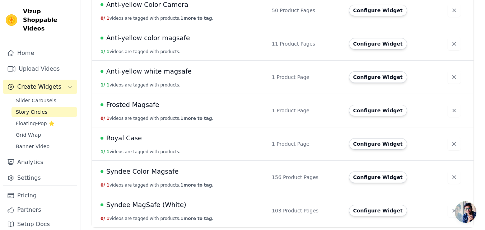
scroll to position [92, 0]
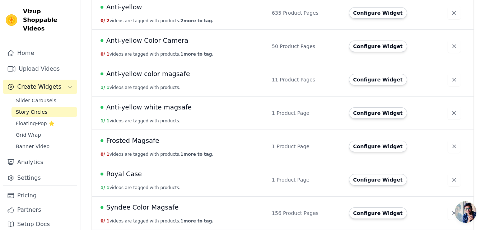
click at [149, 75] on span "Anti-yellow color magsafe" at bounding box center [148, 74] width 84 height 10
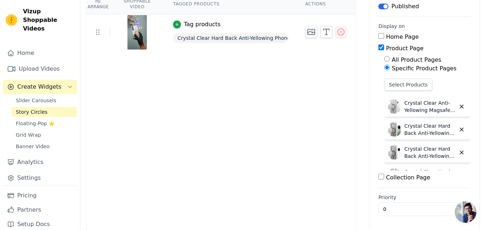
click at [387, 105] on img at bounding box center [394, 106] width 14 height 14
click at [395, 85] on button "Select Products" at bounding box center [408, 85] width 48 height 12
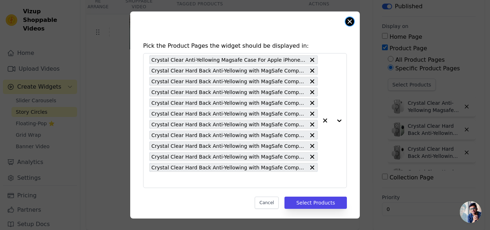
click at [345, 21] on button "Close modal" at bounding box center [349, 21] width 9 height 9
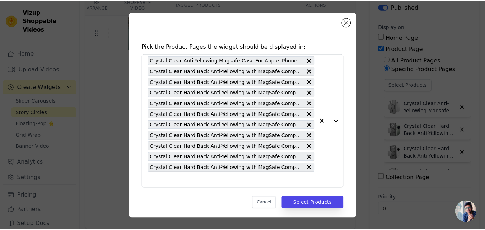
scroll to position [72, 0]
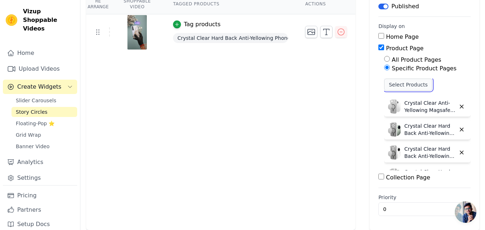
click at [391, 87] on button "Select Products" at bounding box center [408, 85] width 48 height 12
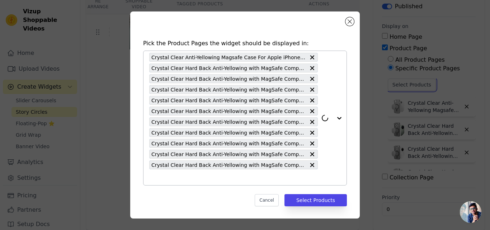
scroll to position [3, 0]
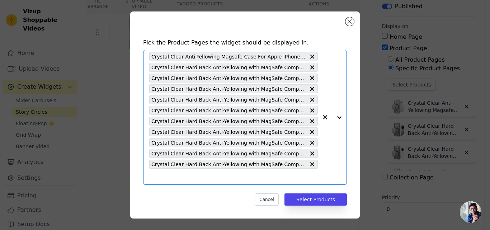
click at [155, 176] on input "text" at bounding box center [233, 176] width 169 height 9
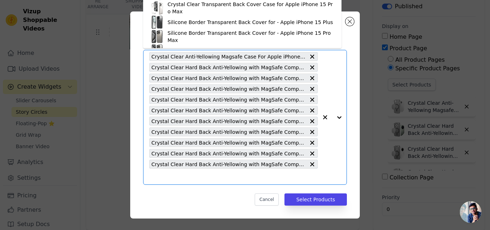
paste input "Crystal Clear Hard Back Anti-Yellowing with MagSafe Compatibility Phone Case Fo…"
type input "Crystal Clear Hard Back Anti-Yellowing with MagSafe Compatibility Phone Case Fo…"
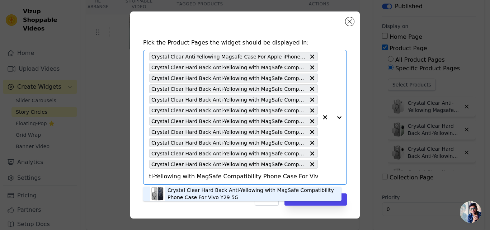
click at [181, 191] on div "Crystal Clear Hard Back Anti-Yellowing with MagSafe Compatibility Phone Case Fo…" at bounding box center [251, 194] width 167 height 14
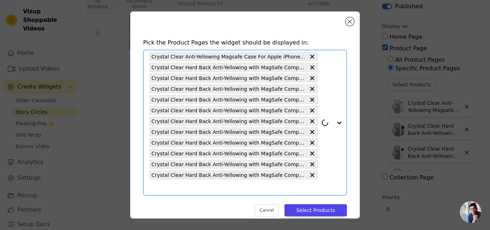
scroll to position [14, 0]
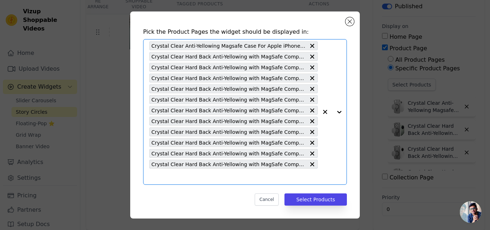
click at [174, 175] on input "text" at bounding box center [233, 176] width 169 height 9
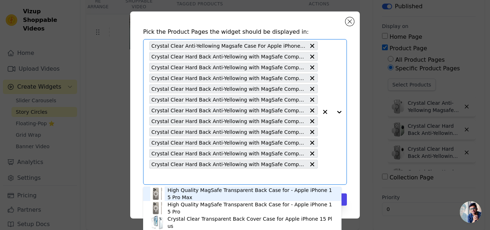
paste input "Crystal Clear Hard Back Anti-Yellowing with MagSafe Compatibility Phone Case Fo…"
type input "Crystal Clear Hard Back Anti-Yellowing with MagSafe Compatibility Phone Case Fo…"
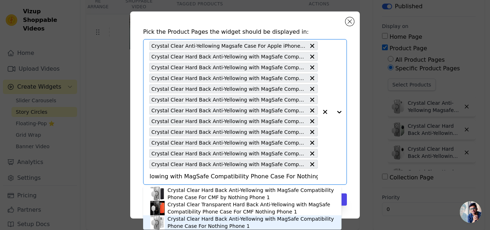
click at [179, 224] on div "Crystal Clear Hard Back Anti-Yellowing with MagSafe Compatibility Phone Case Fo…" at bounding box center [251, 222] width 167 height 14
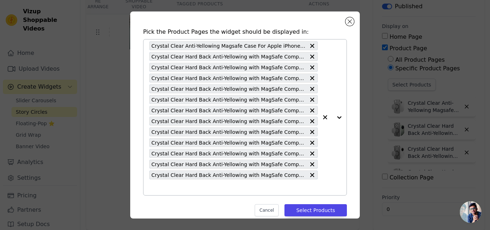
click at [157, 190] on input "text" at bounding box center [233, 187] width 169 height 9
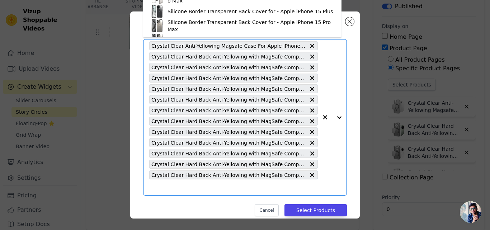
paste input "Crystal Clear Hard Back Anti-Yellowing with MagSafe Compatibility Phone Case Fo…"
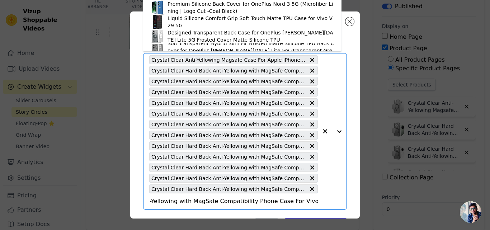
scroll to position [1347, 0]
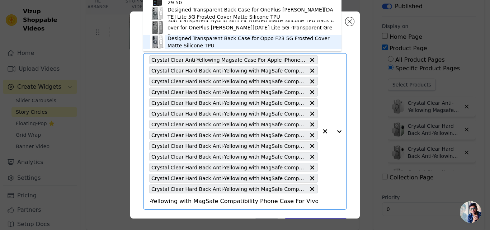
type input "Crystal Clear Hard Back Anti-Yellowing with MagSafe Compatibility Phone Case Fo…"
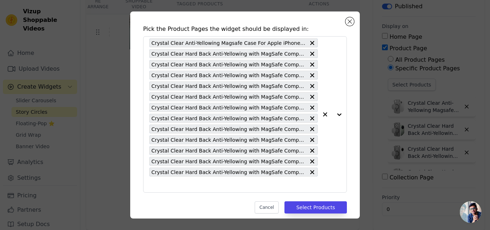
scroll to position [25, 0]
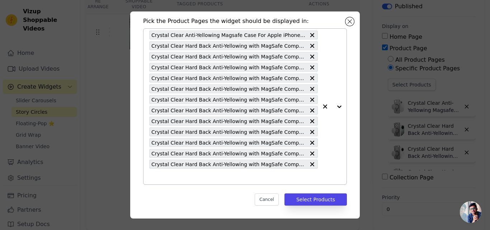
click at [167, 178] on input "text" at bounding box center [233, 176] width 169 height 9
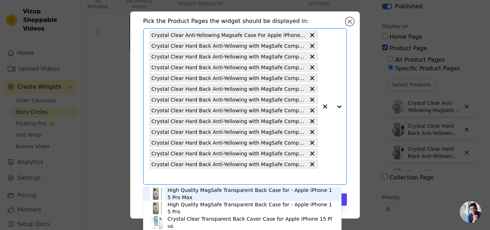
paste input "Crystal Clear Hard Back Anti-Yellowing with MagSafe Compatibility Phone Case Fo…"
type input "Crystal Clear Hard Back Anti-Yellowing with MagSafe Compatibility Phone Case Fo…"
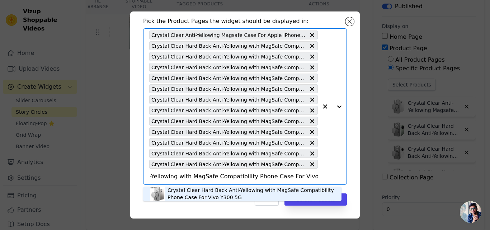
click at [174, 195] on div "Crystal Clear Hard Back Anti-Yellowing with MagSafe Compatibility Phone Case Fo…" at bounding box center [251, 194] width 167 height 14
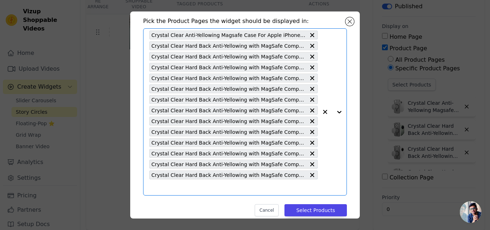
click at [169, 190] on input "text" at bounding box center [233, 187] width 169 height 9
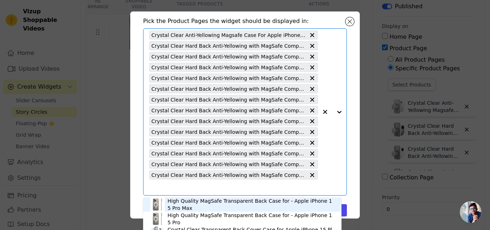
paste input "Crystal Clear Hard Back Anti-Yellowing with MagSafe Compatibility Phone Case Fo…"
type input "Crystal Clear Hard Back Anti-Yellowing with MagSafe Compatibility Phone Case Fo…"
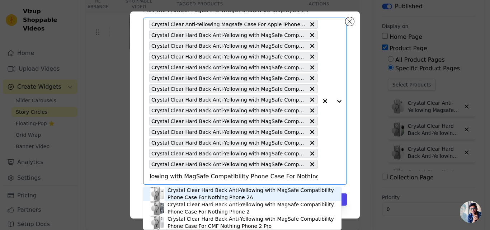
scroll to position [2, 0]
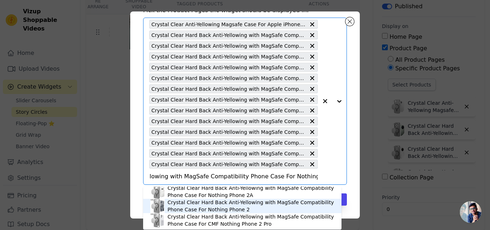
click at [184, 208] on div "Crystal Clear Hard Back Anti-Yellowing with MagSafe Compatibility Phone Case Fo…" at bounding box center [251, 206] width 167 height 14
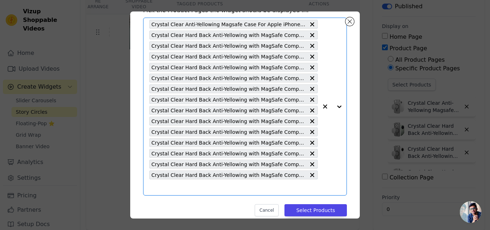
scroll to position [0, 0]
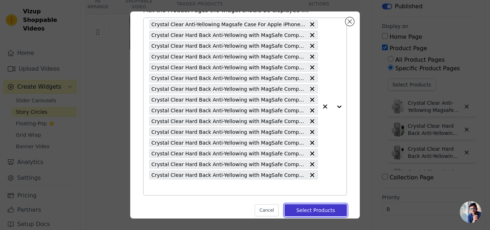
click at [321, 208] on button "Select Products" at bounding box center [315, 210] width 62 height 12
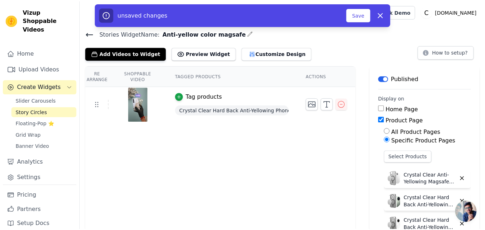
scroll to position [72, 0]
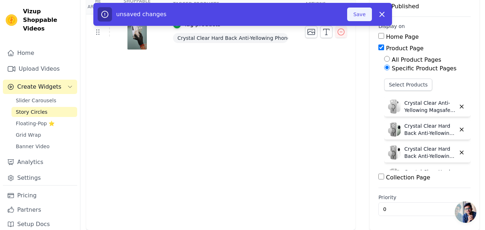
click at [359, 13] on button "Save" at bounding box center [359, 15] width 24 height 14
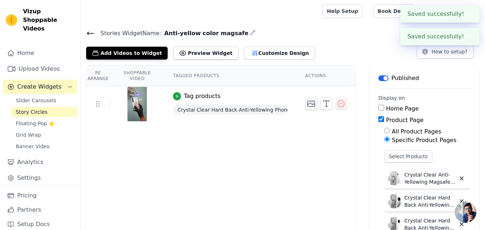
scroll to position [0, 0]
click at [91, 33] on icon at bounding box center [90, 33] width 6 height 3
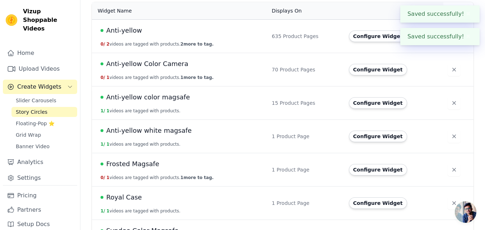
scroll to position [72, 0]
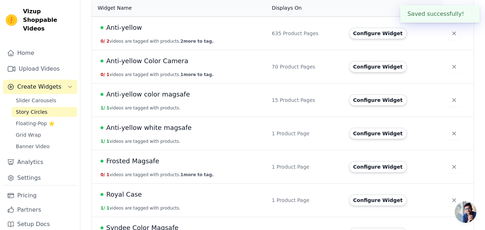
click at [165, 98] on span "Anti-yellow color magsafe" at bounding box center [148, 94] width 84 height 10
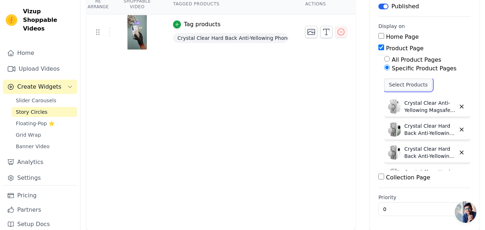
click at [388, 85] on button "Select Products" at bounding box center [408, 85] width 48 height 12
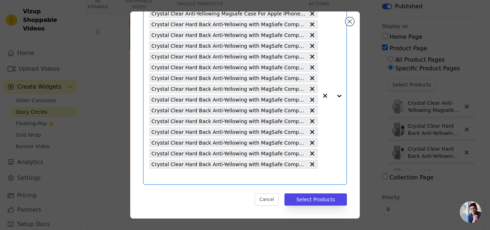
click at [175, 172] on input "text" at bounding box center [233, 176] width 169 height 9
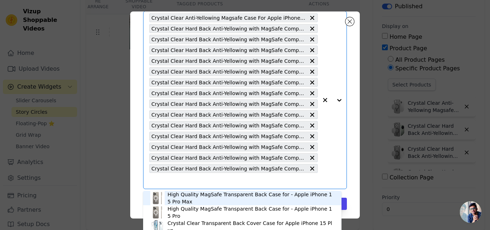
paste input "Crystal Clear Hard Back Anti-Yellowing with MagSafe Compatibility Phone Case Fo…"
type input "Crystal Clear Hard Back Anti-Yellowing with MagSafe Compatibility Phone Case Fo…"
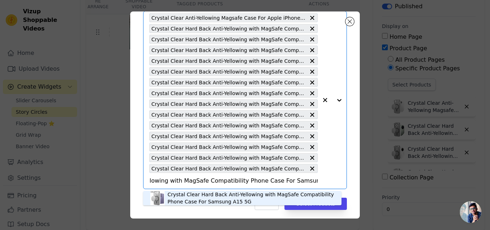
click at [181, 199] on div "Crystal Clear Hard Back Anti-Yellowing with MagSafe Compatibility Phone Case Fo…" at bounding box center [251, 198] width 167 height 14
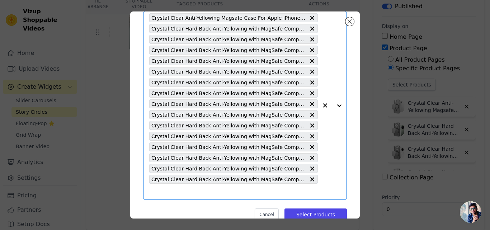
click at [174, 192] on input "text" at bounding box center [233, 191] width 169 height 9
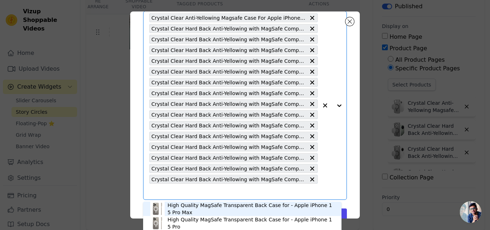
paste input "Crystal Clear Hard Back Anti-Yellowing with MagSafe Compatibility Phone Case Fo…"
type input "Crystal Clear Hard Back Anti-Yellowing with MagSafe Compatibility Phone Case Fo…"
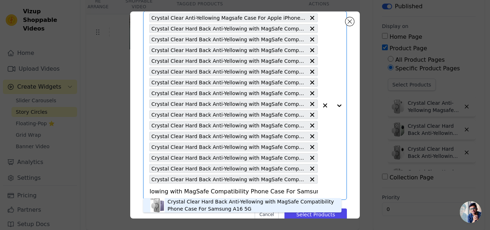
scroll to position [57, 0]
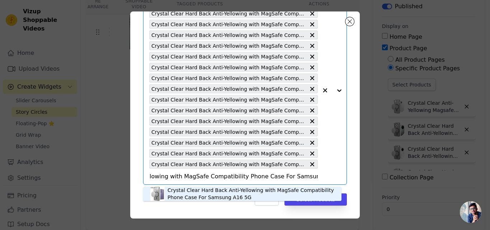
click at [174, 192] on div "Crystal Clear Hard Back Anti-Yellowing with MagSafe Compatibility Phone Case Fo…" at bounding box center [251, 194] width 167 height 14
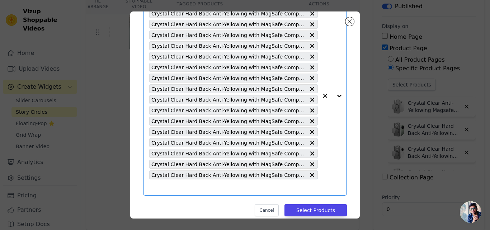
scroll to position [0, 0]
click at [173, 191] on input "text" at bounding box center [233, 187] width 169 height 9
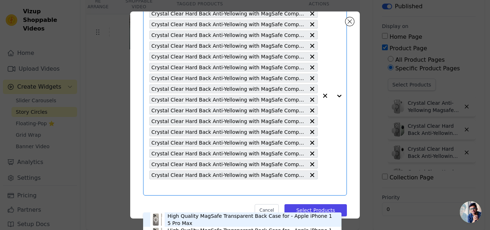
paste input "Crystal Clear Hard Back Anti-Yellowing with MagSafe Compatibility Phone Cover F…"
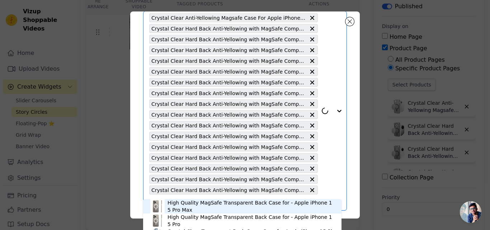
scroll to position [68, 0]
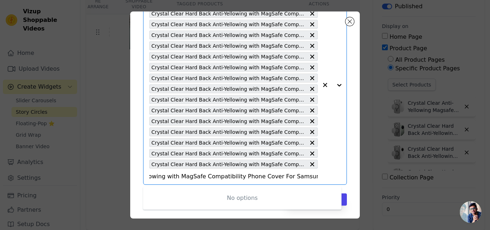
type input "Crystal Clear Hard Back Anti-Yellowing with MagSafe Compatibility Phone Cover F…"
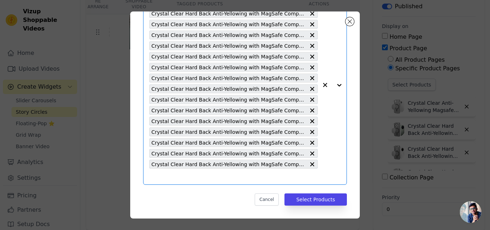
click at [161, 178] on input "text" at bounding box center [233, 176] width 169 height 9
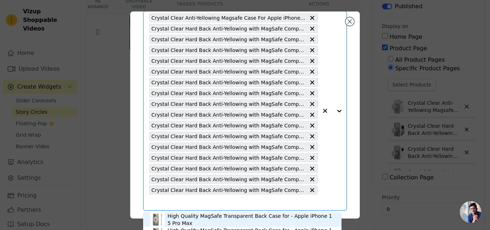
paste input "Crystal Clear Hard Back Anti-Yellowing with MagSafe Compatibility Phone Cover F…"
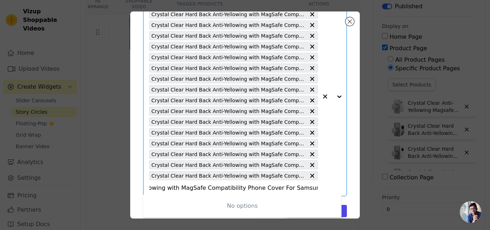
scroll to position [68, 0]
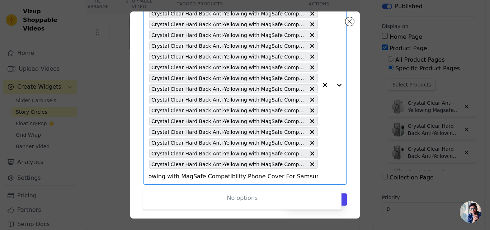
type input "Crystal Clear Hard Back Anti-Yellowing with MagSafe Compatibility Phone Cover F…"
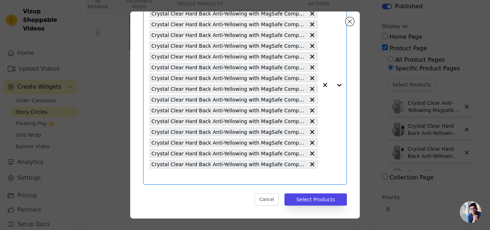
click at [156, 175] on input "text" at bounding box center [233, 176] width 169 height 9
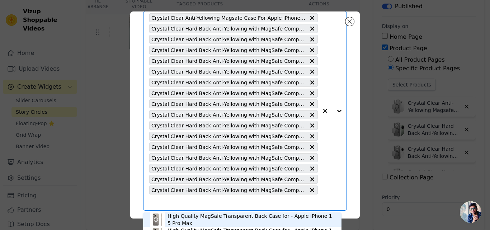
paste input "Crystal Clear Hard Back Anti-Yellowing with MagSafe Compatibility Phone Case Fo…"
type input "Crystal Clear Hard Back Anti-Yellowing with MagSafe Compatibility Phone Case Fo…"
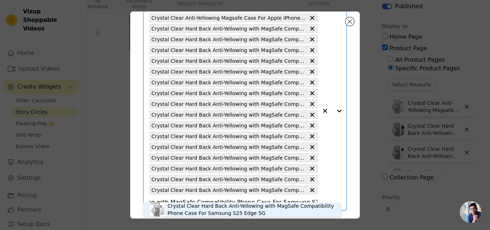
scroll to position [68, 0]
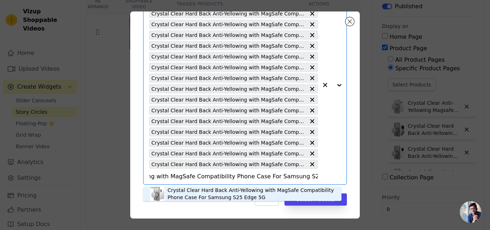
click at [177, 194] on div "Crystal Clear Hard Back Anti-Yellowing with MagSafe Compatibility Phone Case Fo…" at bounding box center [251, 194] width 167 height 14
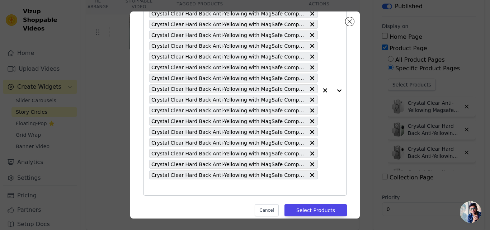
click at [175, 188] on input "text" at bounding box center [233, 187] width 169 height 9
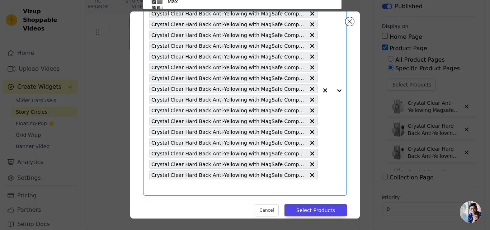
scroll to position [42, 0]
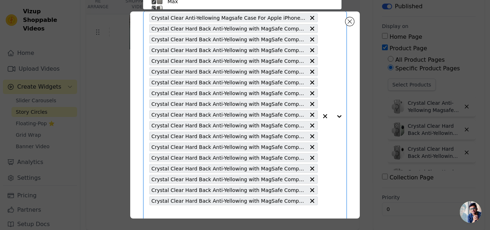
paste input "Crystal Clear Hard Back Anti-Yellowing with MagSafe Compatibility Phone Case Fo…"
type input "Crystal Clear Hard Back Anti-Yellowing with MagSafe Compatibility Phone Case Fo…"
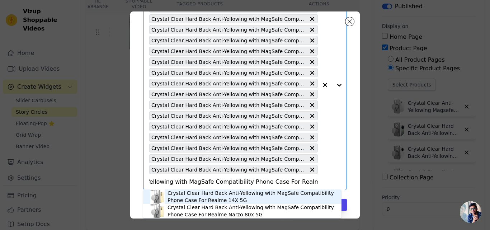
scroll to position [79, 0]
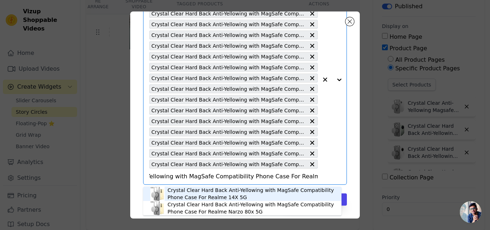
click at [174, 192] on div "Crystal Clear Hard Back Anti-Yellowing with MagSafe Compatibility Phone Case Fo…" at bounding box center [251, 194] width 167 height 14
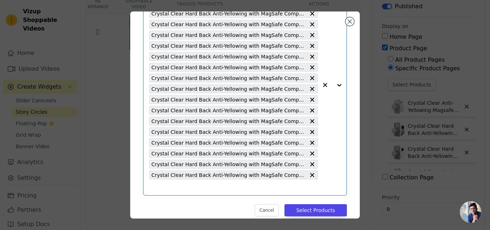
click at [170, 191] on input "text" at bounding box center [233, 187] width 169 height 9
paste input "Crystal Clear Hard Back Anti-Yellowing with MagSafe Compatibility Phone Case Fo…"
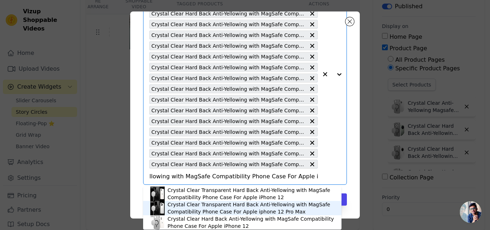
type input "Crystal Clear Hard Back Anti-Yellowing with MagSafe Compatibility Phone Case Fo…"
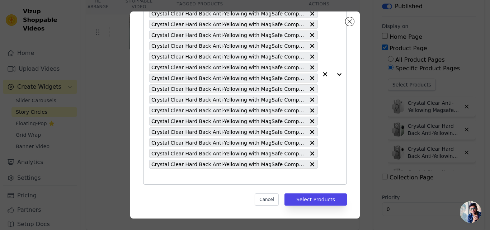
click at [193, 175] on input "text" at bounding box center [233, 176] width 169 height 9
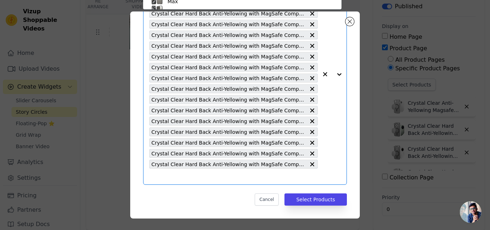
scroll to position [42, 0]
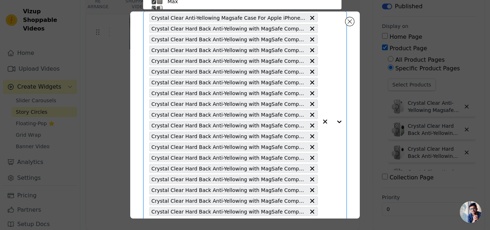
paste input "Crystal Clear Hard Back Anti-Yellowing with MagSafe Compatibility Phone Case Fo…"
type input "Crystal Clear Hard Back Anti-Yellowing with MagSafe Compatibility Phone Case Fo…"
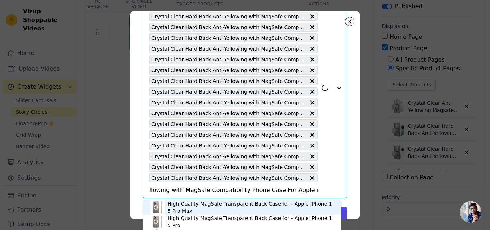
scroll to position [89, 0]
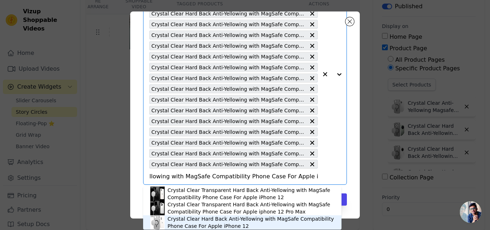
click at [187, 221] on div "Crystal Clear Hard Back Anti-Yellowing with MagSafe Compatibility Phone Case Fo…" at bounding box center [251, 222] width 167 height 14
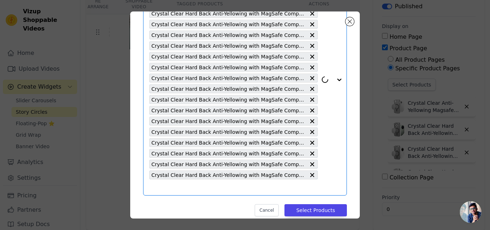
scroll to position [100, 0]
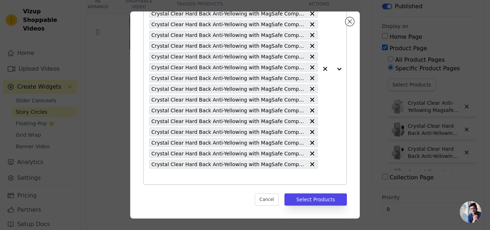
click at [183, 182] on div "Crystal Clear Anti-Yellowing Magsafe Case For Apple iPhone 11 Pro Max Crystal C…" at bounding box center [233, 68] width 169 height 231
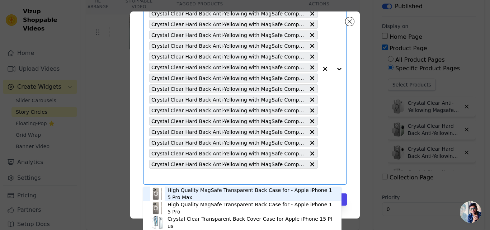
paste input "Crystal Clear Hard Back Anti-Yellowing with MagSafe Compatibility Phone Case Fo…"
type input "Crystal Clear Hard Back Anti-Yellowing with MagSafe Compatibility Phone Case Fo…"
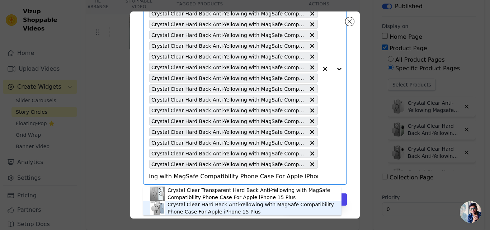
click at [207, 209] on div "Crystal Clear Hard Back Anti-Yellowing with MagSafe Compatibility Phone Case Fo…" at bounding box center [251, 208] width 167 height 14
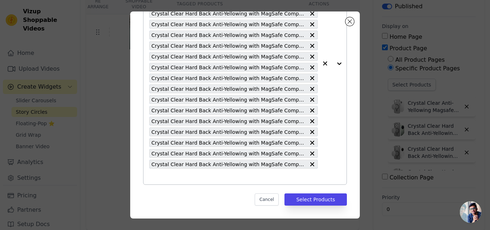
click at [183, 176] on input "text" at bounding box center [233, 176] width 169 height 9
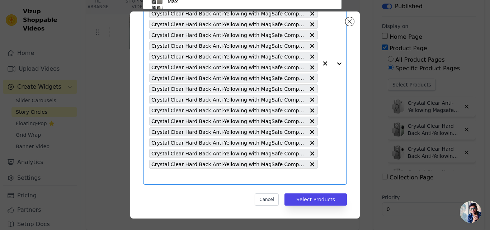
scroll to position [42, 0]
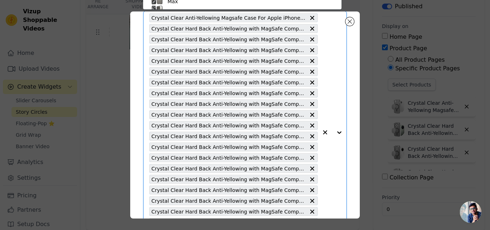
paste input "Crystal Clear Hard Back Anti-Yellowing with MagSafe Compatibility Phone Case Fo…"
type input "Crystal Clear Hard Back Anti-Yellowing with MagSafe Compatibility Phone Case Fo…"
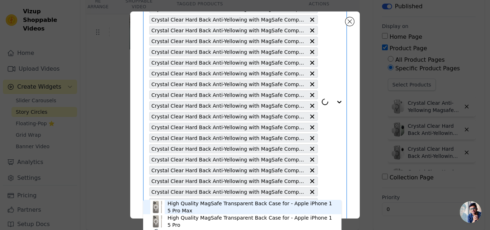
scroll to position [111, 0]
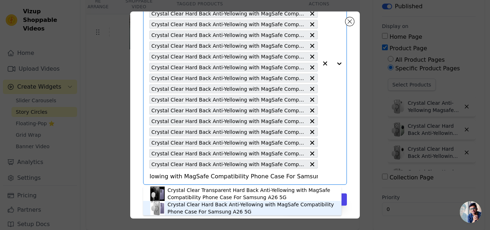
click at [195, 210] on div "Crystal Clear Hard Back Anti-Yellowing with MagSafe Compatibility Phone Case Fo…" at bounding box center [251, 208] width 167 height 14
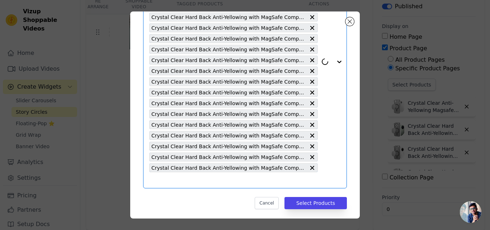
scroll to position [122, 0]
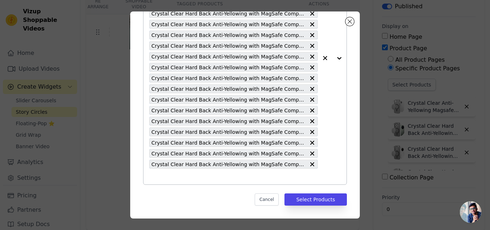
click at [175, 178] on input "text" at bounding box center [233, 176] width 169 height 9
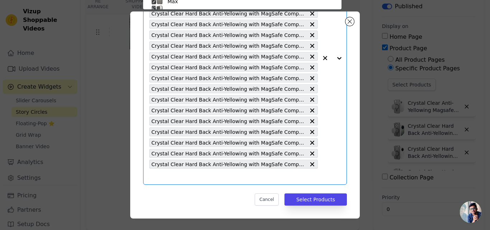
scroll to position [83, 0]
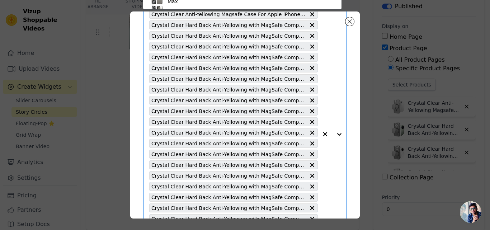
paste input "Crystal Clear Hard Back Anti-Yellowing with MagSafe Compatibility Phone Case Fo…"
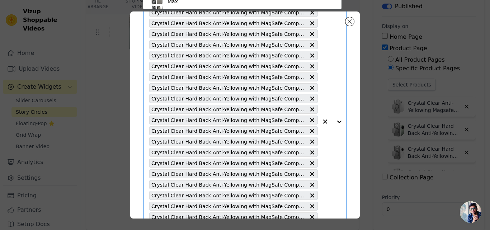
type input "Crystal Clear Hard Back Anti-Yellowing with MagSafe Compatibility Phone Case Fo…"
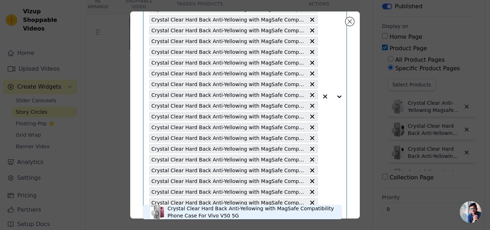
scroll to position [122, 0]
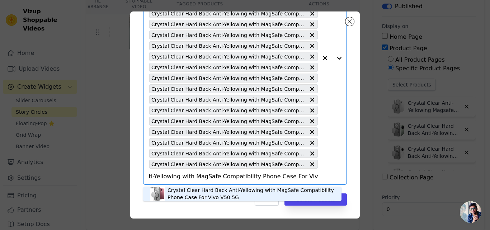
click at [194, 194] on div "Crystal Clear Hard Back Anti-Yellowing with MagSafe Compatibility Phone Case Fo…" at bounding box center [251, 194] width 167 height 14
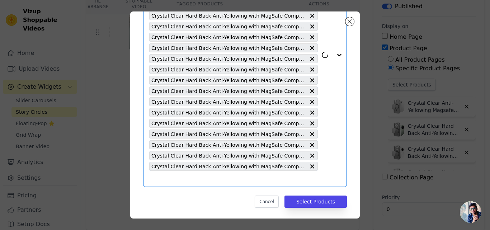
scroll to position [132, 0]
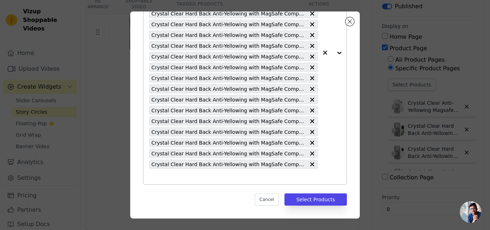
click at [194, 177] on input "text" at bounding box center [233, 176] width 169 height 9
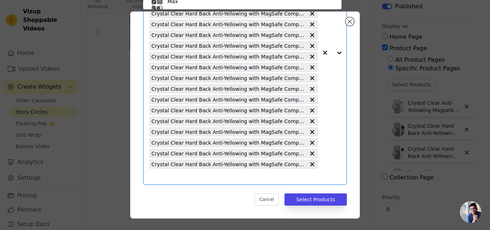
paste input "Crystal Clear Hard Back Anti-Yellowing with MagSafe Compatibility Phone Case Fo…"
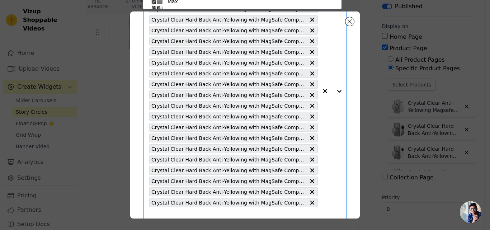
type input "Crystal Clear Hard Back Anti-Yellowing with MagSafe Compatibility Phone Case Fo…"
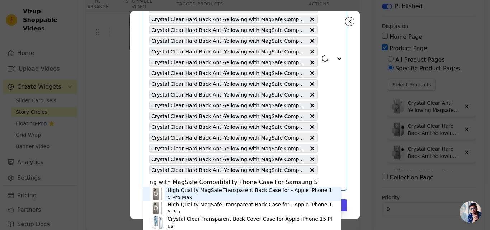
scroll to position [132, 0]
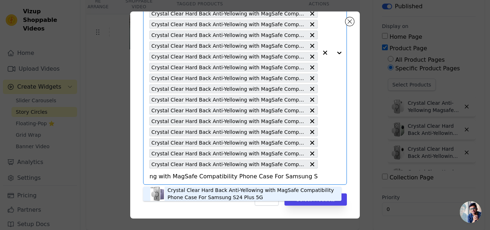
click at [190, 192] on div "Crystal Clear Hard Back Anti-Yellowing with MagSafe Compatibility Phone Case Fo…" at bounding box center [251, 194] width 167 height 14
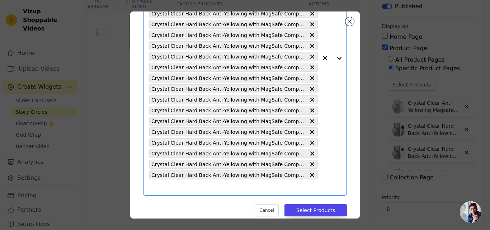
scroll to position [0, 0]
click at [298, 207] on button "Select Products" at bounding box center [315, 210] width 62 height 12
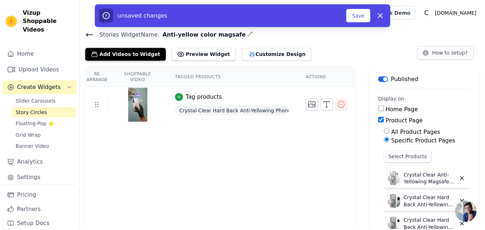
scroll to position [72, 0]
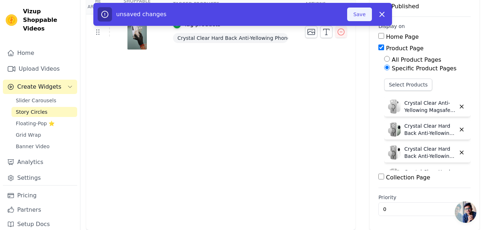
click at [359, 16] on button "Save" at bounding box center [359, 15] width 24 height 14
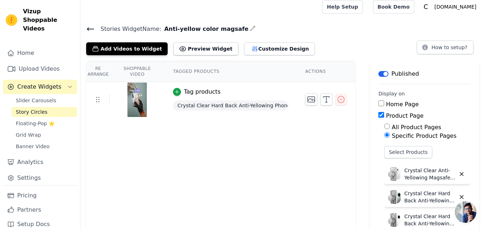
scroll to position [0, 0]
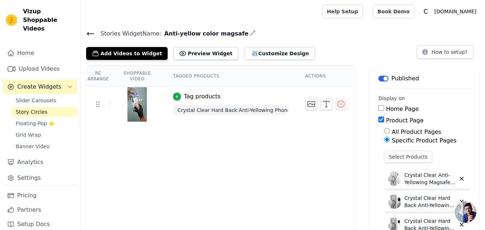
click at [90, 32] on icon at bounding box center [90, 33] width 9 height 9
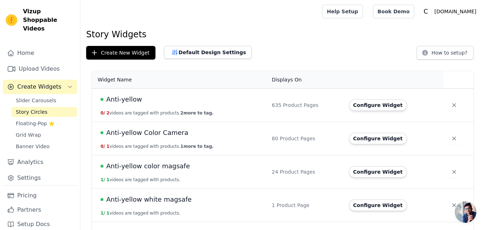
click at [176, 167] on span "Anti-yellow color magsafe" at bounding box center [148, 166] width 84 height 10
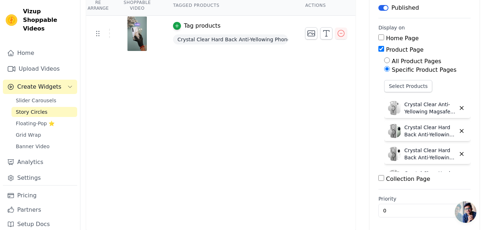
scroll to position [72, 0]
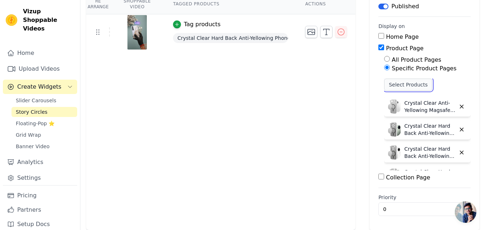
click at [388, 85] on button "Select Products" at bounding box center [408, 85] width 48 height 12
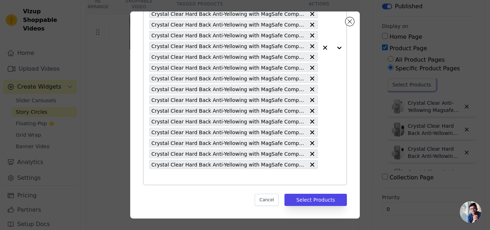
scroll to position [143, 0]
click at [177, 175] on input "text" at bounding box center [233, 176] width 169 height 9
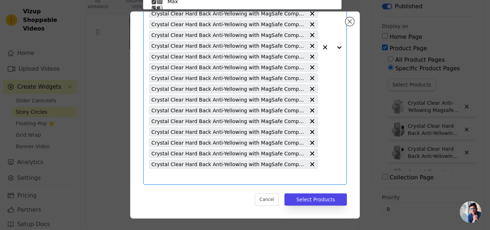
scroll to position [42, 0]
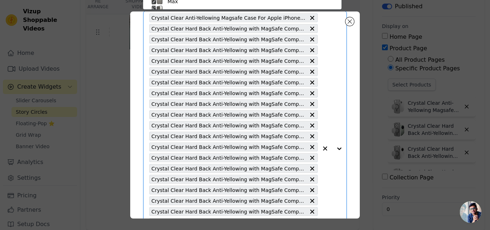
paste input "Crystal Clear Hard Back Anti-Yellowing with MagSafe Compatibility Phone Case Fo…"
type input "Crystal Clear Hard Back Anti-Yellowing with MagSafe Compatibility Phone Case Fo…"
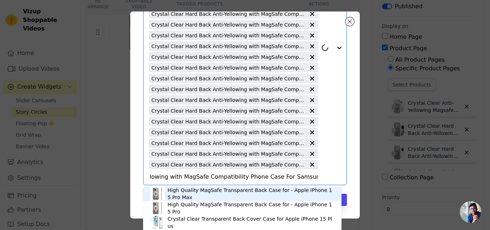
scroll to position [143, 0]
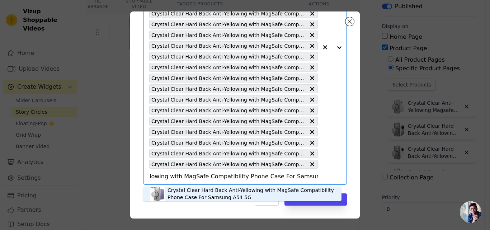
click at [182, 196] on div "Crystal Clear Hard Back Anti-Yellowing with MagSafe Compatibility Phone Case Fo…" at bounding box center [251, 194] width 167 height 14
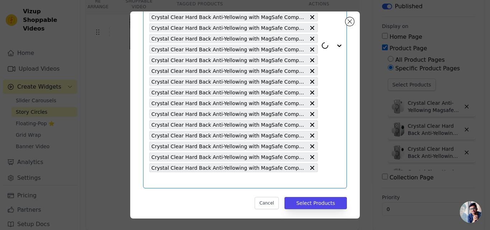
scroll to position [154, 0]
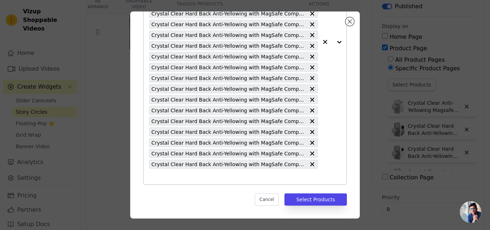
click at [179, 174] on input "text" at bounding box center [233, 176] width 169 height 9
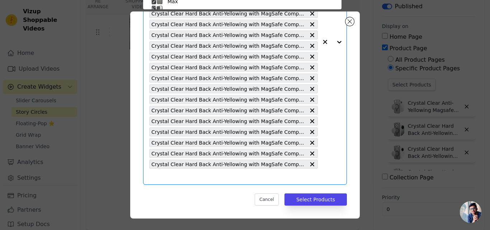
scroll to position [42, 0]
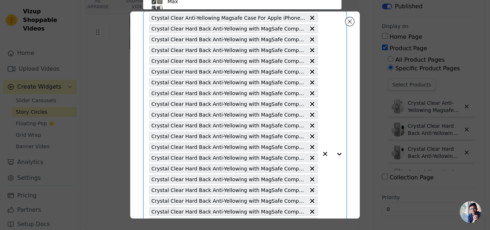
paste input "Crystal Clear Hard Back Anti-Yellowing with MagSafe Compatibility Phone Case Fo…"
type input "Crystal Clear Hard Back Anti-Yellowing with MagSafe Compatibility Phone Case Fo…"
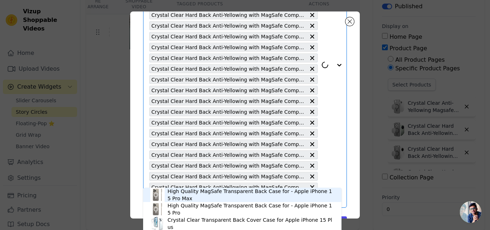
scroll to position [154, 0]
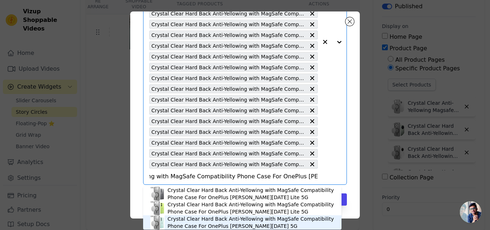
click at [184, 220] on div "Crystal Clear Hard Back Anti-Yellowing with MagSafe Compatibility Phone Case Fo…" at bounding box center [251, 222] width 167 height 14
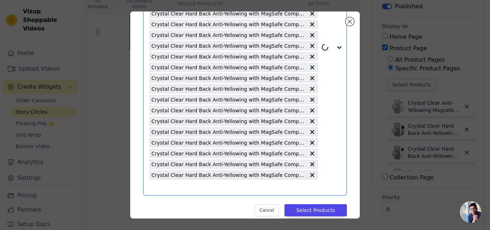
scroll to position [165, 0]
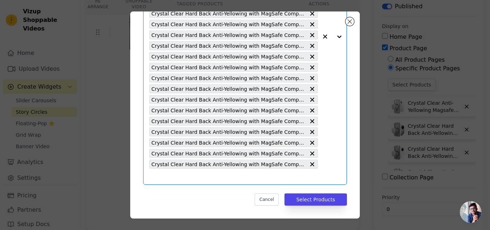
click at [221, 177] on input "text" at bounding box center [233, 176] width 169 height 9
paste input "Crystal Clear Hard Back Anti-Yellowing with MagSafe Compatibility Phone Case Fo…"
type input "Crystal Clear Hard Back Anti-Yellowing with MagSafe Compatibility Phone Case Fo…"
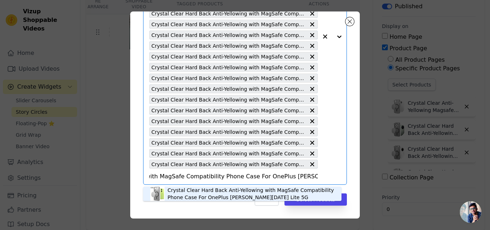
click at [193, 196] on div "Crystal Clear Hard Back Anti-Yellowing with MagSafe Compatibility Phone Case Fo…" at bounding box center [251, 194] width 167 height 14
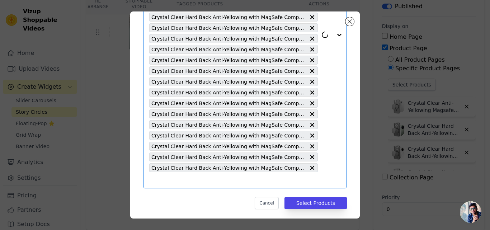
scroll to position [175, 0]
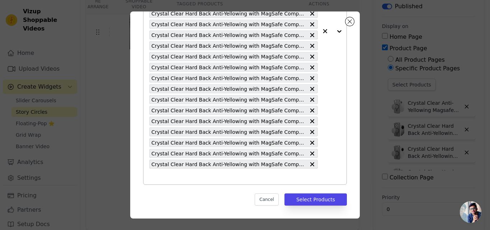
click at [204, 175] on input "text" at bounding box center [233, 176] width 169 height 9
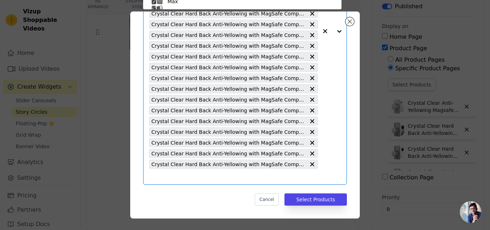
paste input "Crystal Clear Hard Back Anti-Yellowing with MagSafe Compatibility Phone Case Fo…"
type input "Crystal Clear Hard Back Anti-Yellowing with MagSafe Compatibility Phone Case Fo…"
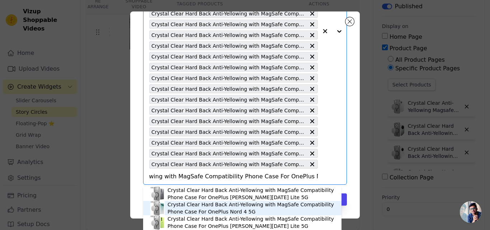
click at [199, 207] on div "Crystal Clear Hard Back Anti-Yellowing with MagSafe Compatibility Phone Case Fo…" at bounding box center [251, 208] width 167 height 14
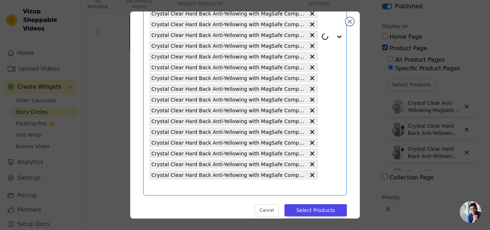
scroll to position [186, 0]
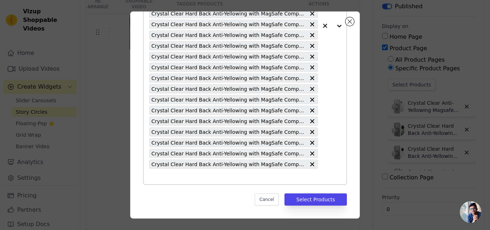
click at [183, 176] on input "text" at bounding box center [233, 176] width 169 height 9
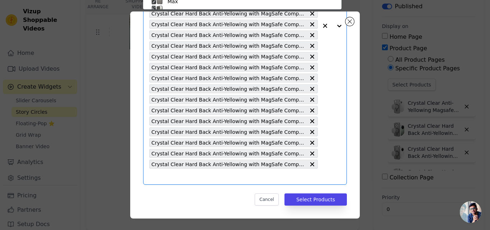
paste input "Crystal Clear Hard Back Anti-Yellowing with MagSafe Compatibility Phone Case Fo…"
type input "Crystal Clear Hard Back Anti-Yellowing with MagSafe Compatibility Phone Case Fo…"
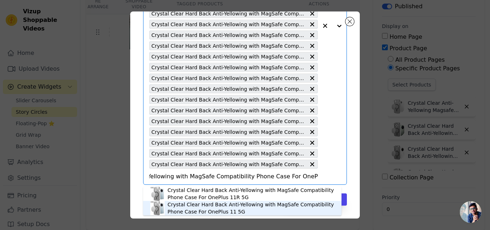
click at [193, 210] on div "Crystal Clear Hard Back Anti-Yellowing with MagSafe Compatibility Phone Case Fo…" at bounding box center [251, 208] width 167 height 14
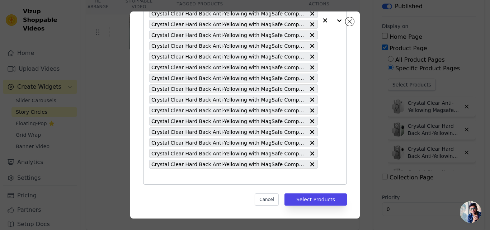
click at [201, 175] on input "text" at bounding box center [233, 176] width 169 height 9
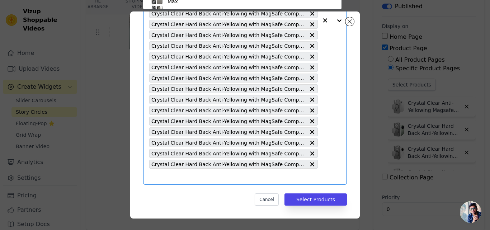
paste input "Crystal Clear Hard Back Anti-Yellowing with MagSafe Compatibility Phone Case Fo…"
type input "Crystal Clear Hard Back Anti-Yellowing with MagSafe Compatibility Phone Case Fo…"
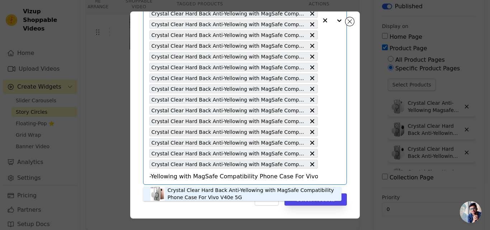
click at [201, 193] on div "Crystal Clear Hard Back Anti-Yellowing with MagSafe Compatibility Phone Case Fo…" at bounding box center [251, 194] width 167 height 14
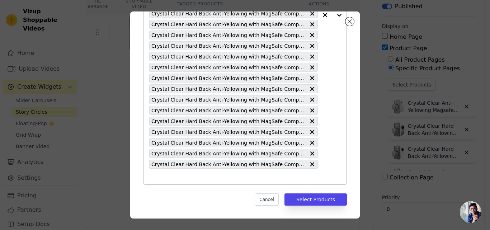
click at [206, 183] on div "Crystal Clear Anti-Yellowing Magsafe Case For Apple iPhone 11 Pro Max Crystal C…" at bounding box center [233, 15] width 169 height 339
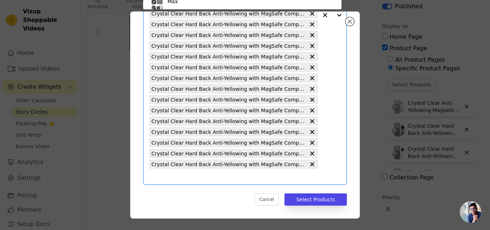
paste input "Crystal Clear Hard Back Anti-Yellowing with MagSafe Compatibility Phone Case Fo…"
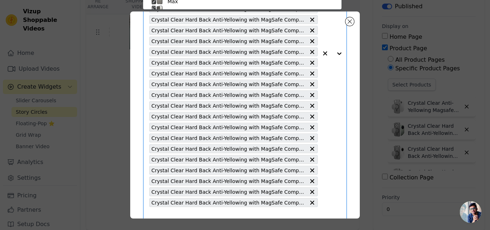
type input "Crystal Clear Hard Back Anti-Yellowing with MagSafe Compatibility Phone Case Fo…"
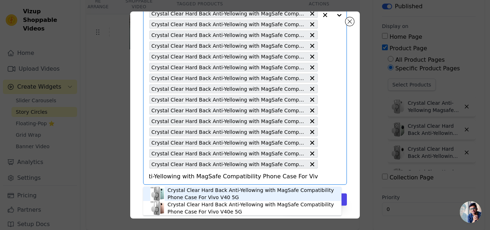
click at [200, 197] on div "Crystal Clear Hard Back Anti-Yellowing with MagSafe Compatibility Phone Case Fo…" at bounding box center [251, 194] width 167 height 14
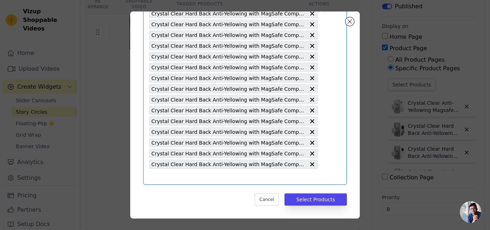
click at [212, 177] on input "text" at bounding box center [233, 176] width 169 height 9
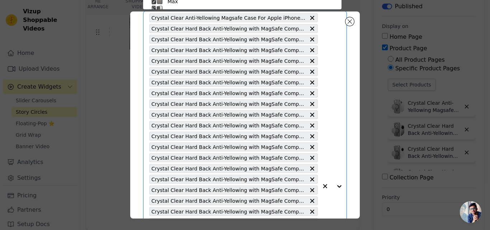
paste input "Crystal Clear Hard Back Anti-Yellowing with MagSafe Compatibility Phone Case Fo…"
type input "Crystal Clear Hard Back Anti-Yellowing with MagSafe Compatibility Phone Case Fo…"
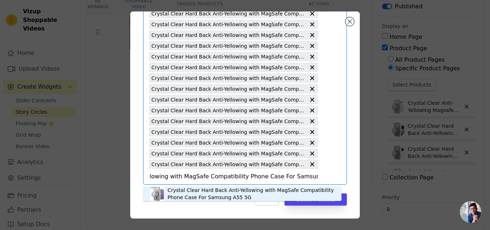
click at [206, 194] on div "Crystal Clear Hard Back Anti-Yellowing with MagSafe Compatibility Phone Case Fo…" at bounding box center [251, 194] width 167 height 14
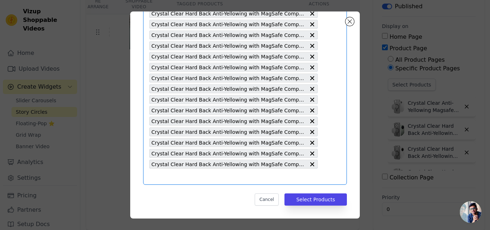
click at [204, 178] on input "text" at bounding box center [233, 176] width 169 height 9
paste input "Crystal Clear Hard Back Anti-Yellowing with MagSafe Compatibility Phone Case Fo…"
type input "Crystal Clear Hard Back Anti-Yellowing with MagSafe Compatibility Phone Case Fo…"
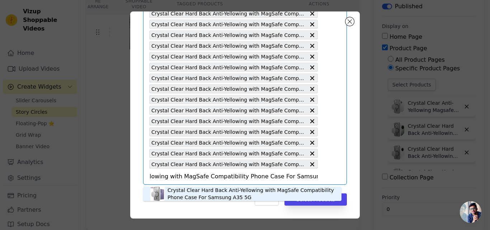
click at [198, 193] on div "Crystal Clear Hard Back Anti-Yellowing with MagSafe Compatibility Phone Case Fo…" at bounding box center [251, 194] width 167 height 14
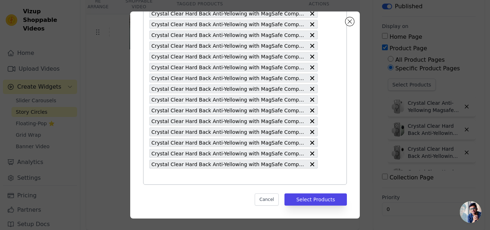
click at [197, 180] on input "text" at bounding box center [233, 176] width 169 height 9
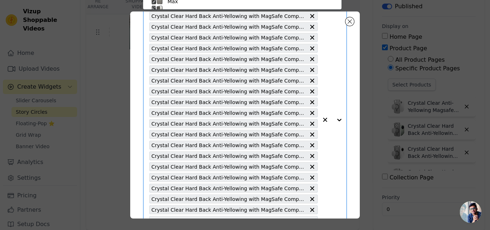
paste input "Crystal Clear Hard Back Anti-Yellowing with MagSafe Compatibility Phone Case Fo…"
type input "Crystal Clear Hard Back Anti-Yellowing with MagSafe Compatibility Phone Case Fo…"
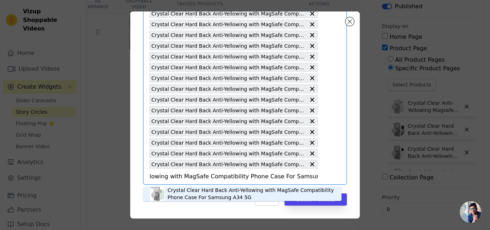
click at [198, 190] on div "Crystal Clear Hard Back Anti-Yellowing with MagSafe Compatibility Phone Case Fo…" at bounding box center [251, 194] width 167 height 14
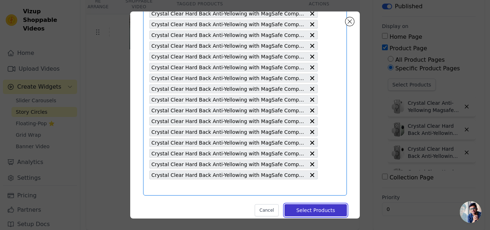
click at [307, 208] on button "Select Products" at bounding box center [315, 210] width 62 height 12
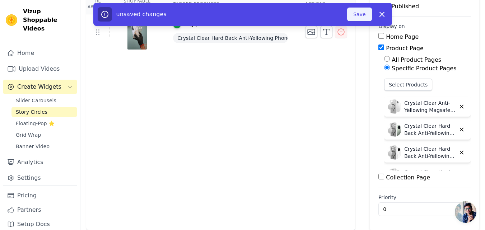
click at [362, 17] on button "Save" at bounding box center [359, 15] width 24 height 14
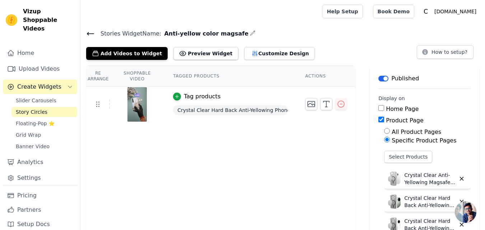
click at [89, 32] on icon at bounding box center [90, 33] width 9 height 9
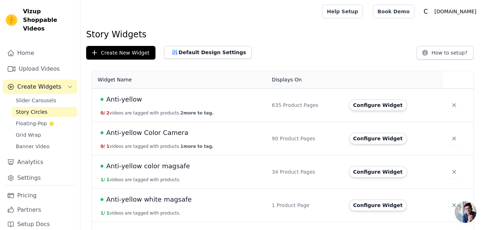
click at [141, 166] on span "Anti-yellow color magsafe" at bounding box center [148, 166] width 84 height 10
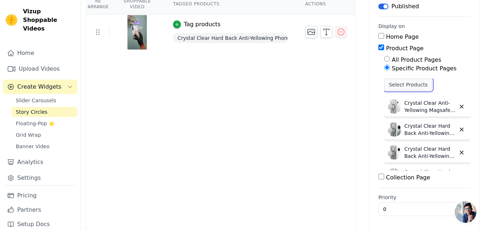
click at [388, 84] on button "Select Products" at bounding box center [408, 85] width 48 height 12
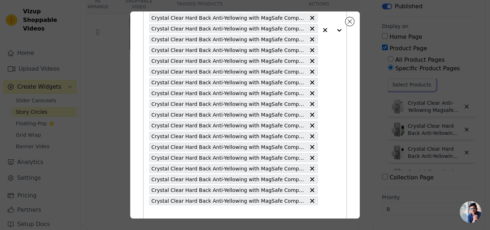
scroll to position [251, 0]
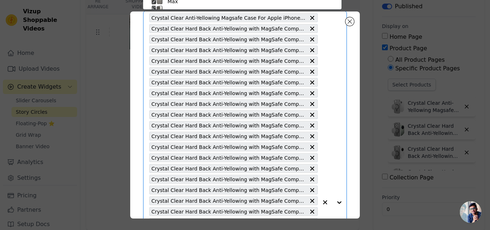
paste input "Crystal Clear Hard Back Anti-Yellowing with MagSafe Compatibility Phone Case Fo…"
type input "Crystal Clear Hard Back Anti-Yellowing with MagSafe Compatibility Phone Case Fo…"
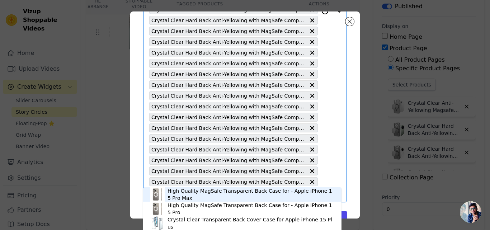
scroll to position [251, 0]
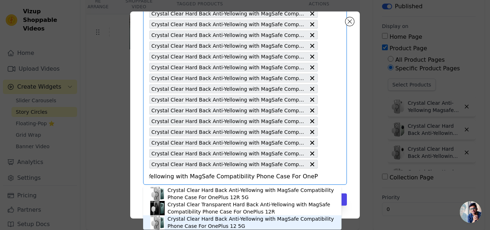
click at [216, 223] on div "Crystal Clear Hard Back Anti-Yellowing with MagSafe Compatibility Phone Case Fo…" at bounding box center [251, 222] width 167 height 14
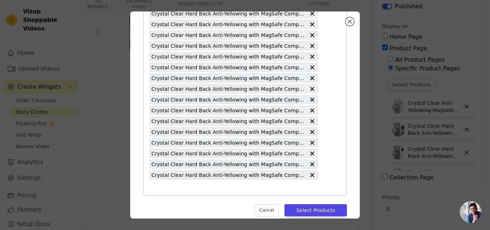
click at [198, 191] on input "text" at bounding box center [233, 187] width 169 height 9
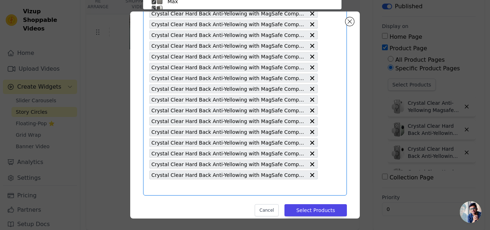
scroll to position [42, 0]
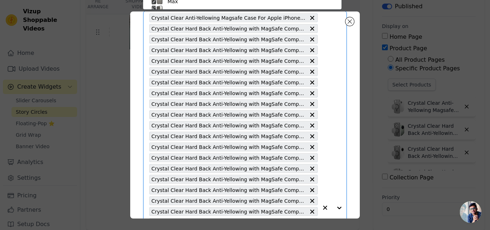
paste input "Crystal Clear Hard Back Anti-Yellowing with MagSafe Compatibility Phone Case Fo…"
type input "Crystal Clear Hard Back Anti-Yellowing with MagSafe Compatibility Phone Case Fo…"
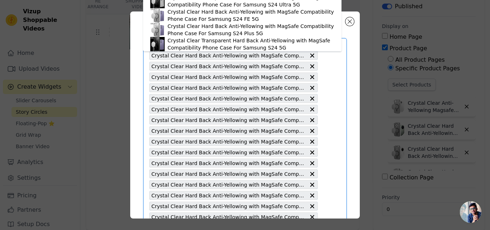
scroll to position [0, 0]
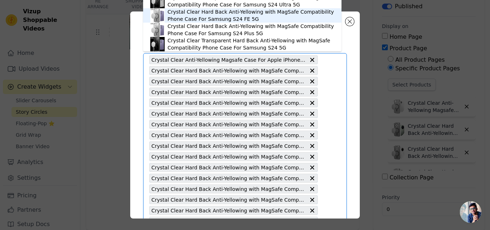
click at [210, 16] on div "Crystal Clear Hard Back Anti-Yellowing with MagSafe Compatibility Phone Case Fo…" at bounding box center [251, 15] width 167 height 14
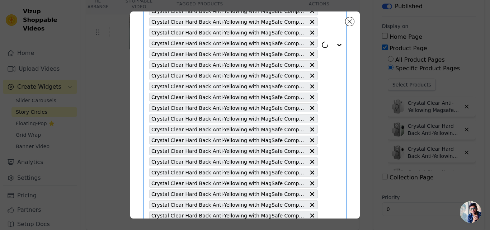
scroll to position [272, 0]
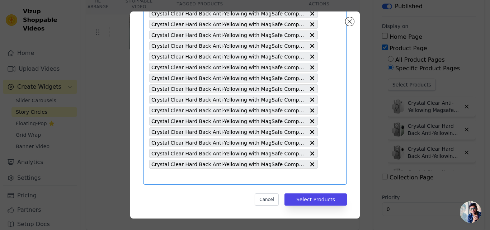
paste input "Crystal Clear Hard Back Anti-Yellowing with MagSafe Compatibility Phone Case Fo…"
type input "Crystal Clear Hard Back Anti-Yellowing with MagSafe Compatibility Phone Case Fo…"
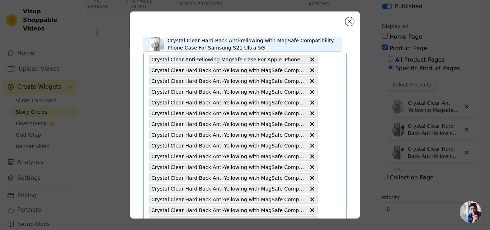
scroll to position [0, 0]
click at [195, 44] on div "Crystal Clear Hard Back Anti-Yellowing with MagSafe Compatibility Phone Case Fo…" at bounding box center [251, 44] width 167 height 14
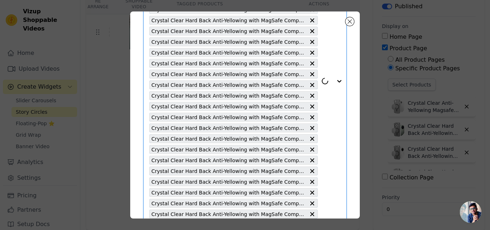
scroll to position [283, 0]
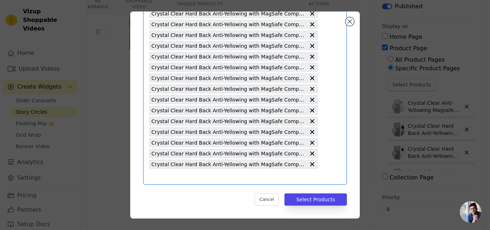
paste input "Crystal Clear Hard Back Anti-Yellowing with MagSafe Compatibility Phone Case Fo…"
type input "Crystal Clear Hard Back Anti-Yellowing with MagSafe Compatibility Phone Case Fo…"
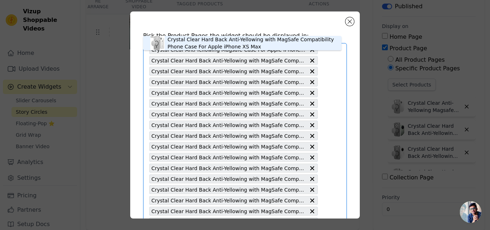
scroll to position [0, 0]
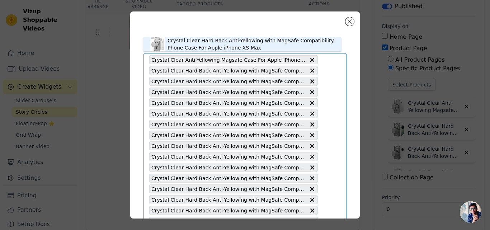
click at [196, 47] on div "Crystal Clear Hard Back Anti-Yellowing with MagSafe Compatibility Phone Case Fo…" at bounding box center [251, 44] width 167 height 14
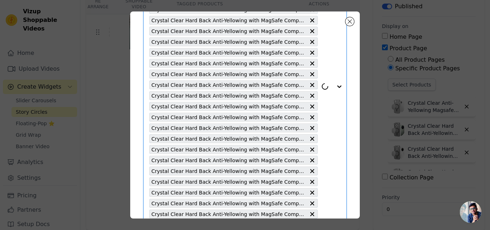
scroll to position [294, 0]
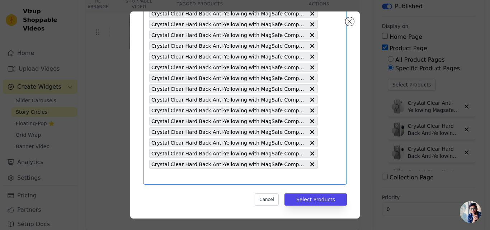
paste input "Crystal Clear Hard Back Anti-Yellowing with MagSafe Compatibility Phone Case Fo…"
type input "Crystal Clear Hard Back Anti-Yellowing with MagSafe Compatibility Phone Case Fo…"
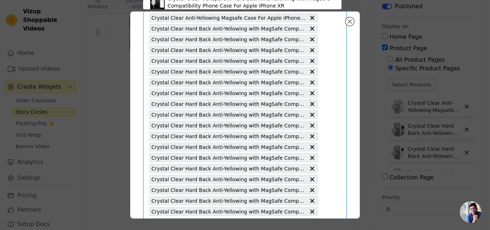
scroll to position [0, 0]
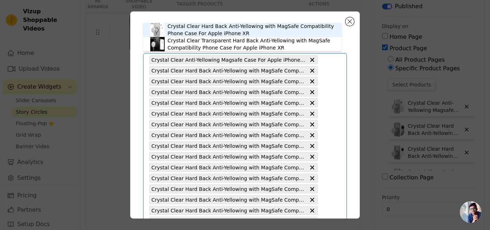
click at [189, 30] on div "Crystal Clear Hard Back Anti-Yellowing with MagSafe Compatibility Phone Case Fo…" at bounding box center [251, 30] width 167 height 14
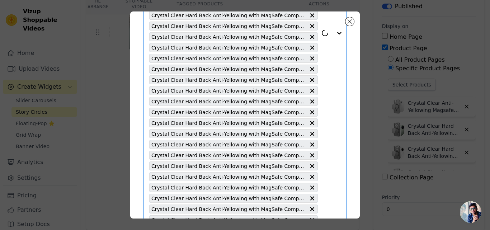
scroll to position [305, 0]
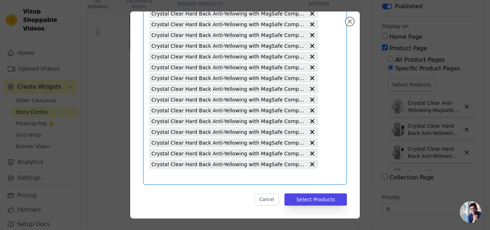
paste input "Crystal Clear Hard Back Anti-Yellowing with MagSafe Compatibility Phone Case Fo…"
type input "Crystal Clear Hard Back Anti-Yellowing with MagSafe Compatibility Phone Case Fo…"
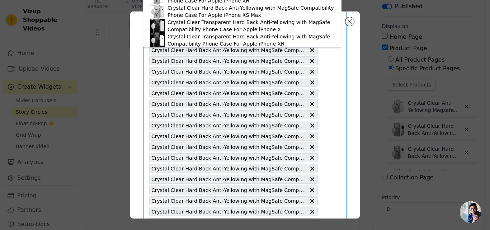
scroll to position [0, 0]
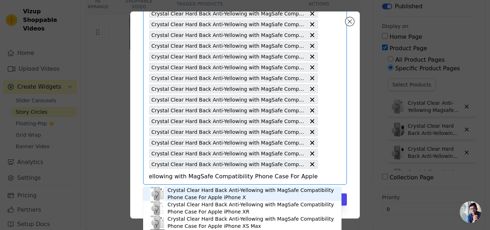
click at [204, 193] on div "Crystal Clear Hard Back Anti-Yellowing with MagSafe Compatibility Phone Case Fo…" at bounding box center [251, 194] width 167 height 14
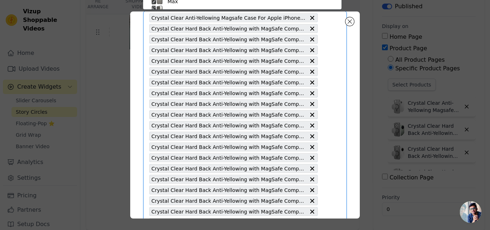
paste input "Crystal Clear Hard Back Anti-Yellowing with MagSafe Compatibility Phone Case Fo…"
type input "Crystal Clear Hard Back Anti-Yellowing with MagSafe Compatibility Phone Case Fo…"
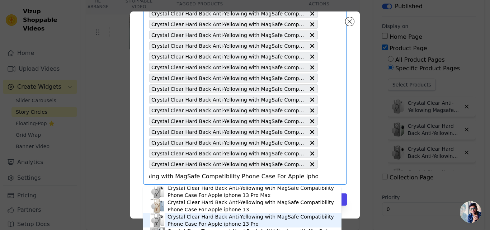
click at [196, 221] on div "Crystal Clear Hard Back Anti-Yellowing with MagSafe Compatibility Phone Case Fo…" at bounding box center [251, 220] width 167 height 14
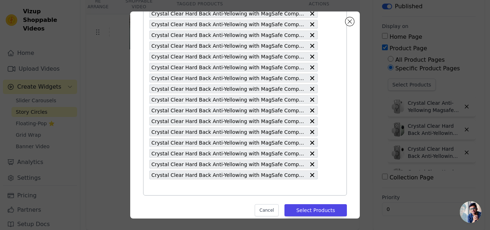
click at [201, 190] on input "text" at bounding box center [233, 187] width 169 height 9
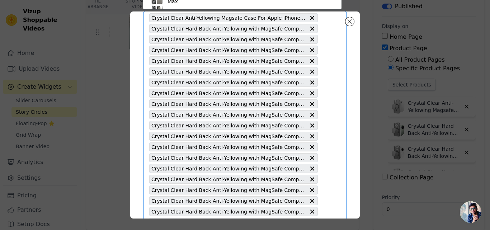
paste input "Crystal Clear Hard Back Anti-Yellowing with MagSafe Compatibility Phone Case Fo…"
type input "Crystal Clear Hard Back Anti-Yellowing with MagSafe Compatibility Phone Case Fo…"
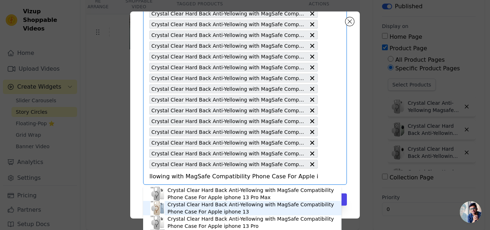
click at [205, 211] on div "Crystal Clear Hard Back Anti-Yellowing with MagSafe Compatibility Phone Case Fo…" at bounding box center [251, 208] width 167 height 14
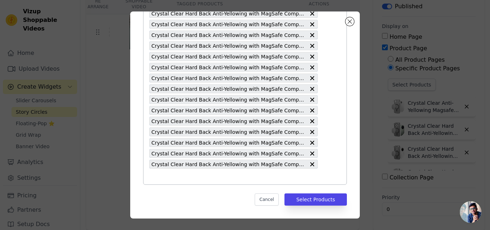
click at [213, 173] on input "text" at bounding box center [233, 176] width 169 height 9
paste input "Crystal Clear Hard Back Anti-Yellowing with MagSafe Compatibility Phone Case Fo…"
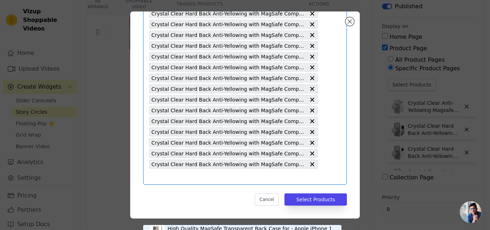
type input "Crystal Clear Hard Back Anti-Yellowing with MagSafe Compatibility Phone Case Fo…"
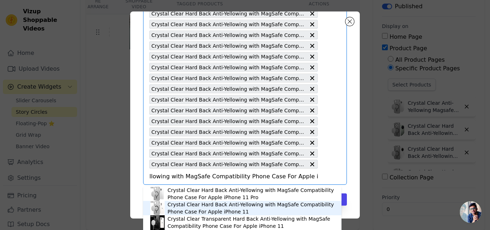
click at [206, 208] on div "Crystal Clear Hard Back Anti-Yellowing with MagSafe Compatibility Phone Case Fo…" at bounding box center [251, 208] width 167 height 14
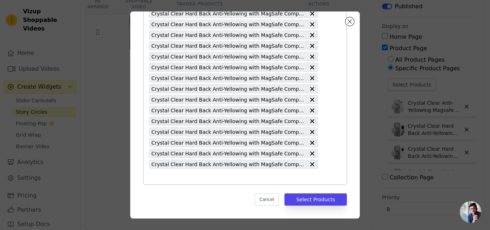
click at [204, 176] on input "text" at bounding box center [233, 176] width 169 height 9
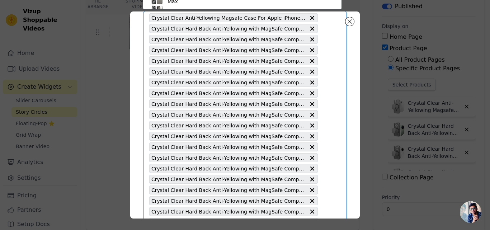
paste input "Crystal Clear Hard Back Anti-Yellowing with MagSafe Compatibility Phone Case Fo…"
type input "Crystal Clear Hard Back Anti-Yellowing with MagSafe Compatibility Phone Case Fo…"
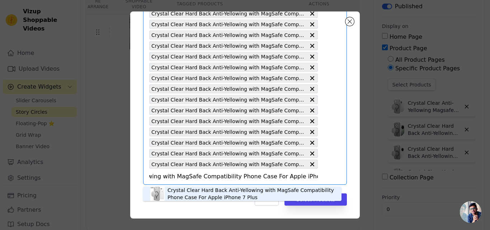
click at [201, 192] on div "Crystal Clear Hard Back Anti-Yellowing with MagSafe Compatibility Phone Case Fo…" at bounding box center [251, 194] width 167 height 14
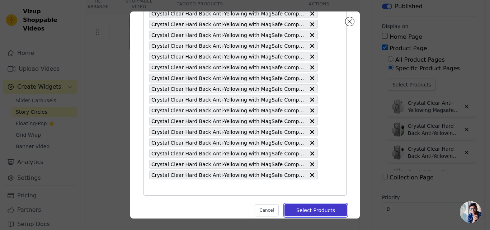
click at [301, 213] on button "Select Products" at bounding box center [315, 210] width 62 height 12
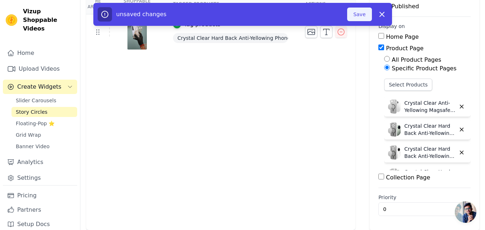
click at [357, 16] on button "Save" at bounding box center [359, 15] width 24 height 14
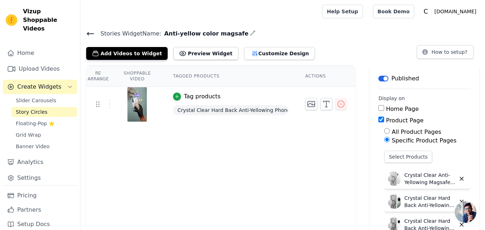
click at [90, 33] on icon at bounding box center [90, 33] width 9 height 9
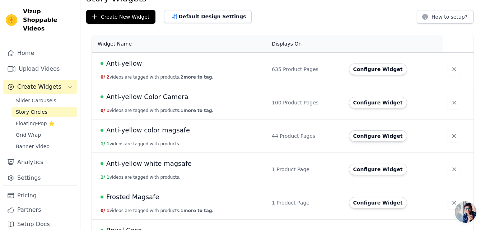
click at [162, 132] on span "Anti-yellow color magsafe" at bounding box center [148, 130] width 84 height 10
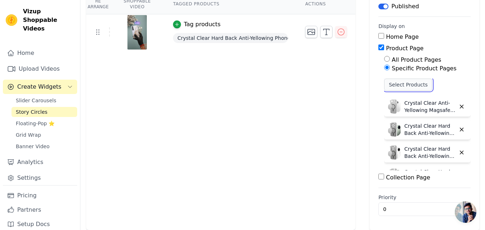
click at [395, 85] on button "Select Products" at bounding box center [408, 85] width 48 height 12
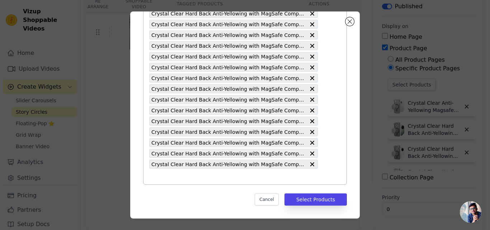
click at [216, 175] on input "text" at bounding box center [233, 176] width 169 height 9
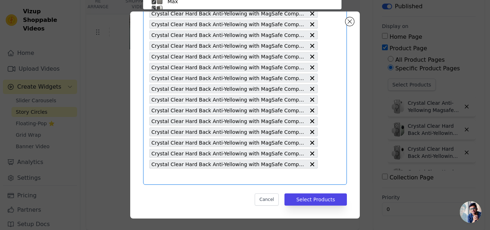
scroll to position [42, 0]
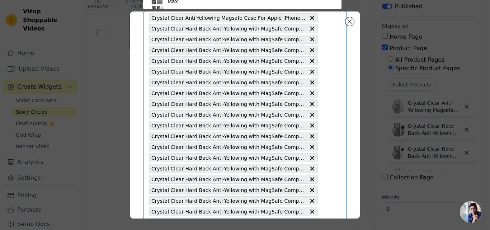
paste input "Crystal Clear Hard Back Anti-Yellowing with MagSafe Compatibility Phone Cover F…"
type input "Crystal Clear Hard Back Anti-Yellowing with MagSafe Compatibility Phone Cover F…"
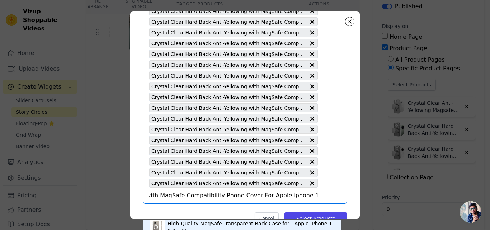
scroll to position [358, 0]
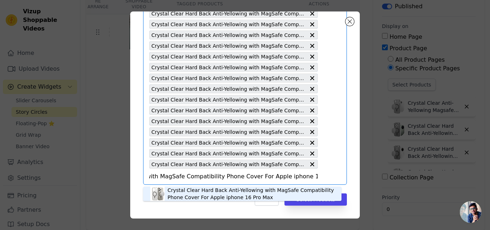
click at [207, 193] on div "Crystal Clear Hard Back Anti-Yellowing with MagSafe Compatibility Phone Cover F…" at bounding box center [251, 194] width 167 height 14
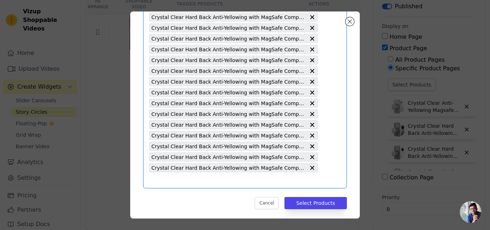
scroll to position [369, 0]
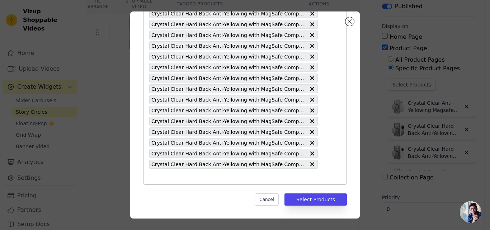
click at [188, 178] on input "text" at bounding box center [233, 176] width 169 height 9
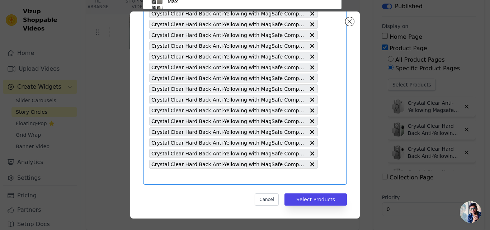
scroll to position [331, 0]
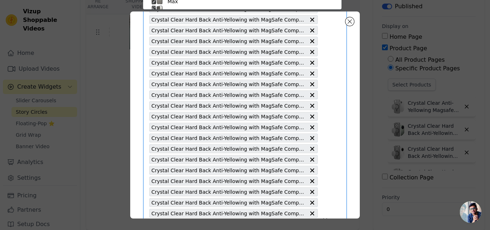
paste input "Crystal Clear Hard Back Anti-Yellowing with MagSafe Compatibility Phone Case Fo…"
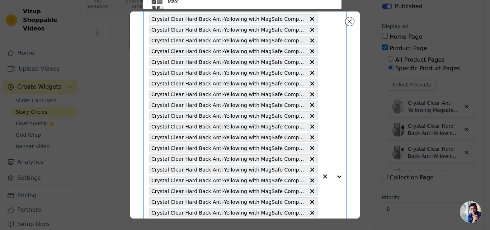
type input "Crystal Clear Hard Back Anti-Yellowing with MagSafe Compatibility Phone Case Fo…"
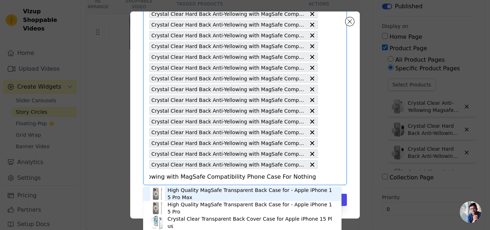
scroll to position [369, 0]
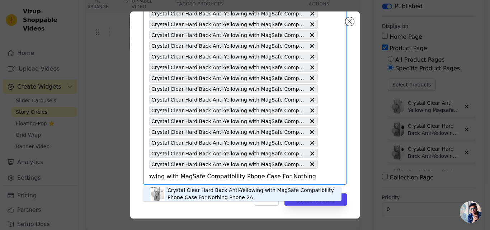
click at [194, 193] on div "Crystal Clear Hard Back Anti-Yellowing with MagSafe Compatibility Phone Case Fo…" at bounding box center [251, 194] width 167 height 14
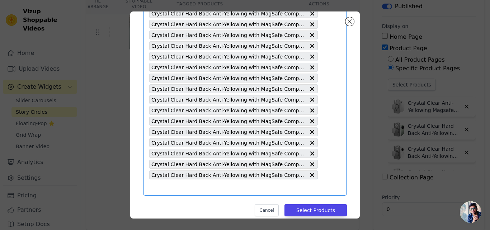
scroll to position [0, 0]
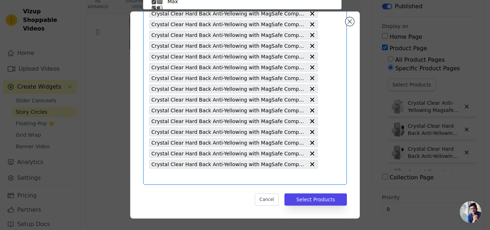
scroll to position [42, 0]
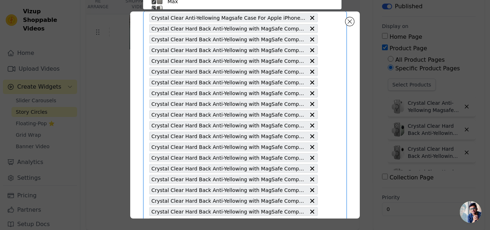
paste input "Crystal Clear Hard Back Anti-Yellowing with MagSafe Compatibility Phone Case Fo…"
type input "Crystal Clear Hard Back Anti-Yellowing with MagSafe Compatibility Phone Case Fo…"
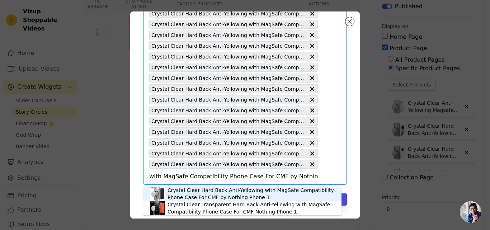
click at [203, 191] on div "Crystal Clear Hard Back Anti-Yellowing with MagSafe Compatibility Phone Case Fo…" at bounding box center [251, 194] width 167 height 14
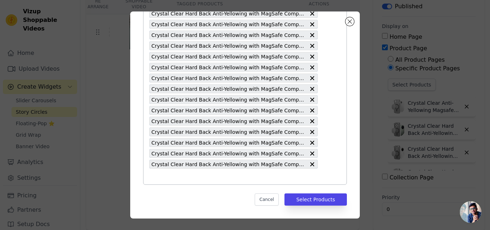
click at [215, 177] on input "text" at bounding box center [233, 176] width 169 height 9
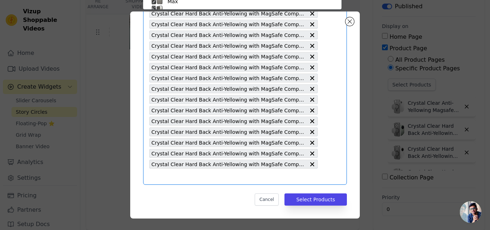
paste input "Crystal Clear Hard Back Anti-Yellowing with MagSafe Compatibility Phone Case Fo…"
type input "Crystal Clear Hard Back Anti-Yellowing with MagSafe Compatibility Phone Case Fo…"
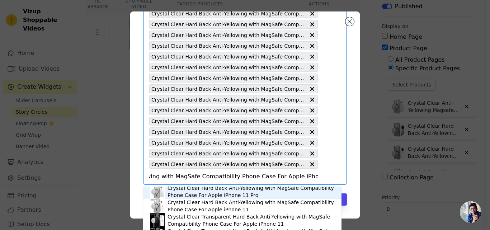
click at [217, 193] on div "Crystal Clear Hard Back Anti-Yellowing with MagSafe Compatibility Phone Case Fo…" at bounding box center [251, 191] width 167 height 14
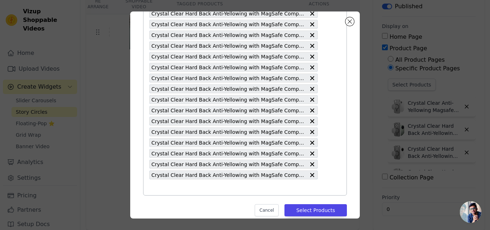
paste input "Crystal Clear Hard Back Anti-Yellowing with MagSafe Compatibility Phone Case Fo…"
type input "Crystal Clear Hard Back Anti-Yellowing with MagSafe Compatibility Phone Case Fo…"
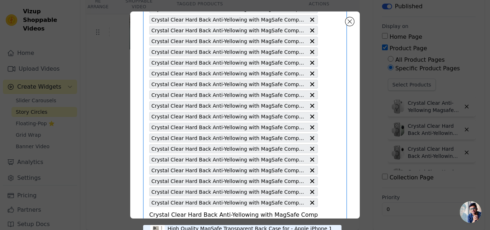
scroll to position [0, 91]
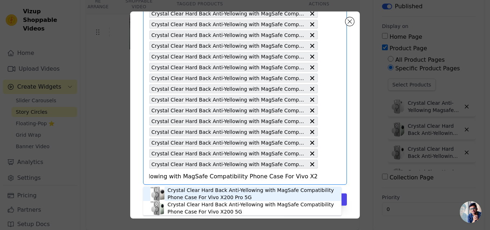
click at [229, 193] on div "Crystal Clear Hard Back Anti-Yellowing with MagSafe Compatibility Phone Case Fo…" at bounding box center [251, 194] width 167 height 14
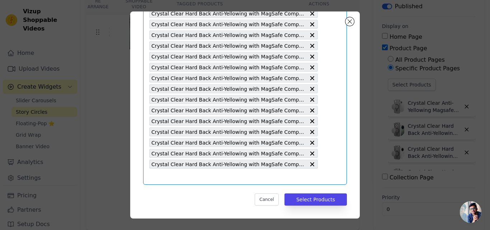
click at [242, 173] on input "text" at bounding box center [233, 176] width 169 height 9
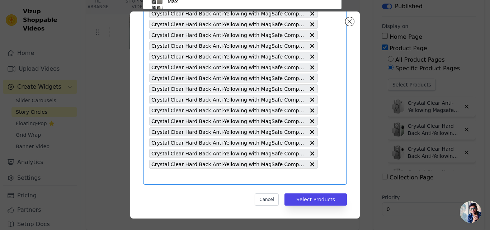
paste input "Crystal Clear Hard Back Anti-Yellowing with MagSafe Compatibility Phone Case Fo…"
type input "Crystal Clear Hard Back Anti-Yellowing with MagSafe Compatibility Phone Case Fo…"
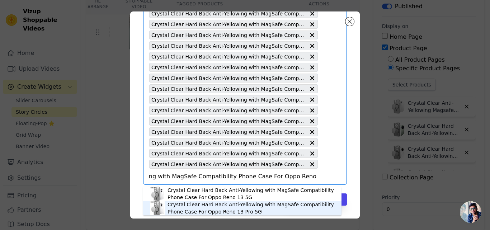
click at [221, 203] on div "Crystal Clear Hard Back Anti-Yellowing with MagSafe Compatibility Phone Case Fo…" at bounding box center [251, 208] width 167 height 14
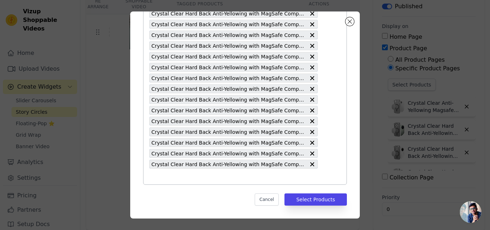
click at [223, 173] on input "text" at bounding box center [233, 176] width 169 height 9
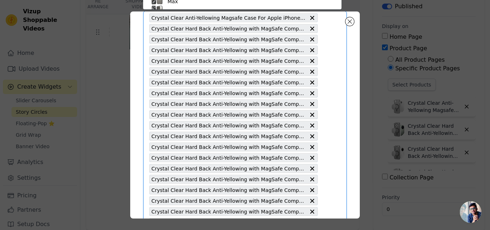
paste input "Crystal Clear Hard Back Anti-Yellowing with MagSafe Compatibility Phone Case Fo…"
type input "Crystal Clear Hard Back Anti-Yellowing with MagSafe Compatibility Phone Case Fo…"
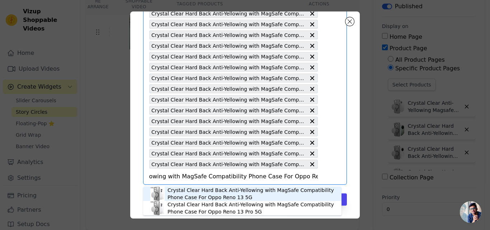
click at [220, 193] on div "Crystal Clear Hard Back Anti-Yellowing with MagSafe Compatibility Phone Case Fo…" at bounding box center [251, 194] width 167 height 14
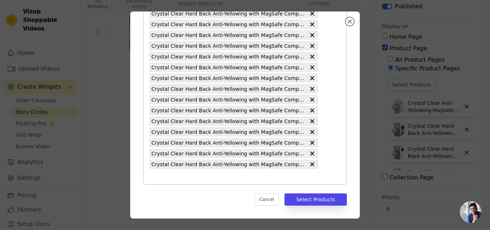
click at [207, 175] on input "text" at bounding box center [233, 176] width 169 height 9
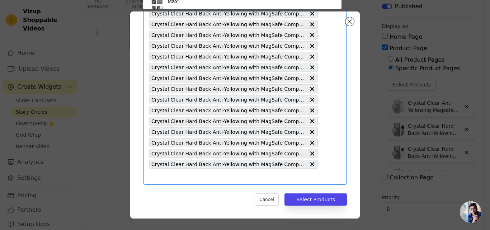
paste input "Crystal Clear Hard Back Anti-Yellowing with MagSafe Compatibility Phone Case Fo…"
type input "Crystal Clear Hard Back Anti-Yellowing with MagSafe Compatibility Phone Case Fo…"
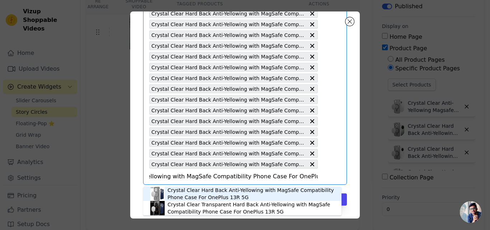
click at [204, 189] on div "Crystal Clear Hard Back Anti-Yellowing with MagSafe Compatibility Phone Case Fo…" at bounding box center [251, 194] width 167 height 14
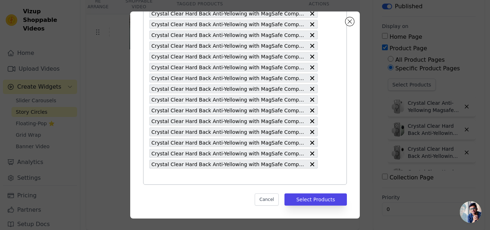
click at [220, 176] on input "text" at bounding box center [233, 176] width 169 height 9
paste input "Crystal Clear Hard Back Anti-Yellowing with MagSafe Compatibility Phone Case Fo…"
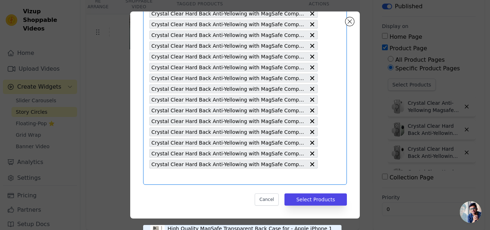
type input "Crystal Clear Hard Back Anti-Yellowing with MagSafe Compatibility Phone Case Fo…"
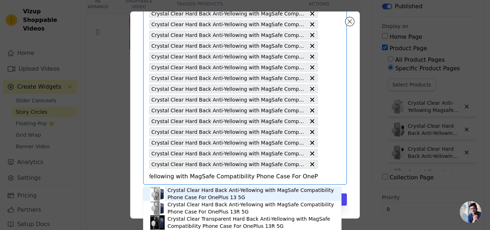
click at [215, 197] on div "Crystal Clear Hard Back Anti-Yellowing with MagSafe Compatibility Phone Case Fo…" at bounding box center [251, 194] width 167 height 14
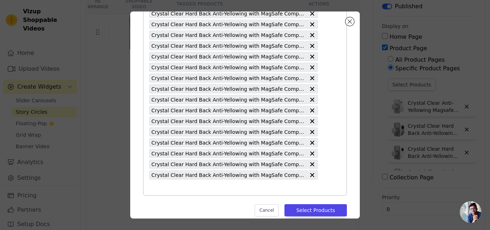
click at [197, 187] on input "text" at bounding box center [233, 187] width 169 height 9
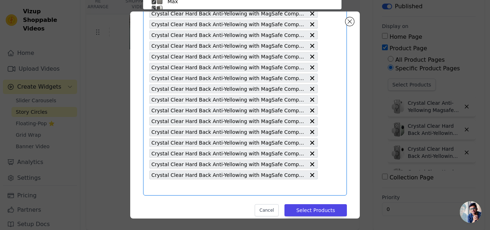
paste input "Crystal Clear Hard Back Anti-Yellowing with MagSafe Compatibility Phone Case Fo…"
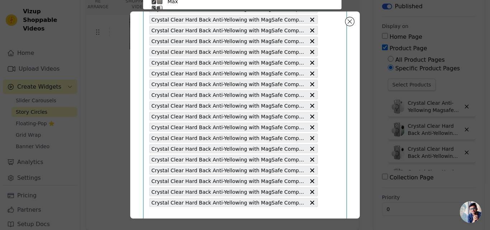
type input "Crystal Clear Hard Back Anti-Yellowing with MagSafe Compatibility Phone Case Fo…"
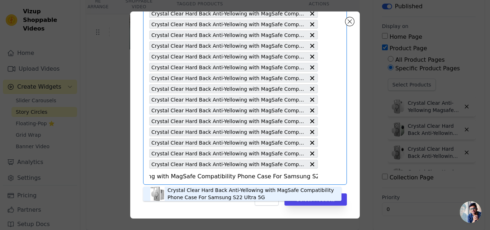
click at [222, 190] on div "Crystal Clear Hard Back Anti-Yellowing with MagSafe Compatibility Phone Case Fo…" at bounding box center [251, 194] width 167 height 14
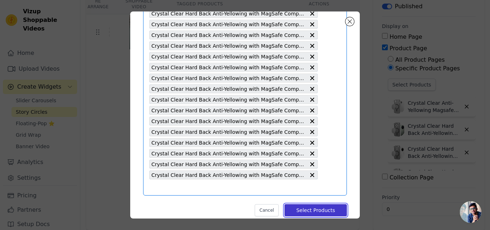
click at [298, 207] on button "Select Products" at bounding box center [315, 210] width 62 height 12
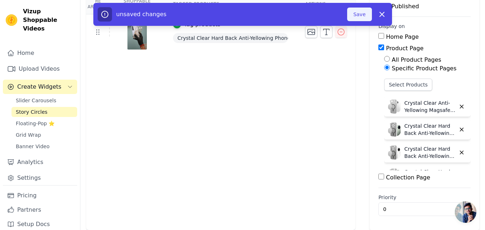
click at [356, 18] on button "Save" at bounding box center [359, 15] width 24 height 14
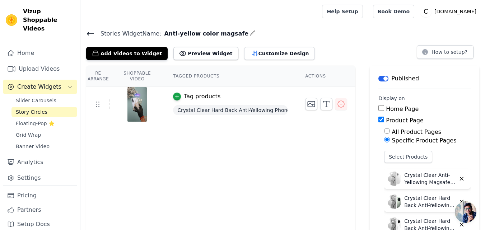
click at [85, 33] on div "Stories Widget Name: Anti-yellow color magsafe Add Videos to Widget Preview Wid…" at bounding box center [282, 44] width 404 height 31
click at [90, 34] on icon at bounding box center [90, 33] width 9 height 9
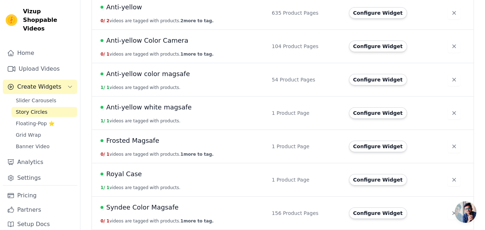
click at [158, 82] on td "Anti-yellow color magsafe 1 / 1 videos are tagged with products." at bounding box center [179, 79] width 175 height 33
click at [154, 75] on span "Anti-yellow color magsafe" at bounding box center [148, 74] width 84 height 10
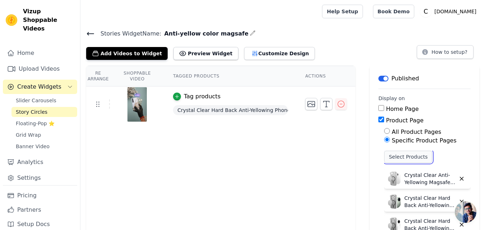
click at [396, 154] on button "Select Products" at bounding box center [408, 157] width 48 height 12
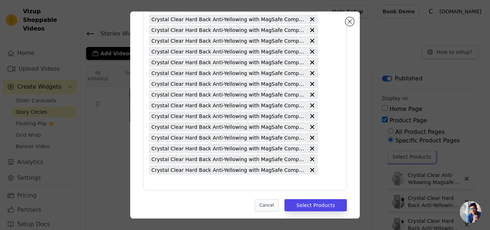
scroll to position [466, 0]
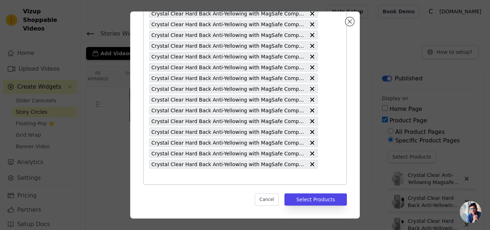
click at [218, 176] on input "text" at bounding box center [233, 176] width 169 height 9
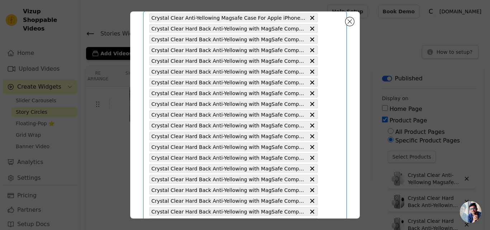
paste input "Crystal Clear Hard Back Anti-Yellowing with MagSafe Compatibility Phone Case Fo…"
type input "Crystal Clear Hard Back Anti-Yellowing with MagSafe Compatibility Phone Case Fo…"
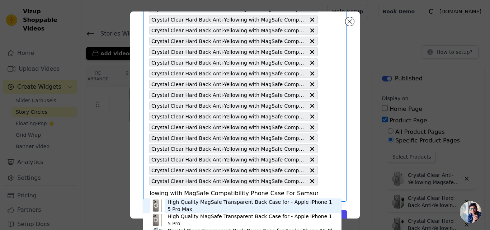
scroll to position [466, 0]
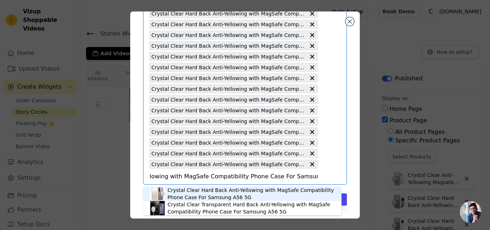
click at [213, 191] on div "Crystal Clear Hard Back Anti-Yellowing with MagSafe Compatibility Phone Case Fo…" at bounding box center [251, 194] width 167 height 14
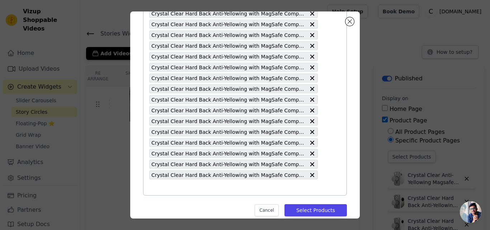
click at [207, 189] on input "text" at bounding box center [233, 187] width 169 height 9
paste input "Crystal Clear Hard Back Anti-Yellowing with MagSafe Compatibility & Precise Cut…"
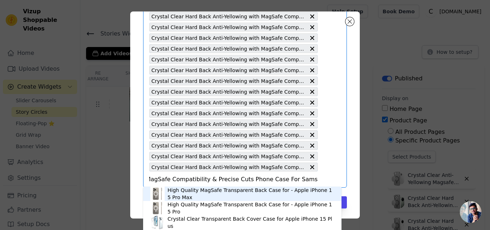
scroll to position [477, 0]
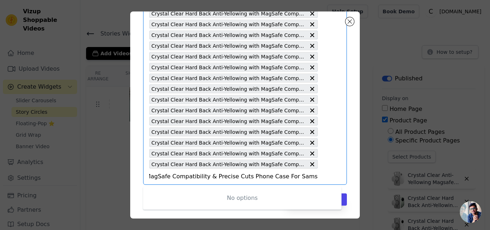
type input "Crystal Clear Hard Back Anti-Yellowing with MagSafe Compatibility & Precise Cut…"
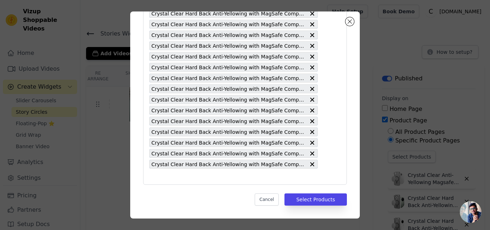
scroll to position [0, 0]
click at [219, 176] on input "text" at bounding box center [233, 176] width 169 height 9
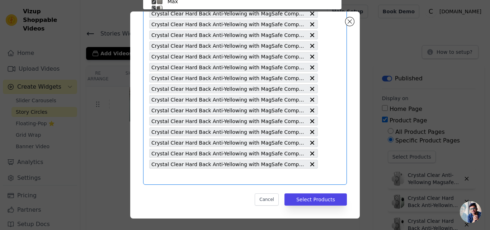
scroll to position [438, 0]
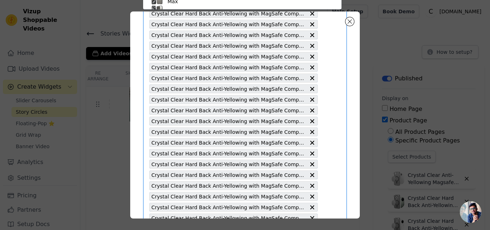
paste input "Crystal Clear Hard Back Anti-Yellowing with MagSafe Compatibility Phone Case Fo…"
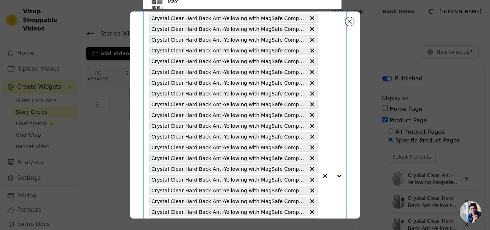
type input "Crystal Clear Hard Back Anti-Yellowing with MagSafe Compatibility Phone Case Fo…"
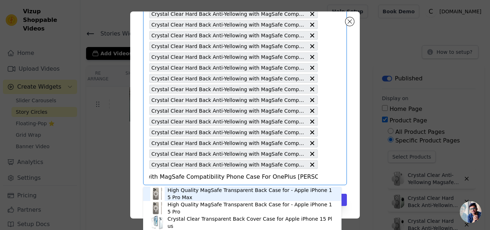
scroll to position [477, 0]
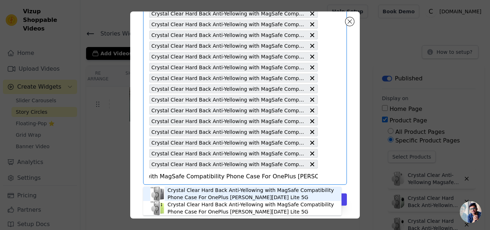
click at [235, 193] on div "Crystal Clear Hard Back Anti-Yellowing with MagSafe Compatibility Phone Case Fo…" at bounding box center [251, 194] width 167 height 14
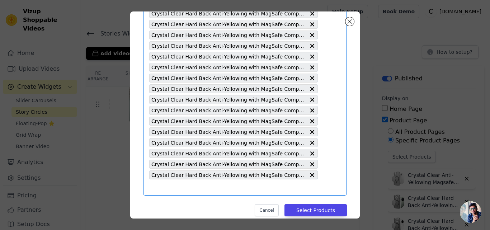
scroll to position [488, 0]
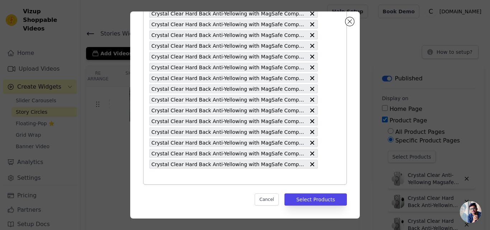
click at [234, 174] on input "text" at bounding box center [233, 176] width 169 height 9
paste input "Crystal Clear Hard Back Anti-Yellowing with MagSafe Compatibility Phone Case Fo…"
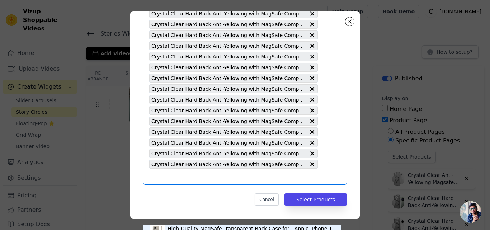
type input "Crystal Clear Hard Back Anti-Yellowing with MagSafe Compatibility Phone Case Fo…"
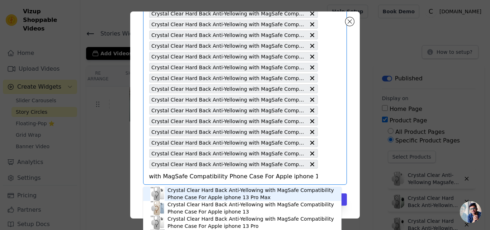
click at [217, 193] on div "Crystal Clear Hard Back Anti-Yellowing with MagSafe Compatibility Phone Case Fo…" at bounding box center [251, 194] width 167 height 14
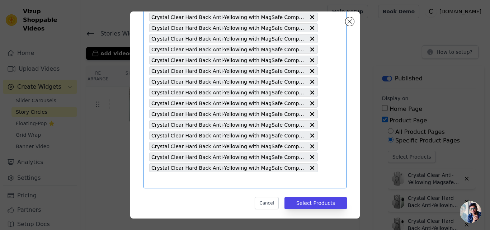
scroll to position [498, 0]
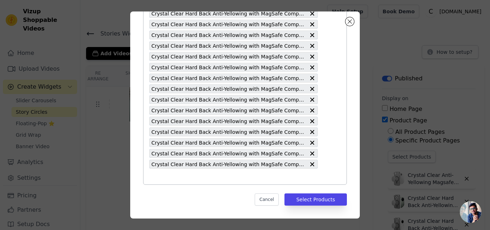
click at [226, 177] on input "text" at bounding box center [233, 176] width 169 height 9
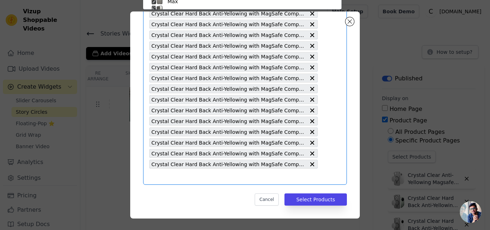
paste input "Crystal Clear Hard Back Anti-Yellowing with MagSafe Compatibility Phone Case Fo…"
type input "Crystal Clear Hard Back Anti-Yellowing with MagSafe Compatibility Phone Case Fo…"
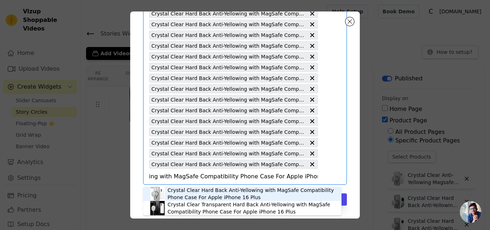
click at [212, 189] on div "Crystal Clear Hard Back Anti-Yellowing with MagSafe Compatibility Phone Case Fo…" at bounding box center [251, 194] width 167 height 14
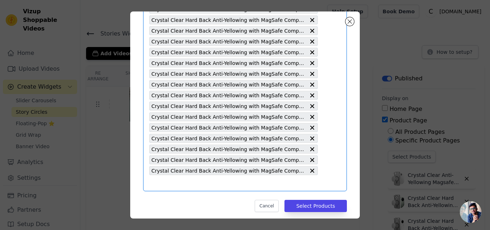
scroll to position [509, 0]
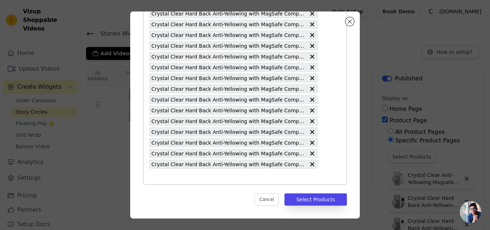
click at [204, 174] on input "text" at bounding box center [233, 176] width 169 height 9
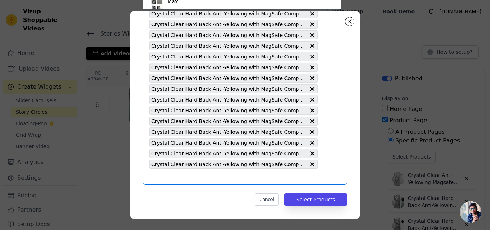
paste input "Crystal Clear Hard Back Anti-Yellowing with MagSafe Compatibility Phone Case Fo…"
type input "Crystal Clear Hard Back Anti-Yellowing with MagSafe Compatibility Phone Case Fo…"
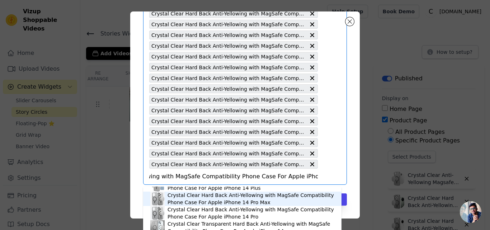
scroll to position [36, 0]
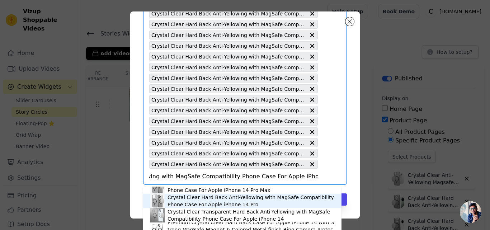
click at [213, 203] on div "Crystal Clear Hard Back Anti-Yellowing with MagSafe Compatibility Phone Case Fo…" at bounding box center [251, 201] width 167 height 14
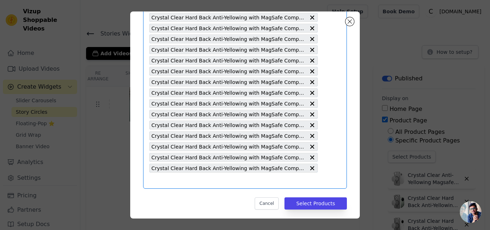
scroll to position [520, 0]
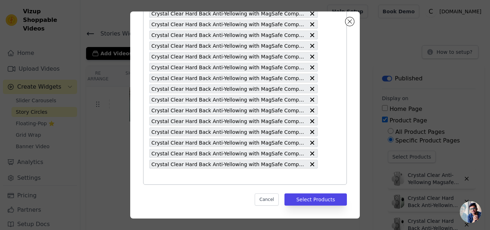
click at [206, 177] on input "text" at bounding box center [233, 176] width 169 height 9
paste input "Crystal Clear Hard Back Anti-Yellowing with MagSafe Compatibility Phone Case Fo…"
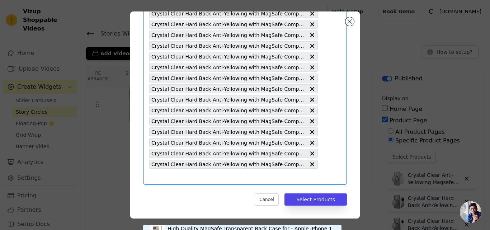
type input "Crystal Clear Hard Back Anti-Yellowing with MagSafe Compatibility Phone Case Fo…"
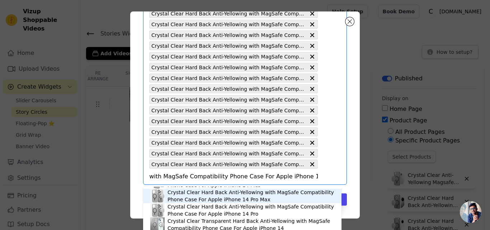
click at [214, 199] on div "Crystal Clear Hard Back Anti-Yellowing with MagSafe Compatibility Phone Case Fo…" at bounding box center [251, 196] width 167 height 14
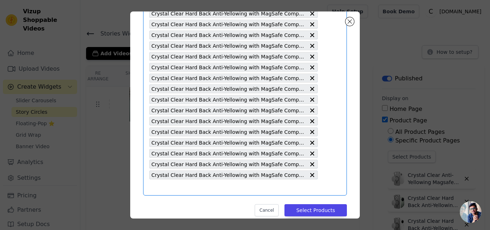
click at [241, 183] on input "text" at bounding box center [233, 187] width 169 height 9
paste input "Crystal Clear Hard Back Anti-Yellowing with MagSafe Compatibility Phone Case Fo…"
type input "Crystal Clear Hard Back Anti-Yellowing with MagSafe Compatibility Phone Case Fo…"
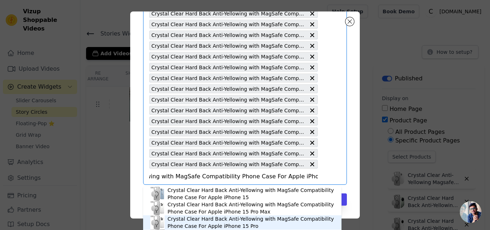
click at [211, 224] on div "Crystal Clear Hard Back Anti-Yellowing with MagSafe Compatibility Phone Case Fo…" at bounding box center [251, 222] width 167 height 14
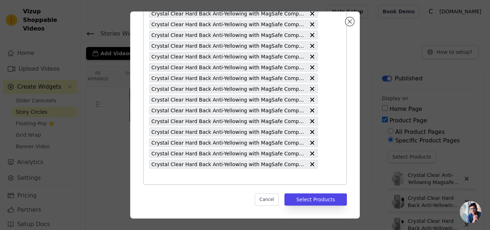
click at [215, 177] on input "text" at bounding box center [233, 176] width 169 height 9
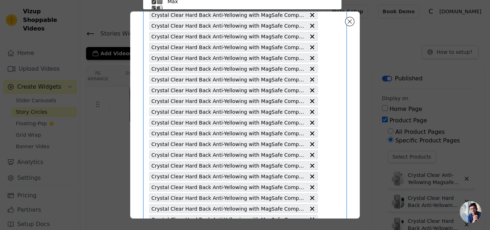
paste input "Crystal Clear Hard Back Anti-Yellowing with MagSafe Compatibility Phone Case Fo…"
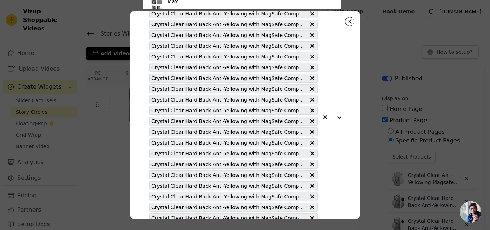
type input "Crystal Clear Hard Back Anti-Yellowing with MagSafe Compatibility Phone Case Fo…"
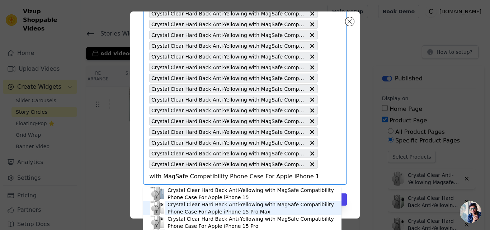
click at [227, 208] on div "Crystal Clear Hard Back Anti-Yellowing with MagSafe Compatibility Phone Case Fo…" at bounding box center [251, 208] width 167 height 14
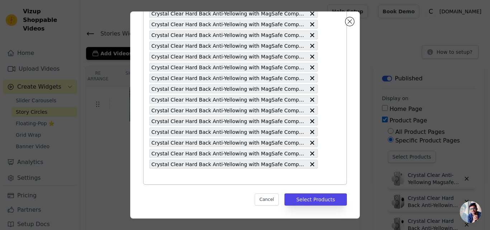
click at [234, 177] on input "text" at bounding box center [233, 176] width 169 height 9
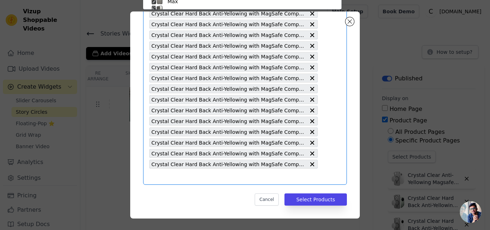
paste input "Crystal Clear Hard Back Anti-Yellowing with MagSafe Compatibility Phone Case Fo…"
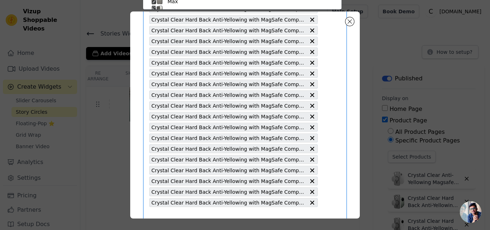
type input "Crystal Clear Hard Back Anti-Yellowing with MagSafe Compatibility Phone Case Fo…"
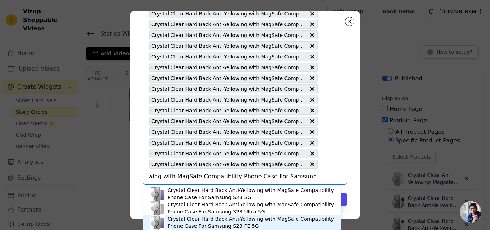
click at [222, 222] on div "Crystal Clear Hard Back Anti-Yellowing with MagSafe Compatibility Phone Case Fo…" at bounding box center [251, 222] width 167 height 14
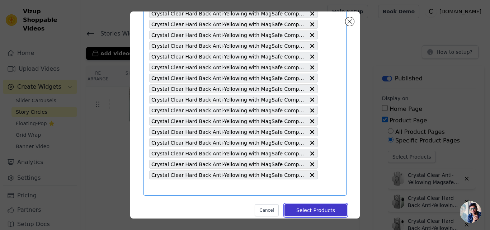
click at [299, 209] on button "Select Products" at bounding box center [315, 210] width 62 height 12
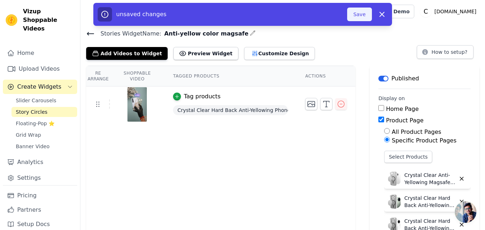
click at [356, 18] on button "Save" at bounding box center [359, 15] width 24 height 14
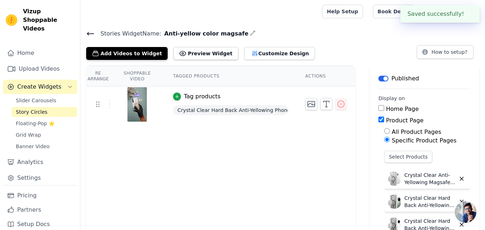
click at [92, 32] on icon at bounding box center [90, 33] width 9 height 9
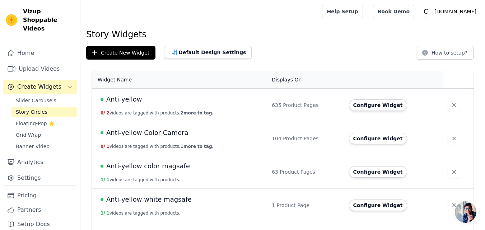
click at [174, 167] on span "Anti-yellow color magsafe" at bounding box center [148, 166] width 84 height 10
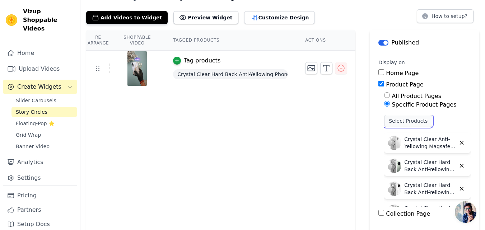
click at [386, 123] on button "Select Products" at bounding box center [408, 121] width 48 height 12
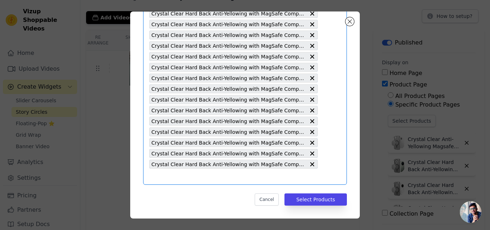
click at [192, 177] on input "text" at bounding box center [233, 176] width 169 height 9
paste input "Crystal Clear Hard Back Anti-Yellowing with MagSafe Compatibility Phone Case Fo…"
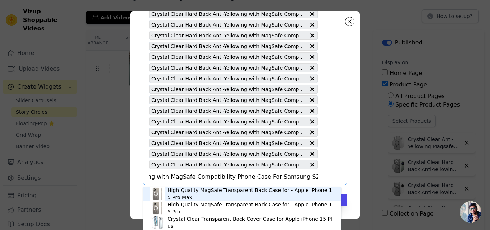
scroll to position [563, 0]
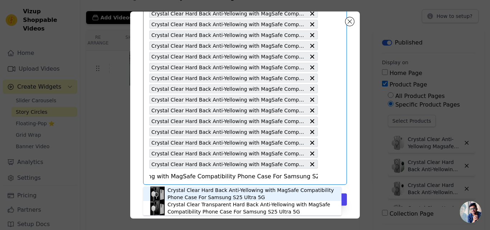
type input "Crystal Clear Hard Back Anti-Yellowing with MagSafe Compatibility Phone Case Fo…"
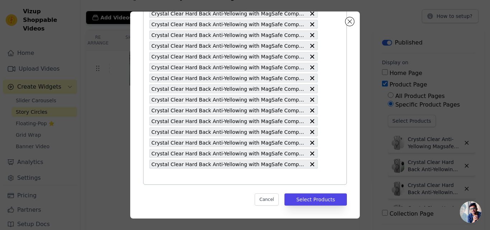
scroll to position [0, 0]
click at [236, 177] on input "text" at bounding box center [233, 176] width 169 height 9
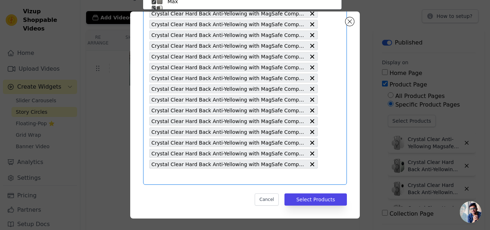
scroll to position [524, 0]
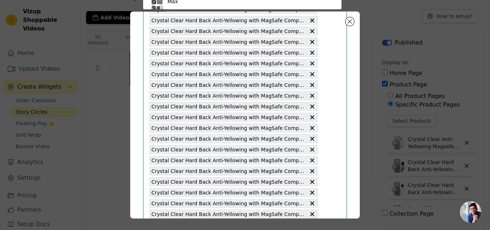
paste input "Crystal Clear Hard Back Anti-Yellowing with MagSafe Compatibility Phone Case Fo…"
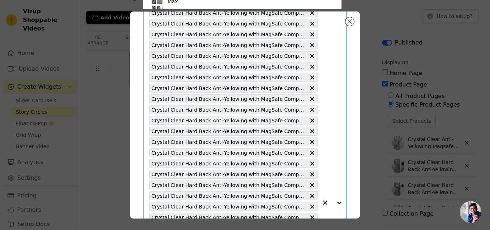
type input "Crystal Clear Hard Back Anti-Yellowing with MagSafe Compatibility Phone Case Fo…"
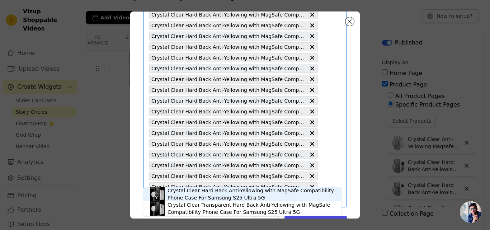
scroll to position [563, 0]
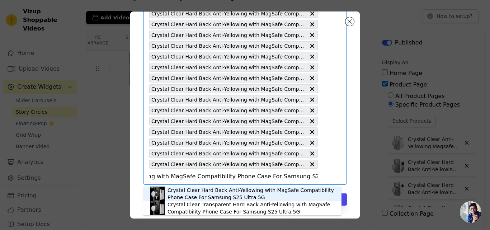
click at [211, 193] on div "Crystal Clear Hard Back Anti-Yellowing with MagSafe Compatibility Phone Case Fo…" at bounding box center [251, 194] width 167 height 14
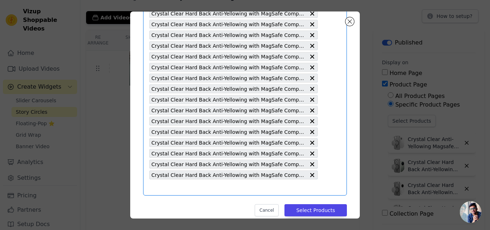
scroll to position [574, 0]
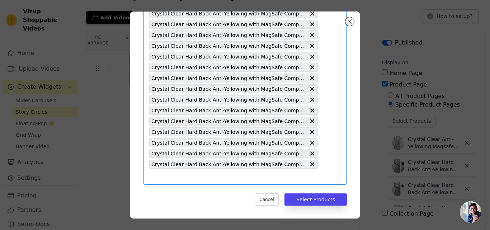
click at [223, 174] on input "text" at bounding box center [233, 176] width 169 height 9
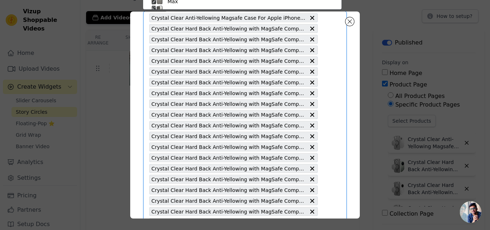
paste input "Crystal Clear Hard Back Anti-Yellowing with MagSafe Compatibility Phone Case Fo…"
type input "Crystal Clear Hard Back Anti-Yellowing with MagSafe Compatibility Phone Case Fo…"
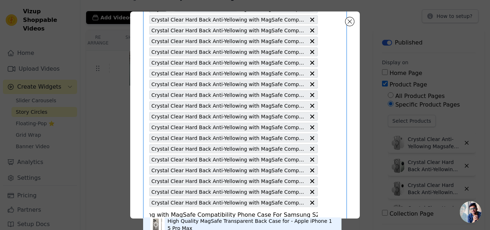
scroll to position [574, 0]
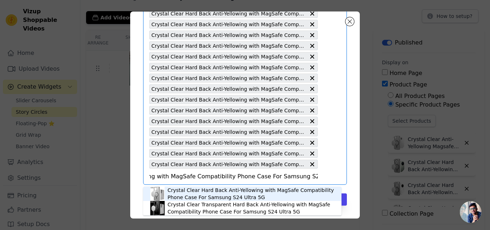
click at [200, 194] on div "Crystal Clear Hard Back Anti-Yellowing with MagSafe Compatibility Phone Case Fo…" at bounding box center [251, 194] width 167 height 14
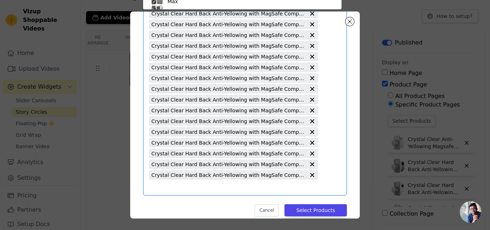
scroll to position [546, 0]
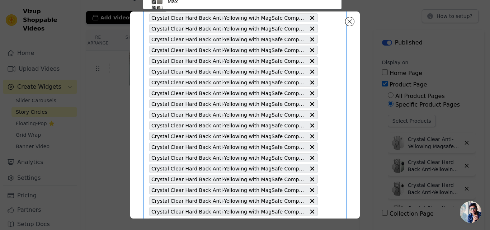
paste input "Crystal Clear Hard Back Anti-Yellowing with MagSafe Compatibility Phone Case Fo…"
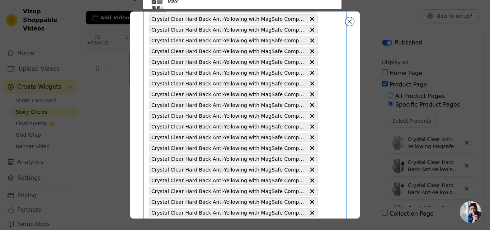
type input "Crystal Clear Hard Back Anti-Yellowing with MagSafe Compatibility Phone Case Fo…"
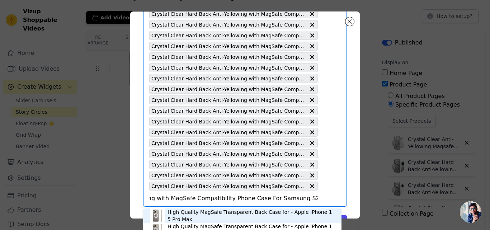
scroll to position [584, 0]
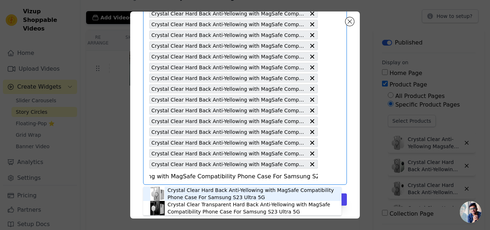
click at [228, 192] on div "Crystal Clear Hard Back Anti-Yellowing with MagSafe Compatibility Phone Case Fo…" at bounding box center [251, 194] width 167 height 14
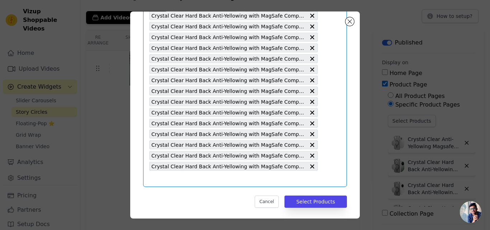
scroll to position [595, 0]
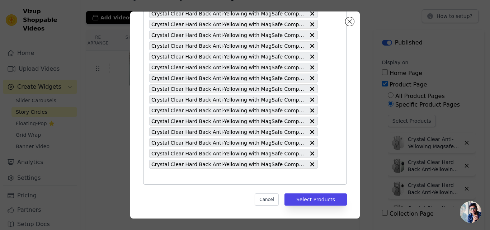
click at [206, 179] on input "text" at bounding box center [233, 176] width 169 height 9
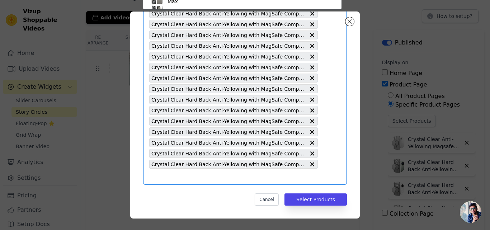
scroll to position [42, 0]
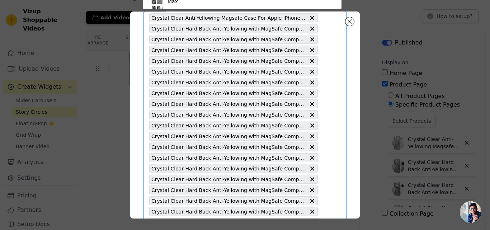
paste input "Crystal Clear Hard Back Anti-Yellowing with MagSafe Compatibility Phone Case Fo…"
type input "Crystal Clear Hard Back Anti-Yellowing with MagSafe Compatibility Phone Case Fo…"
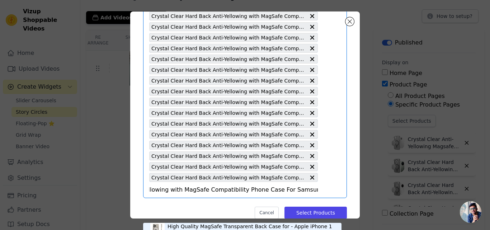
scroll to position [595, 0]
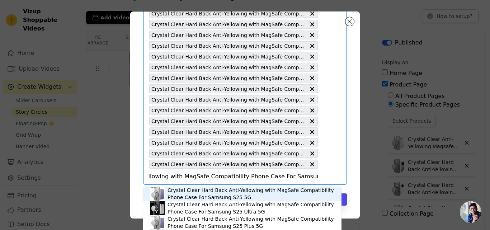
click at [222, 193] on div "Crystal Clear Hard Back Anti-Yellowing with MagSafe Compatibility Phone Case Fo…" at bounding box center [251, 194] width 167 height 14
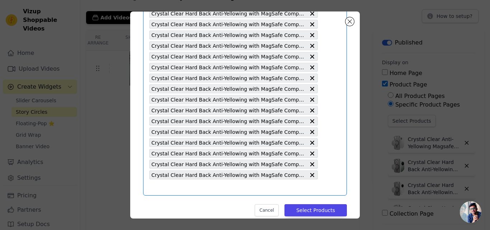
click at [223, 190] on input "text" at bounding box center [233, 187] width 169 height 9
paste input "Crystal Clear Hard Back Anti-Yellowing with MagSafe Compatibility Phone Case Fo…"
type input "Crystal Clear Hard Back Anti-Yellowing with MagSafe Compatibility Phone Case Fo…"
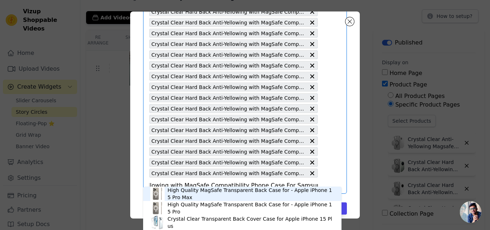
scroll to position [606, 0]
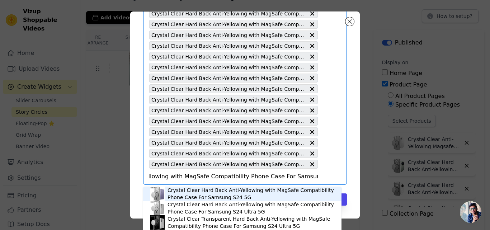
click at [222, 194] on div "Crystal Clear Hard Back Anti-Yellowing with MagSafe Compatibility Phone Case Fo…" at bounding box center [251, 194] width 167 height 14
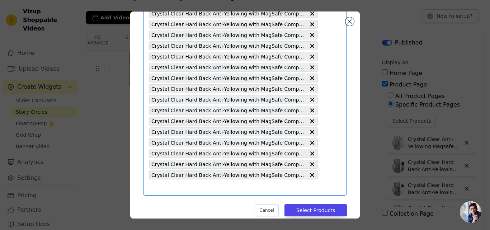
click at [211, 190] on input "text" at bounding box center [233, 187] width 169 height 9
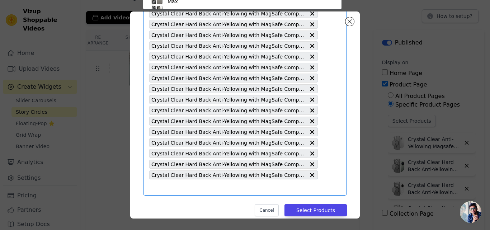
scroll to position [42, 0]
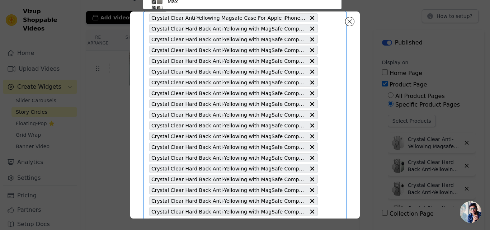
paste input "Crystal Clear Hard Back Anti-Yellowing with MagSafe Compatibility Phone Case Fo…"
type input "Crystal Clear Hard Back Anti-Yellowing with MagSafe Compatibility Phone Case Fo…"
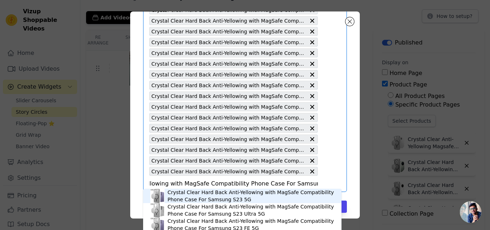
scroll to position [617, 0]
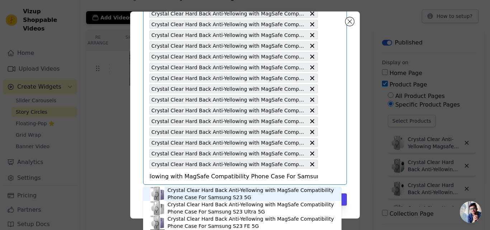
click at [216, 195] on div "Crystal Clear Hard Back Anti-Yellowing with MagSafe Compatibility Phone Case Fo…" at bounding box center [251, 194] width 167 height 14
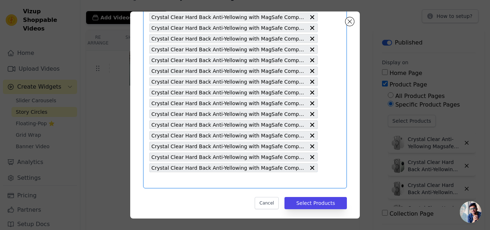
scroll to position [627, 0]
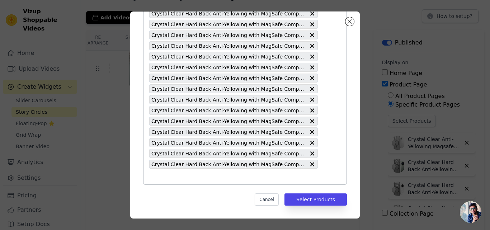
click at [221, 180] on input "text" at bounding box center [233, 176] width 169 height 9
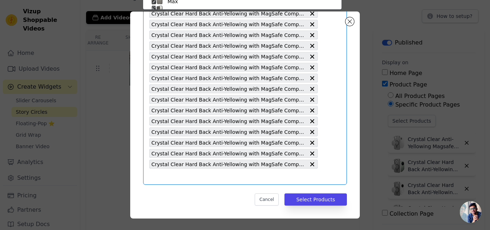
paste input "Crystal Clear Hard Back Anti-Yellowing with MagSafe Compatibility Phone Case Fo…"
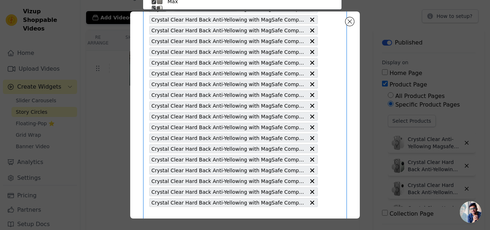
type input "Crystal Clear Hard Back Anti-Yellowing with MagSafe Compatibility Phone Case Fo…"
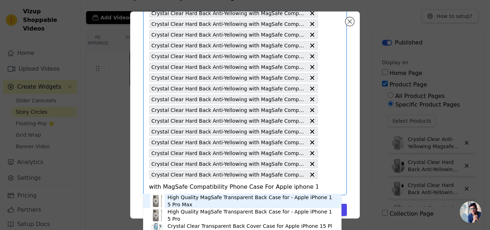
scroll to position [627, 0]
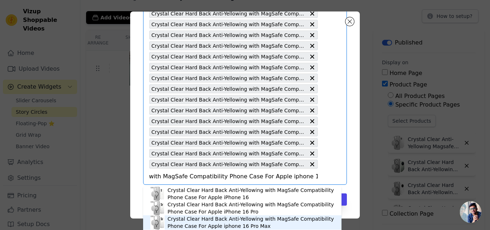
click at [225, 220] on div "Crystal Clear Hard Back Anti-Yellowing with MagSafe Compatibility Phone Case Fo…" at bounding box center [251, 222] width 167 height 14
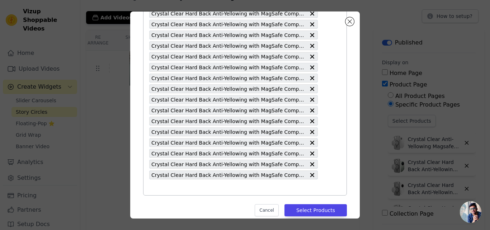
click at [239, 185] on input "text" at bounding box center [233, 187] width 169 height 9
paste input "Crystal Clear Hard Back Anti-Yellowing with MagSafe Compatibility Phone Case Fo…"
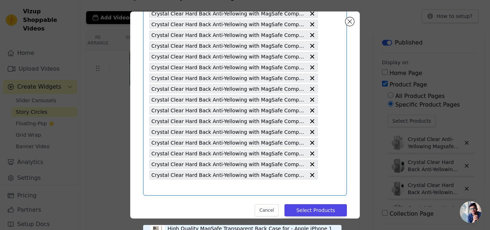
type input "Crystal Clear Hard Back Anti-Yellowing with MagSafe Compatibility Phone Case Fo…"
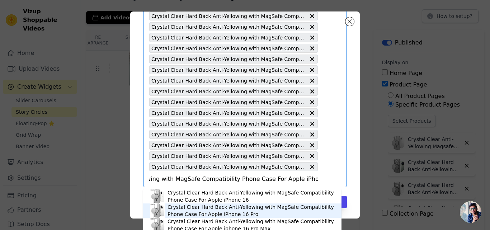
click at [237, 207] on div "Crystal Clear Hard Back Anti-Yellowing with MagSafe Compatibility Phone Case Fo…" at bounding box center [251, 210] width 167 height 14
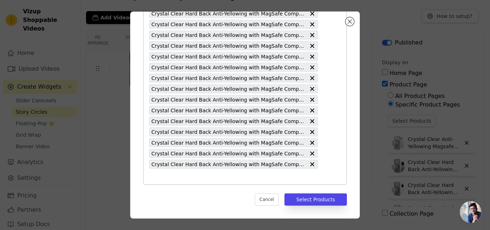
click at [201, 180] on input "text" at bounding box center [233, 176] width 169 height 9
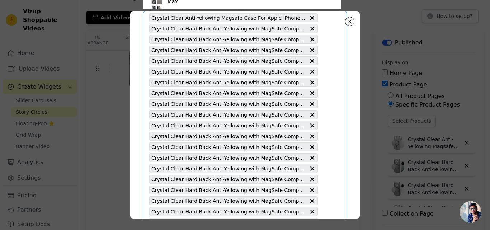
paste input "Crystal Clear Hard Back Anti-Yellowing with MagSafe Compatibility Phone Case Fo…"
type input "Crystal Clear Hard Back Anti-Yellowing with MagSafe Compatibility Phone Case Fo…"
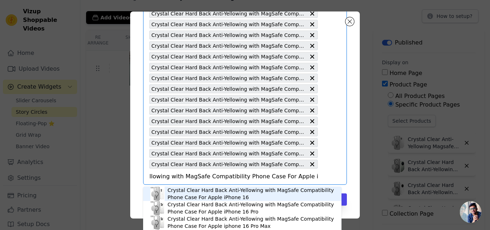
click at [226, 194] on div "Crystal Clear Hard Back Anti-Yellowing with MagSafe Compatibility Phone Case Fo…" at bounding box center [251, 194] width 167 height 14
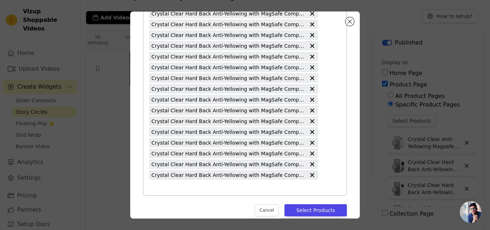
click at [213, 189] on input "text" at bounding box center [233, 187] width 169 height 9
paste input "Crystal Clear Hard Back Anti-Yellowing with MagSafe Compatibility Phone Case Fo…"
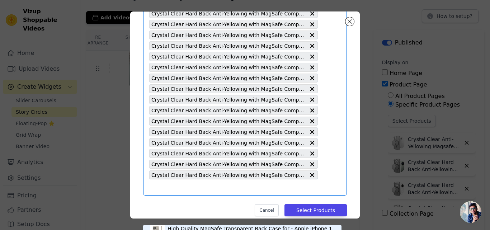
type input "Crystal Clear Hard Back Anti-Yellowing with MagSafe Compatibility Phone Case Fo…"
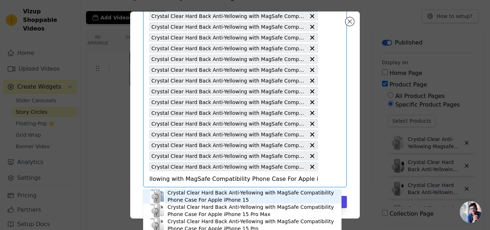
click at [215, 197] on div "Crystal Clear Hard Back Anti-Yellowing with MagSafe Compatibility Phone Case Fo…" at bounding box center [251, 196] width 167 height 14
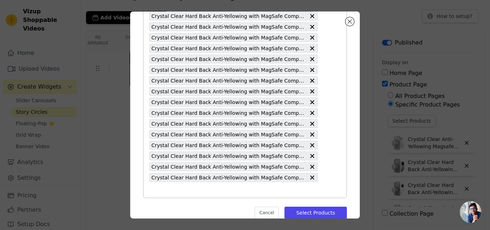
click at [204, 191] on input "text" at bounding box center [233, 189] width 169 height 9
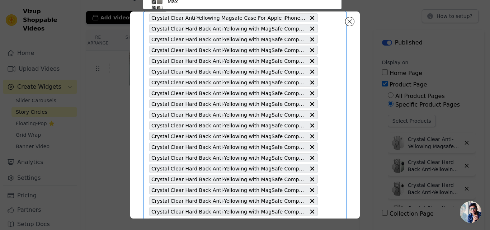
paste input "Crystal Clear Hard Back Anti-Yellowing with MagSafe Compatibility Phone Case Fo…"
type input "Crystal Clear Hard Back Anti-Yellowing with MagSafe Compatibility Phone Case Fo…"
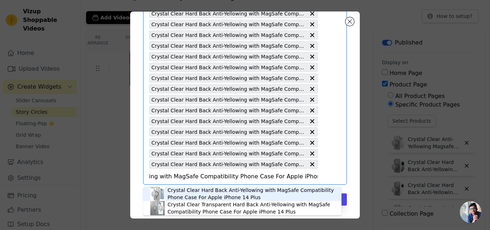
click at [220, 192] on div "Crystal Clear Hard Back Anti-Yellowing with MagSafe Compatibility Phone Case Fo…" at bounding box center [251, 194] width 167 height 14
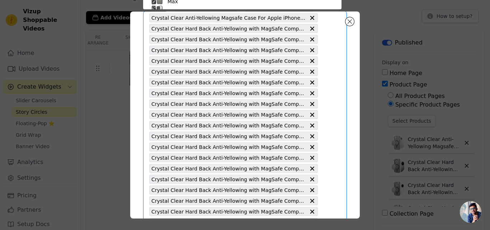
paste input "Crystal Clear Hard Back Anti-Yellowing with MagSafe Compatibility Phone Case Fo…"
type input "Crystal Clear Hard Back Anti-Yellowing with MagSafe Compatibility Phone Case Fo…"
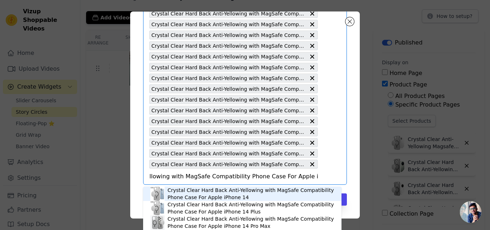
click at [203, 193] on div "Crystal Clear Hard Back Anti-Yellowing with MagSafe Compatibility Phone Case Fo…" at bounding box center [251, 194] width 167 height 14
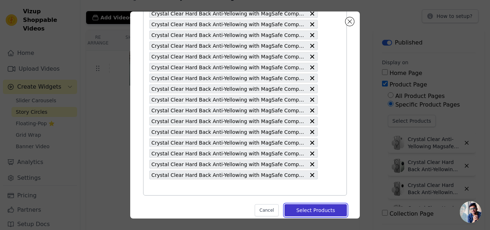
click at [309, 208] on button "Select Products" at bounding box center [315, 210] width 62 height 12
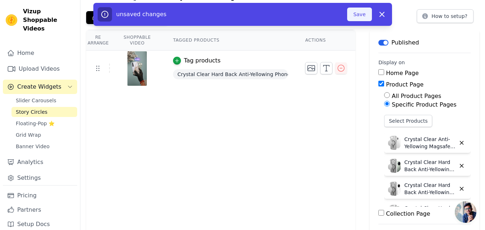
click at [359, 14] on button "Save" at bounding box center [359, 15] width 24 height 14
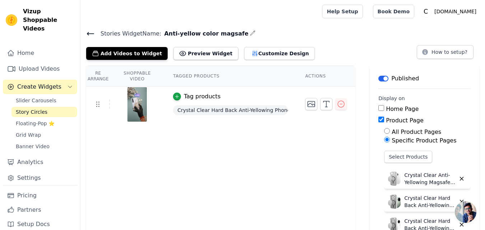
click at [92, 33] on icon at bounding box center [90, 33] width 6 height 3
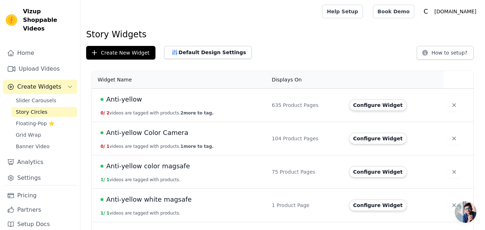
click at [164, 168] on span "Anti-yellow color magsafe" at bounding box center [148, 166] width 84 height 10
